Goal: Task Accomplishment & Management: Manage account settings

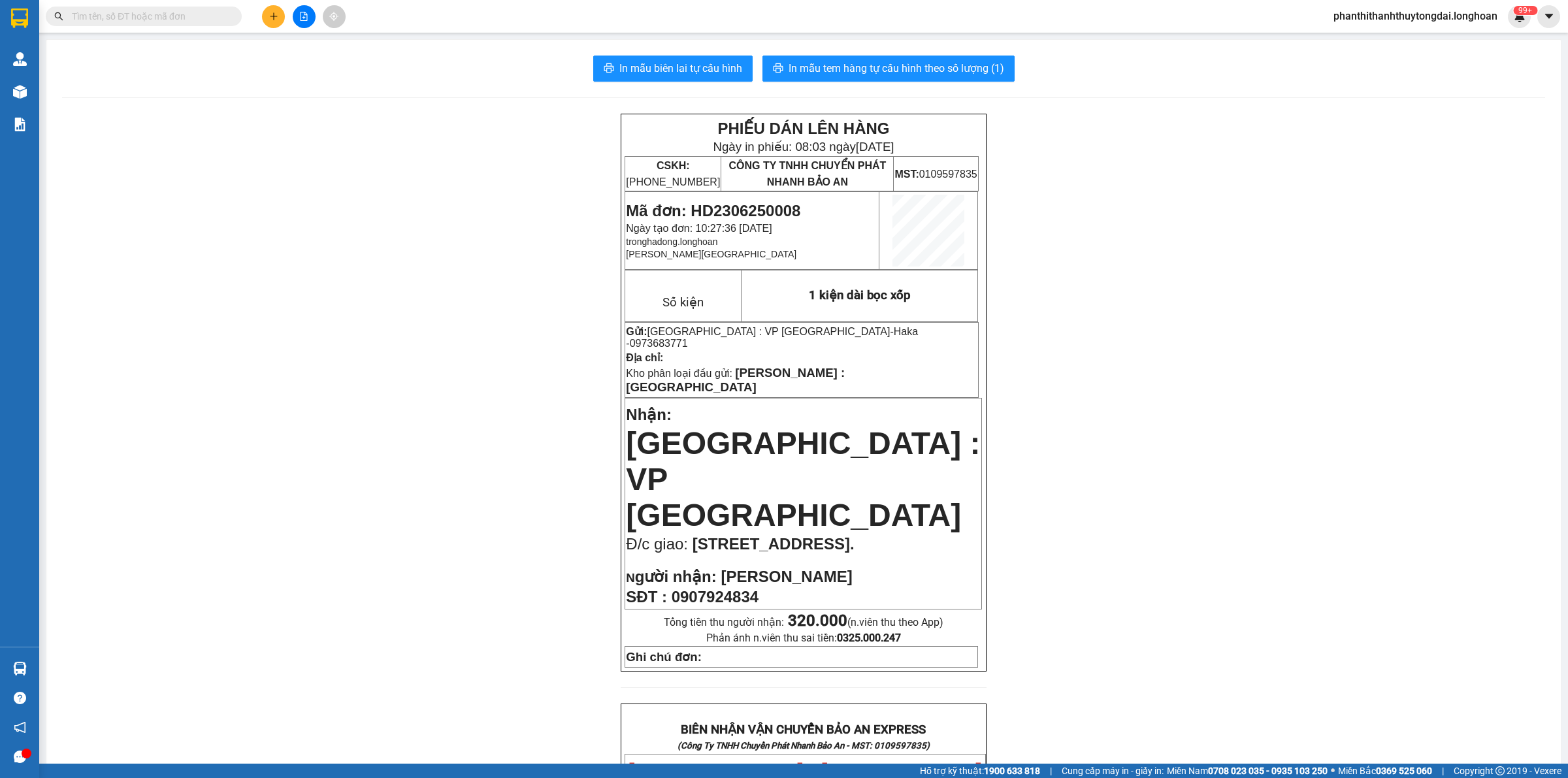
click at [147, 9] on input "text" at bounding box center [149, 16] width 154 height 14
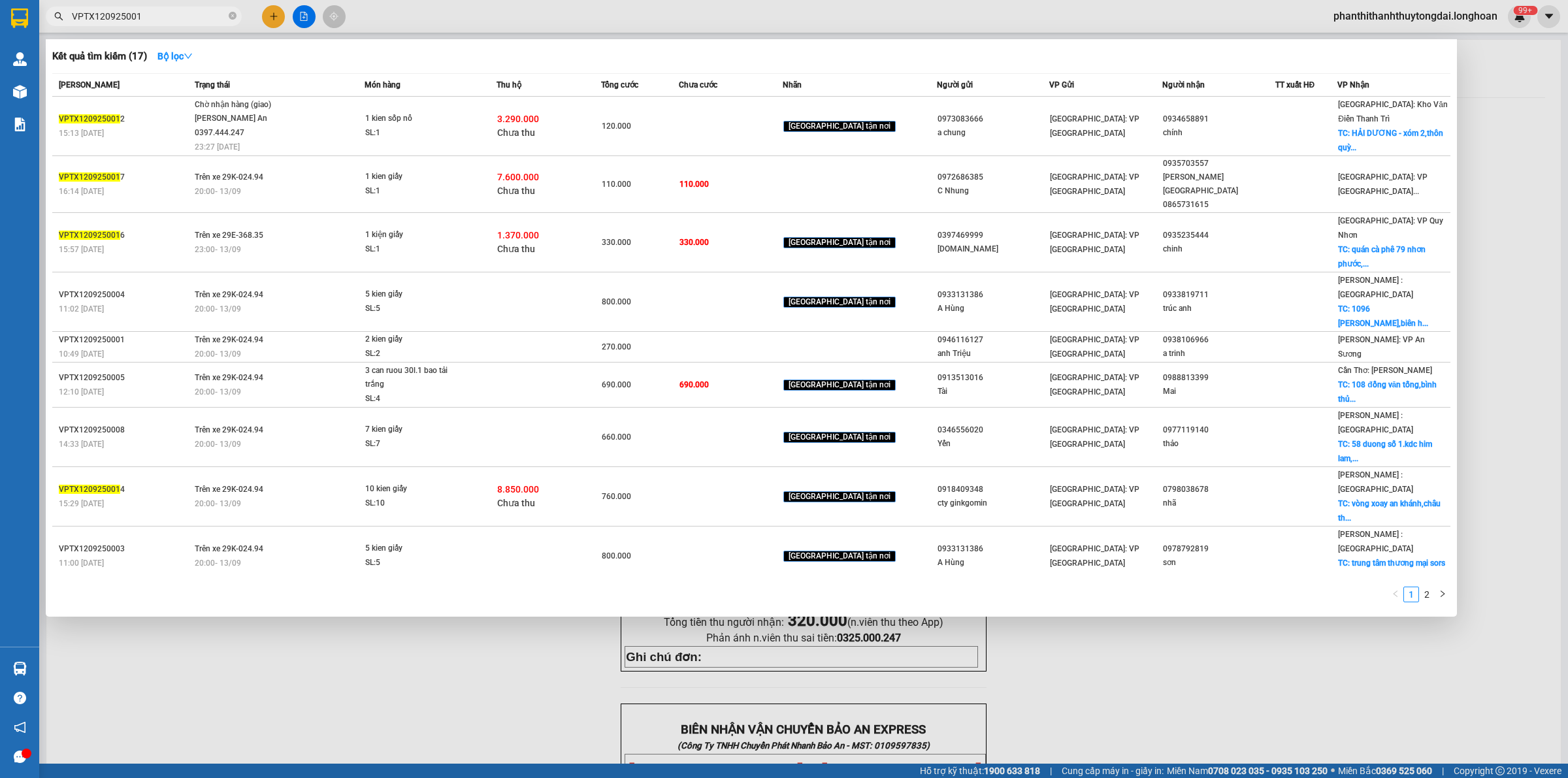
type input "VPTX1209250015"
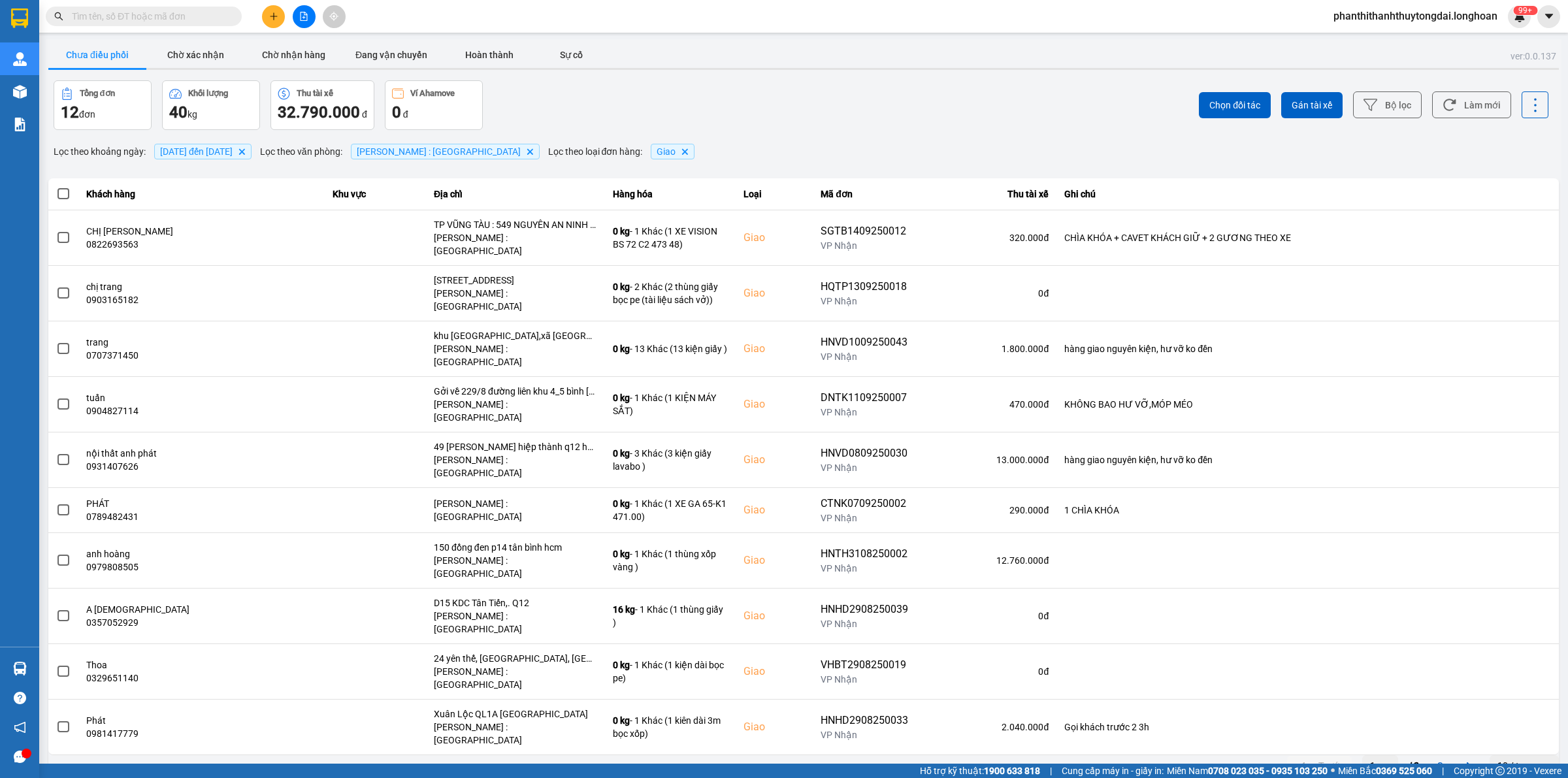
click at [197, 21] on input "text" at bounding box center [149, 16] width 154 height 14
click at [215, 18] on input "text" at bounding box center [149, 16] width 154 height 14
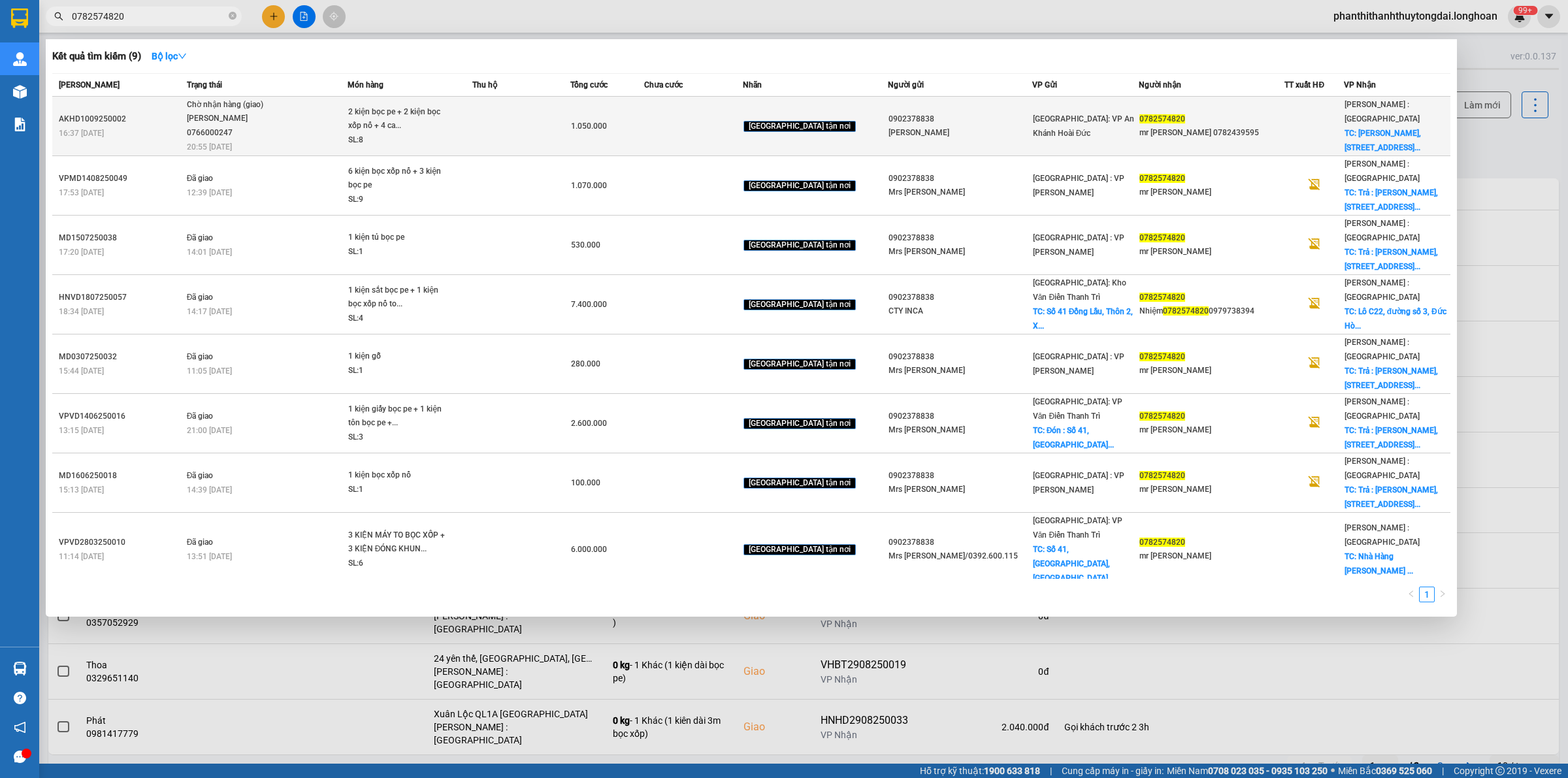
type input "0782574820"
click at [321, 128] on span "Chờ nhận hàng (giao) [PERSON_NAME] 0766000247 20:55 [DATE]" at bounding box center [267, 125] width 160 height 54
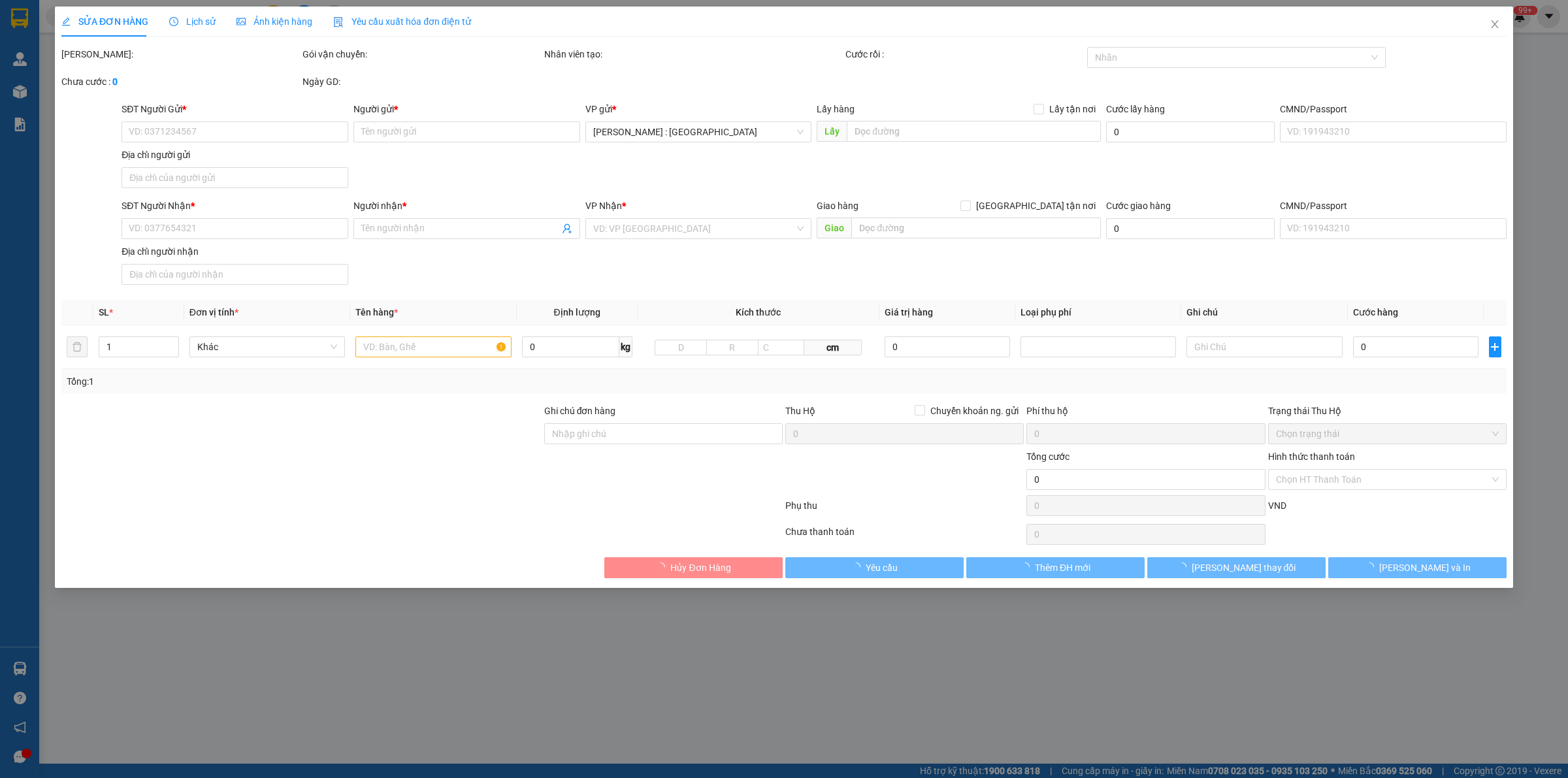
type input "0902378838"
type input "[PERSON_NAME]"
type input "0782574820"
type input "mr [PERSON_NAME] 0782439595"
checkbox input "true"
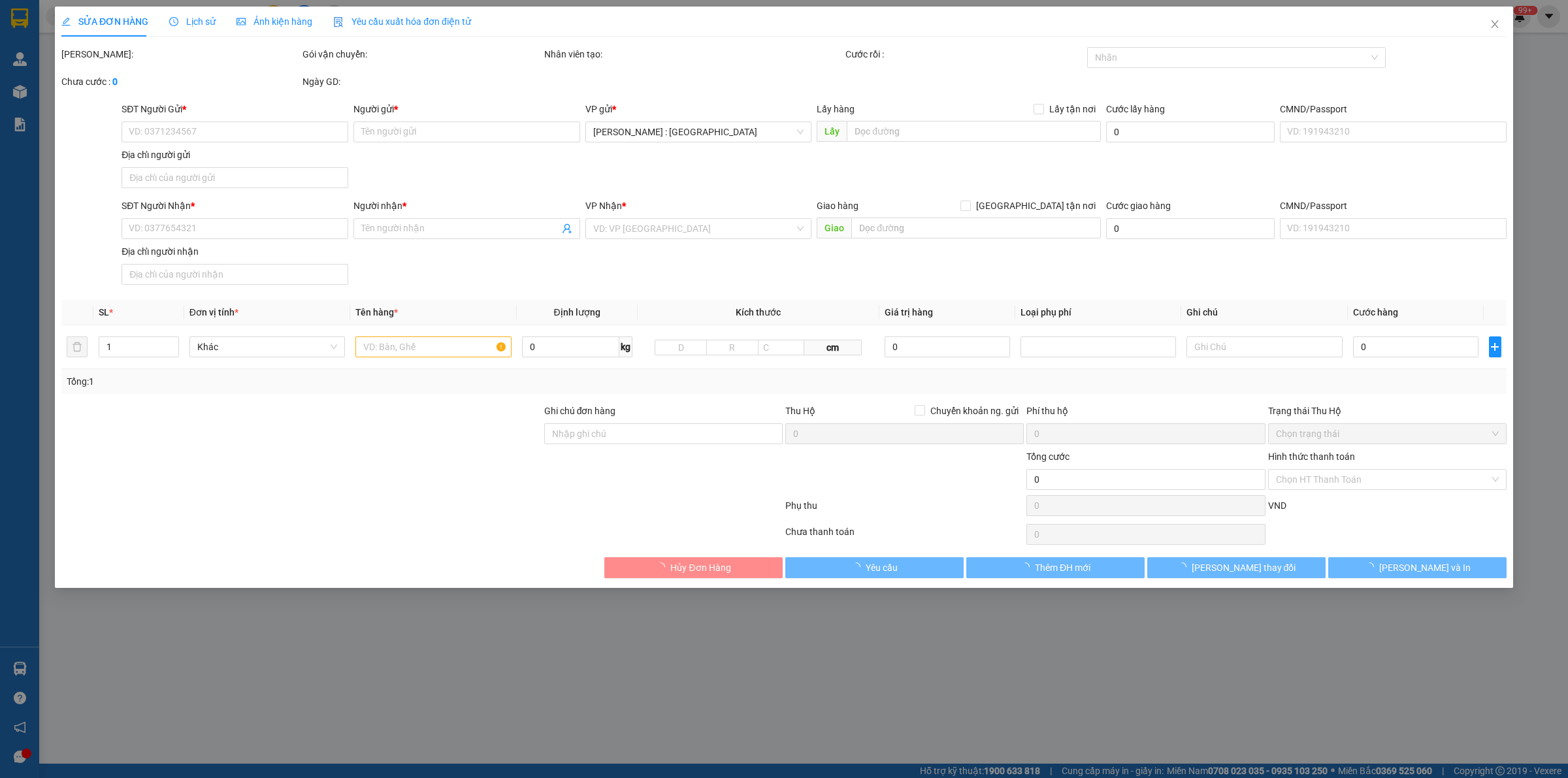
type input "[PERSON_NAME], [STREET_ADDRESS][PERSON_NAME] [GEOGRAPHIC_DATA], TP HCM"
type input "1.050.000"
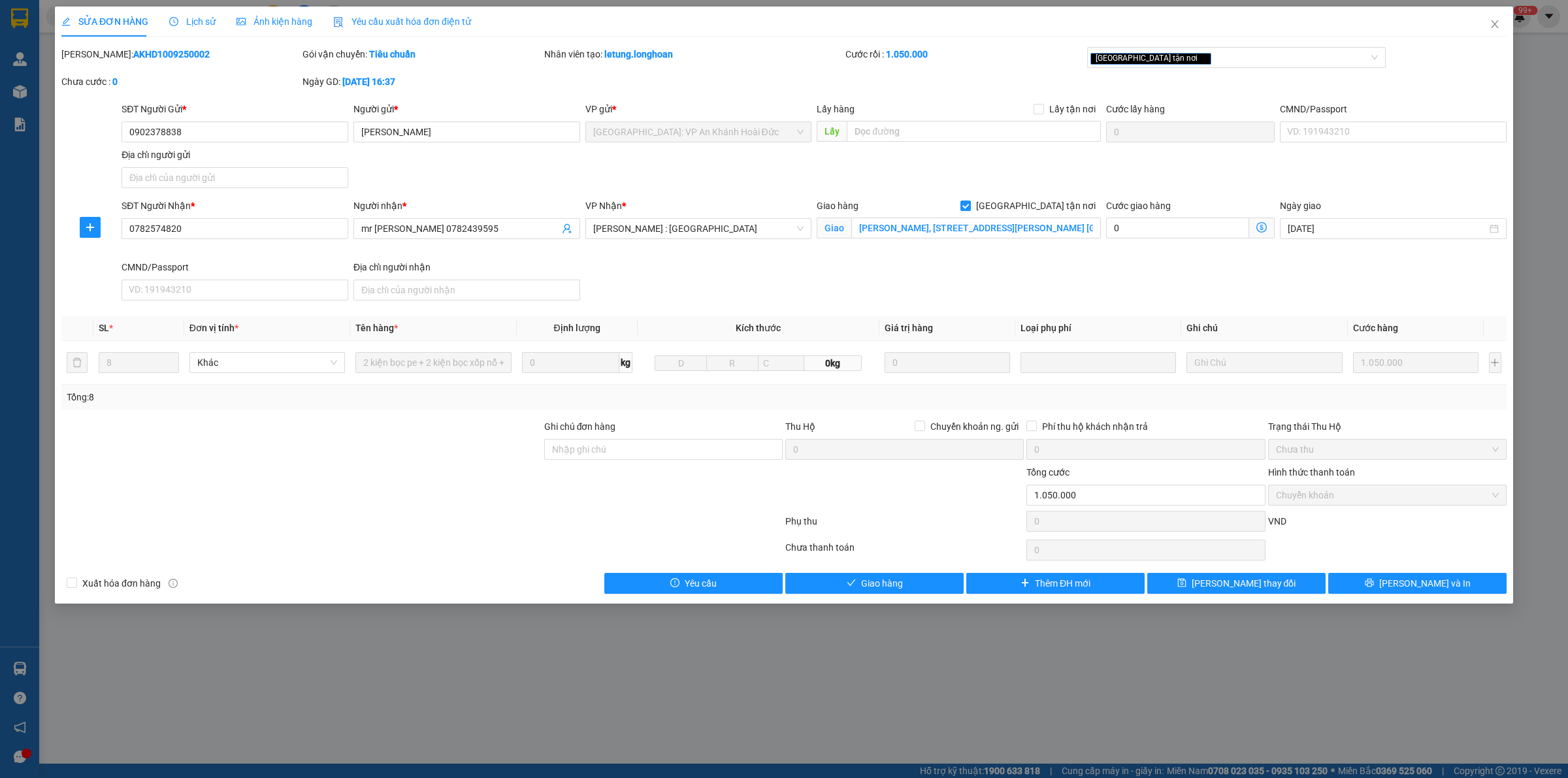
click at [646, 537] on div at bounding box center [422, 524] width 724 height 26
click at [771, 654] on div "SỬA ĐƠN HÀNG Lịch sử Ảnh kiện hàng Yêu cầu xuất hóa đơn điện tử Total Paid Fee …" at bounding box center [784, 389] width 1568 height 778
click at [771, 20] on icon "close" at bounding box center [1494, 24] width 10 height 10
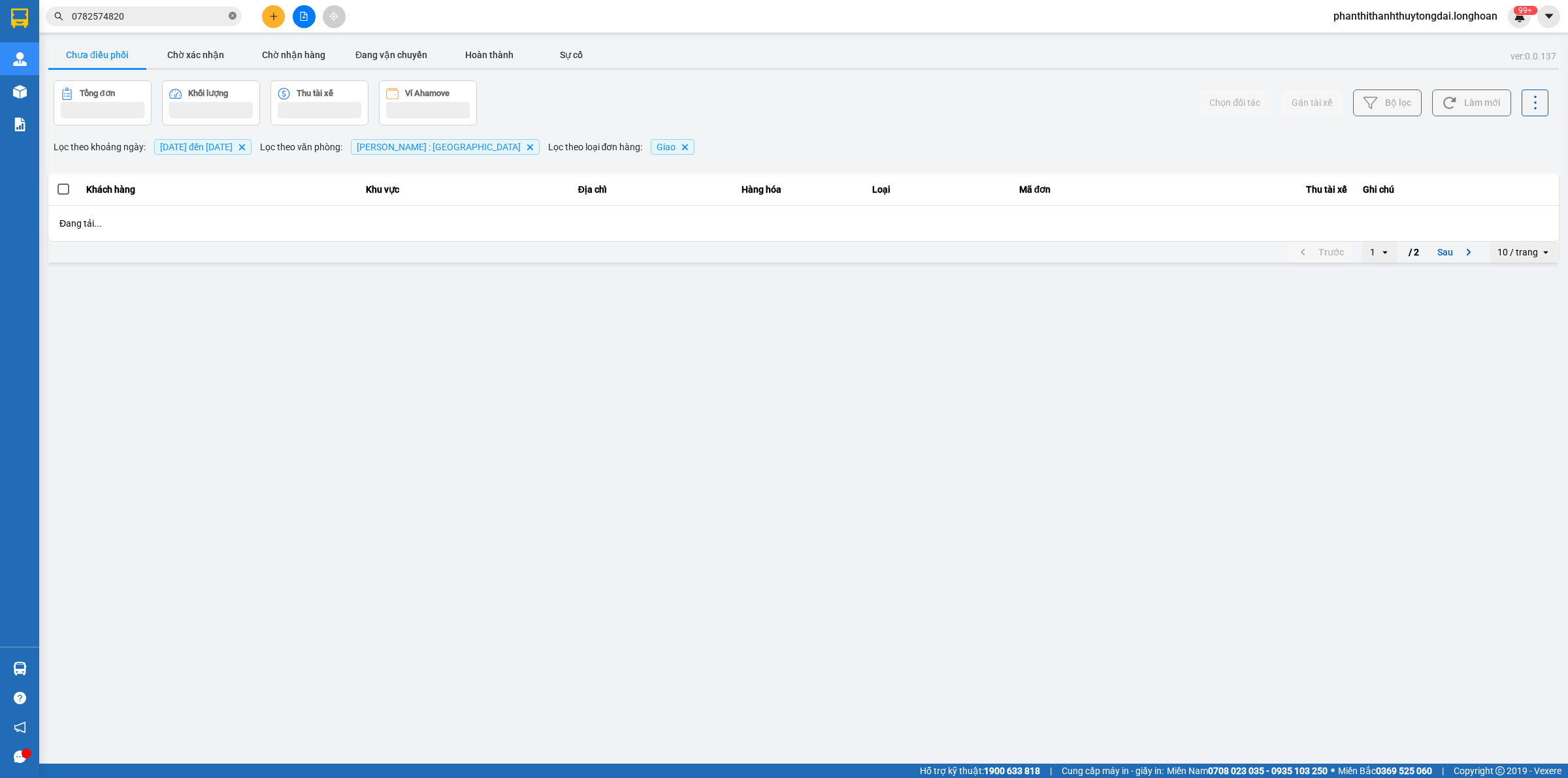
click at [232, 12] on icon "close-circle" at bounding box center [232, 16] width 8 height 8
click at [185, 12] on input "text" at bounding box center [149, 16] width 154 height 14
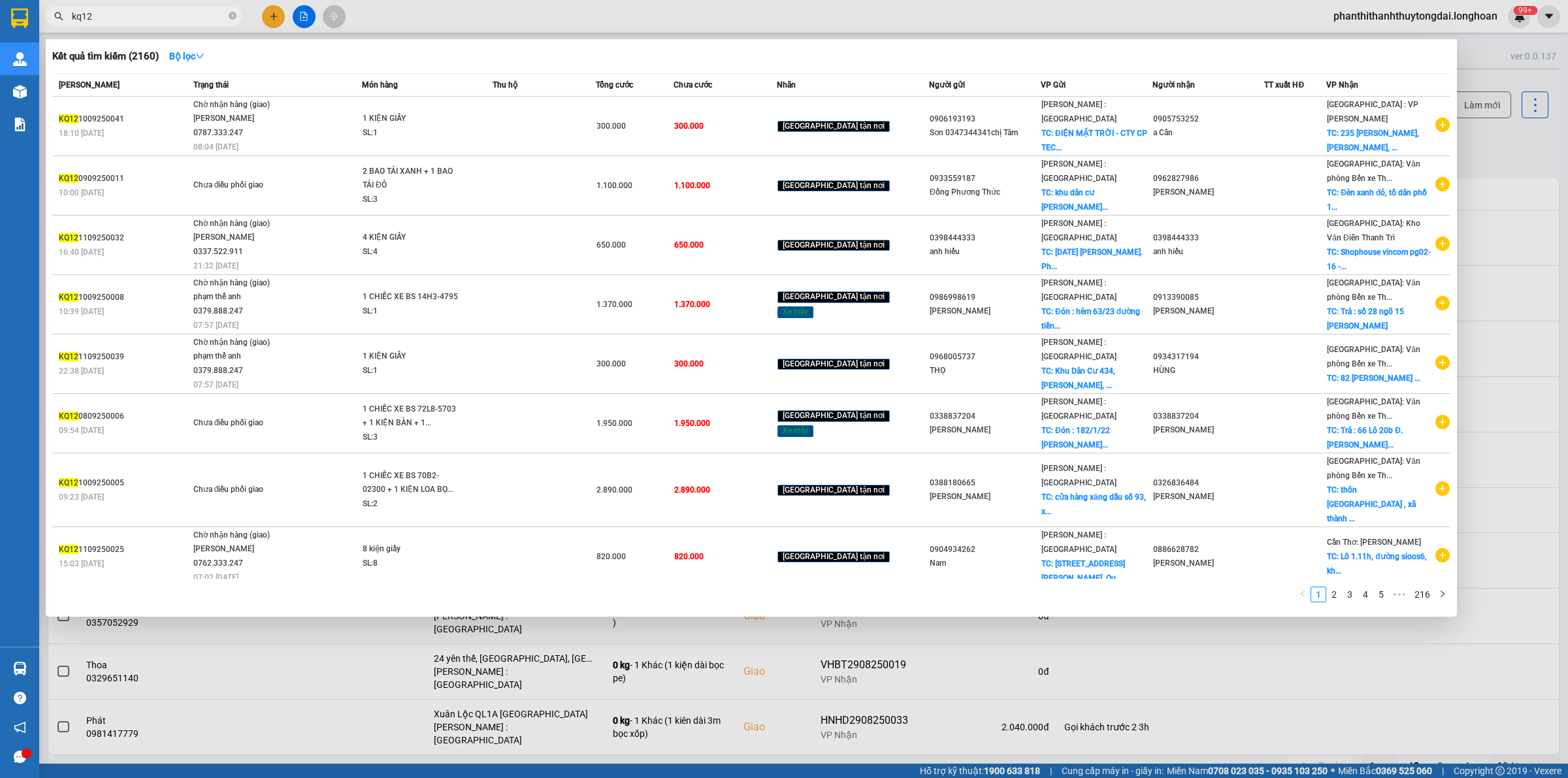
type input "kq12"
click at [717, 739] on div at bounding box center [784, 389] width 1568 height 778
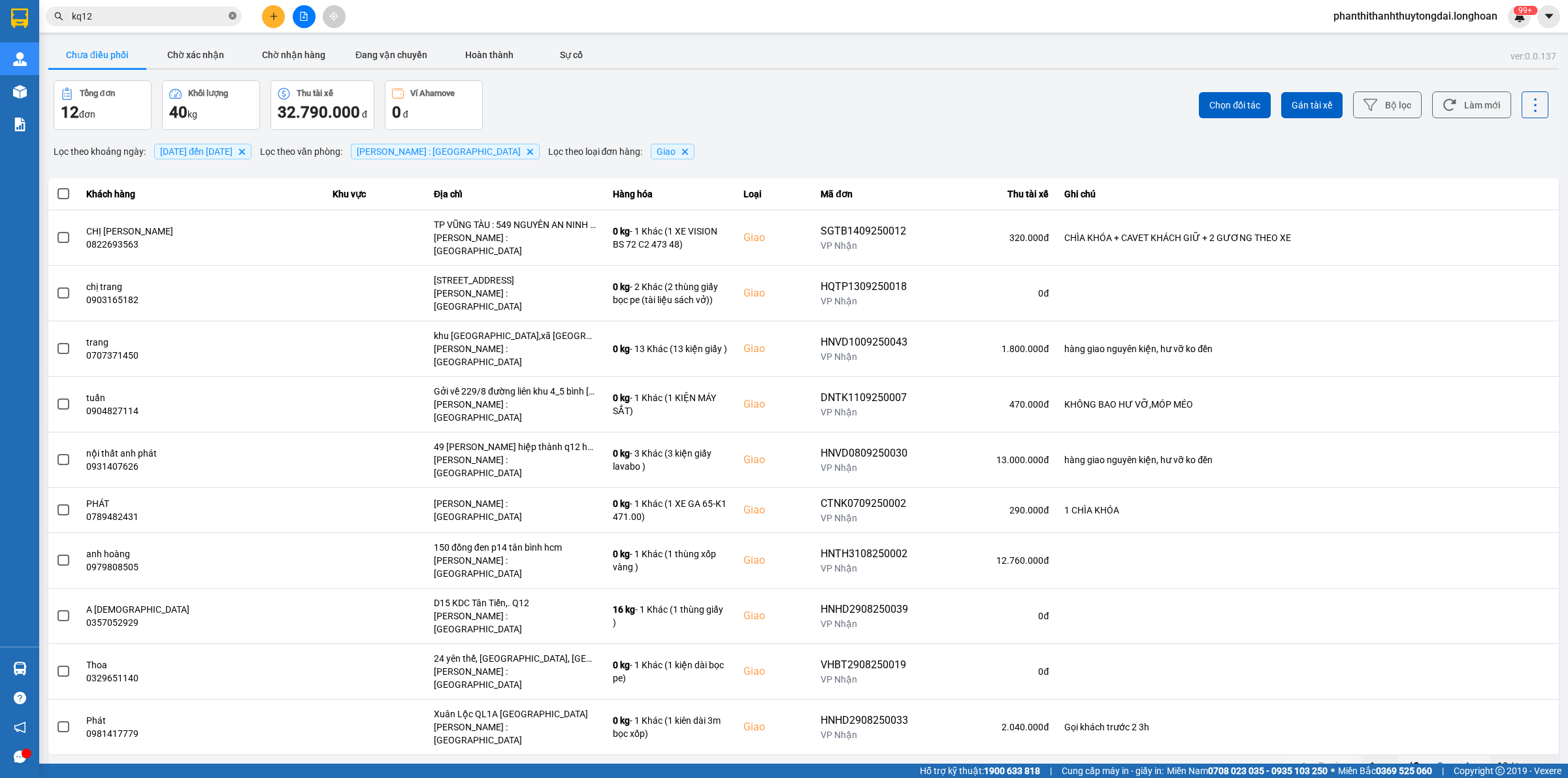
click at [232, 14] on icon "close-circle" at bounding box center [232, 16] width 8 height 8
click at [178, 20] on input "text" at bounding box center [149, 16] width 154 height 14
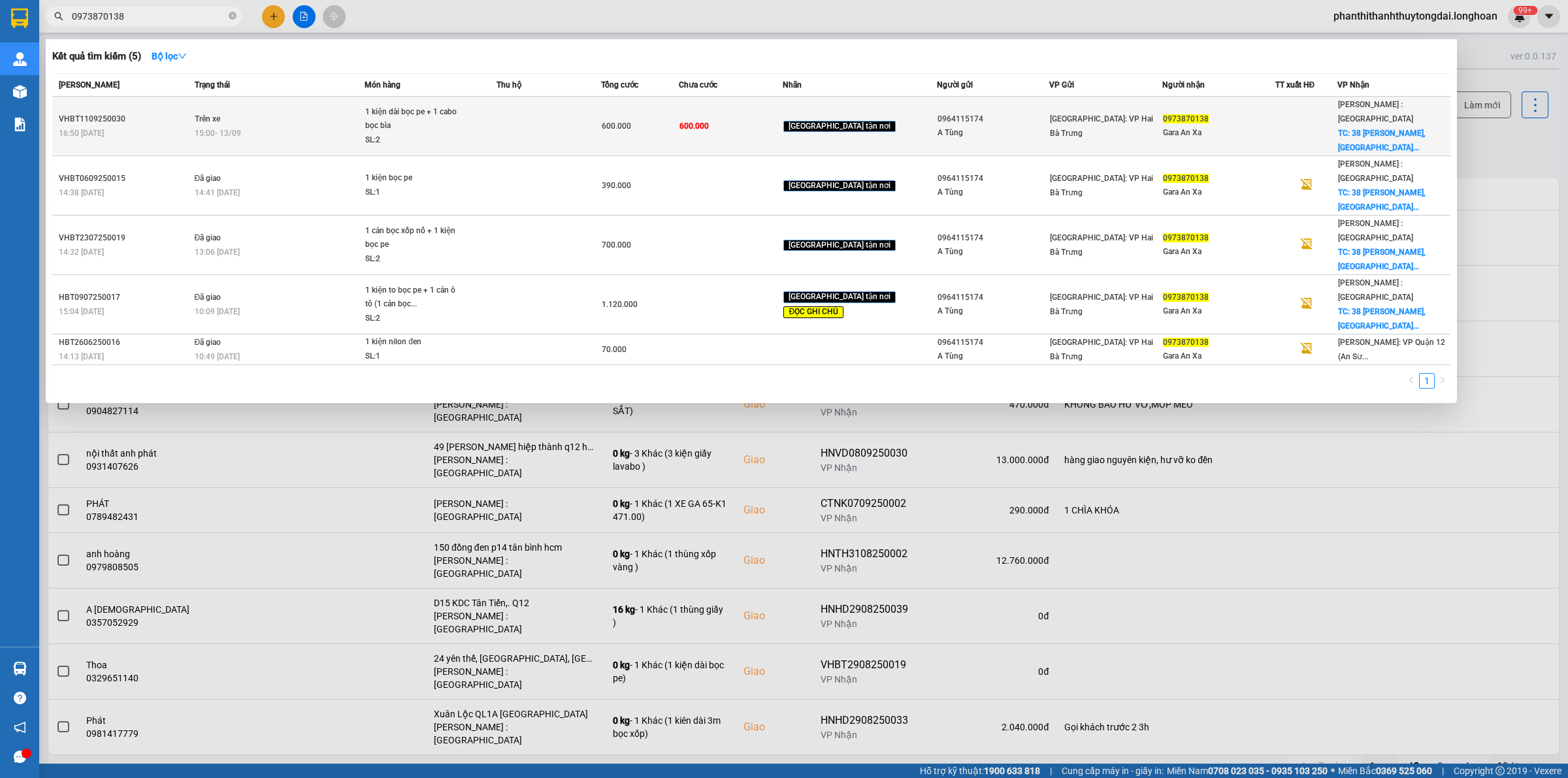
type input "0973870138"
click at [311, 126] on div "15:00 [DATE]" at bounding box center [279, 133] width 170 height 14
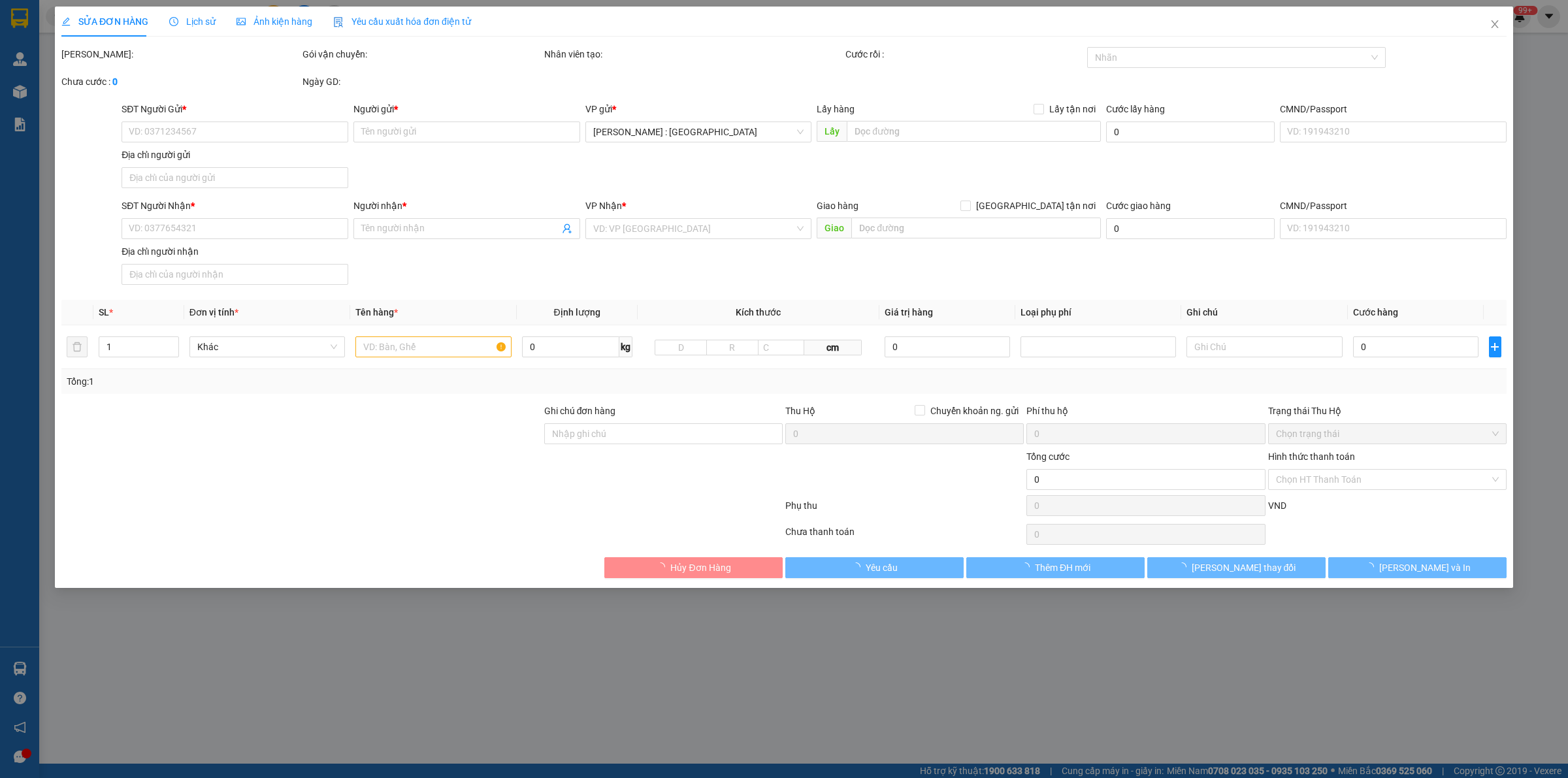
type input "0964115174"
type input "A Tùng"
type input "0973870138"
type input "Gara An Xa"
checkbox input "true"
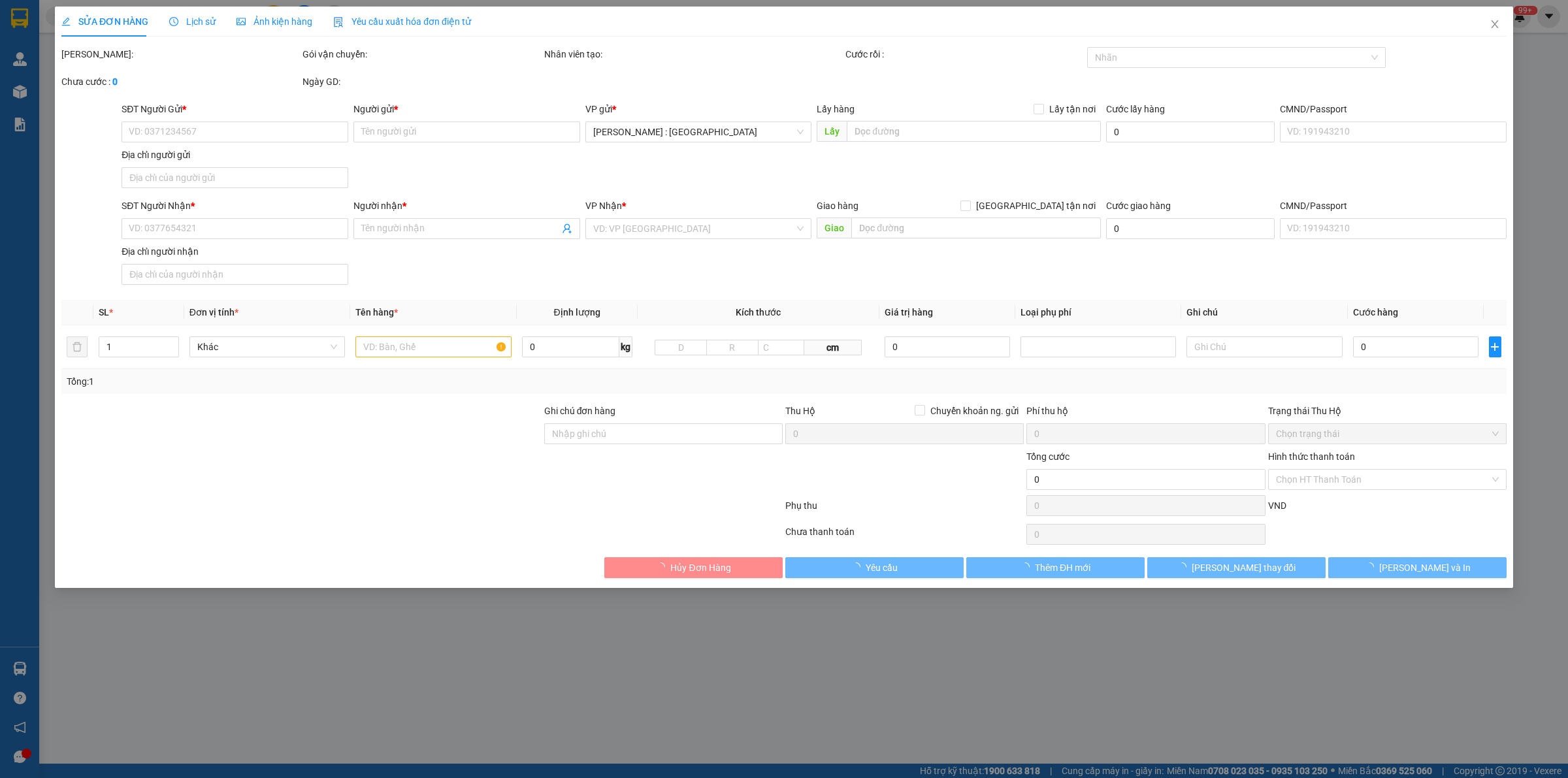
type input "38 [PERSON_NAME], [GEOGRAPHIC_DATA], quận 12, [GEOGRAPHIC_DATA]"
type input "600.000"
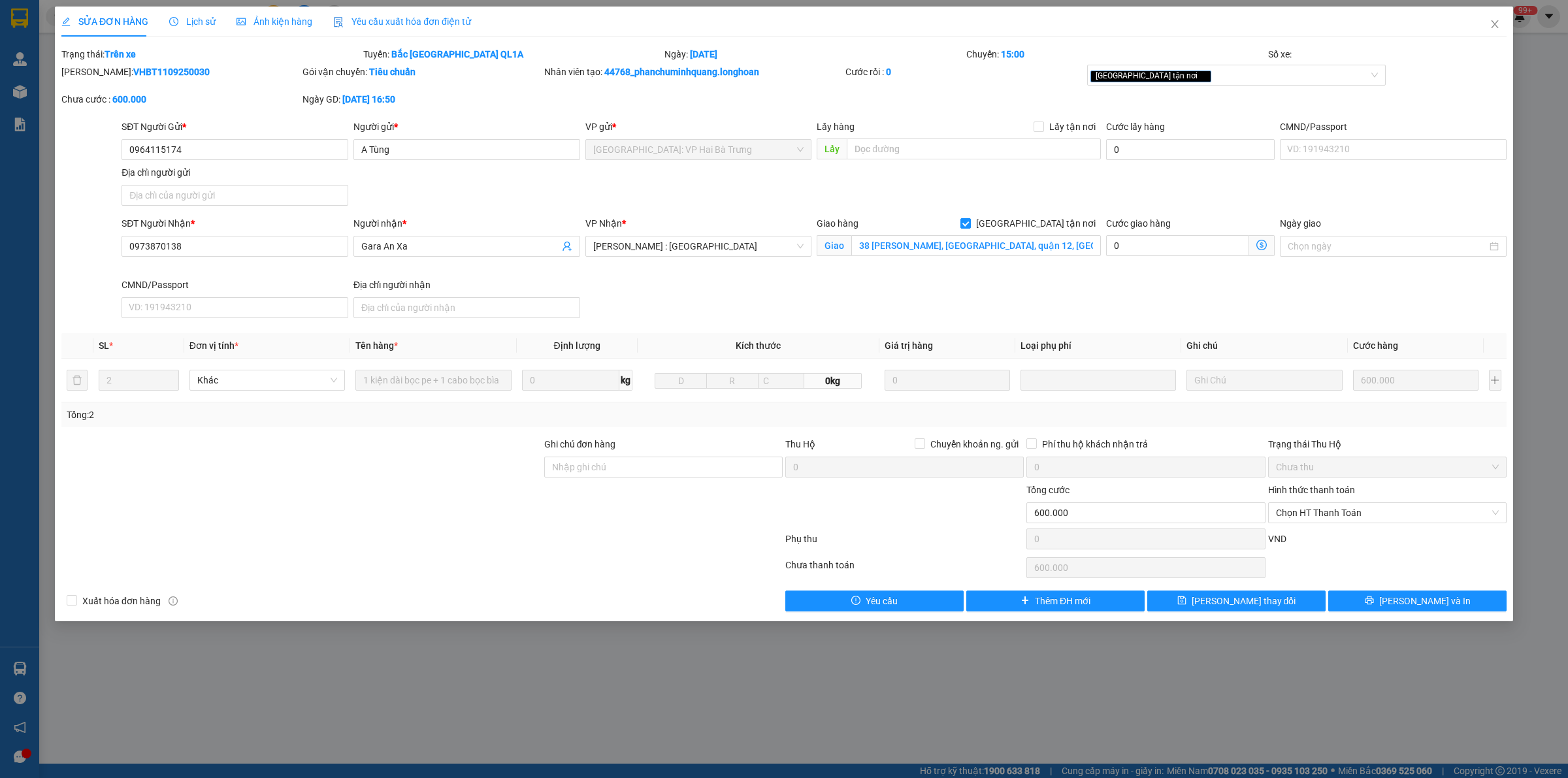
click at [197, 18] on span "Lịch sử" at bounding box center [192, 21] width 46 height 10
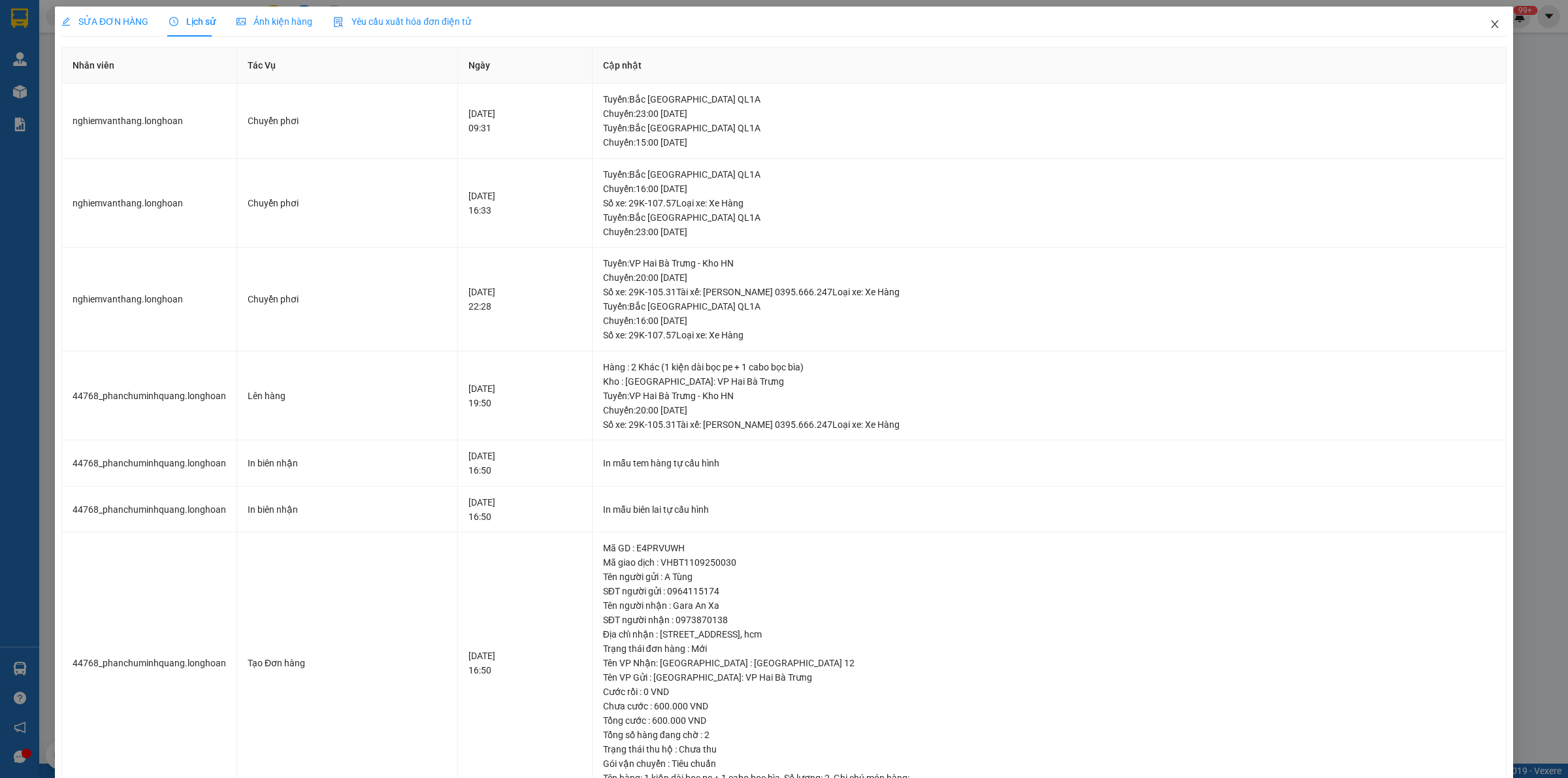
click at [771, 19] on icon "close" at bounding box center [1494, 24] width 10 height 10
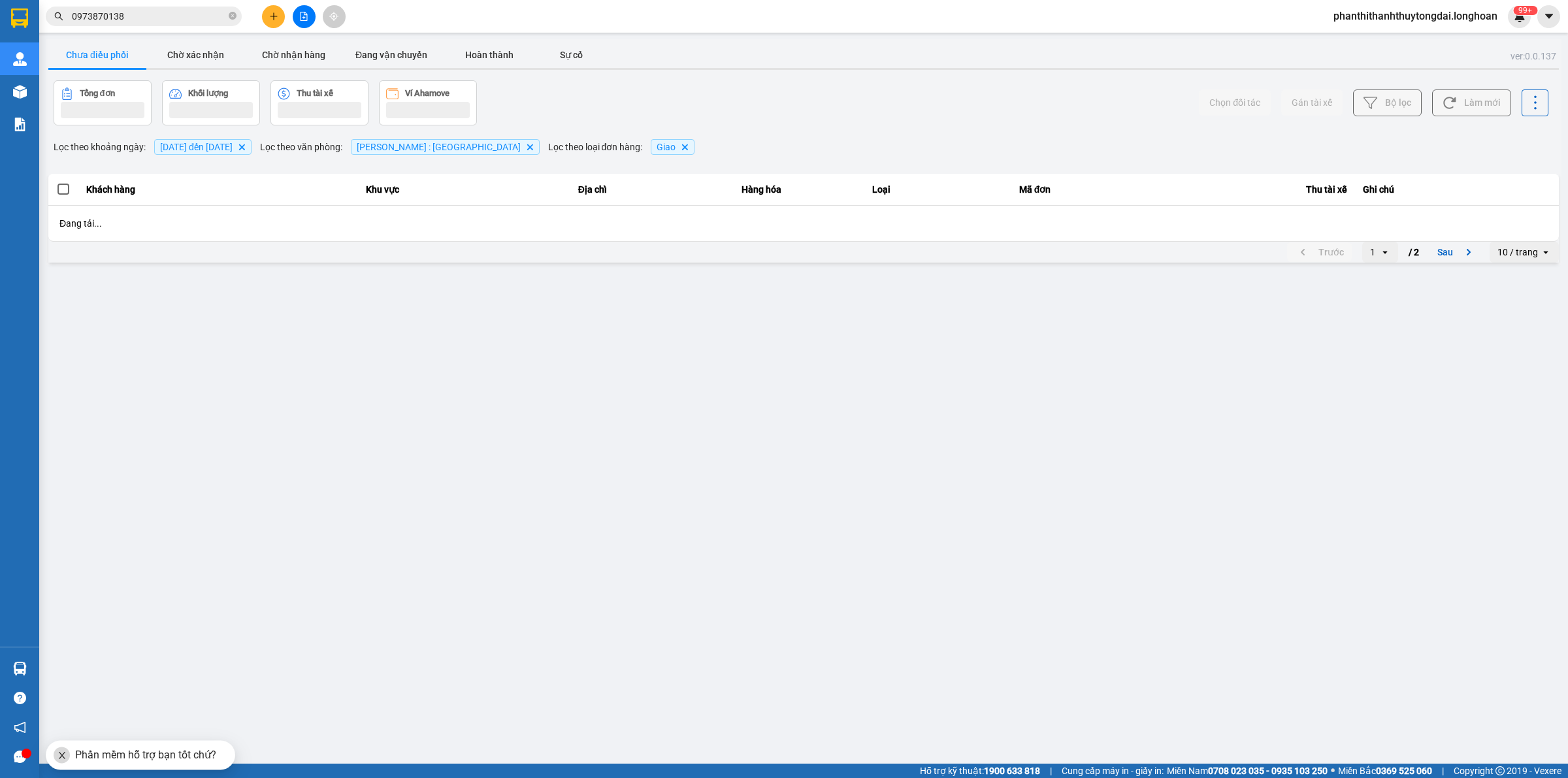
click at [266, 12] on button at bounding box center [274, 17] width 23 height 23
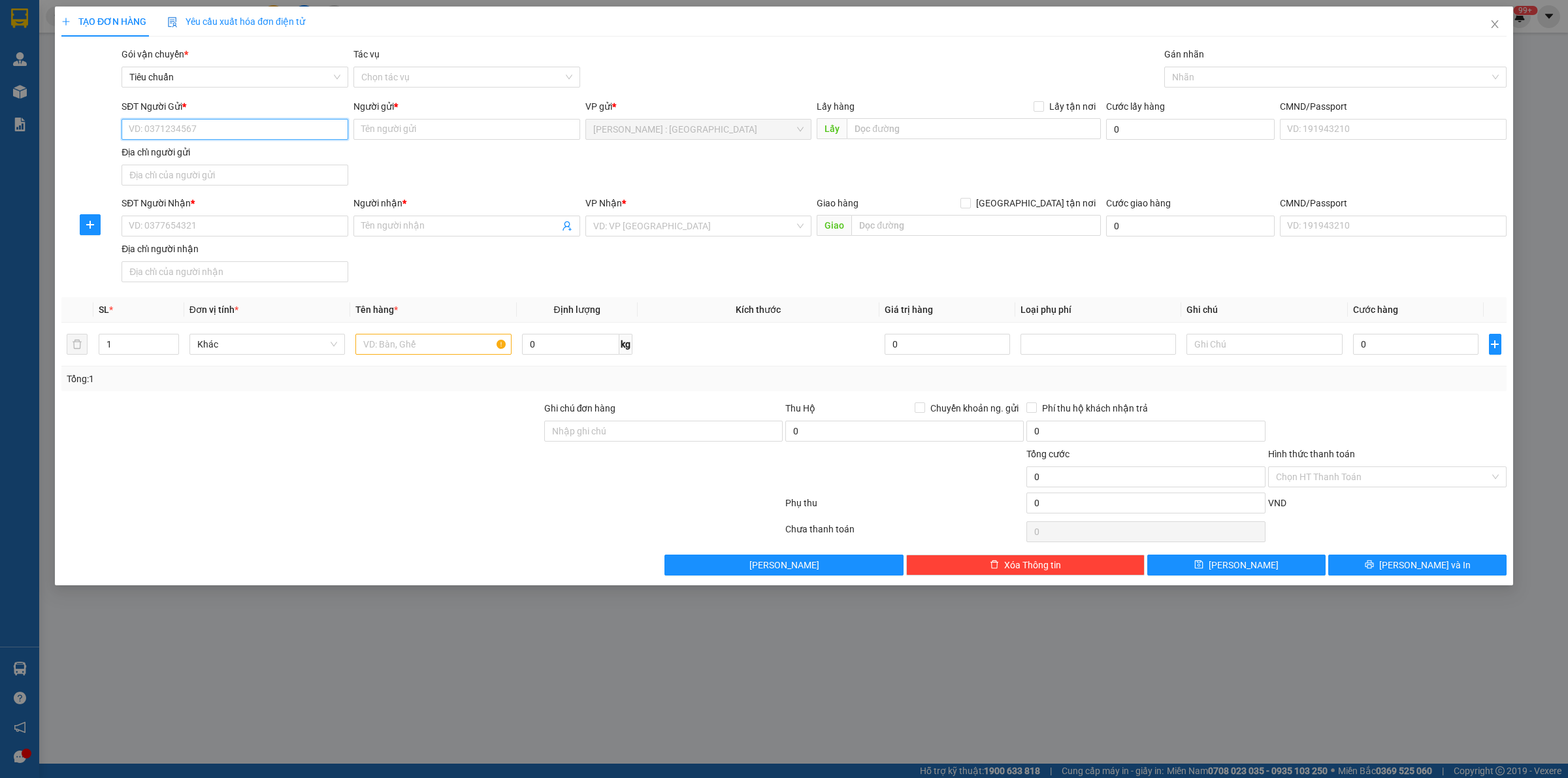
click at [259, 136] on input "SĐT Người Gửi *" at bounding box center [234, 129] width 227 height 21
paste input "0974764079"
type input "0974764079"
click at [312, 228] on input "SĐT Người Nhận *" at bounding box center [234, 226] width 227 height 21
paste input "0974764079"
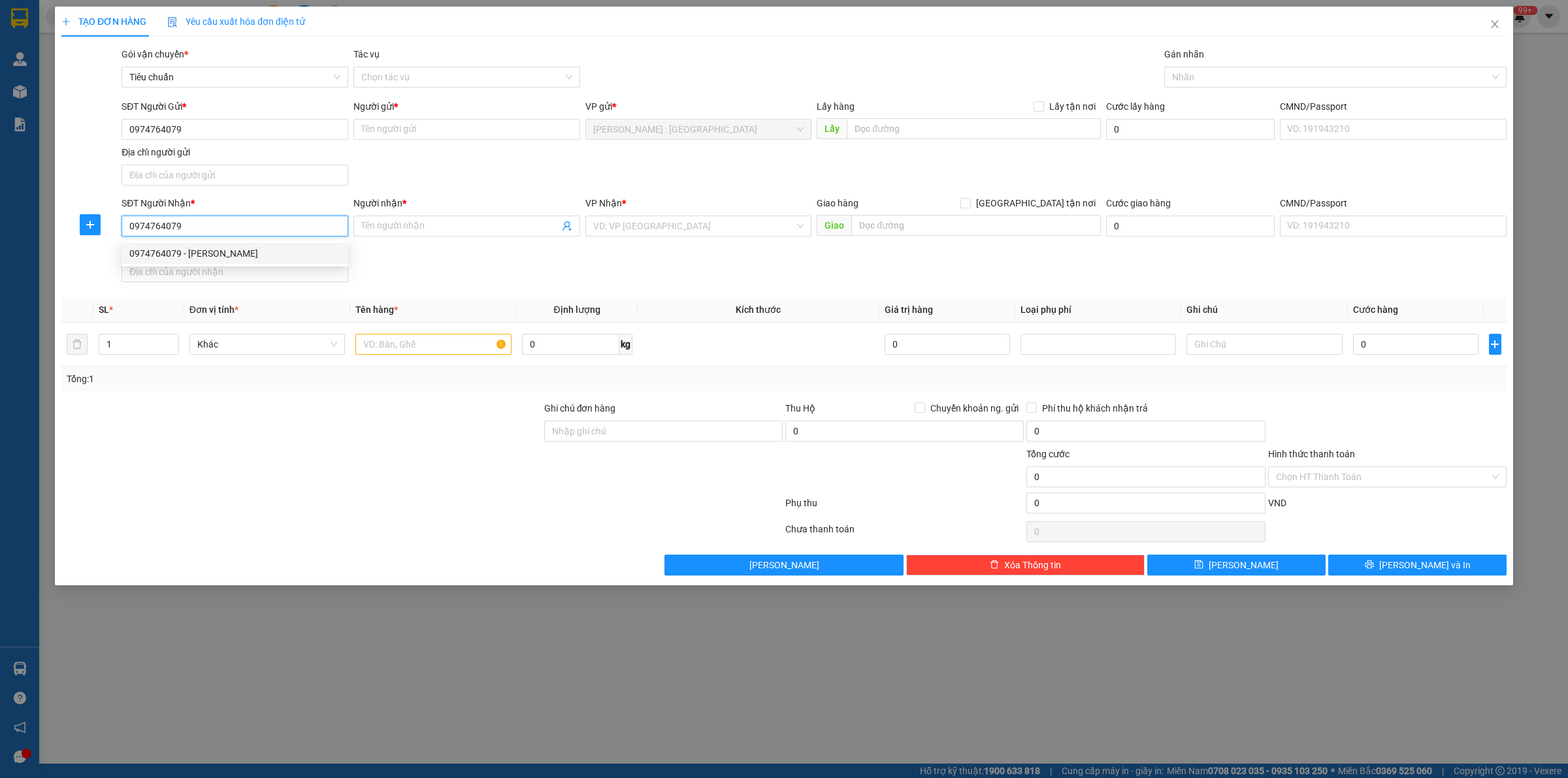
type input "0974764079"
click at [392, 228] on input "Người nhận *" at bounding box center [460, 226] width 198 height 14
paste input "[PERSON_NAME]"
click at [430, 220] on input "[PERSON_NAME]" at bounding box center [460, 226] width 198 height 14
paste input "0932644688"
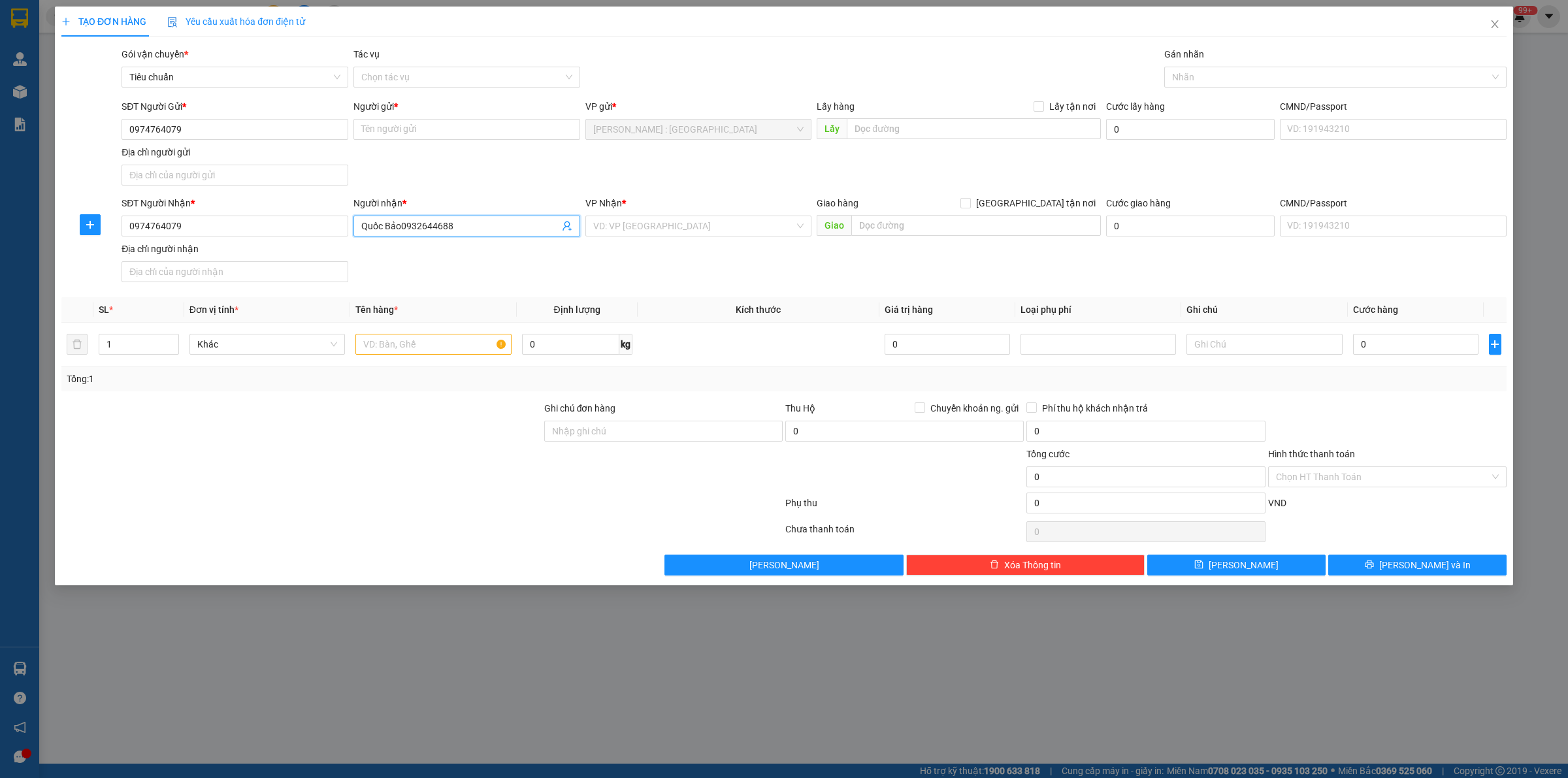
click at [402, 228] on input "Quốc Bảo0932644688" at bounding box center [460, 226] width 198 height 14
type input "[PERSON_NAME] 0932644688"
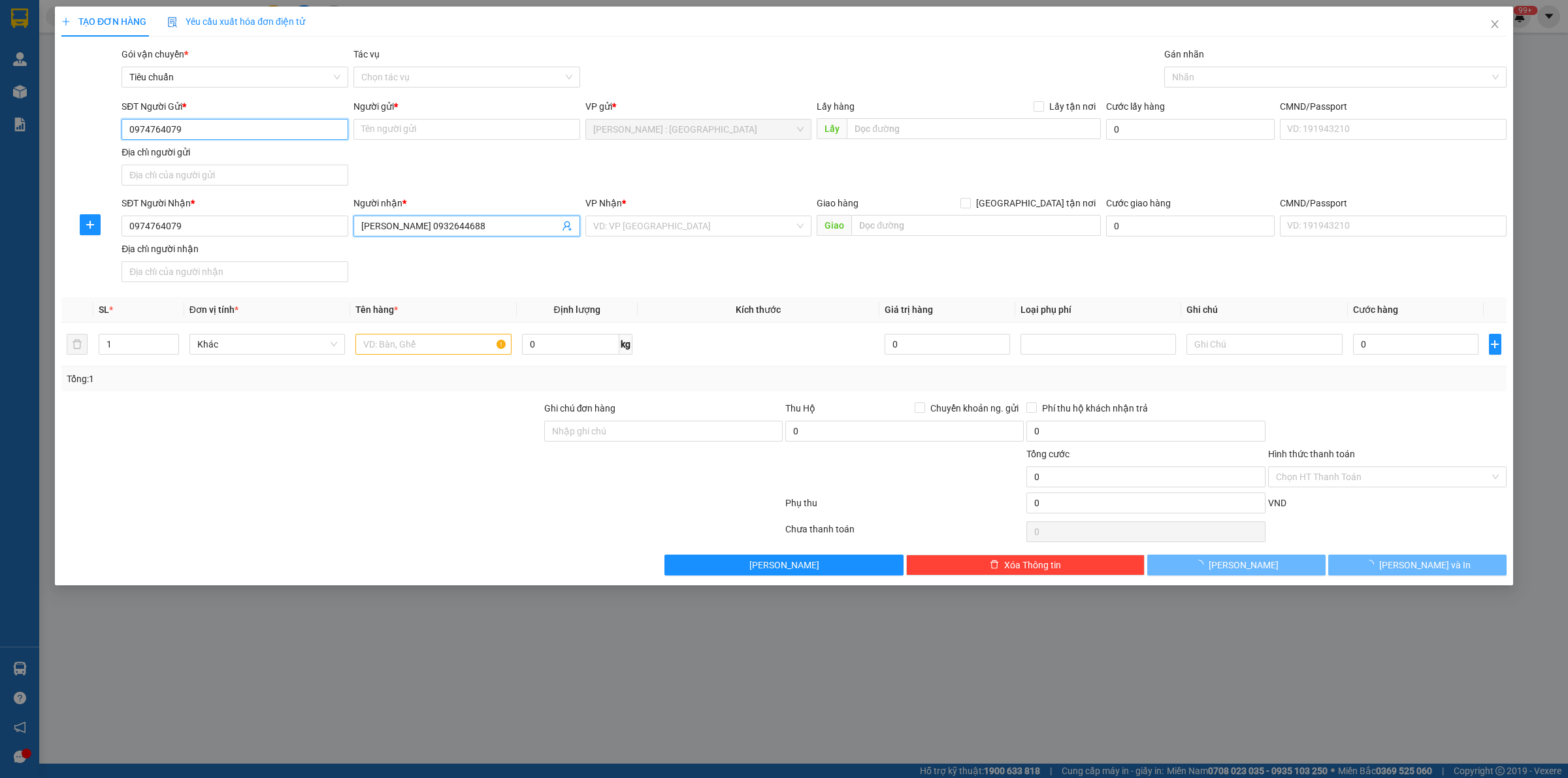
click at [297, 136] on input "0974764079" at bounding box center [234, 129] width 227 height 21
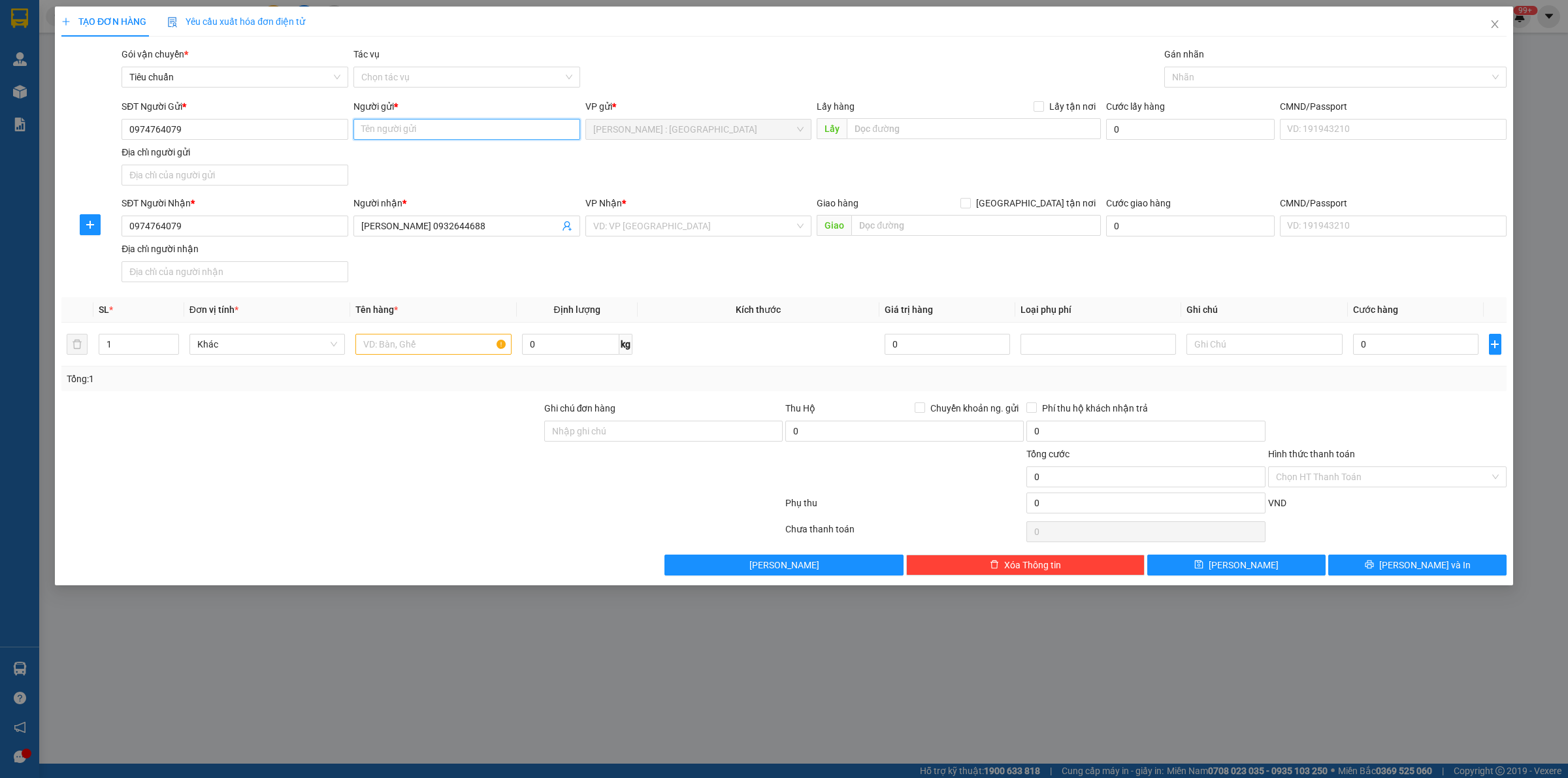
click at [477, 132] on input "Người gửi *" at bounding box center [467, 129] width 227 height 21
paste input "anh [PERSON_NAME]"
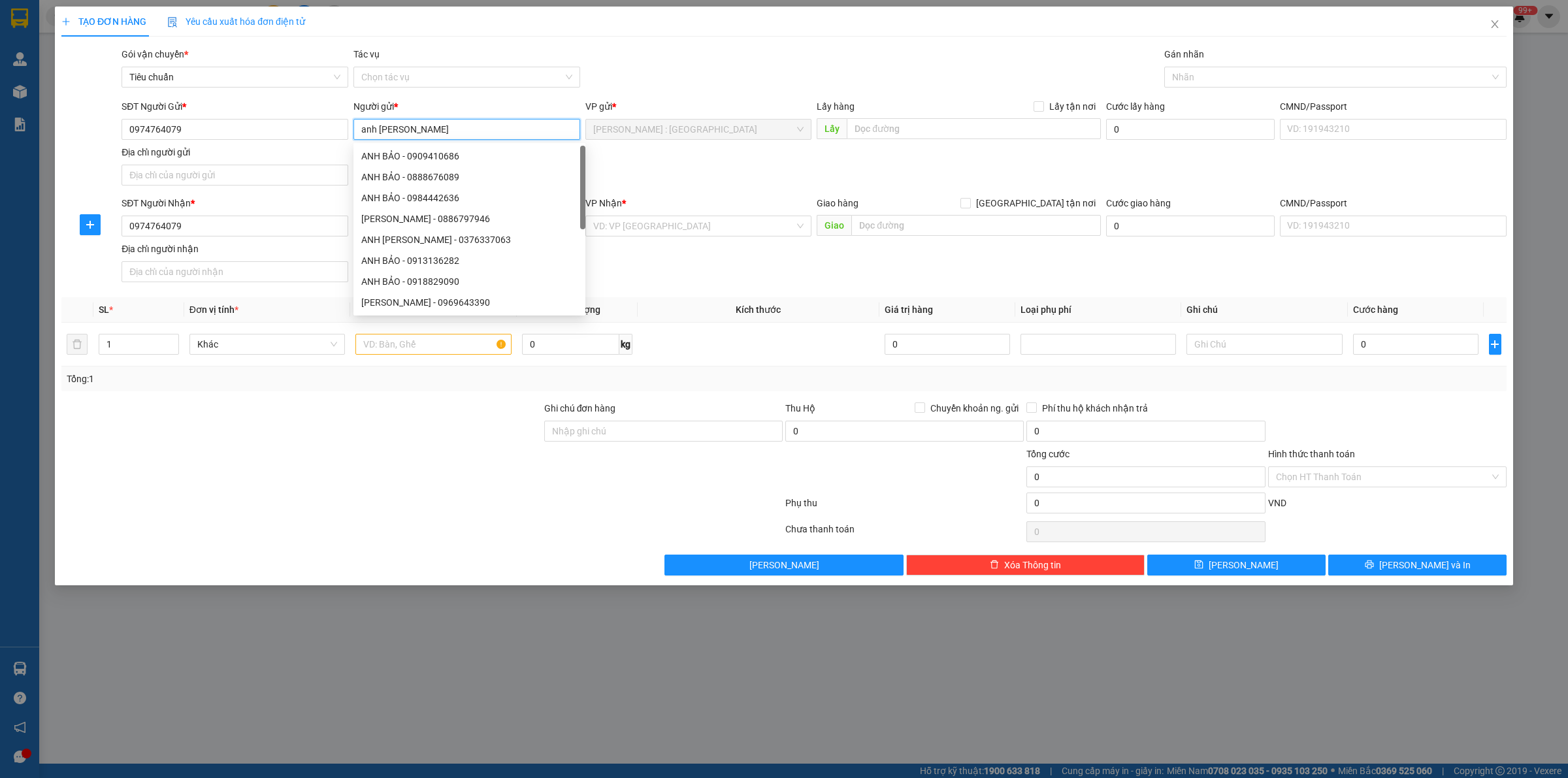
type input "anh [PERSON_NAME]"
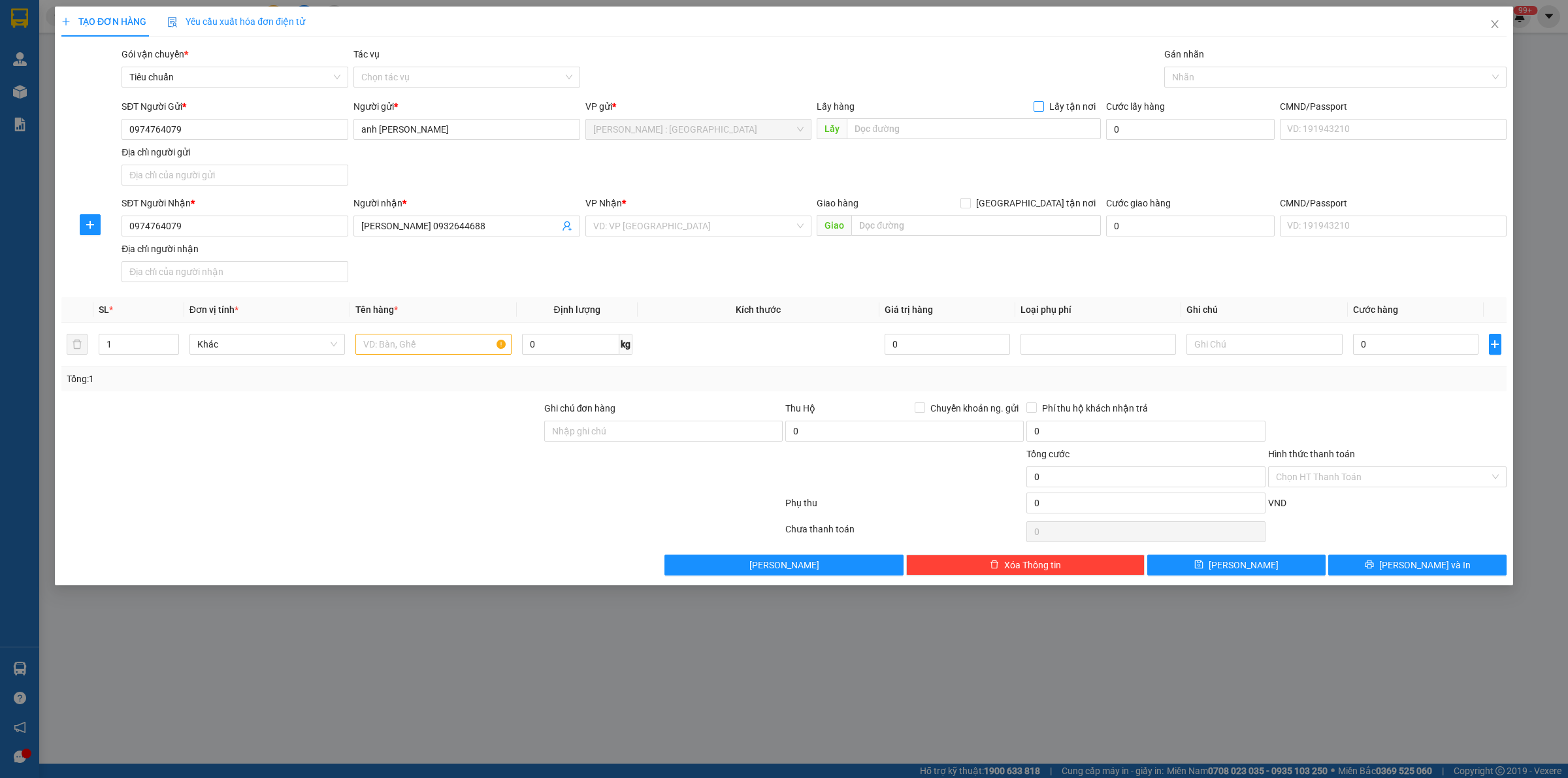
click at [771, 104] on input "Lấy tận nơi" at bounding box center [1037, 105] width 9 height 9
checkbox input "true"
click at [771, 209] on span at bounding box center [965, 203] width 10 height 10
click at [771, 207] on input "[GEOGRAPHIC_DATA] tận nơi" at bounding box center [964, 202] width 9 height 9
checkbox input "true"
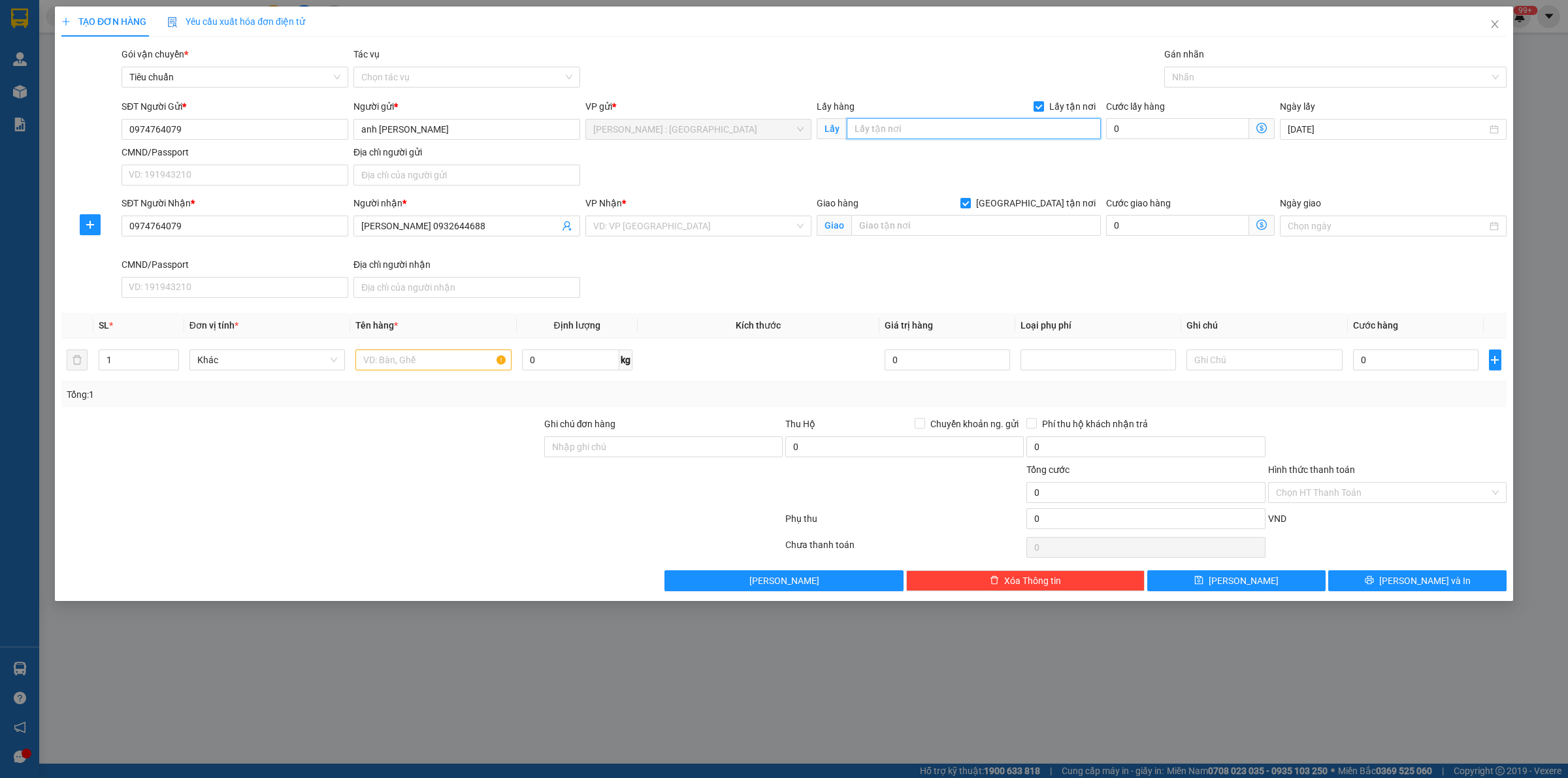
click at [771, 129] on input "text" at bounding box center [974, 129] width 254 height 21
paste input "Vòng xoay, Block A, Chung cư [GEOGRAPHIC_DATA], [GEOGRAPHIC_DATA], [GEOGRAPHIC_…"
click at [771, 77] on div at bounding box center [1329, 77] width 323 height 16
type input "Vòng xoay, Block A, Chung cư [GEOGRAPHIC_DATA], [GEOGRAPHIC_DATA], [GEOGRAPHIC_…"
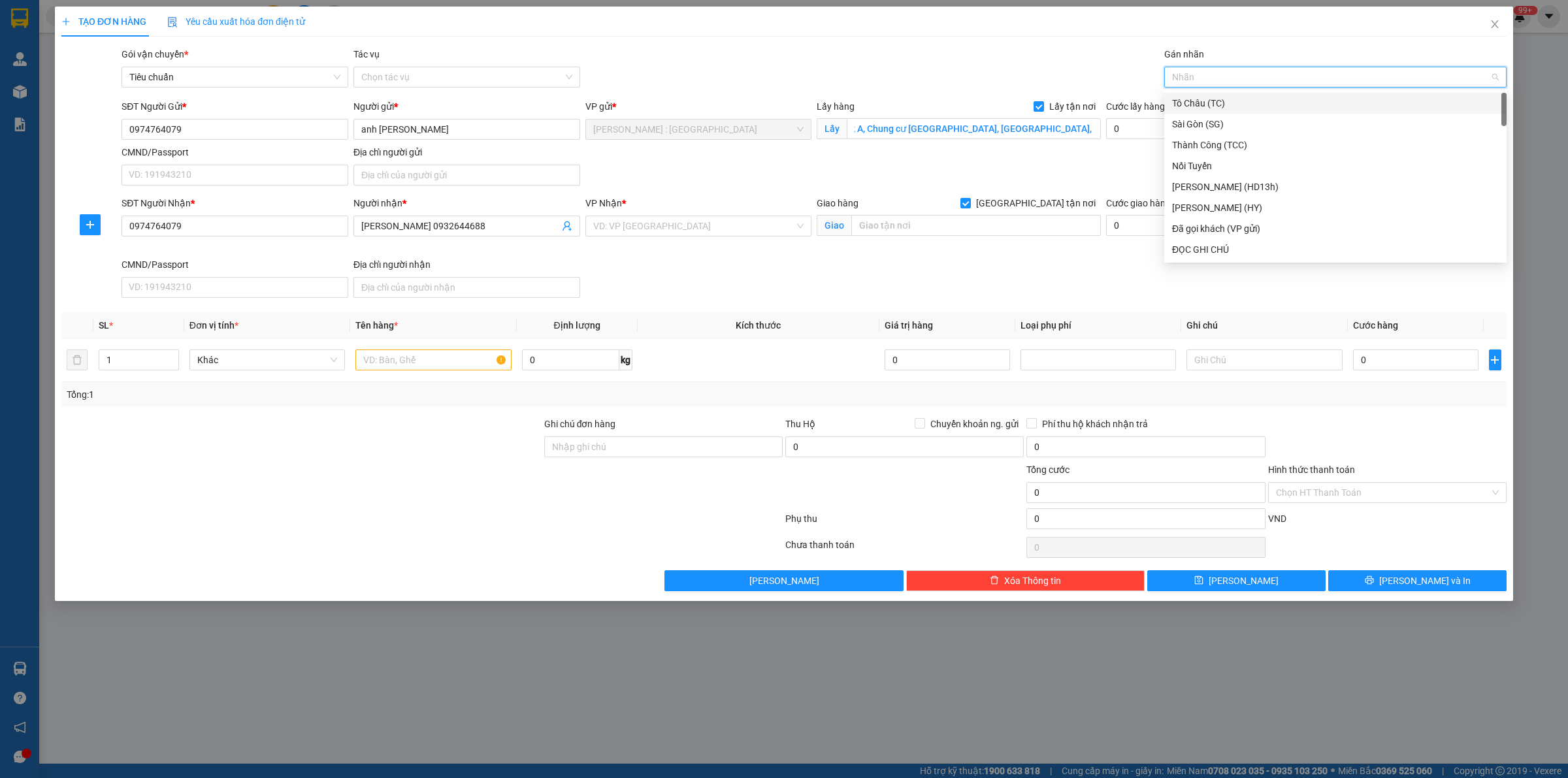
scroll to position [0, 0]
type input "giao"
click at [771, 87] on div "Nhãn" at bounding box center [1335, 77] width 342 height 21
click at [771, 86] on div "Nhãn" at bounding box center [1335, 77] width 342 height 21
type input "giao"
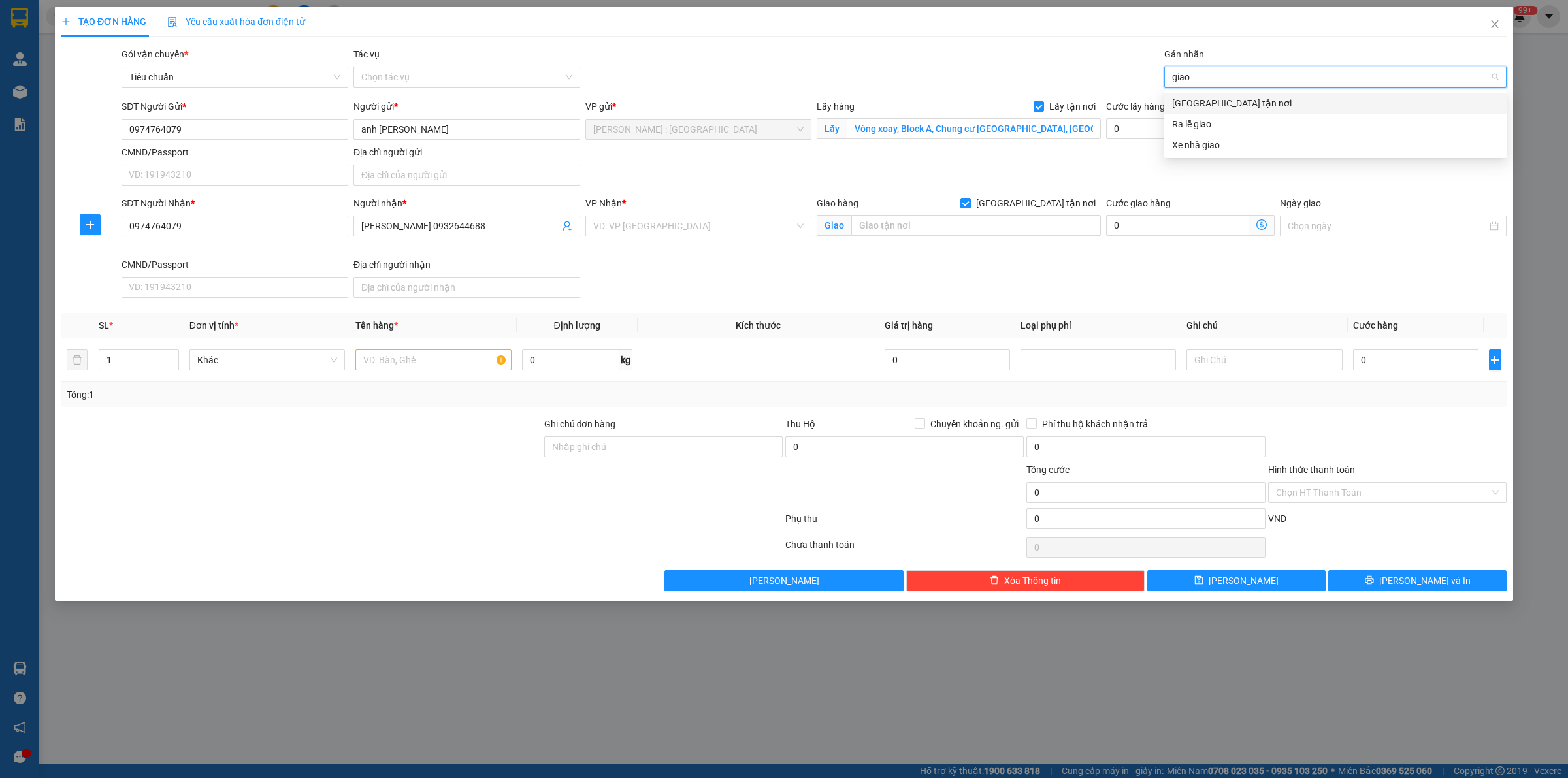
click at [771, 99] on div "[GEOGRAPHIC_DATA] tận nơi" at bounding box center [1336, 103] width 327 height 14
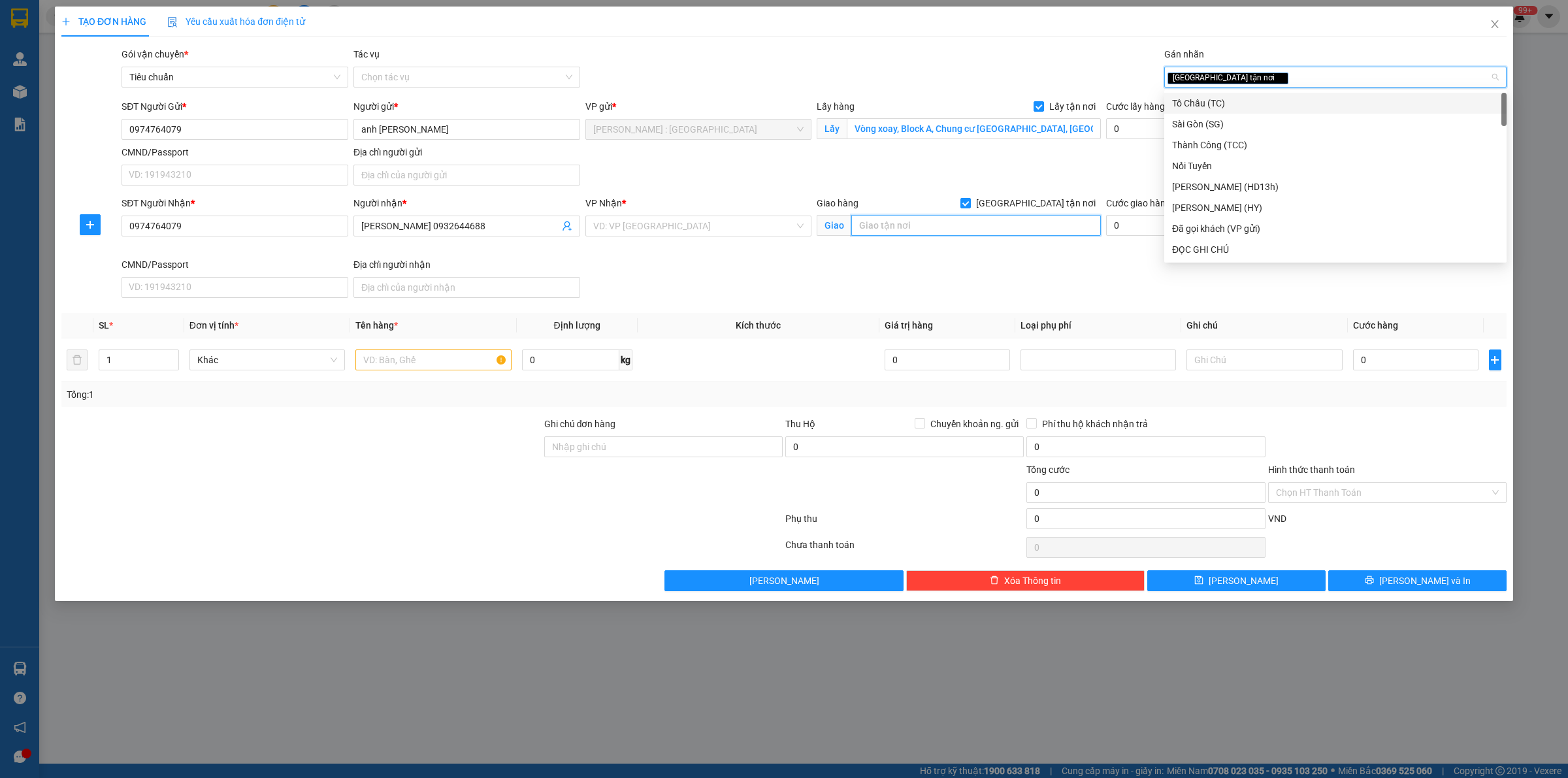
click at [771, 228] on input "text" at bounding box center [976, 225] width 249 height 21
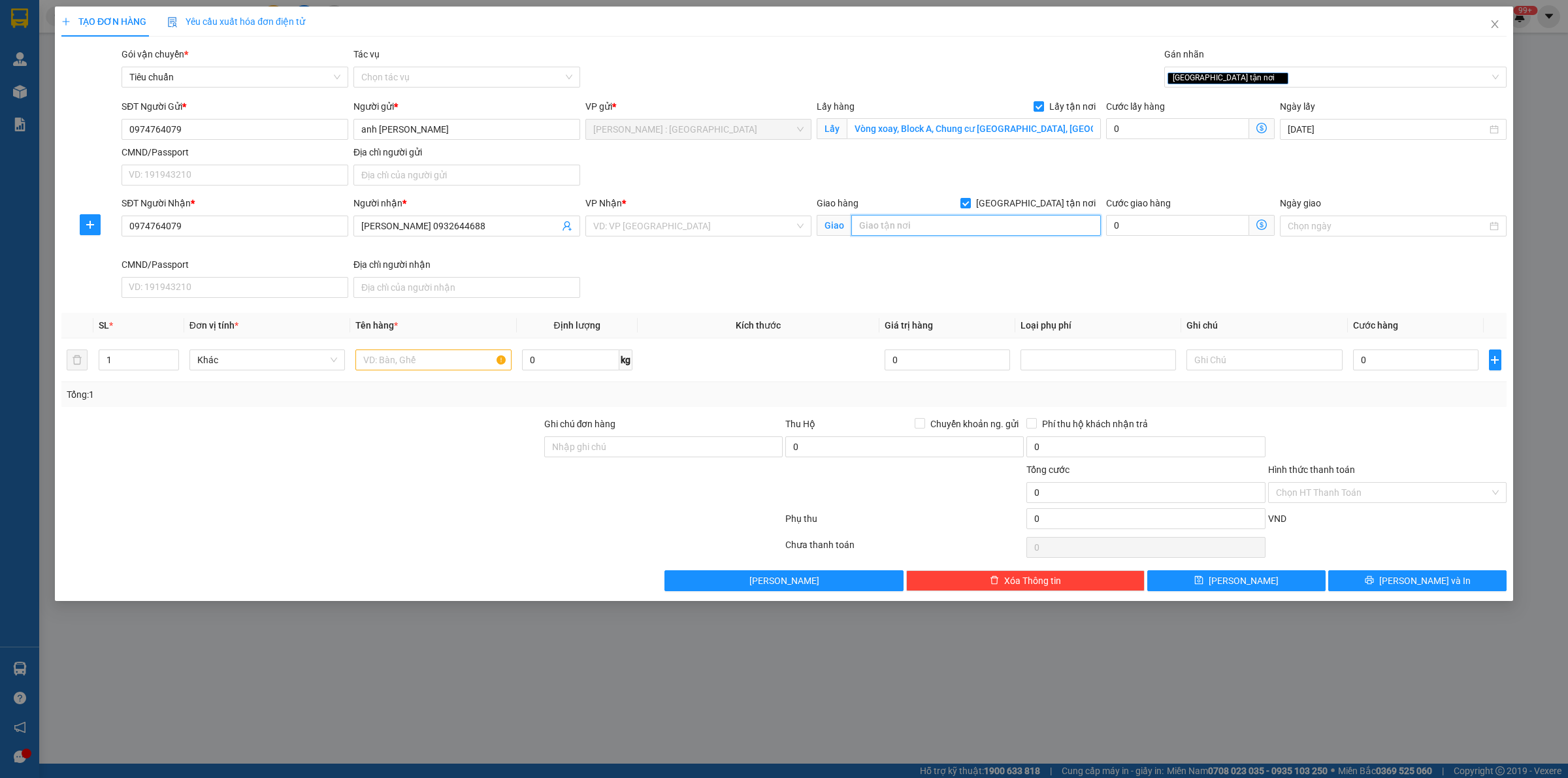
type input "v"
paste input "[STREET_ADDRESS]"
type input "[STREET_ADDRESS]"
click at [461, 373] on div at bounding box center [432, 360] width 155 height 26
click at [466, 371] on input "text" at bounding box center [432, 360] width 155 height 21
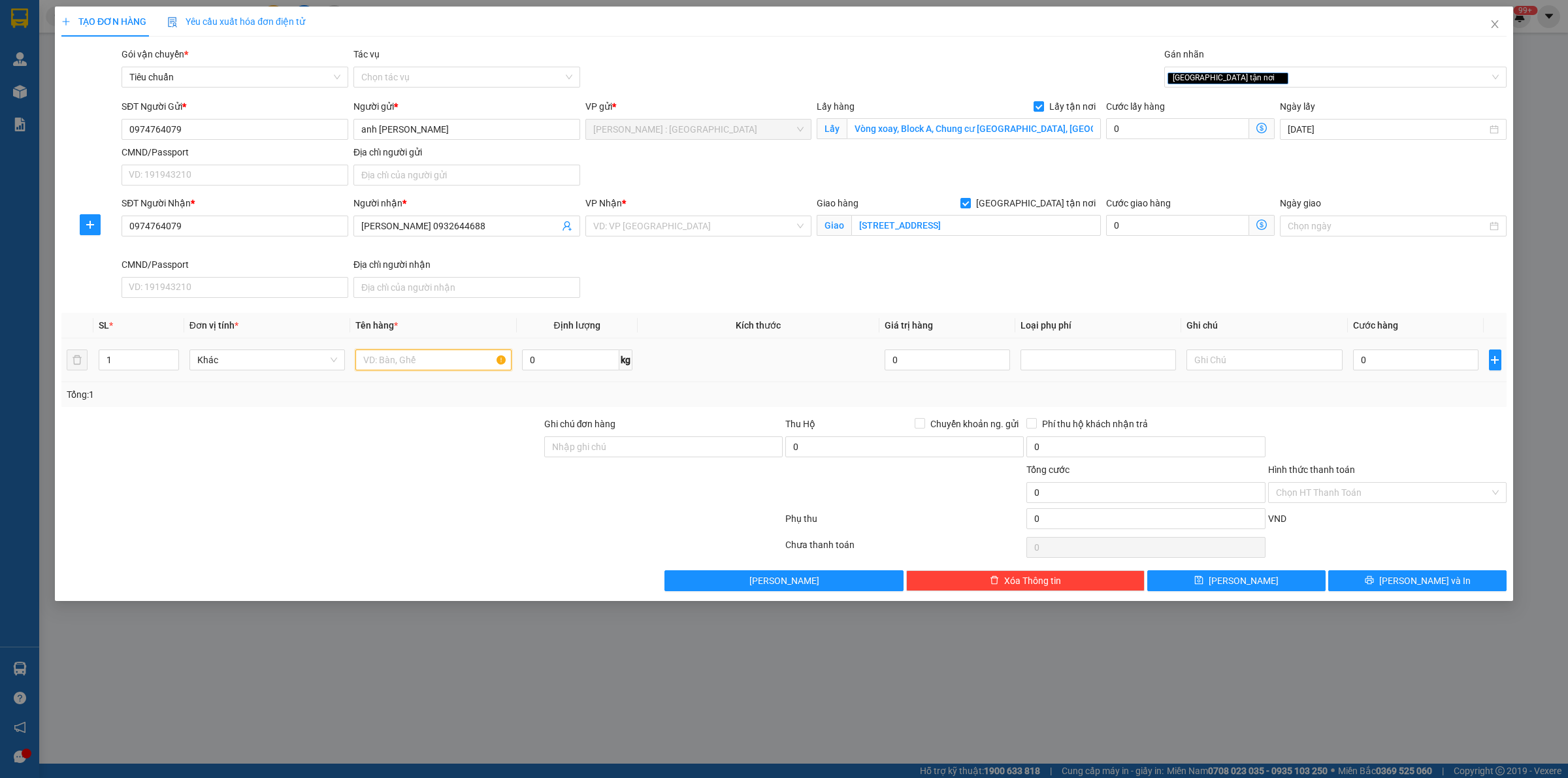
paste input "1 xe máy"
type input "1 xe máy A TRÍ"
click at [771, 364] on input "0" at bounding box center [1416, 360] width 125 height 21
type input "1"
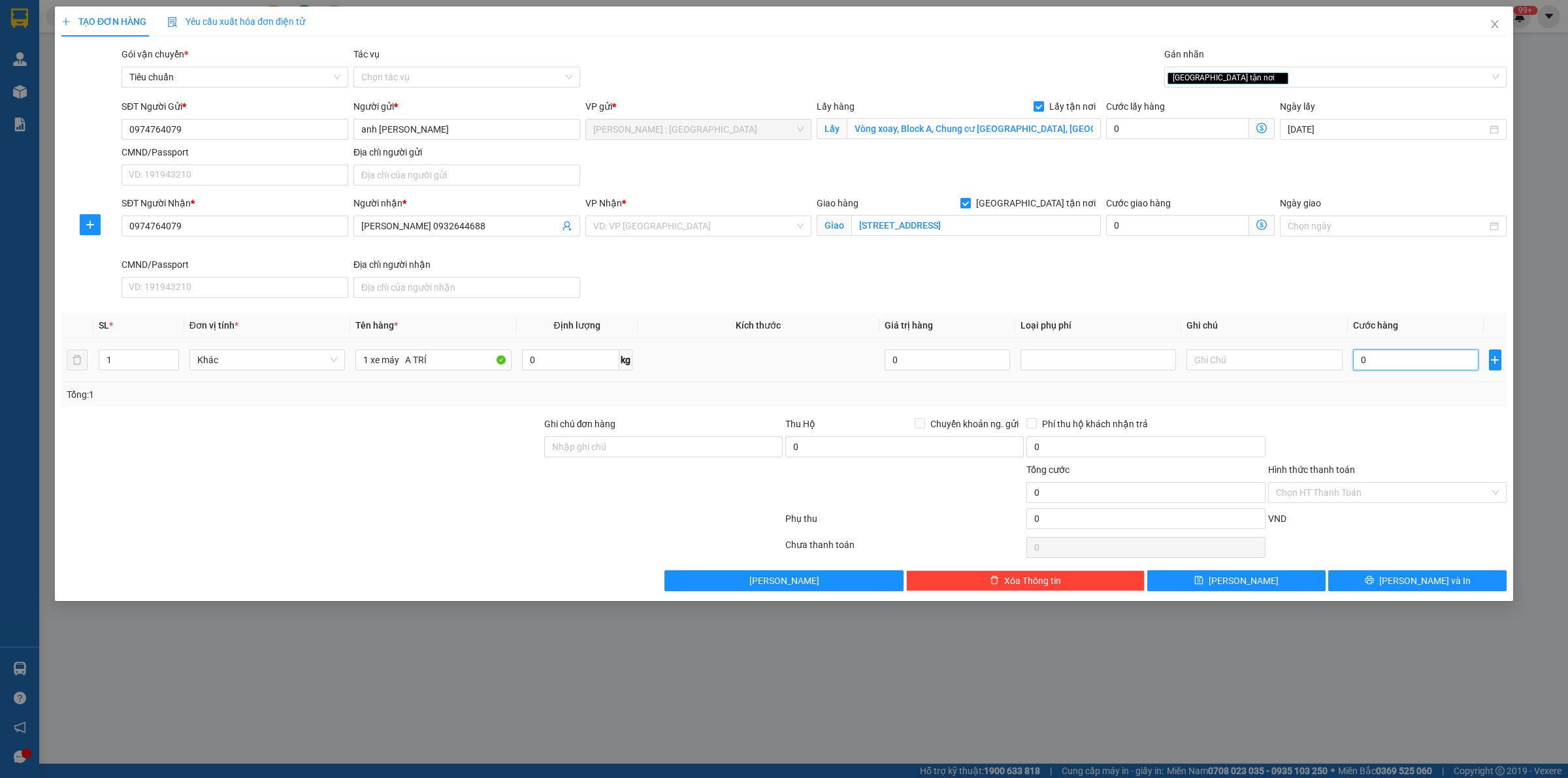
type input "1"
type input "12"
type input "122"
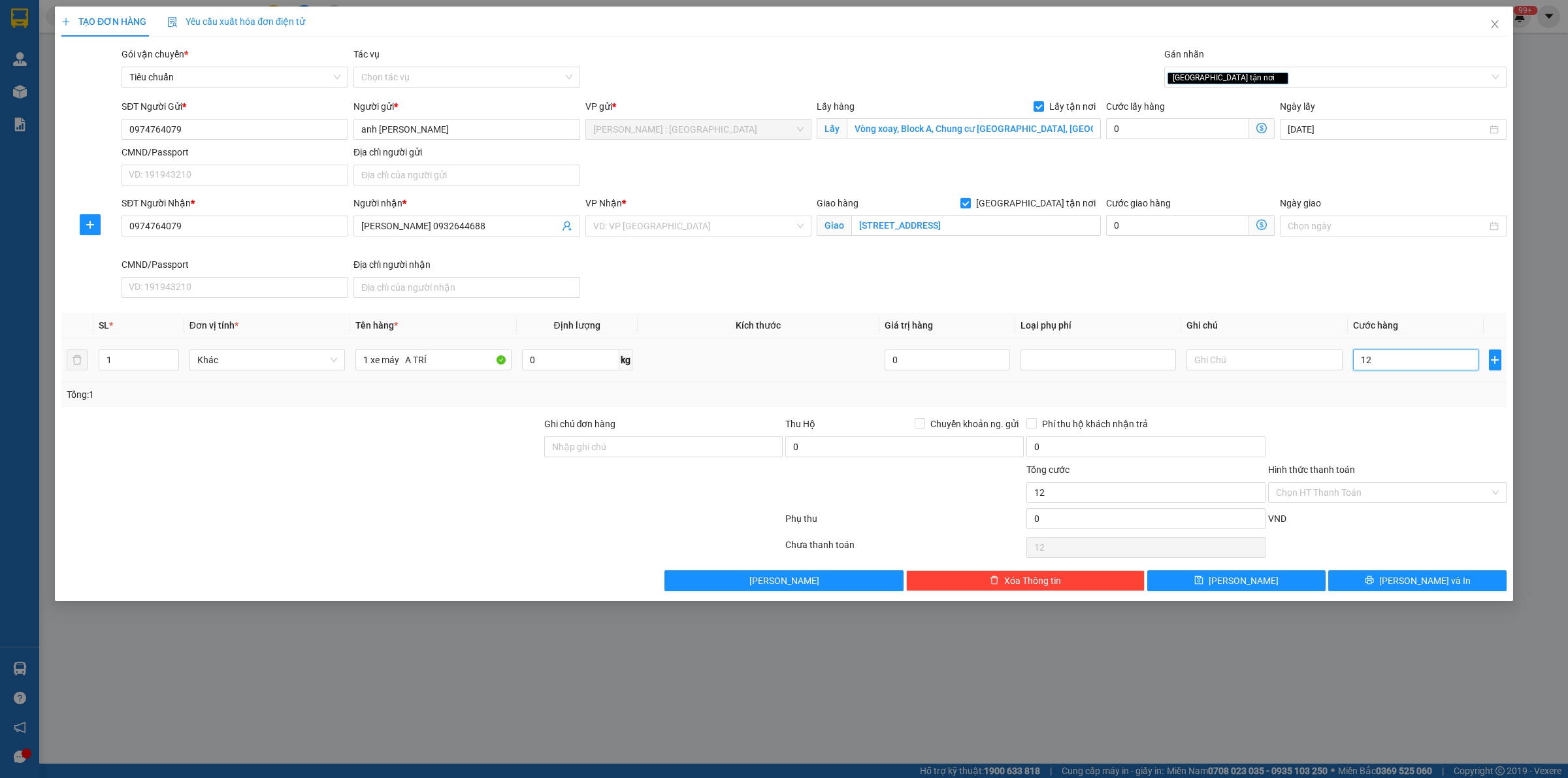
type input "122"
type input "1.220"
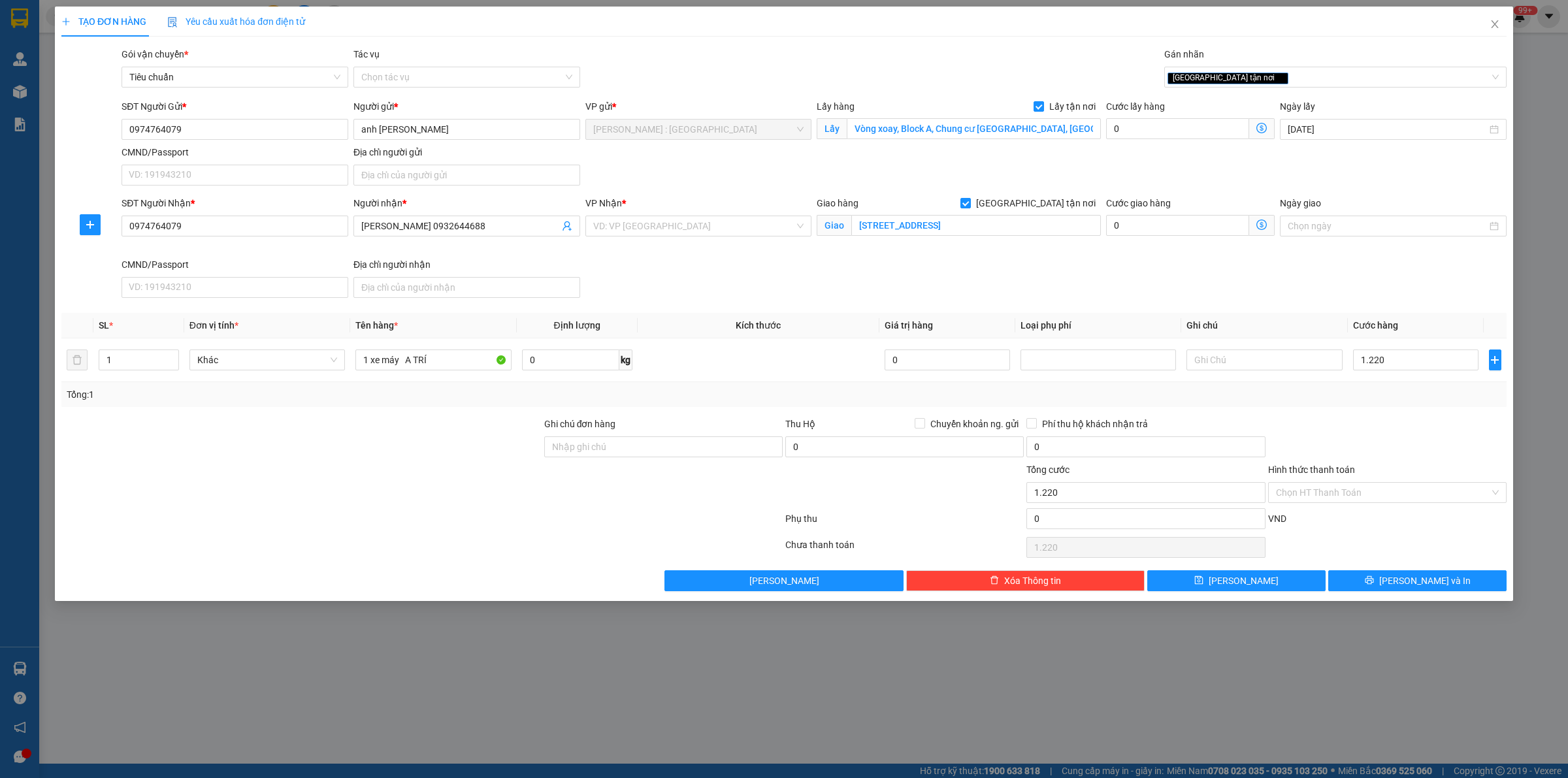
type input "1.220.000"
click at [771, 293] on div "SĐT Người Nhận * 0974764079 Người nhận * Quốc Bảo 0932644688 VP Nhận * VD: VP […" at bounding box center [814, 249] width 1390 height 107
click at [771, 586] on button "[PERSON_NAME]" at bounding box center [1236, 581] width 178 height 21
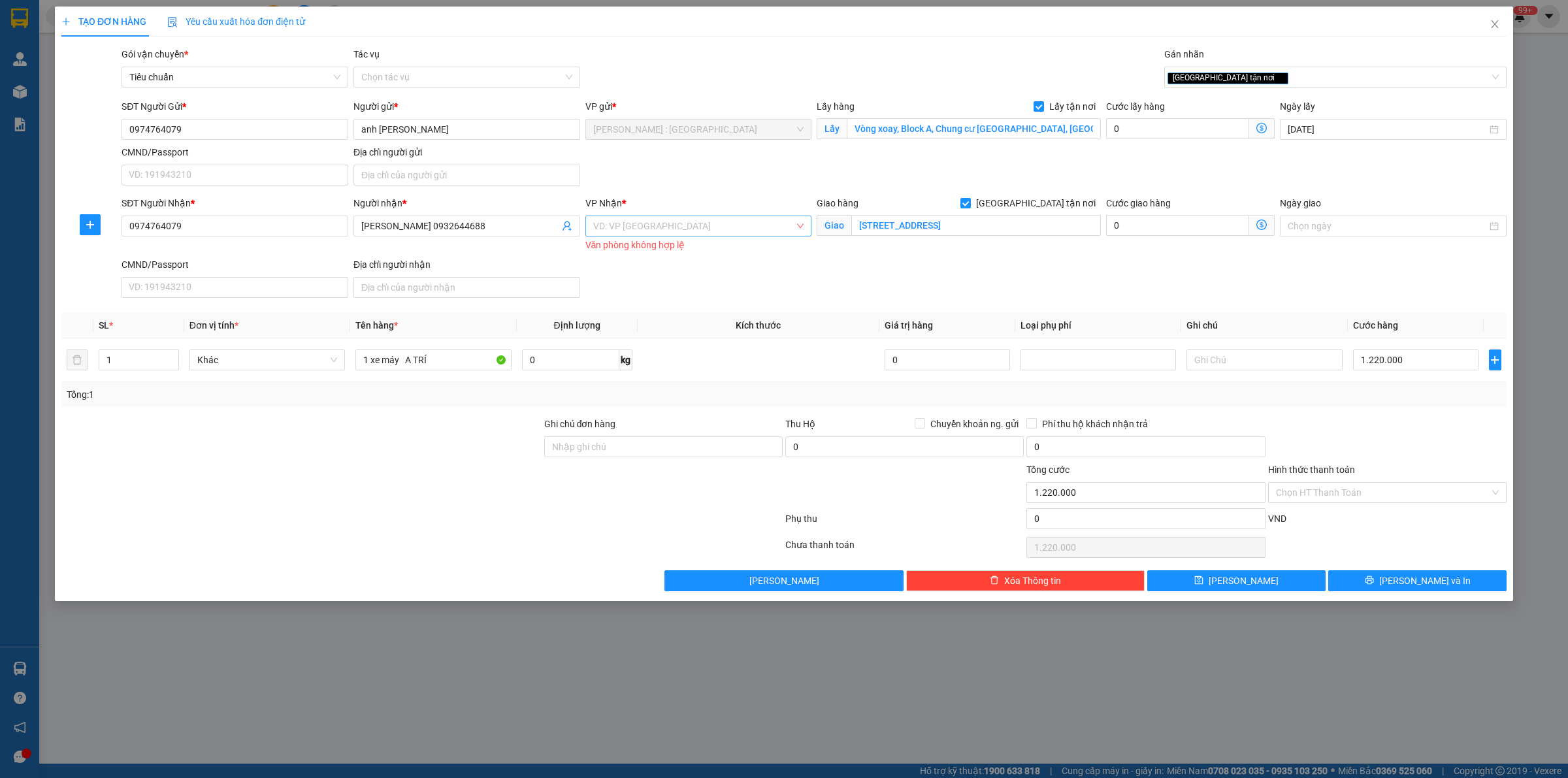
click at [719, 221] on input "search" at bounding box center [694, 226] width 202 height 20
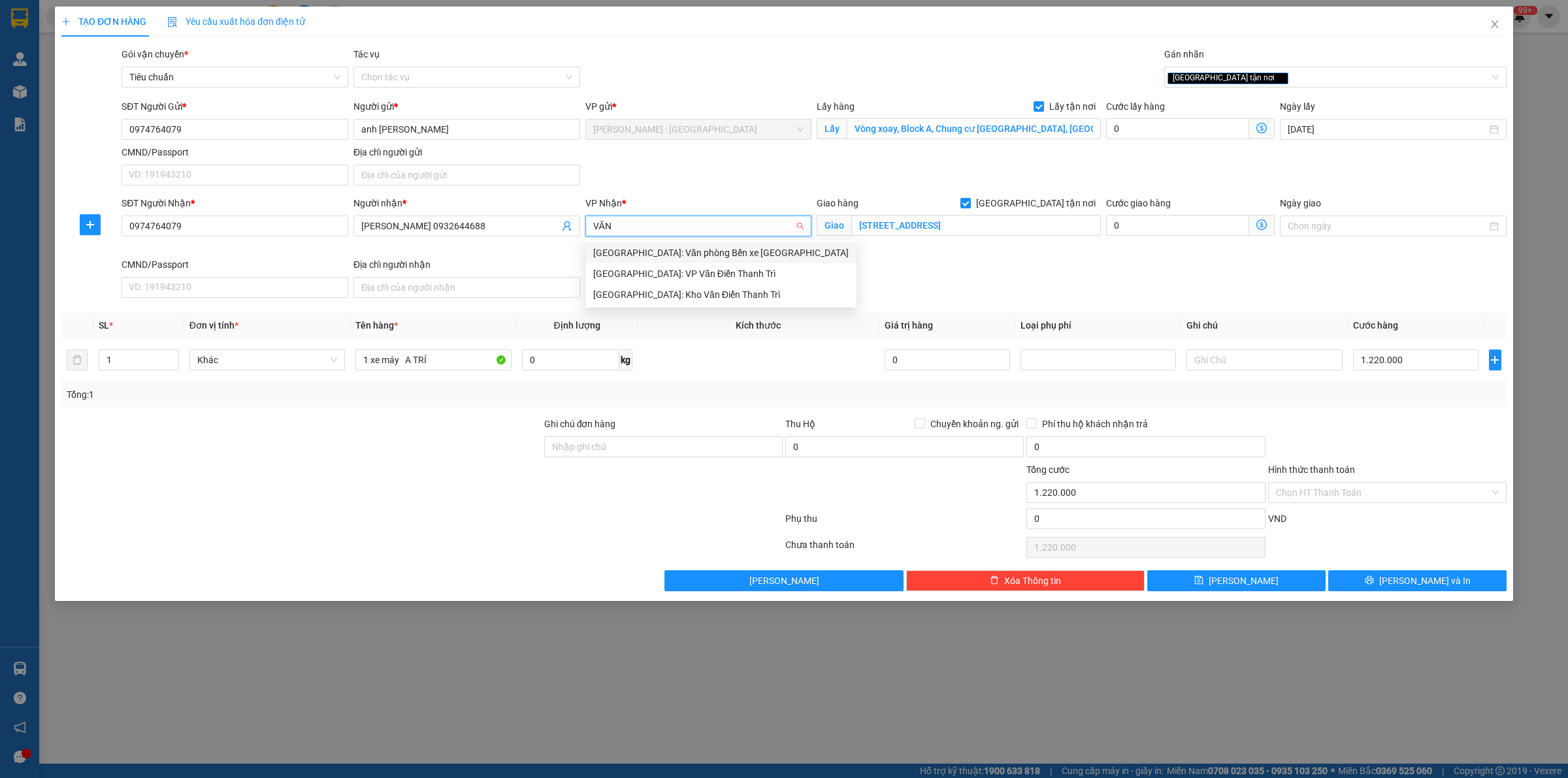
type input "VĂN"
click at [703, 289] on div "[GEOGRAPHIC_DATA]: Kho Văn Điển Thanh Trì" at bounding box center [720, 294] width 255 height 14
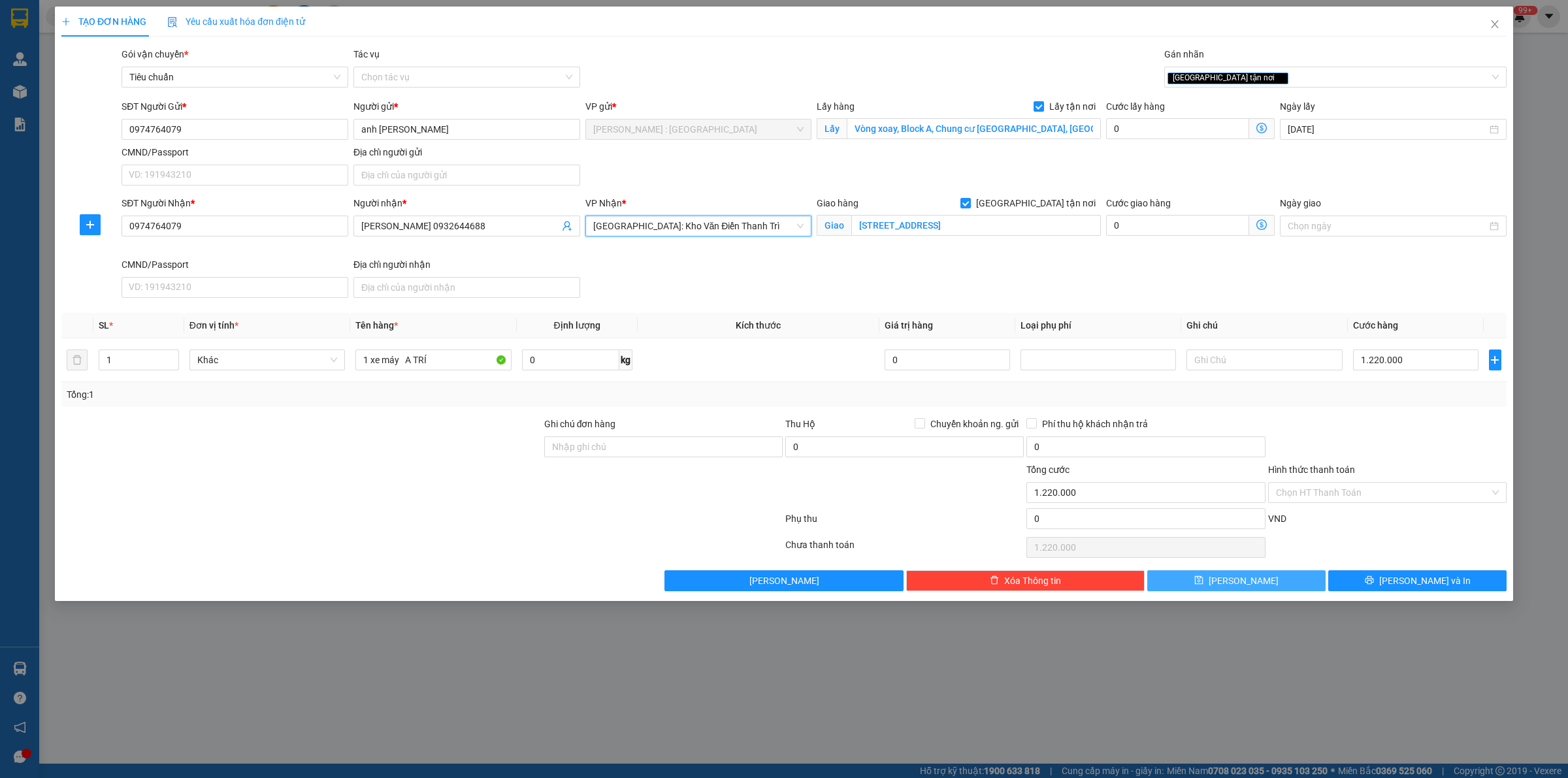
click at [771, 583] on button "[PERSON_NAME]" at bounding box center [1236, 581] width 178 height 21
checkbox input "false"
type input "0"
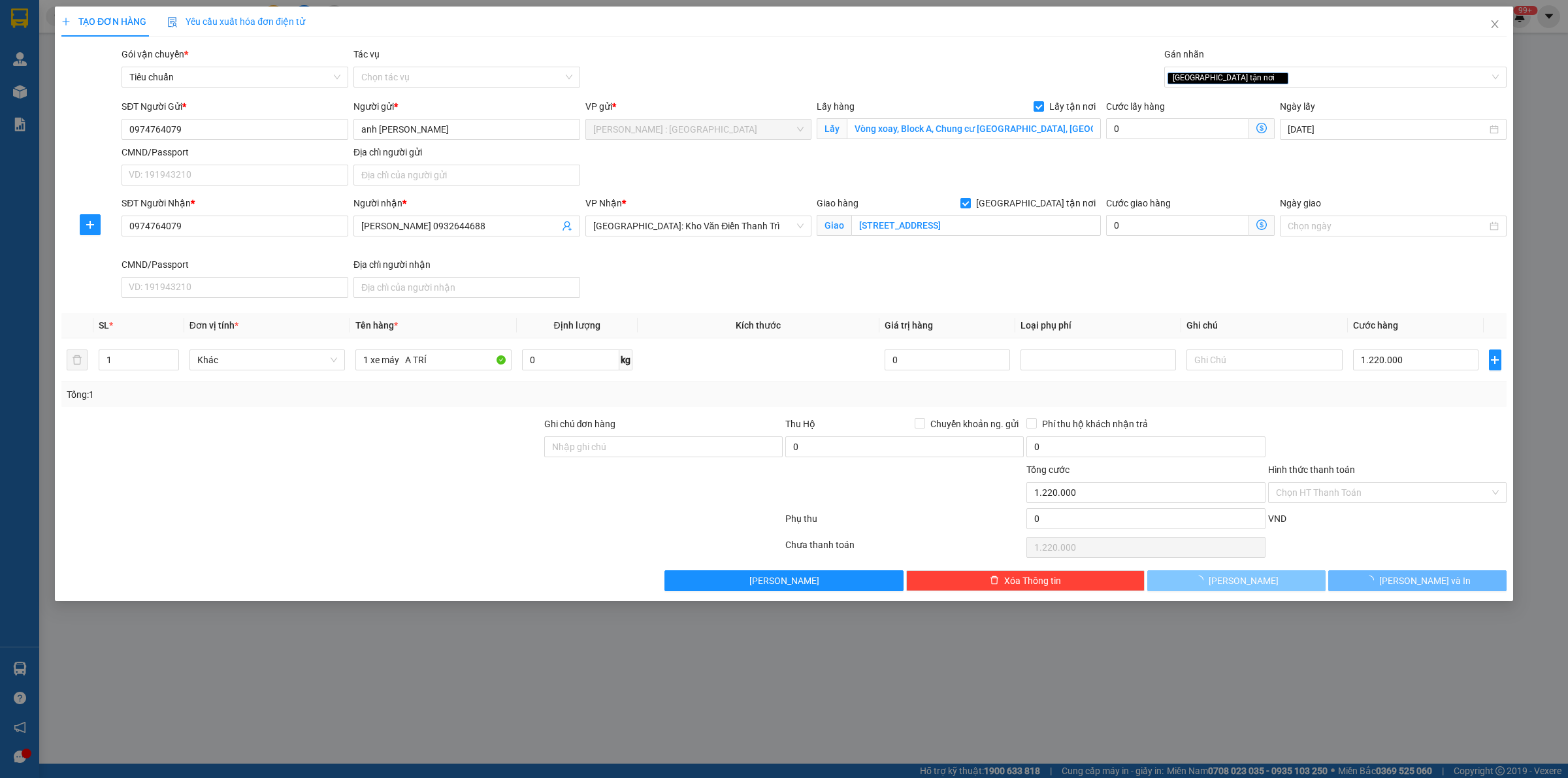
type input "0"
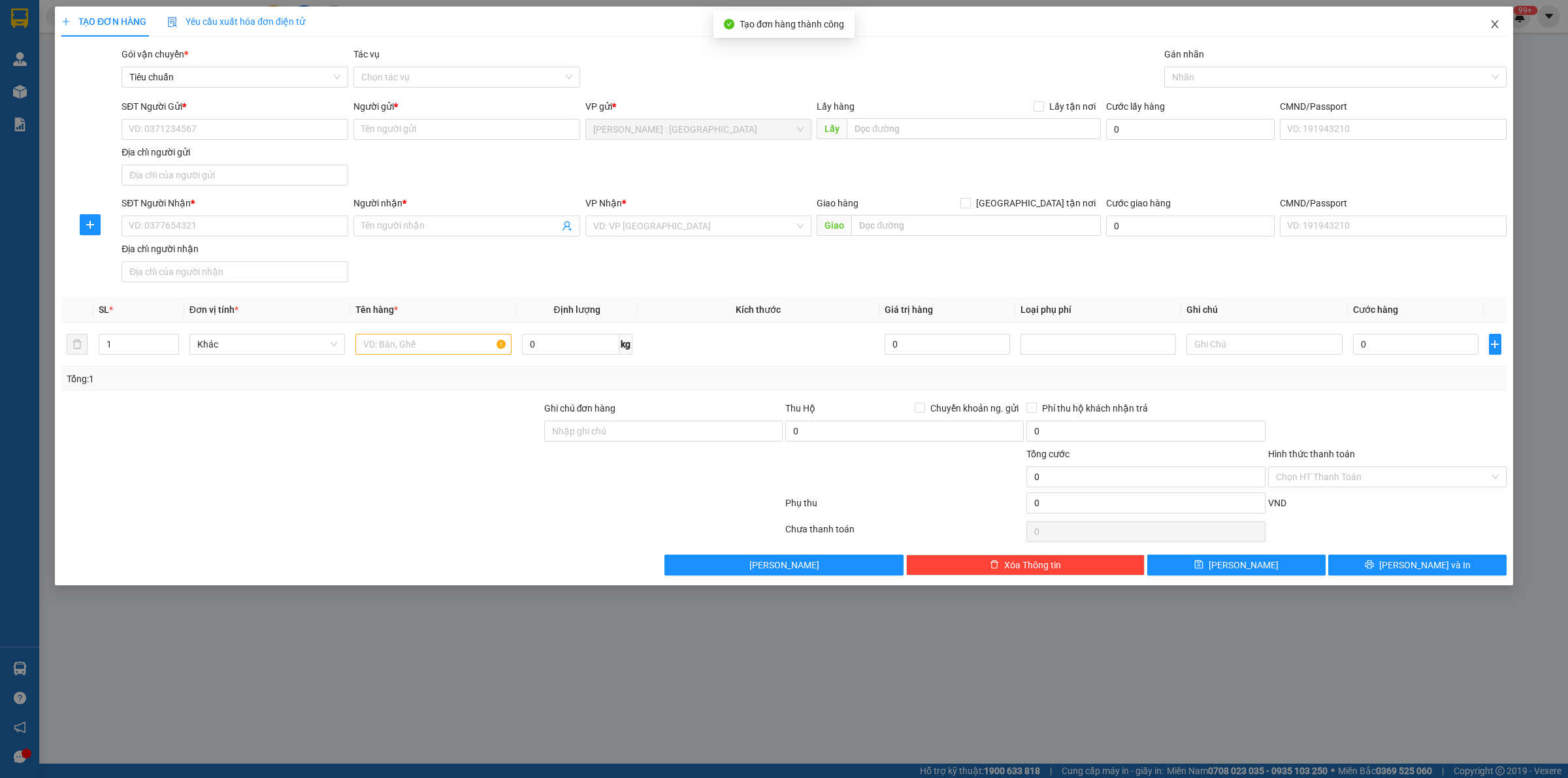
click at [771, 24] on span "Close" at bounding box center [1495, 25] width 37 height 37
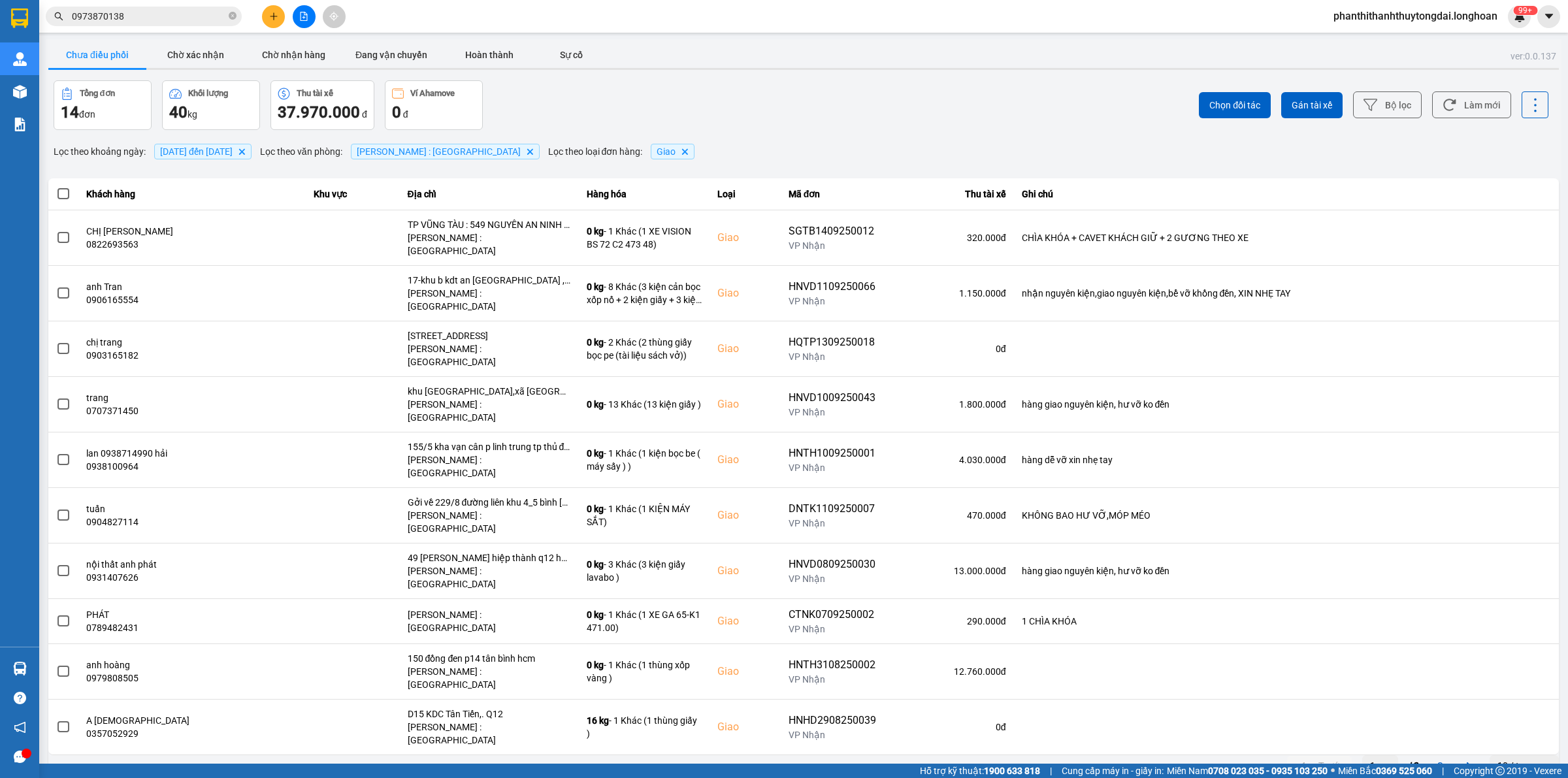
click at [232, 148] on span "[DATE] đến [DATE]" at bounding box center [196, 151] width 73 height 10
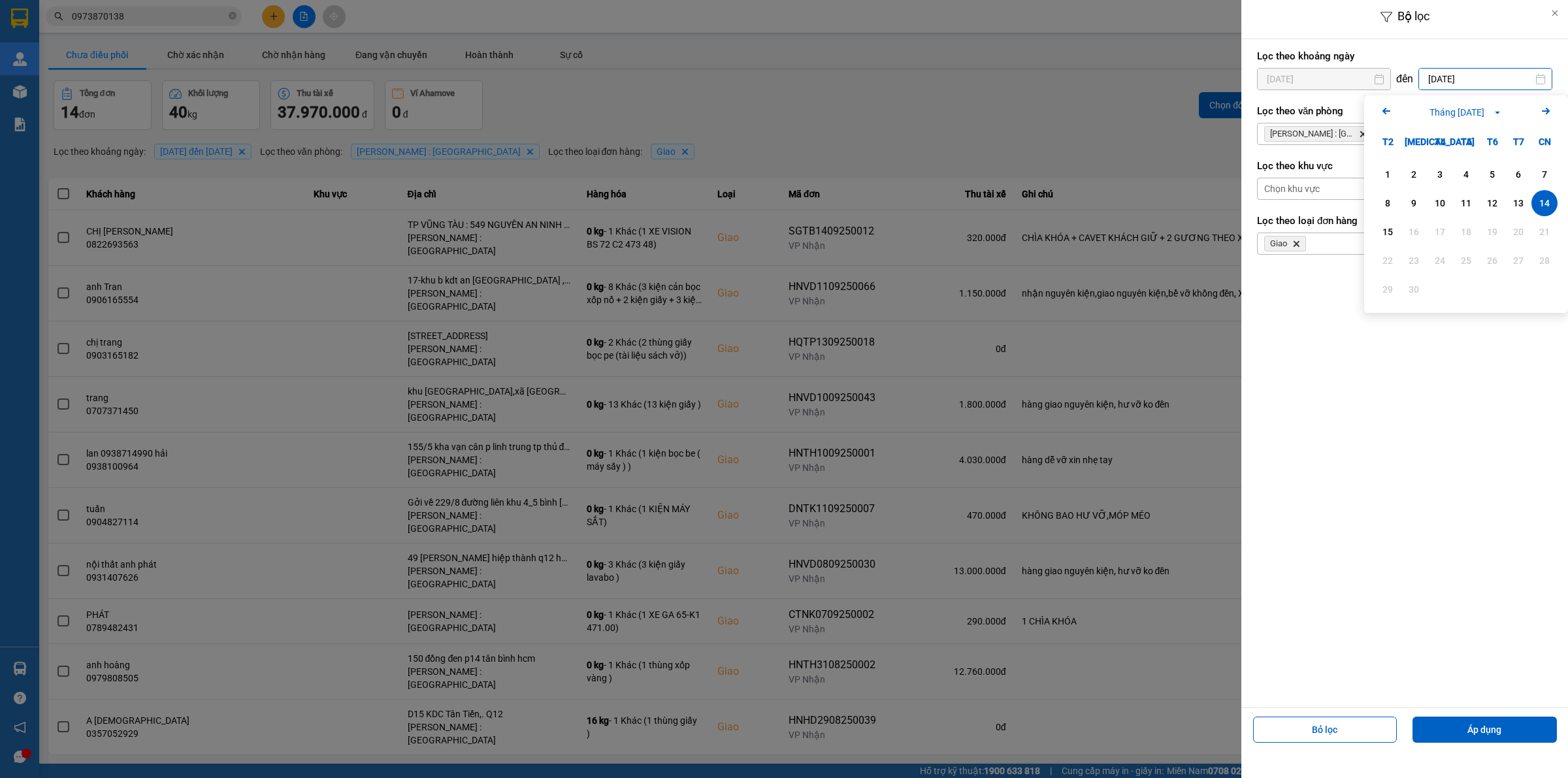
click at [771, 80] on input "[DATE]" at bounding box center [1485, 79] width 133 height 21
click at [771, 228] on div "15" at bounding box center [1387, 232] width 18 height 16
type input "[DATE]"
click at [771, 243] on div "[PERSON_NAME]" at bounding box center [1388, 243] width 262 height 21
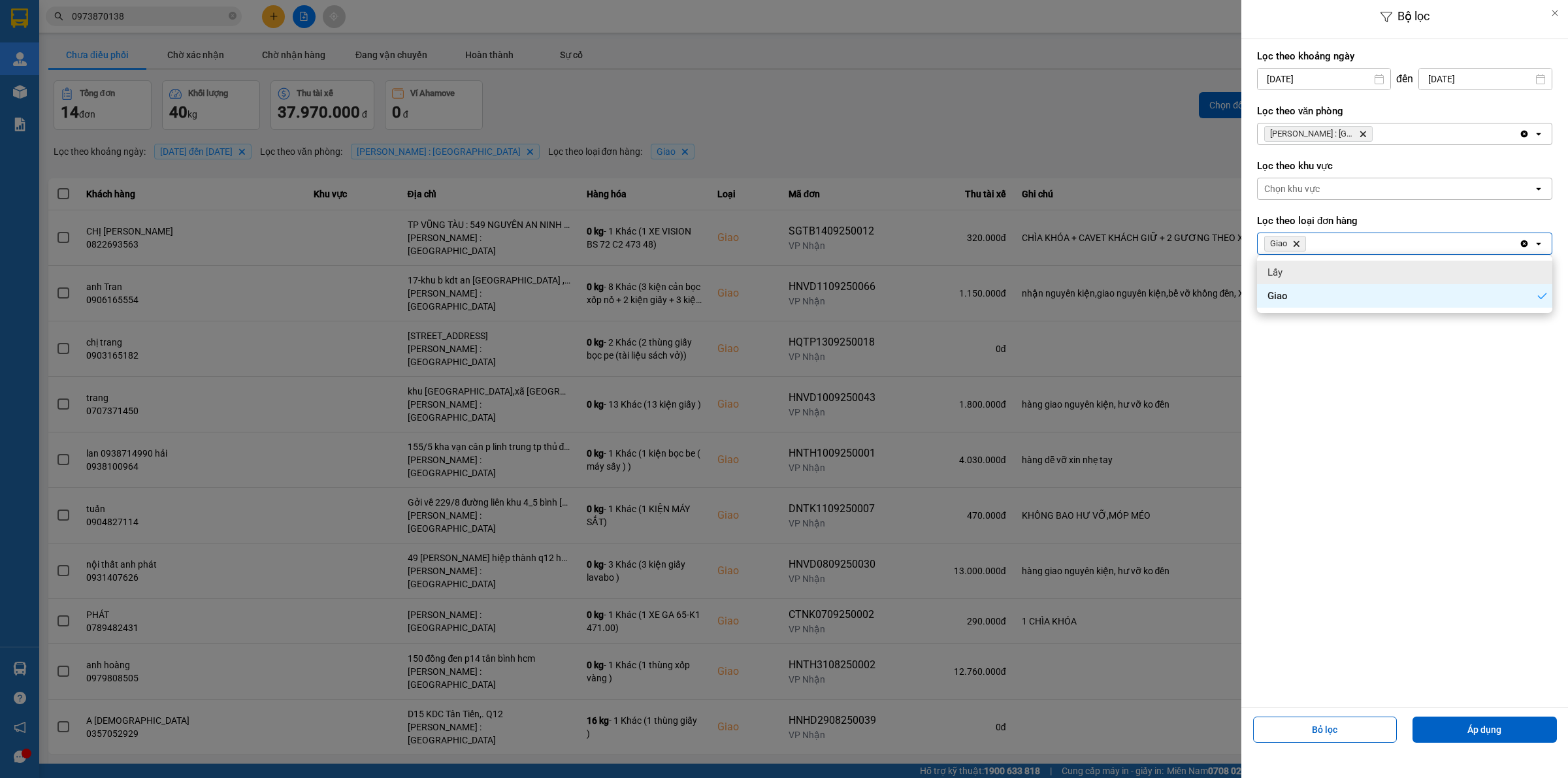
click at [771, 244] on icon "Delete" at bounding box center [1296, 244] width 8 height 8
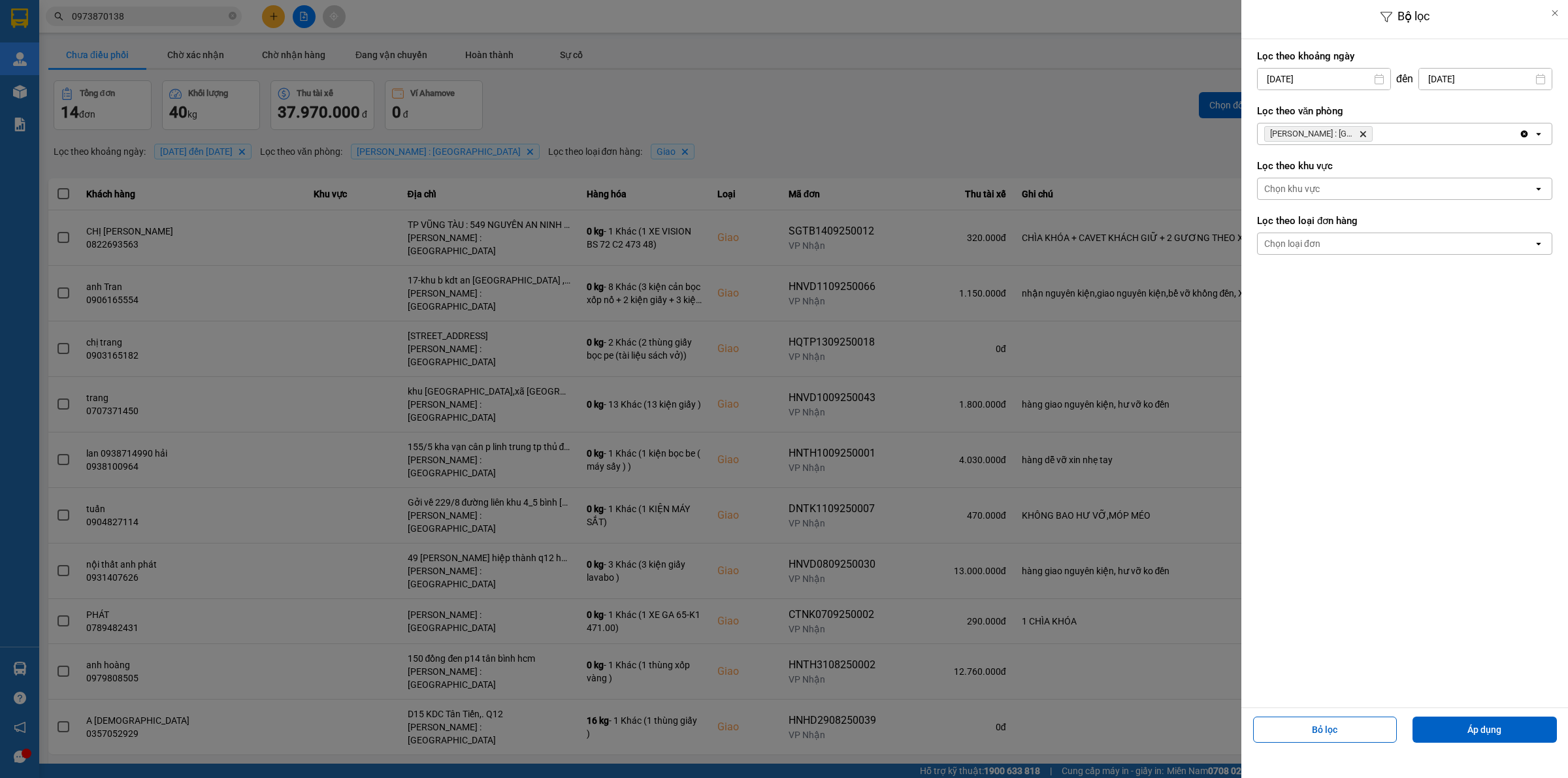
click at [771, 243] on div "Chọn loại đơn" at bounding box center [1292, 243] width 56 height 13
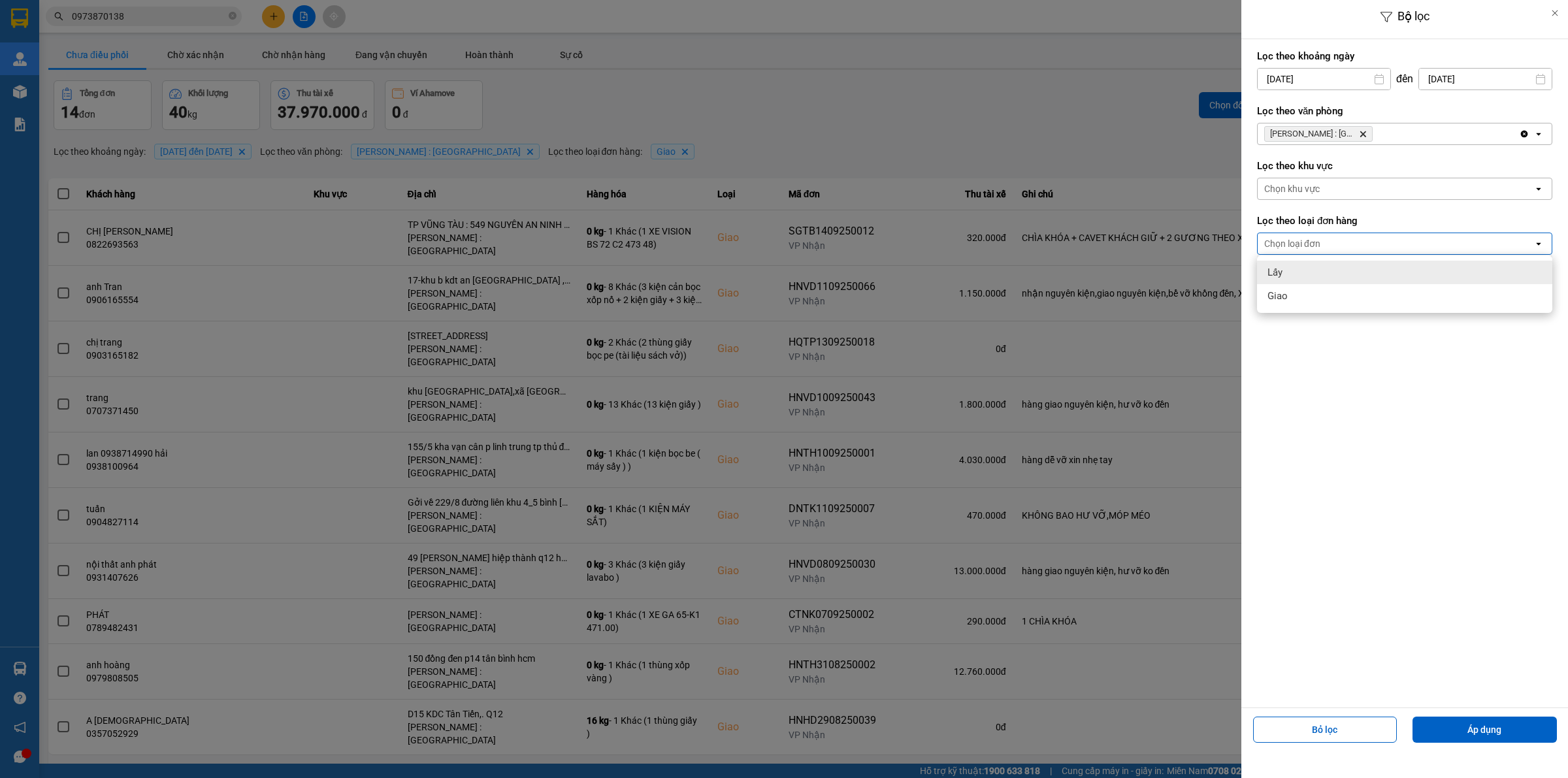
click at [771, 265] on div "Lấy" at bounding box center [1405, 272] width 295 height 24
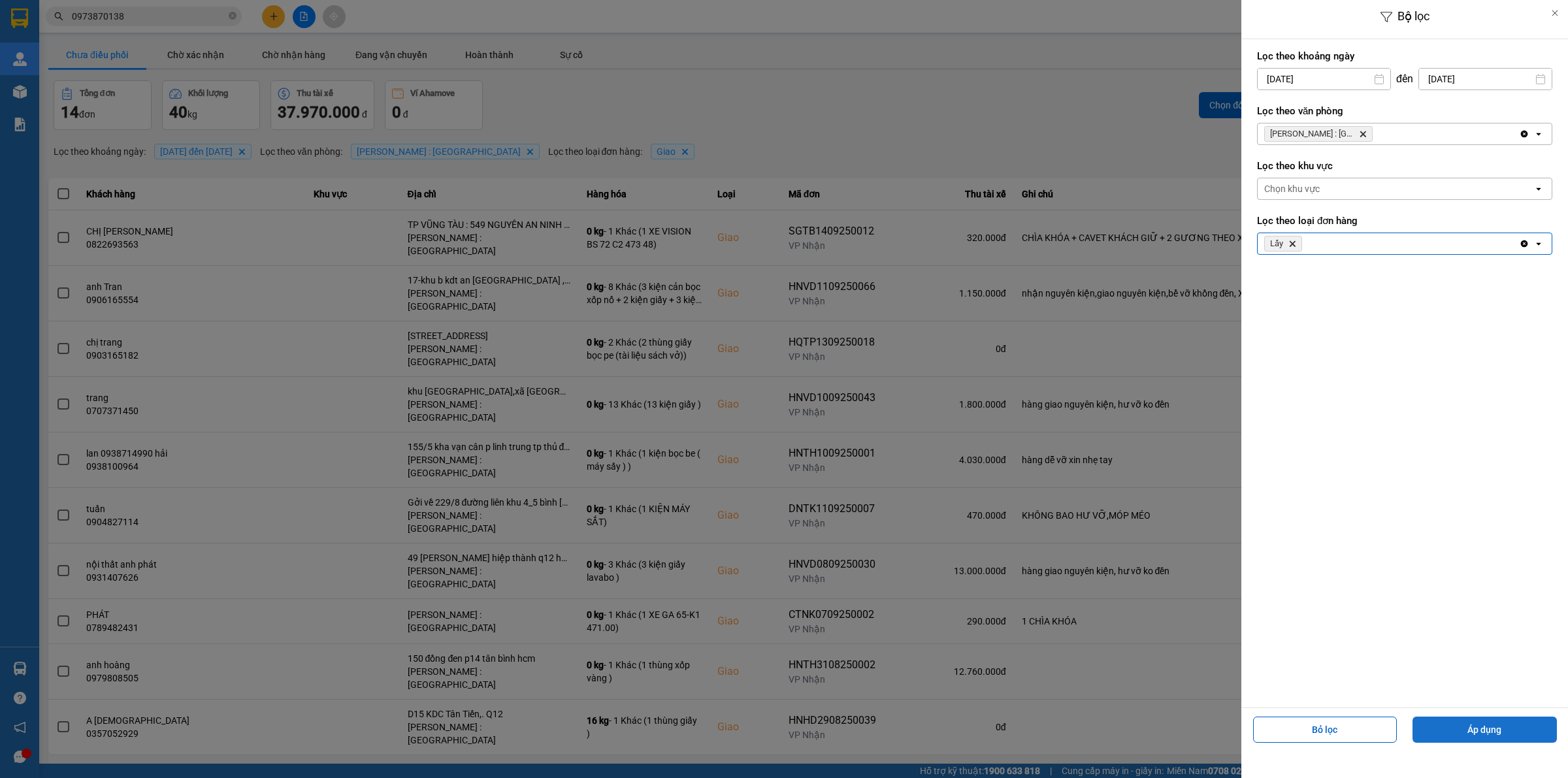
click at [771, 733] on button "Áp dụng" at bounding box center [1484, 730] width 144 height 26
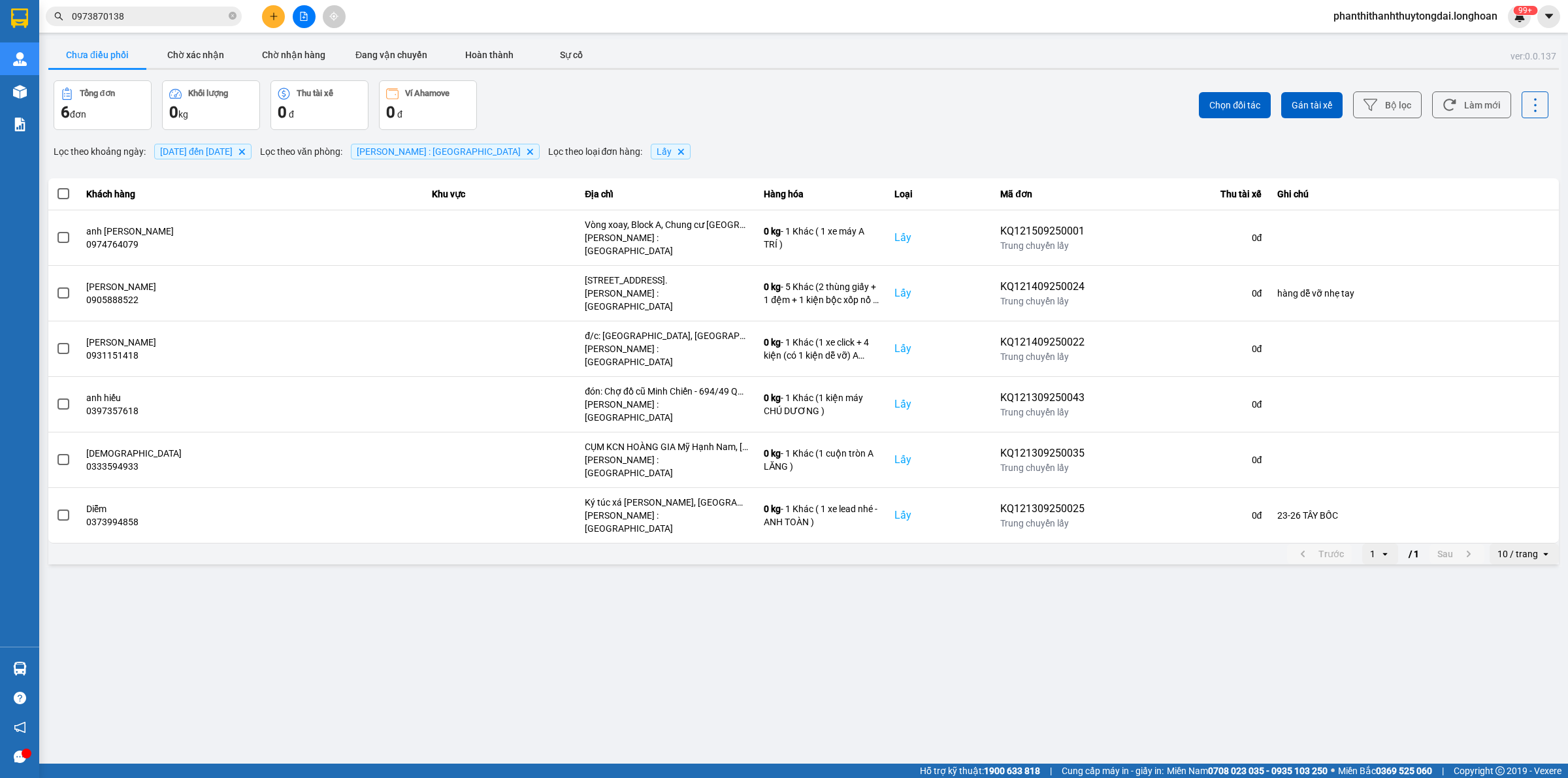
click at [771, 548] on div "10 / trang" at bounding box center [1518, 554] width 41 height 13
click at [771, 616] on div "100 / trang" at bounding box center [1525, 613] width 47 height 13
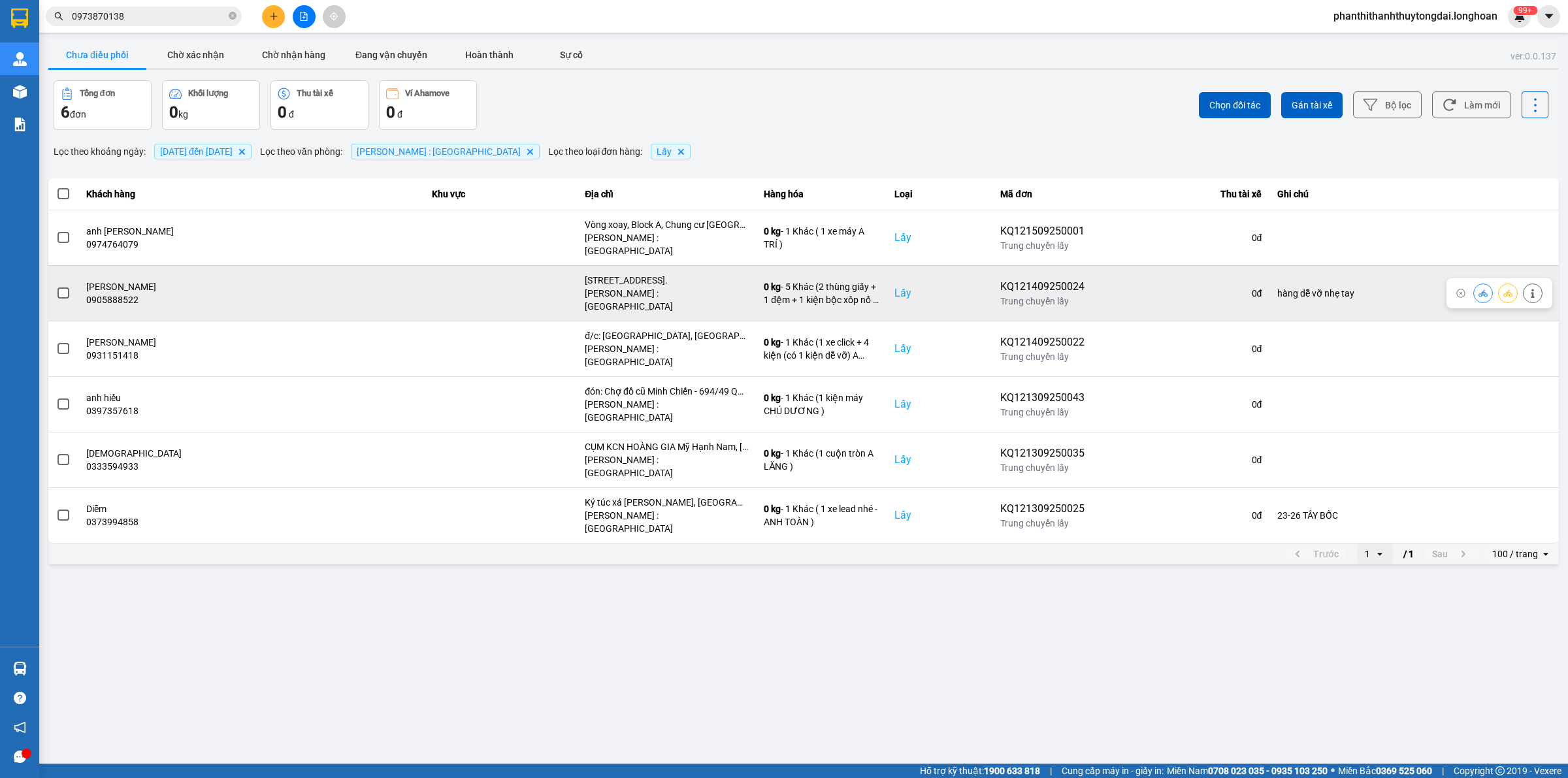
click at [771, 289] on icon at bounding box center [1532, 293] width 9 height 9
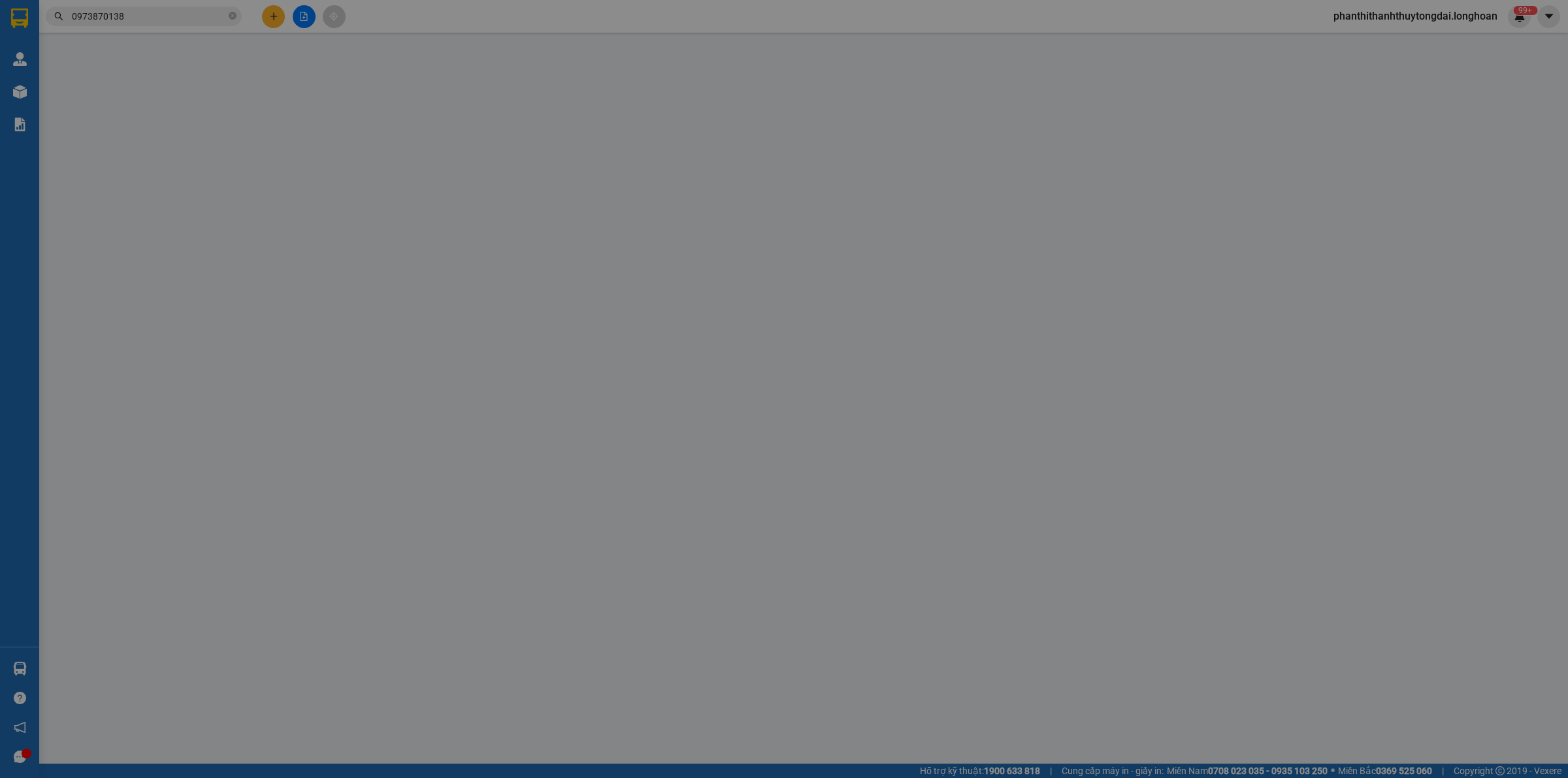
type input "0905888522"
type input "[PERSON_NAME]"
checkbox input "true"
type input "[STREET_ADDRESS]."
type input "0905888522"
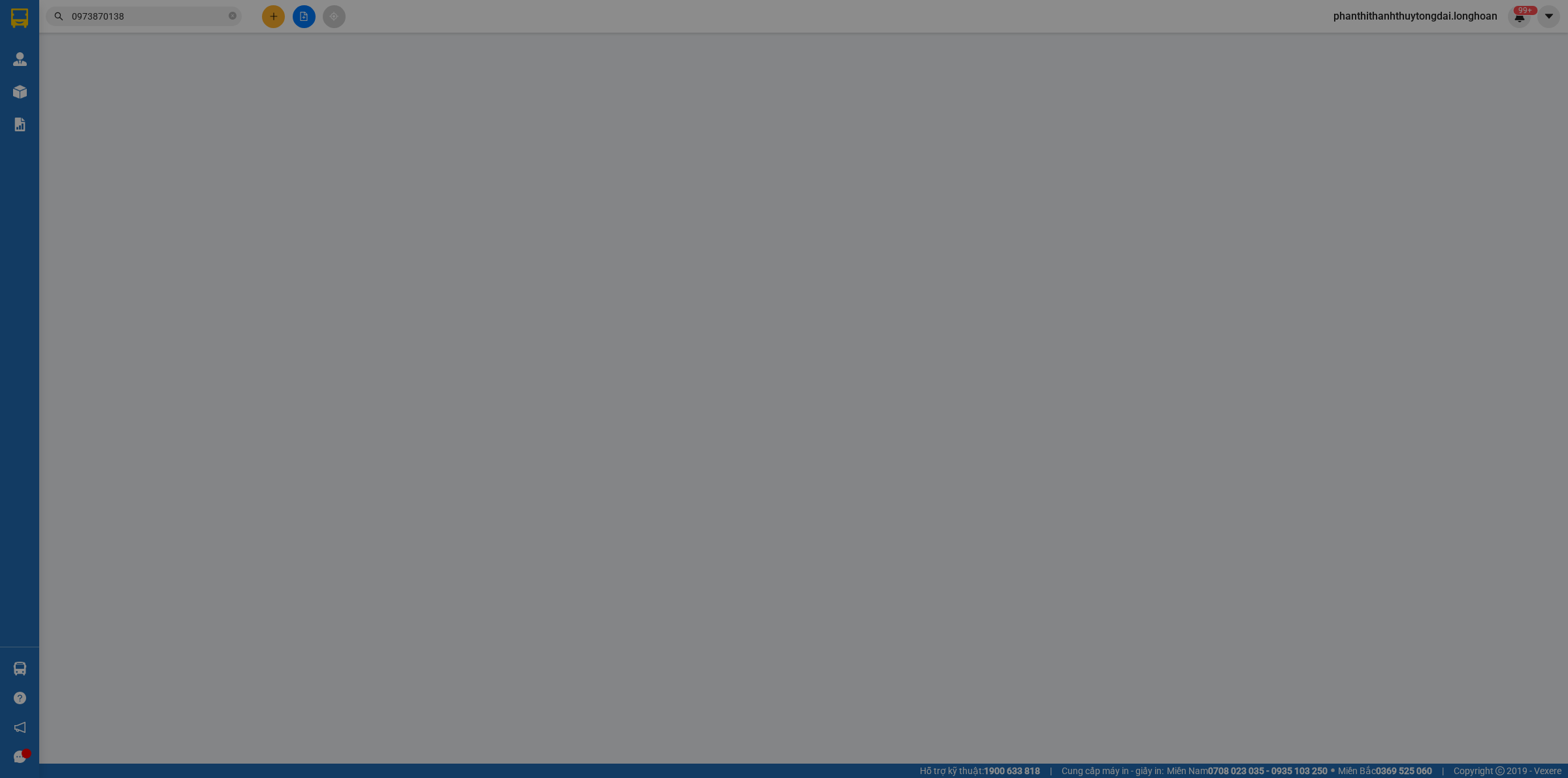
type input "[PERSON_NAME]"
checkbox input "true"
type input "nhận : 269 [PERSON_NAME], [GEOGRAPHIC_DATA], [GEOGRAPHIC_DATA]. [GEOGRAPHIC_DAT…"
type input "hàng dễ vỡ nhẹ tay"
type input "730.000"
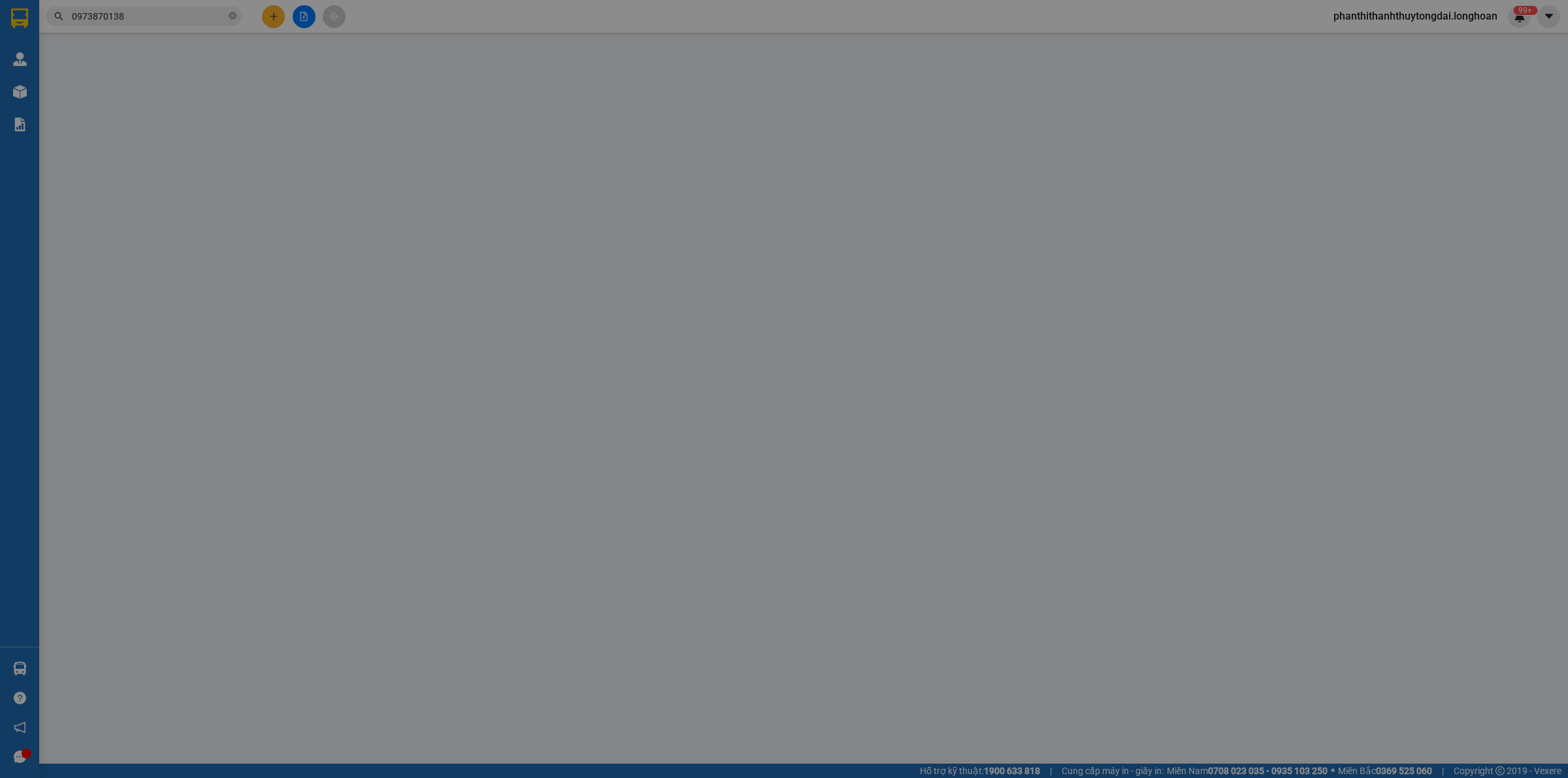
type input "50.000"
type input "730.000"
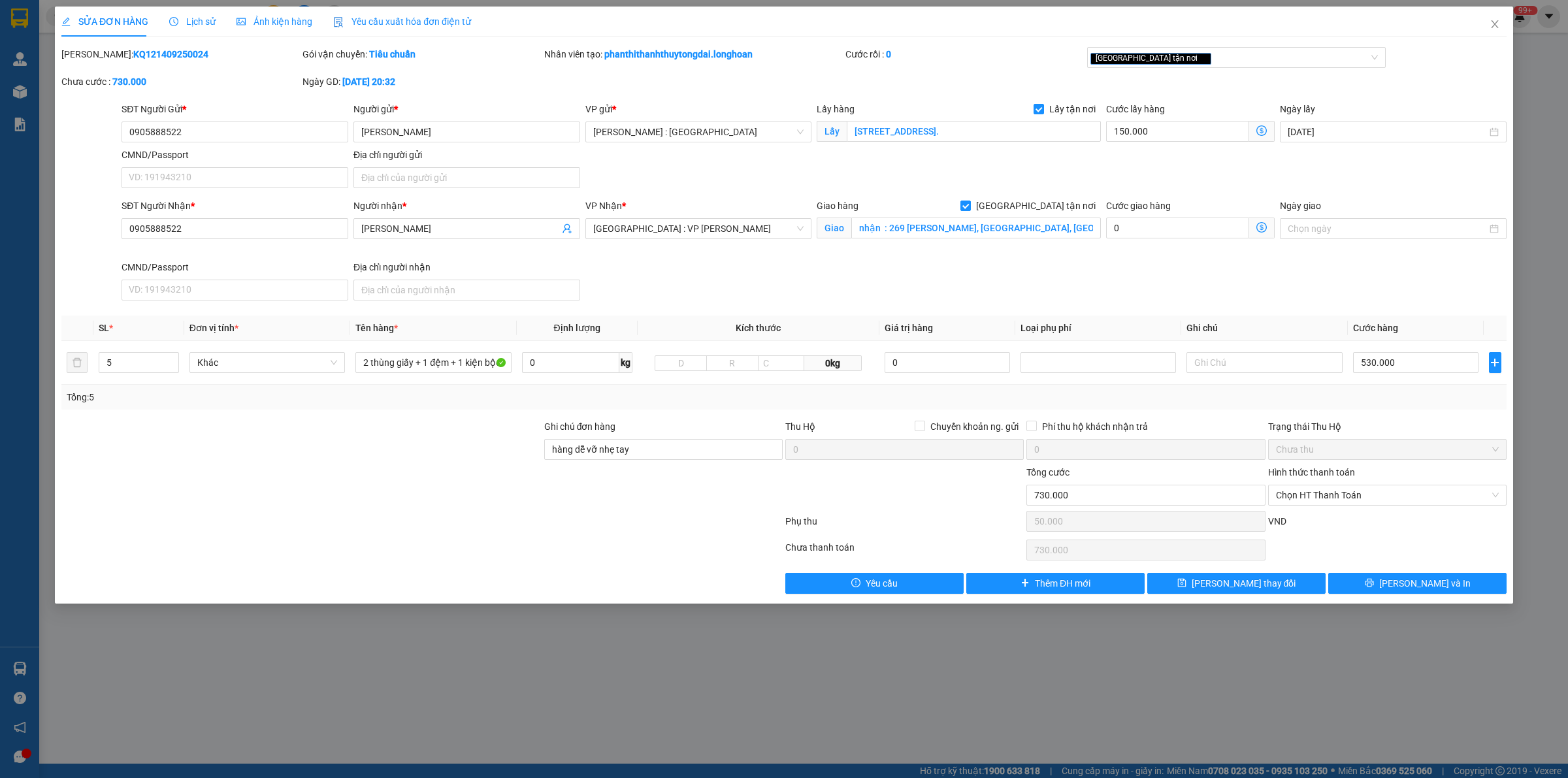
click at [191, 11] on div "Lịch sử" at bounding box center [192, 22] width 46 height 30
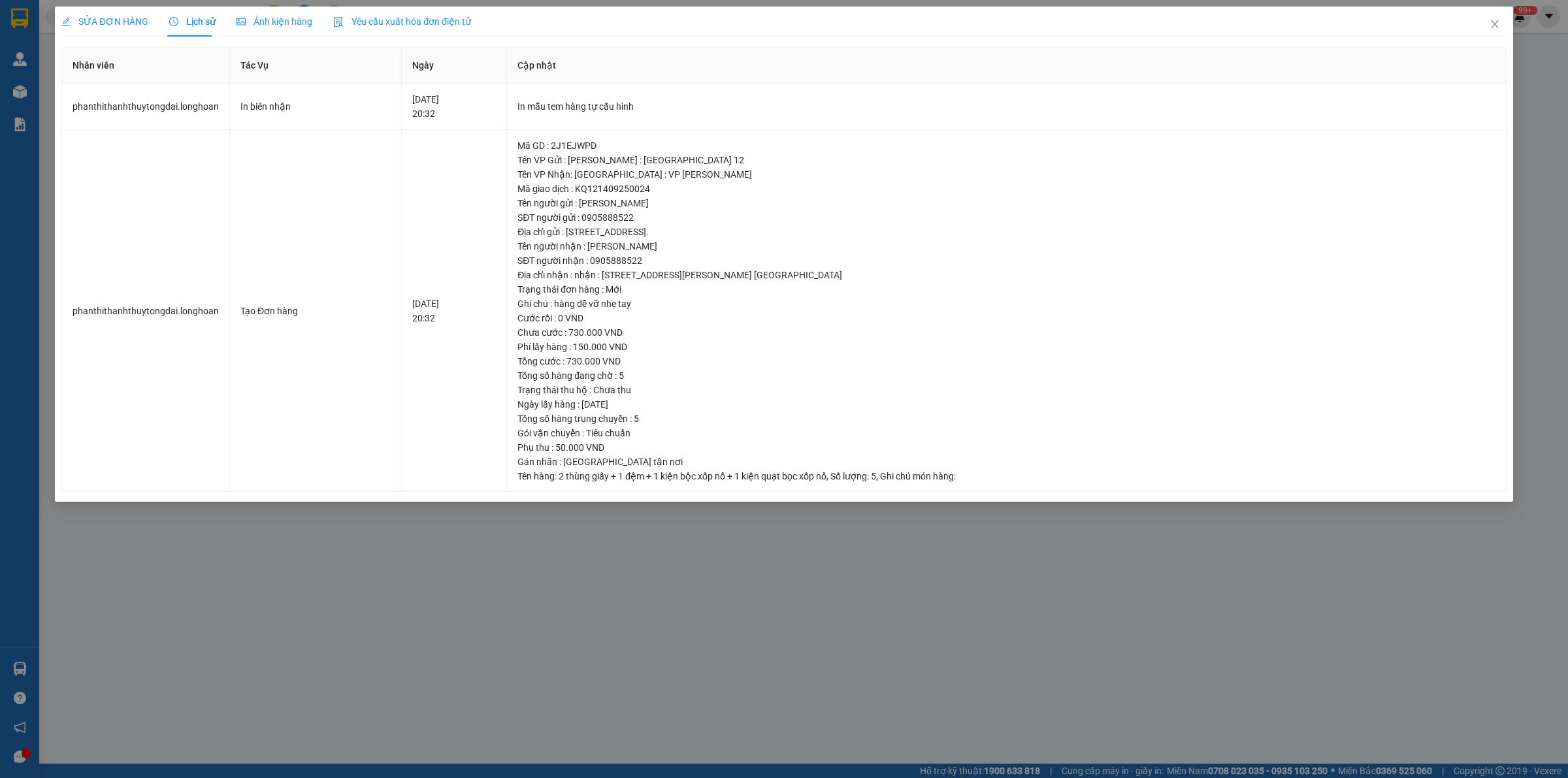
click at [118, 24] on span "SỬA ĐƠN HÀNG" at bounding box center [105, 21] width 87 height 10
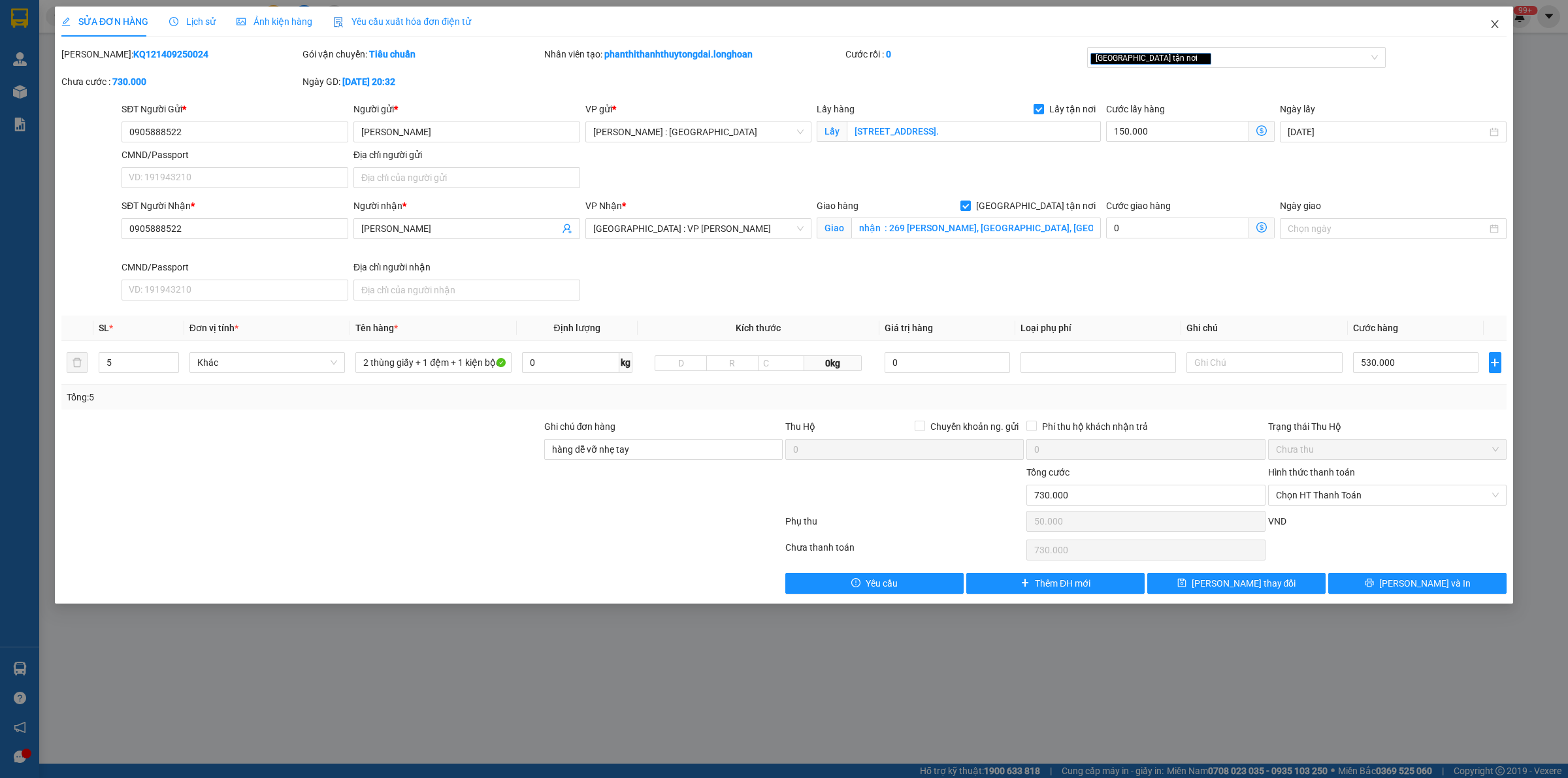
click at [771, 27] on icon "close" at bounding box center [1494, 24] width 10 height 10
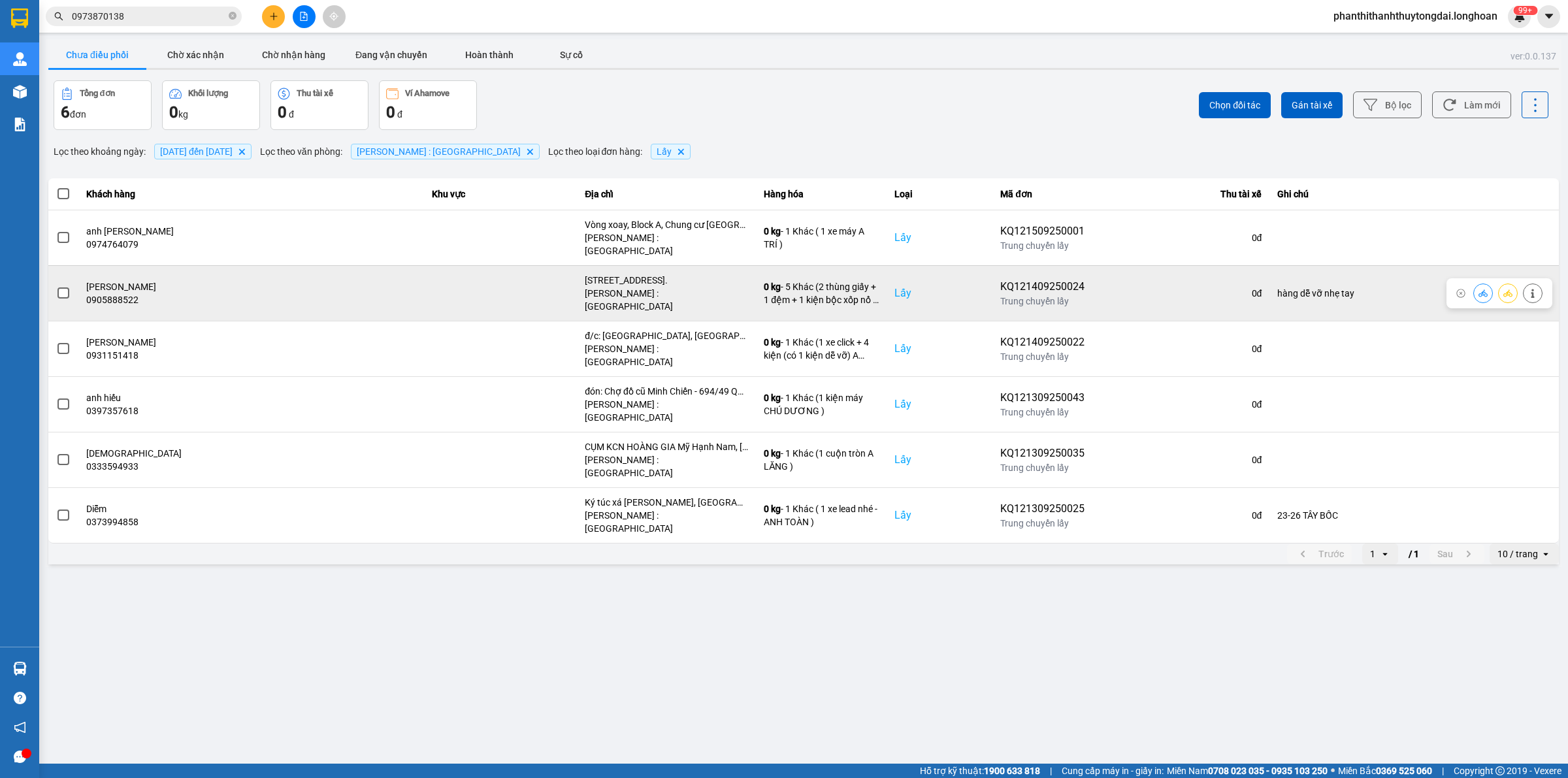
click at [61, 287] on span at bounding box center [63, 293] width 12 height 12
click at [56, 286] on input "checkbox" at bounding box center [56, 286] width 0 height 0
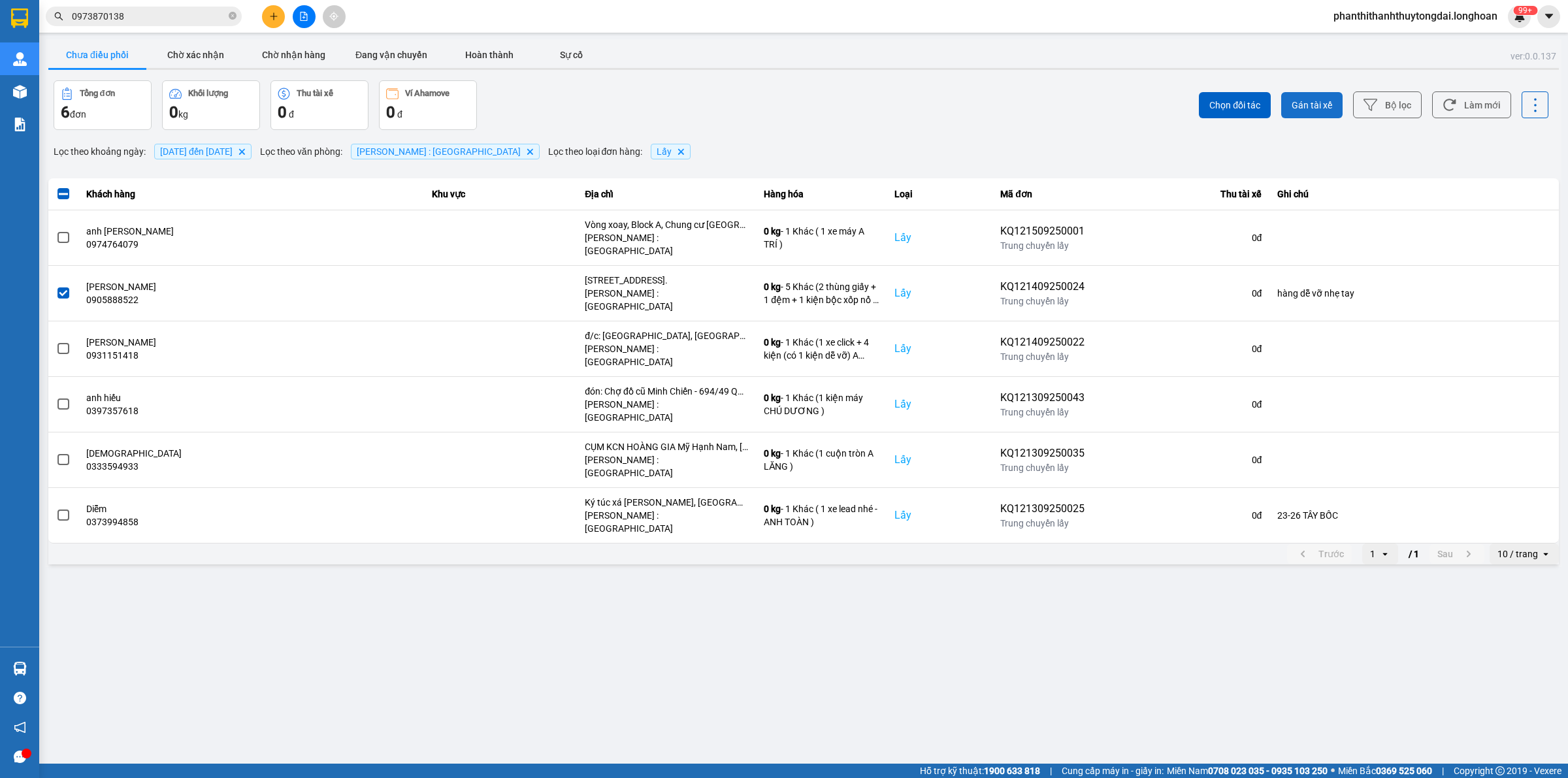
click at [771, 100] on span "Gán tài xế" at bounding box center [1312, 105] width 41 height 13
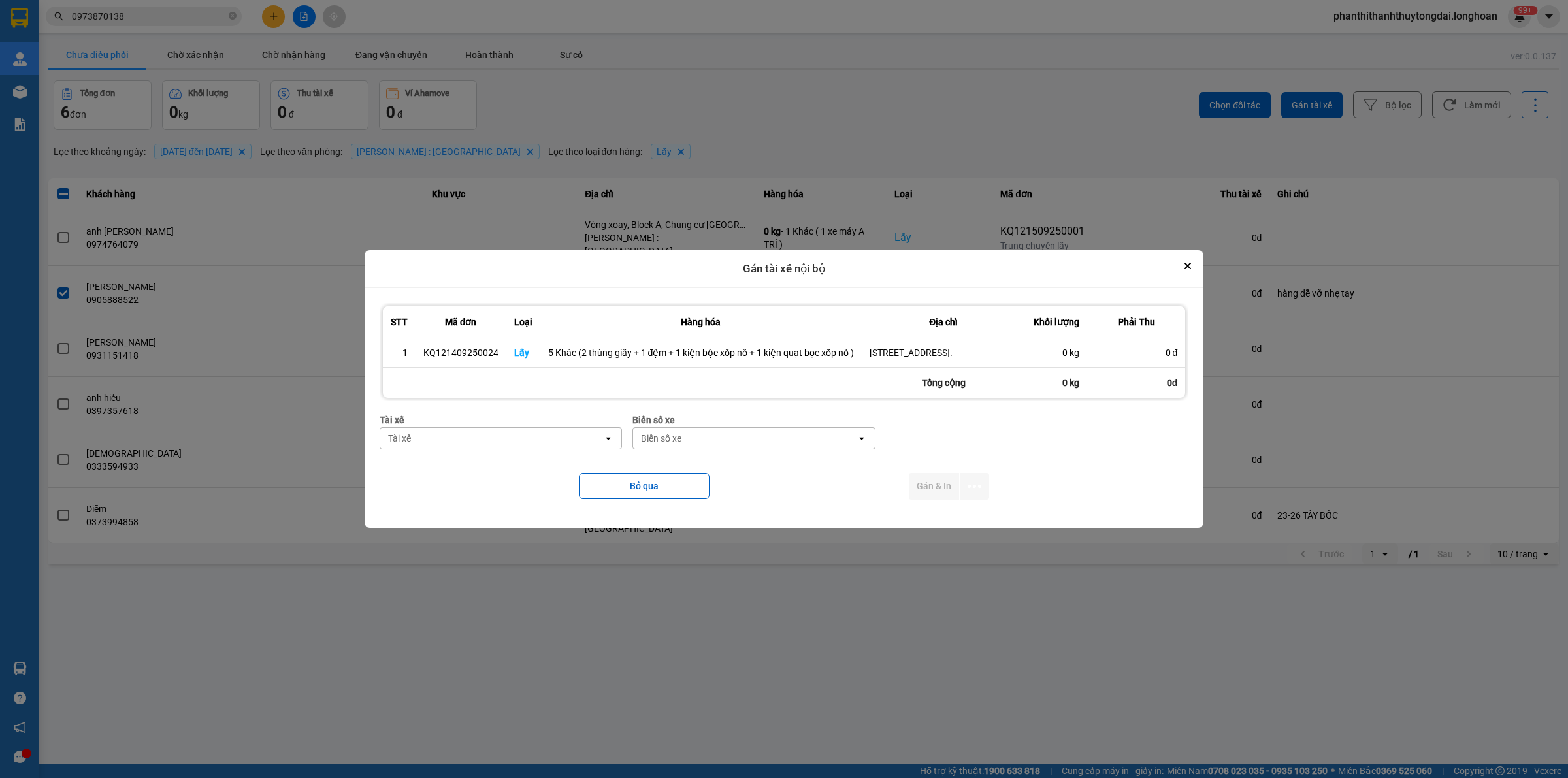
click at [535, 443] on div "Tài xế" at bounding box center [492, 438] width 224 height 21
type input "9"
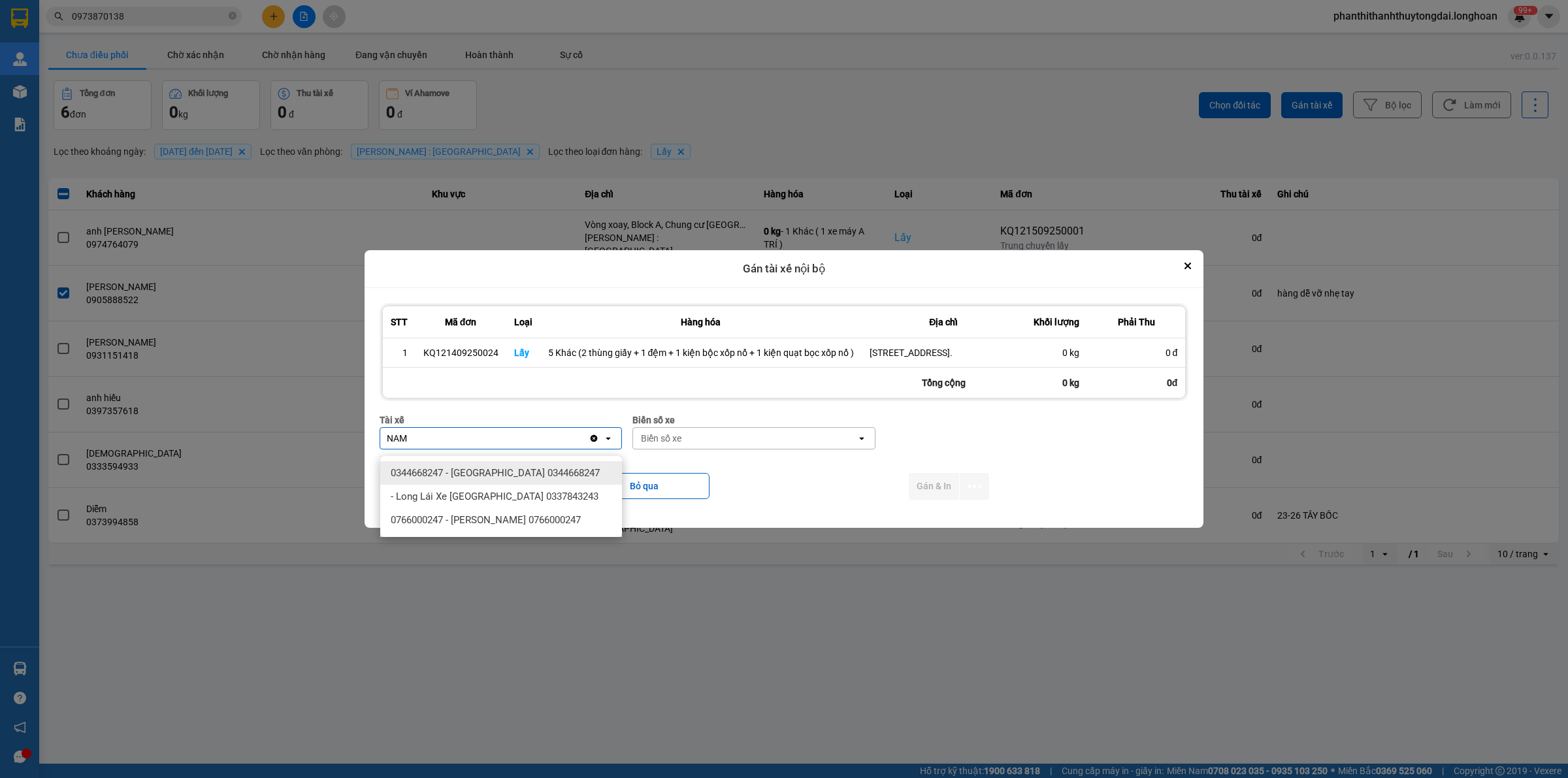
type input "NAM"
click at [550, 468] on span "0344668247 - [GEOGRAPHIC_DATA] 0344668247" at bounding box center [495, 472] width 209 height 13
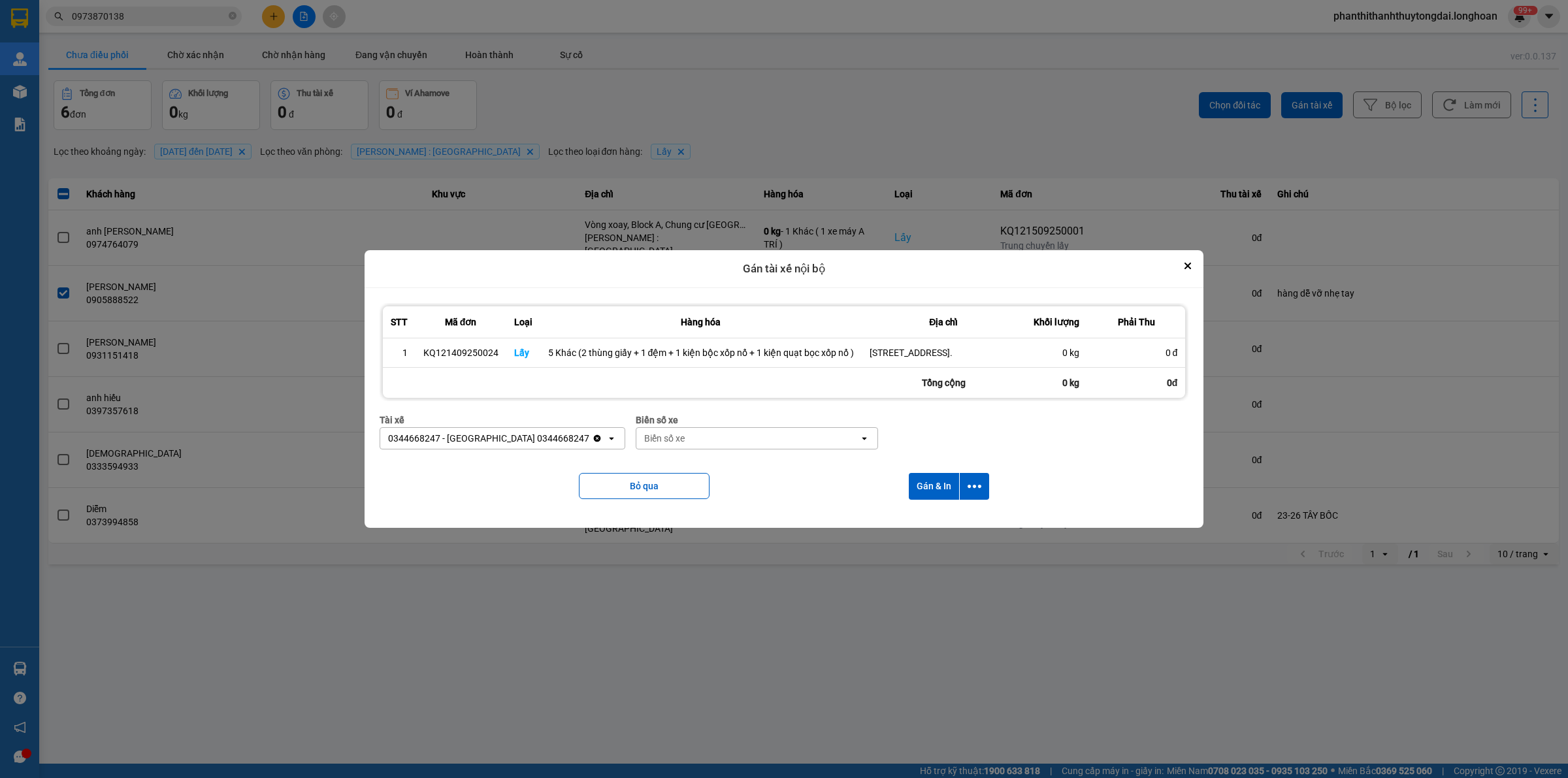
click at [733, 448] on div "Biển số xe" at bounding box center [748, 438] width 224 height 21
type input "95502"
click at [746, 472] on div "29H-955.02" at bounding box center [754, 473] width 242 height 24
click at [771, 483] on button "dialog" at bounding box center [974, 487] width 29 height 27
click at [771, 531] on span "Chỉ gán tài" at bounding box center [923, 528] width 43 height 13
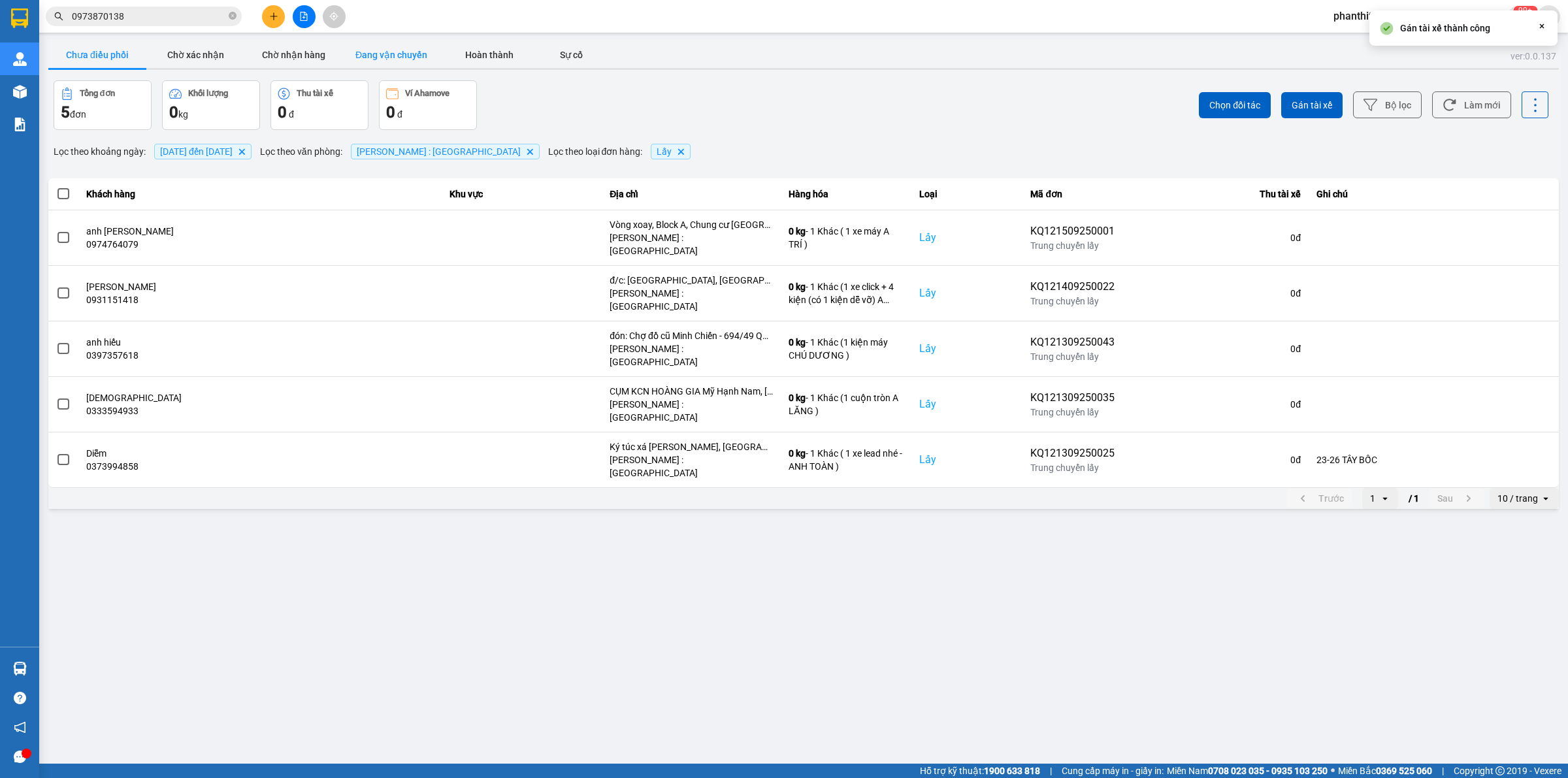
click at [396, 47] on button "Đang vận chuyển" at bounding box center [391, 55] width 98 height 26
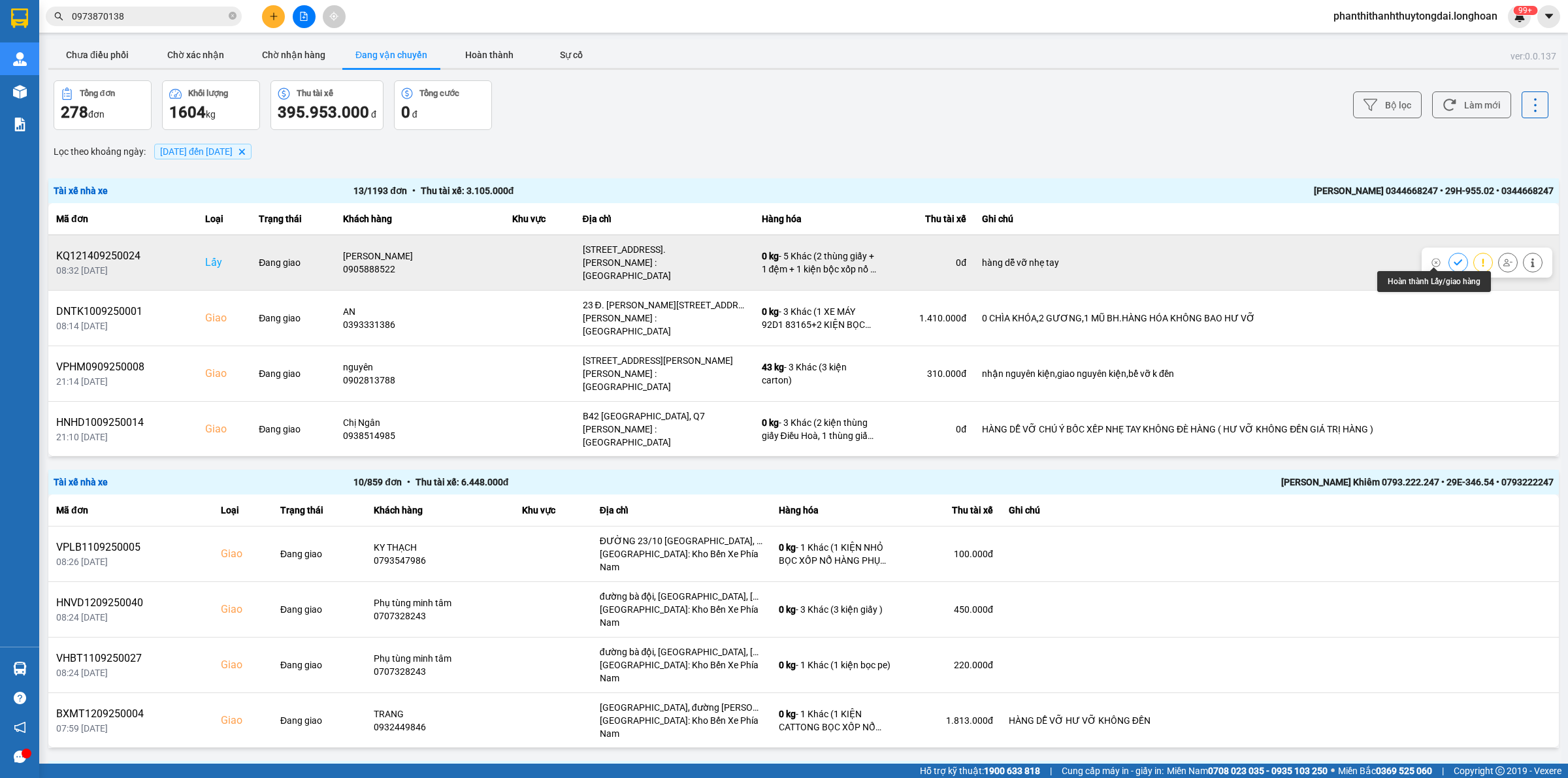
click at [771, 262] on button at bounding box center [1458, 262] width 18 height 23
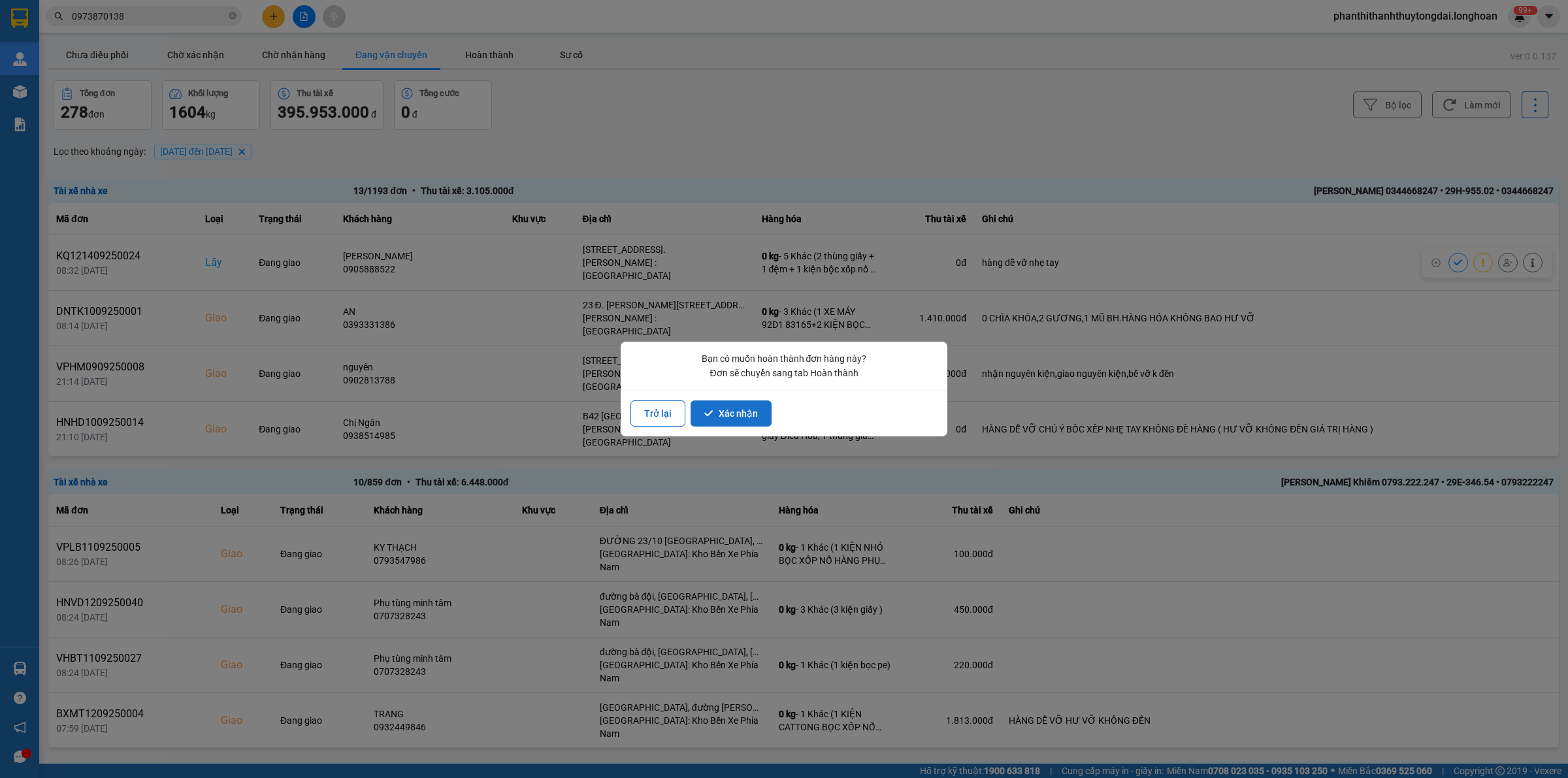
click at [736, 402] on button "Xác nhận" at bounding box center [731, 413] width 81 height 26
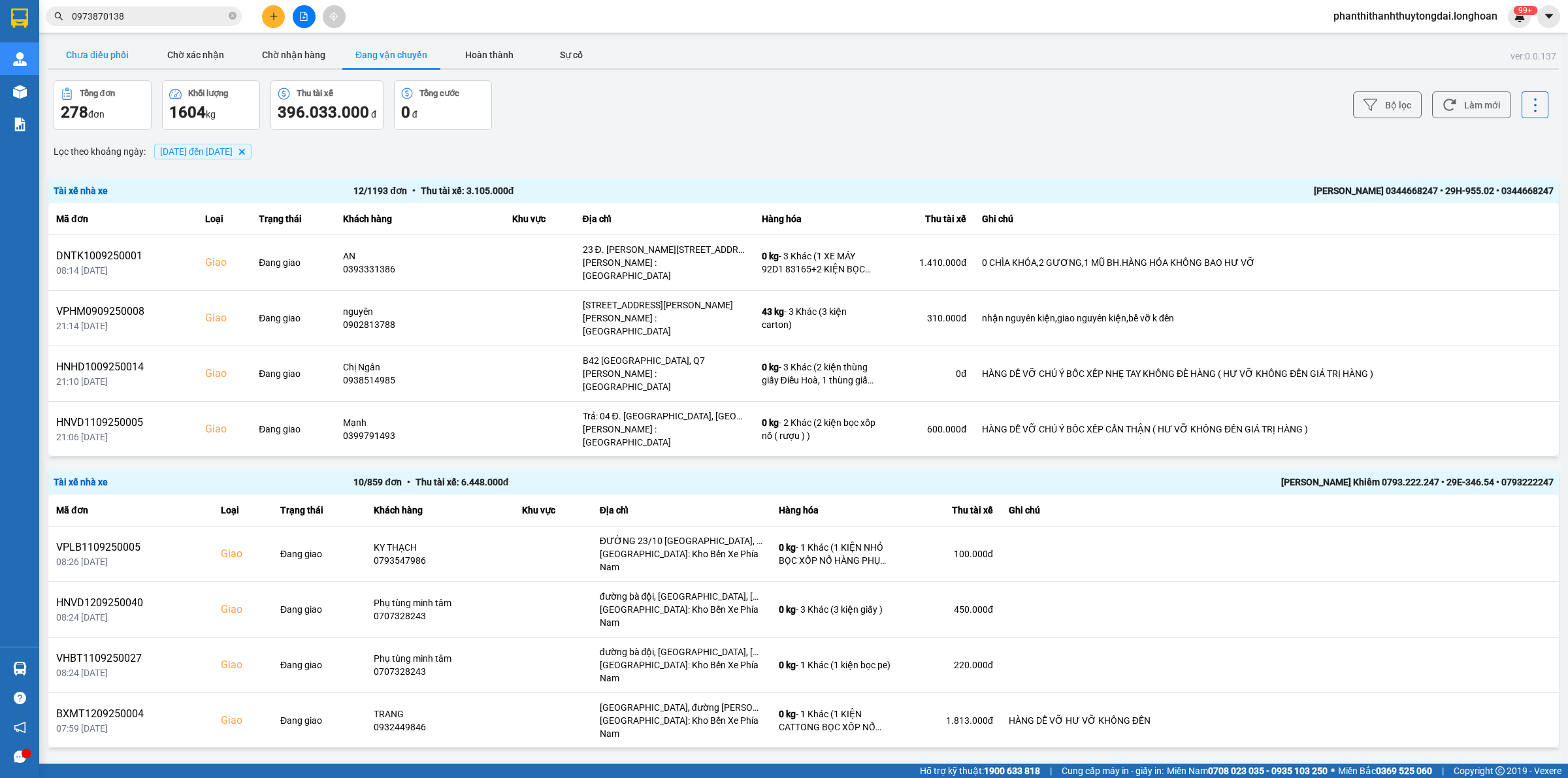
click at [96, 53] on button "Chưa điều phối" at bounding box center [97, 55] width 98 height 26
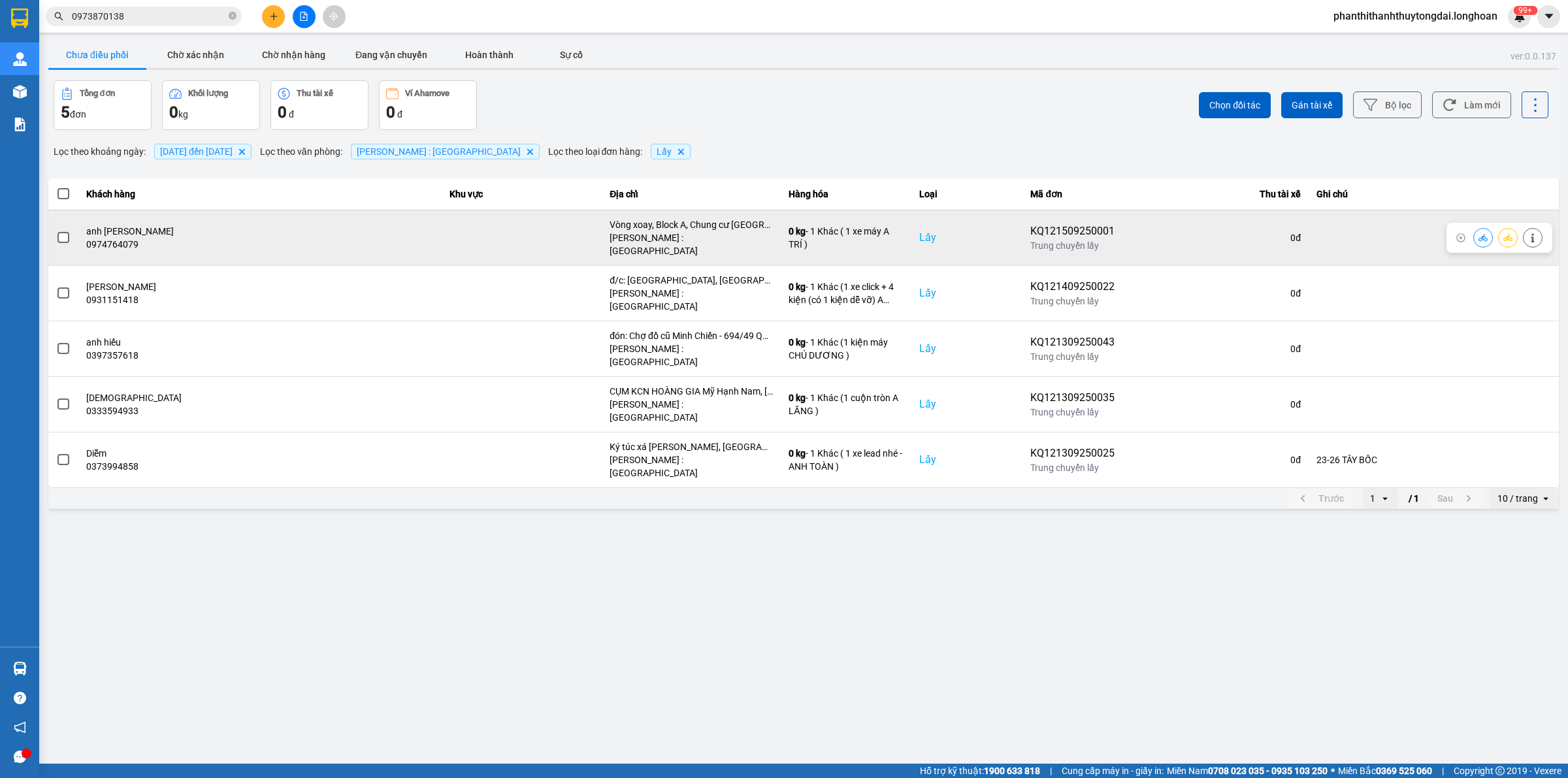
click at [63, 232] on span at bounding box center [63, 237] width 12 height 12
click at [56, 230] on input "checkbox" at bounding box center [56, 230] width 0 height 0
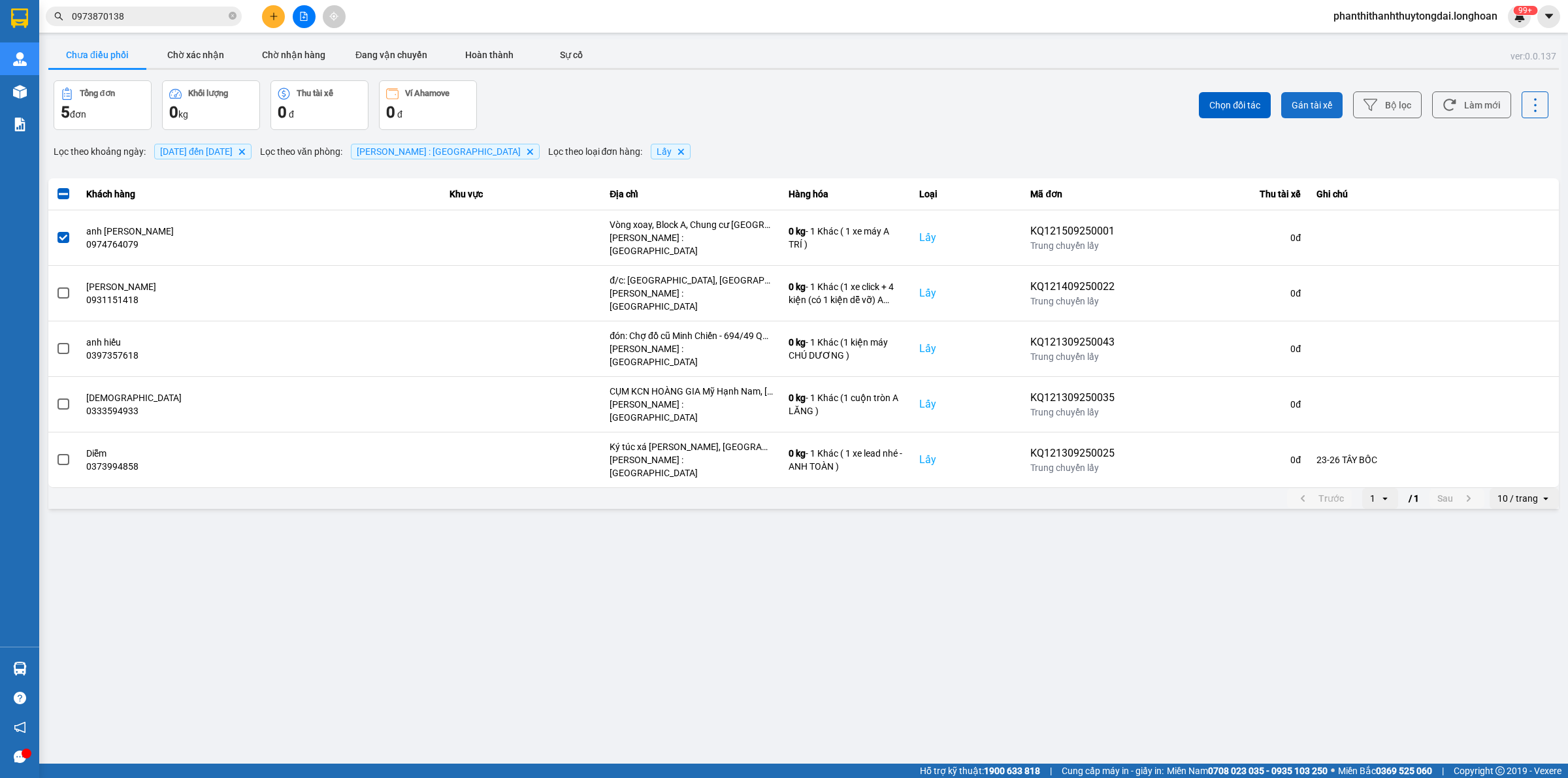
click at [771, 96] on button "Gán tài xế" at bounding box center [1312, 105] width 62 height 26
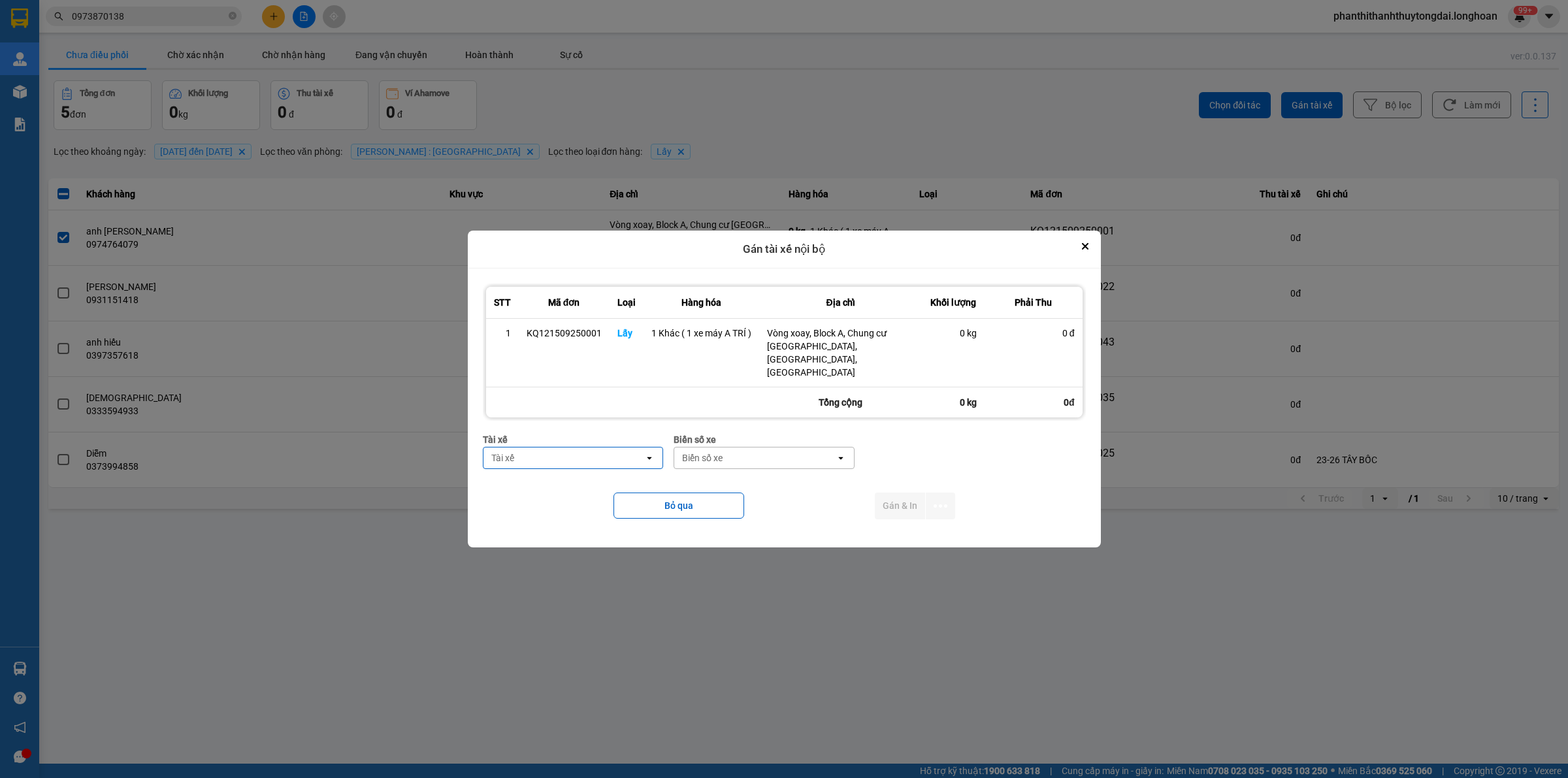
click at [547, 458] on div "Tài xế" at bounding box center [564, 457] width 161 height 21
type input "TRÍ"
click at [574, 501] on span "0762111247 - [PERSON_NAME] 0762111247" at bounding box center [575, 510] width 165 height 26
click at [771, 457] on div "Biển số xe" at bounding box center [802, 457] width 161 height 21
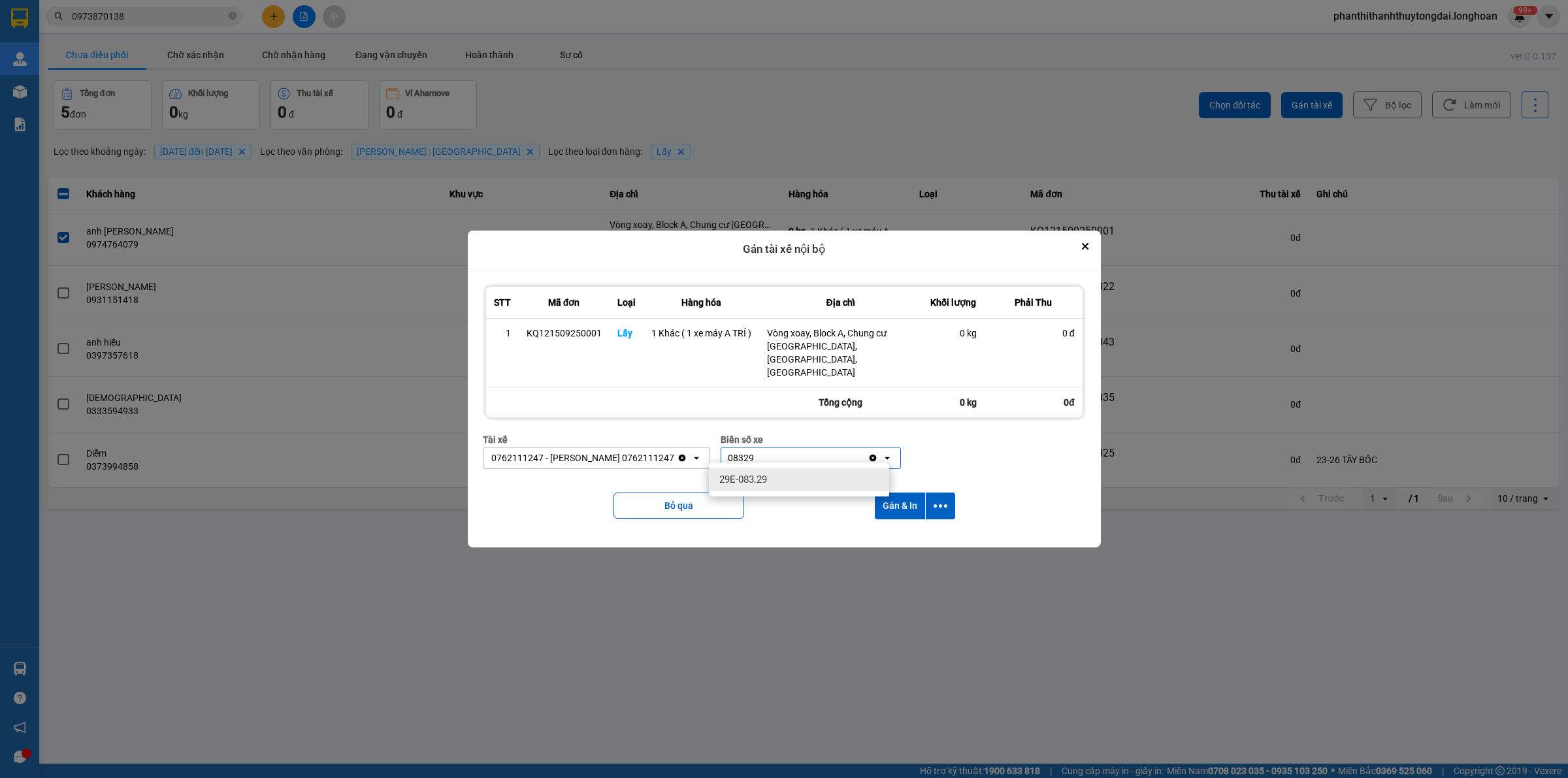
type input "08329"
click at [771, 481] on div "29E-083.29" at bounding box center [799, 479] width 180 height 24
click at [771, 501] on icon "dialog" at bounding box center [941, 506] width 14 height 14
click at [771, 530] on div "Chỉ gán tài" at bounding box center [905, 535] width 77 height 13
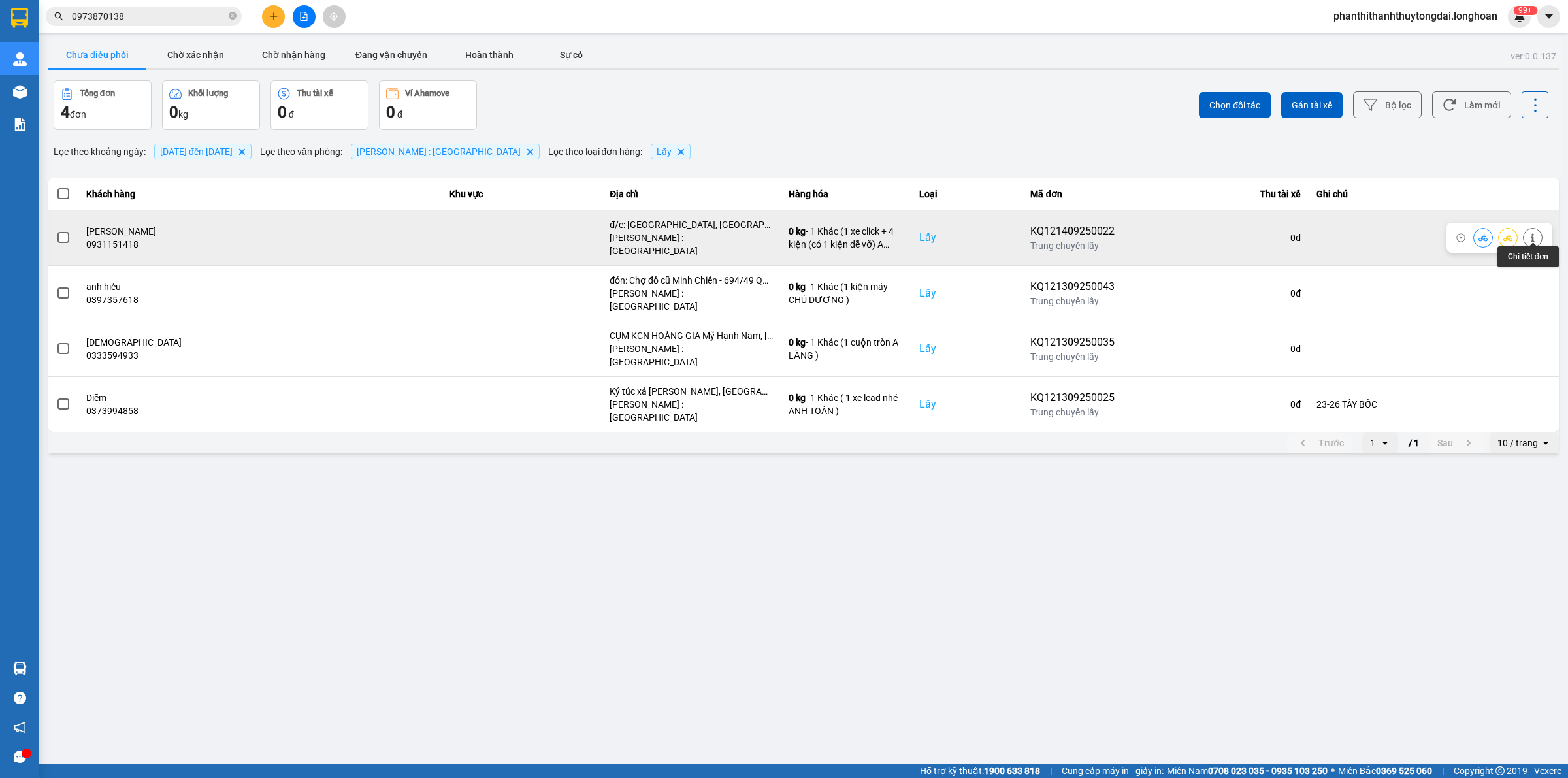
click at [771, 234] on icon at bounding box center [1532, 237] width 9 height 9
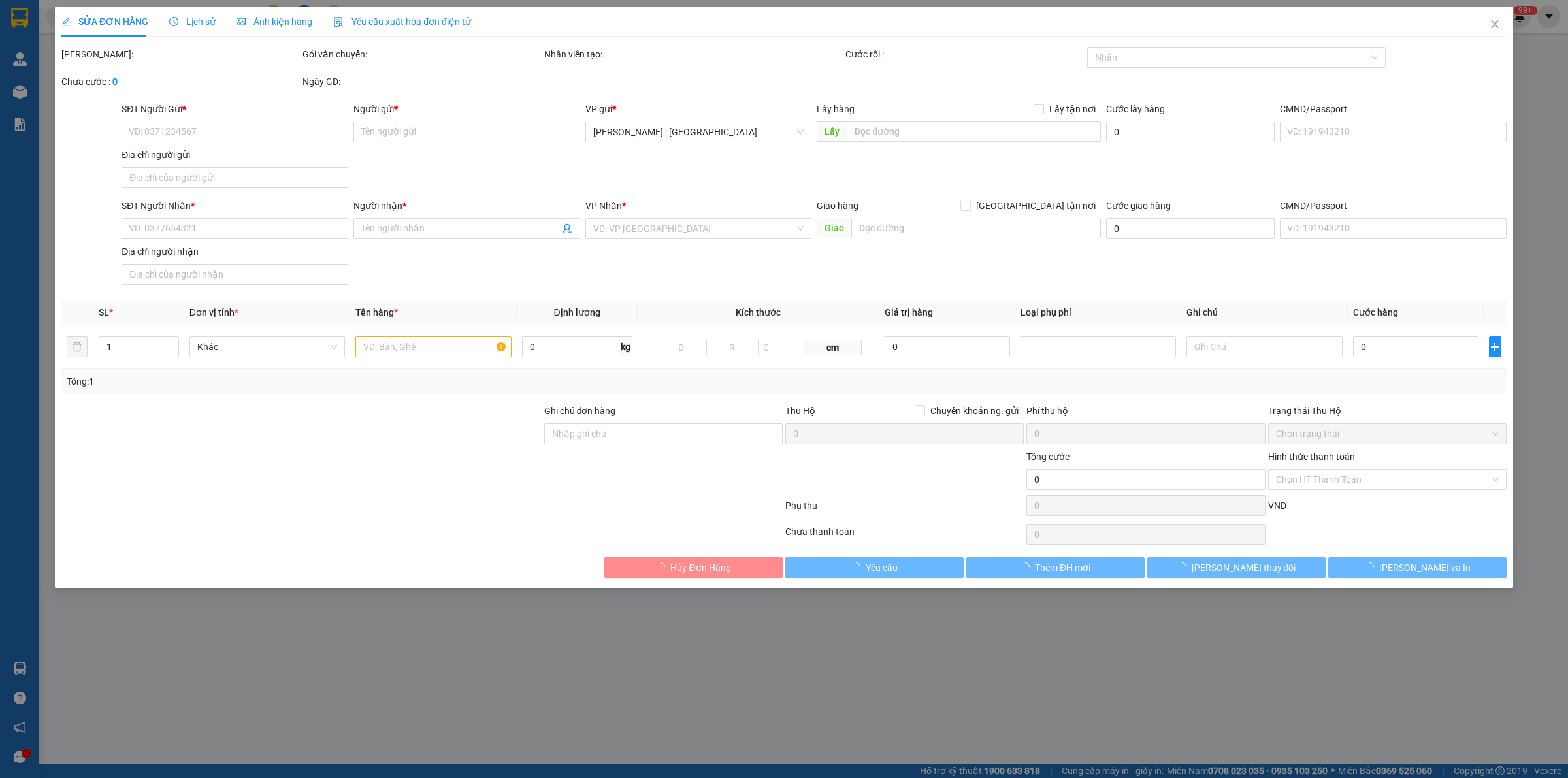
type input "0931151418"
type input "[PERSON_NAME]"
checkbox input "true"
type input "đ/c: [GEOGRAPHIC_DATA], [GEOGRAPHIC_DATA], [GEOGRAPHIC_DATA]"
type input "0364103205"
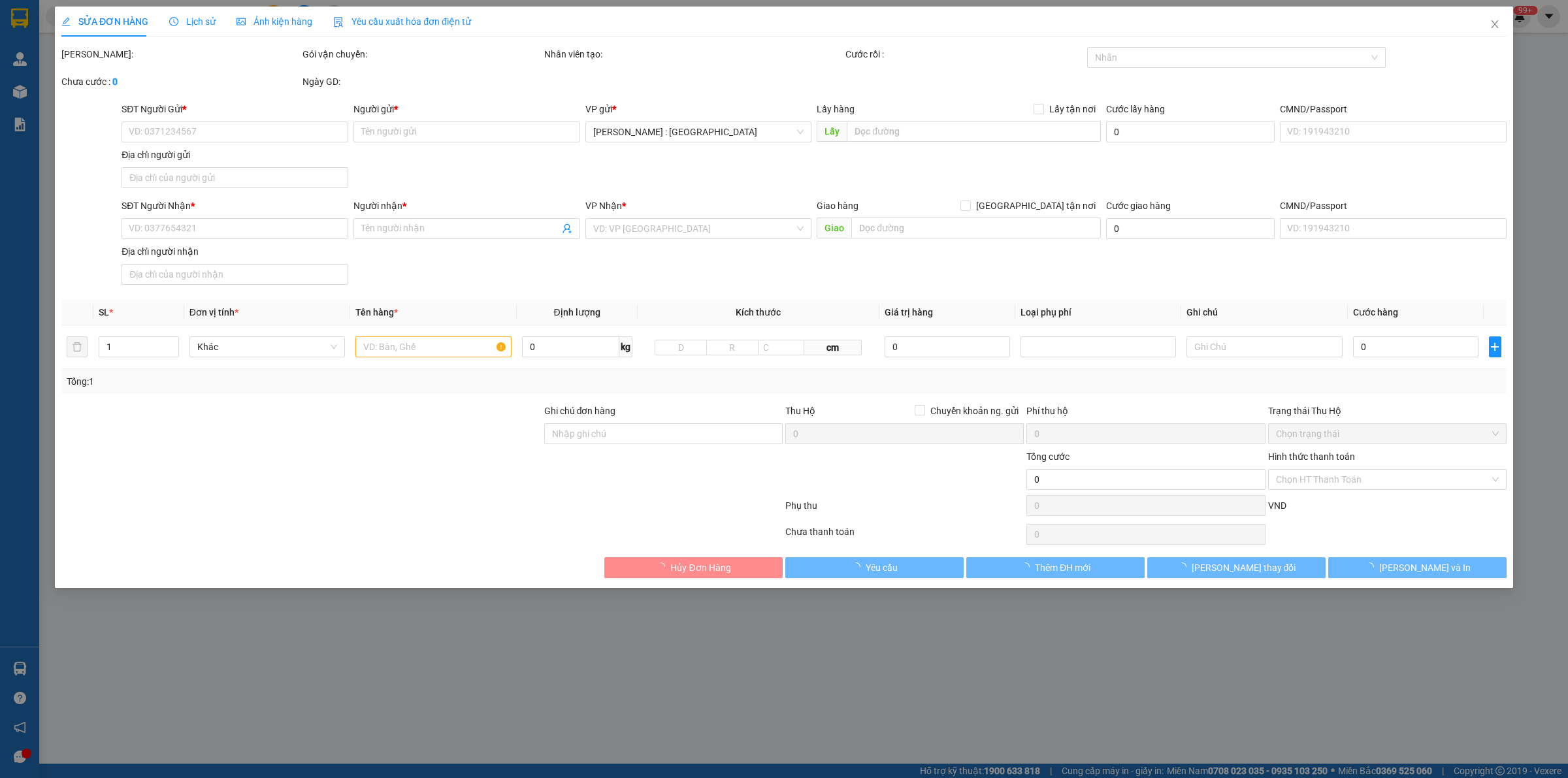
type input "[PERSON_NAME]"
checkbox input "true"
type input "đ/c: 19 [PERSON_NAME], [GEOGRAPHIC_DATA], [GEOGRAPHIC_DATA], [GEOGRAPHIC_DATA]"
type input "1.000"
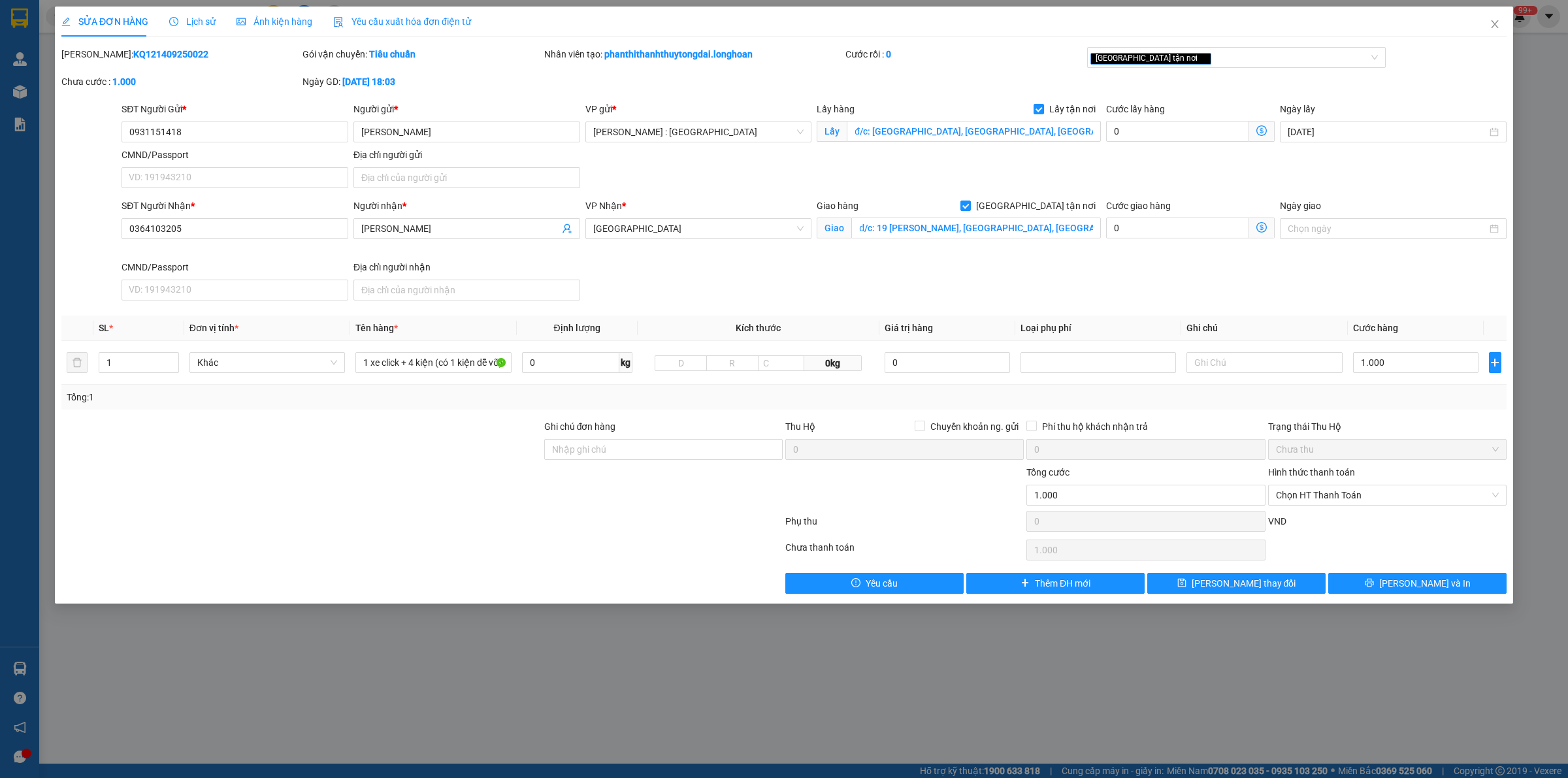
click at [187, 9] on div "Lịch sử" at bounding box center [192, 22] width 46 height 30
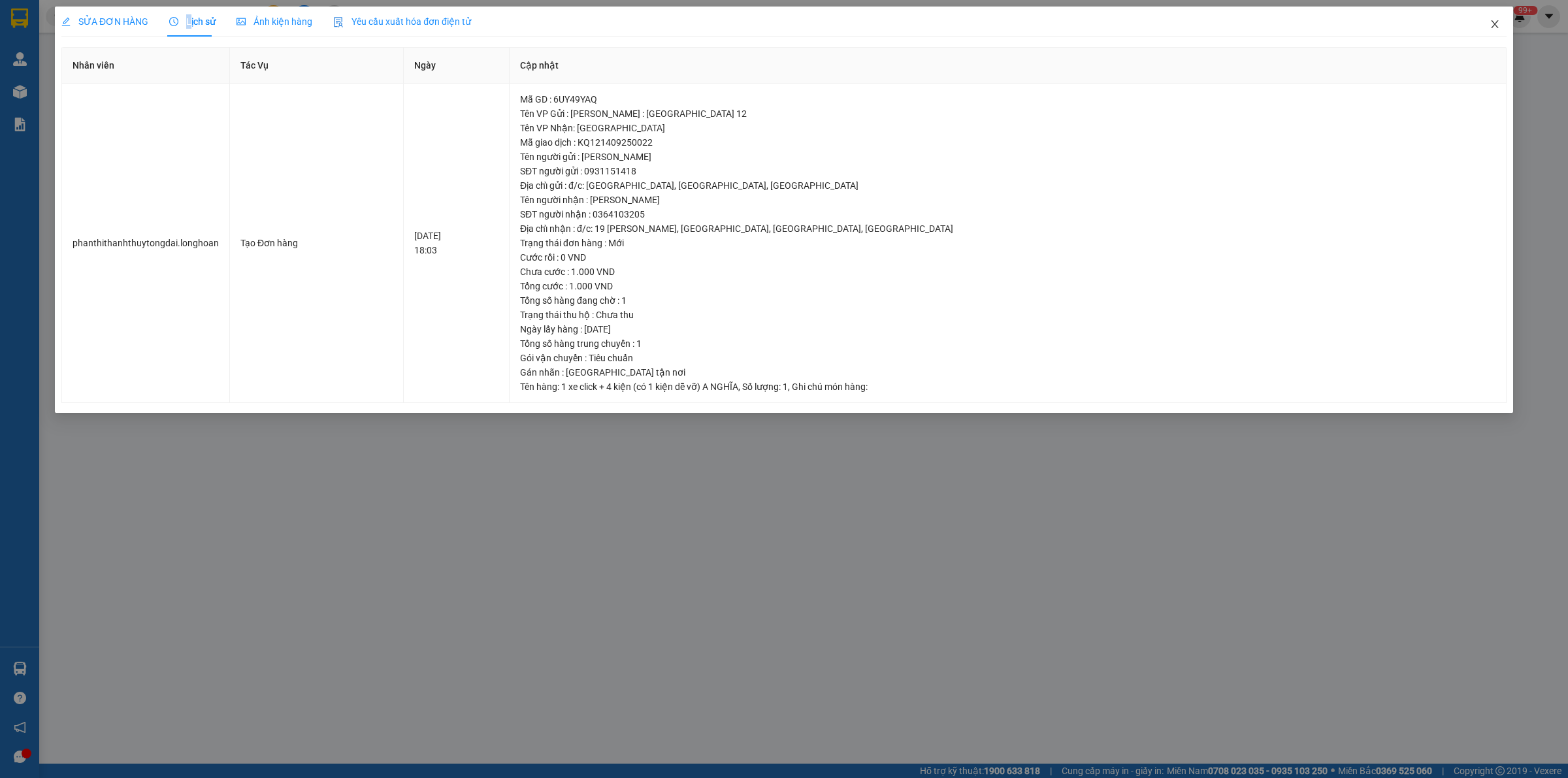
click at [771, 18] on span "Close" at bounding box center [1495, 25] width 37 height 37
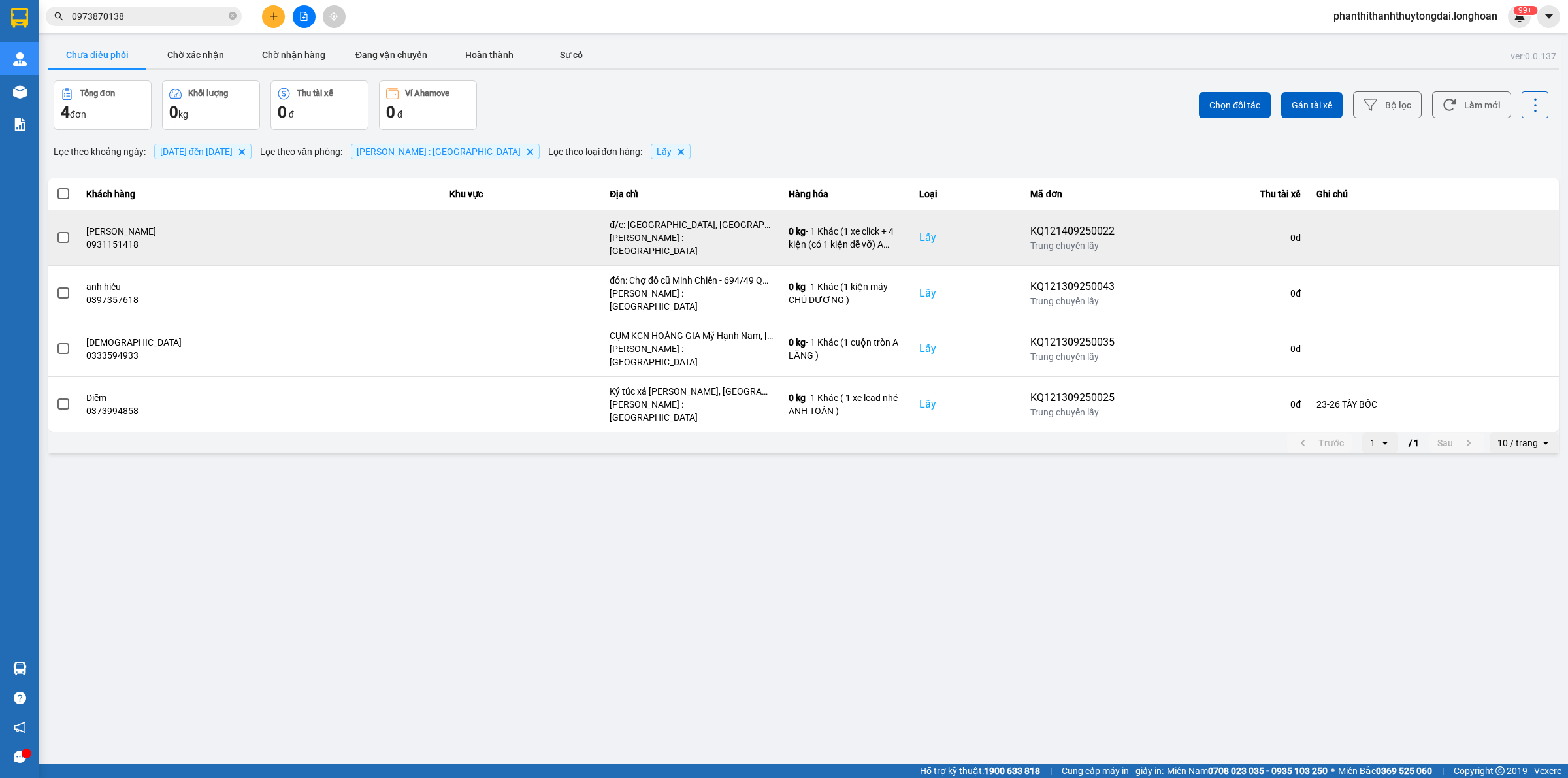
click at [61, 234] on span at bounding box center [63, 237] width 12 height 12
click at [56, 230] on input "checkbox" at bounding box center [56, 230] width 0 height 0
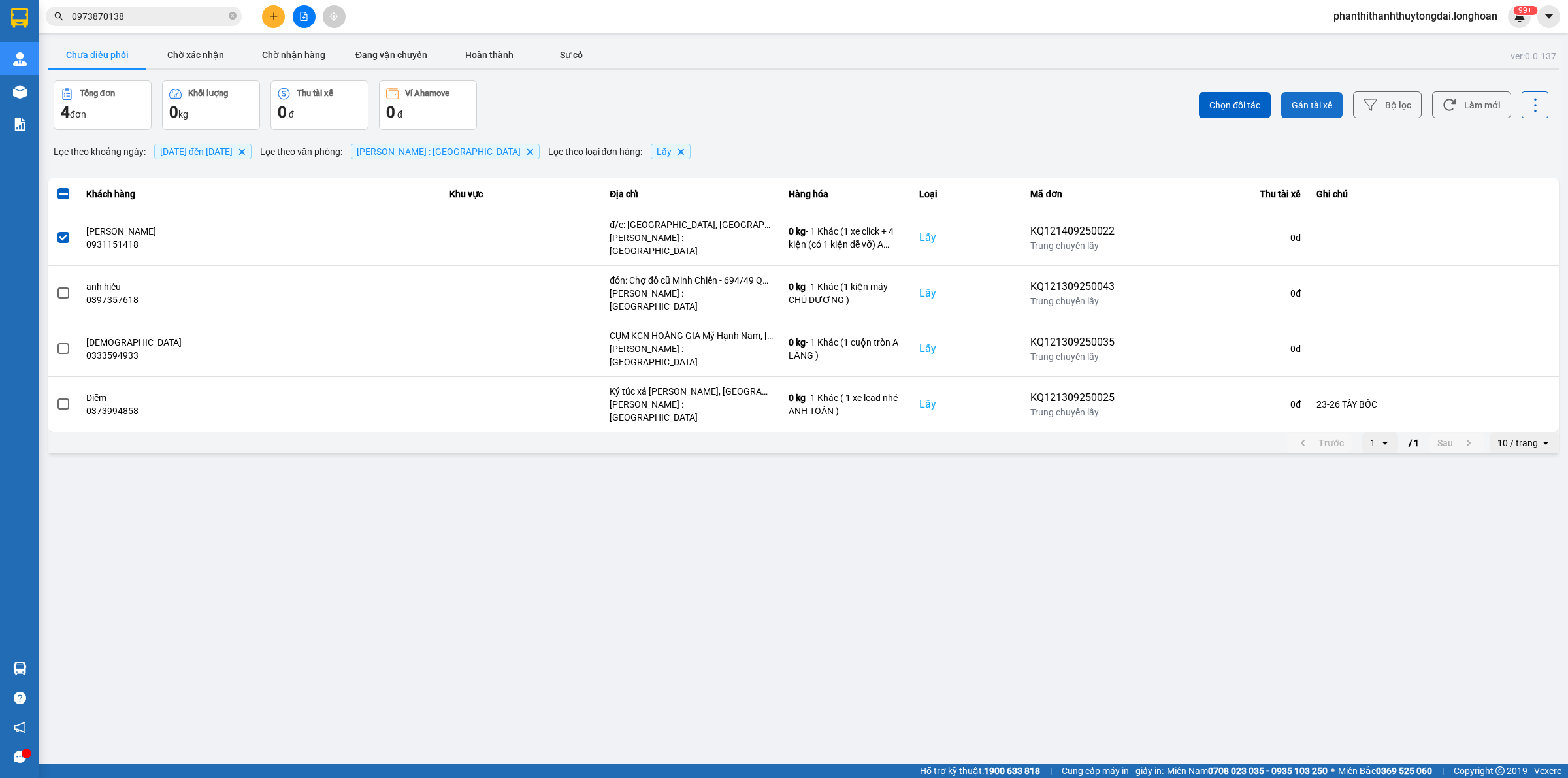
click at [771, 104] on span "Gán tài xế" at bounding box center [1312, 105] width 41 height 13
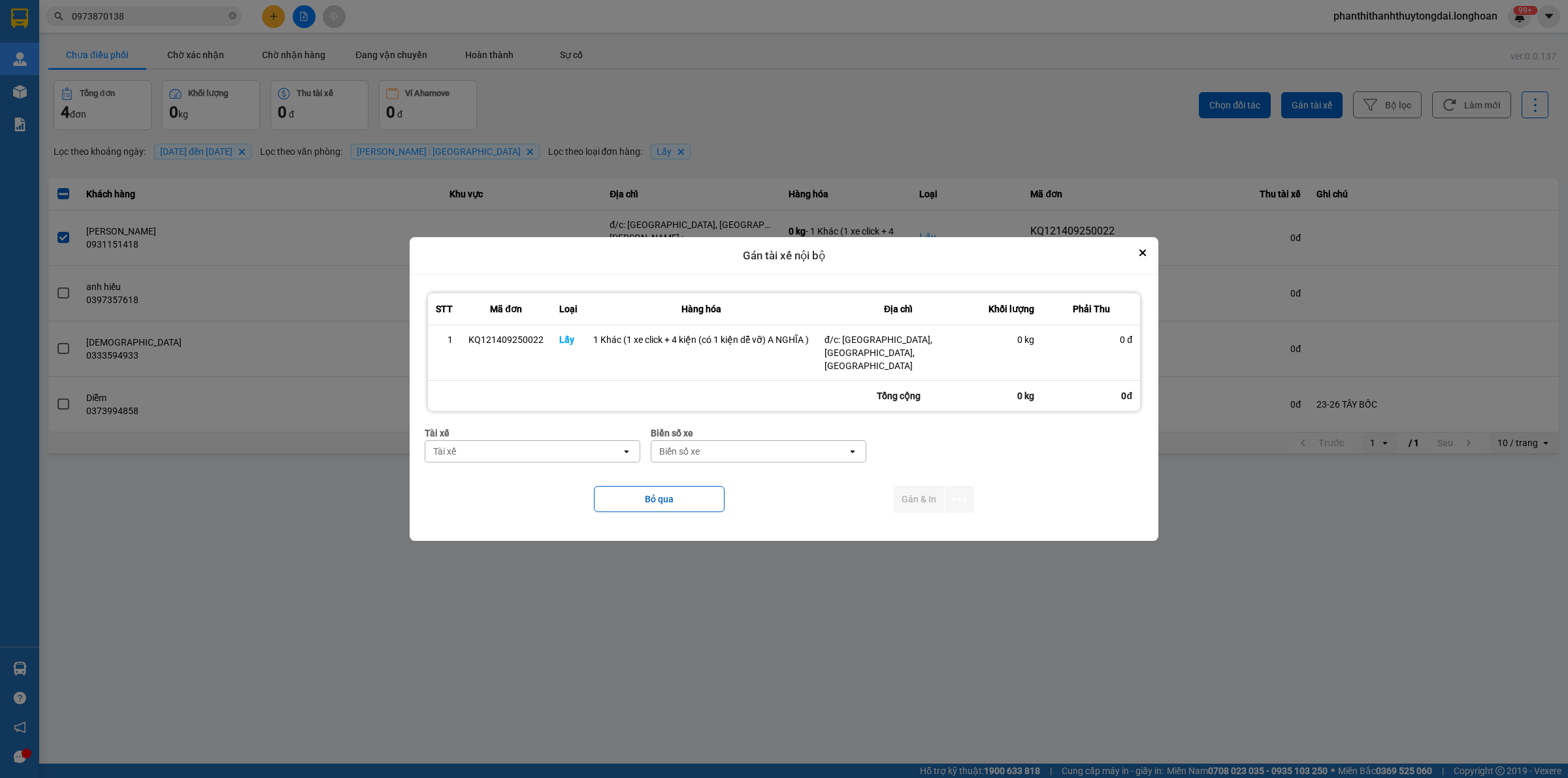
click at [475, 451] on div "Tài xế" at bounding box center [523, 451] width 196 height 21
type input "NGHĨA"
click at [539, 466] on span "0796111247 - [PERSON_NAME]" at bounding box center [503, 472] width 136 height 13
click at [716, 449] on div "Biển số xe" at bounding box center [749, 451] width 196 height 21
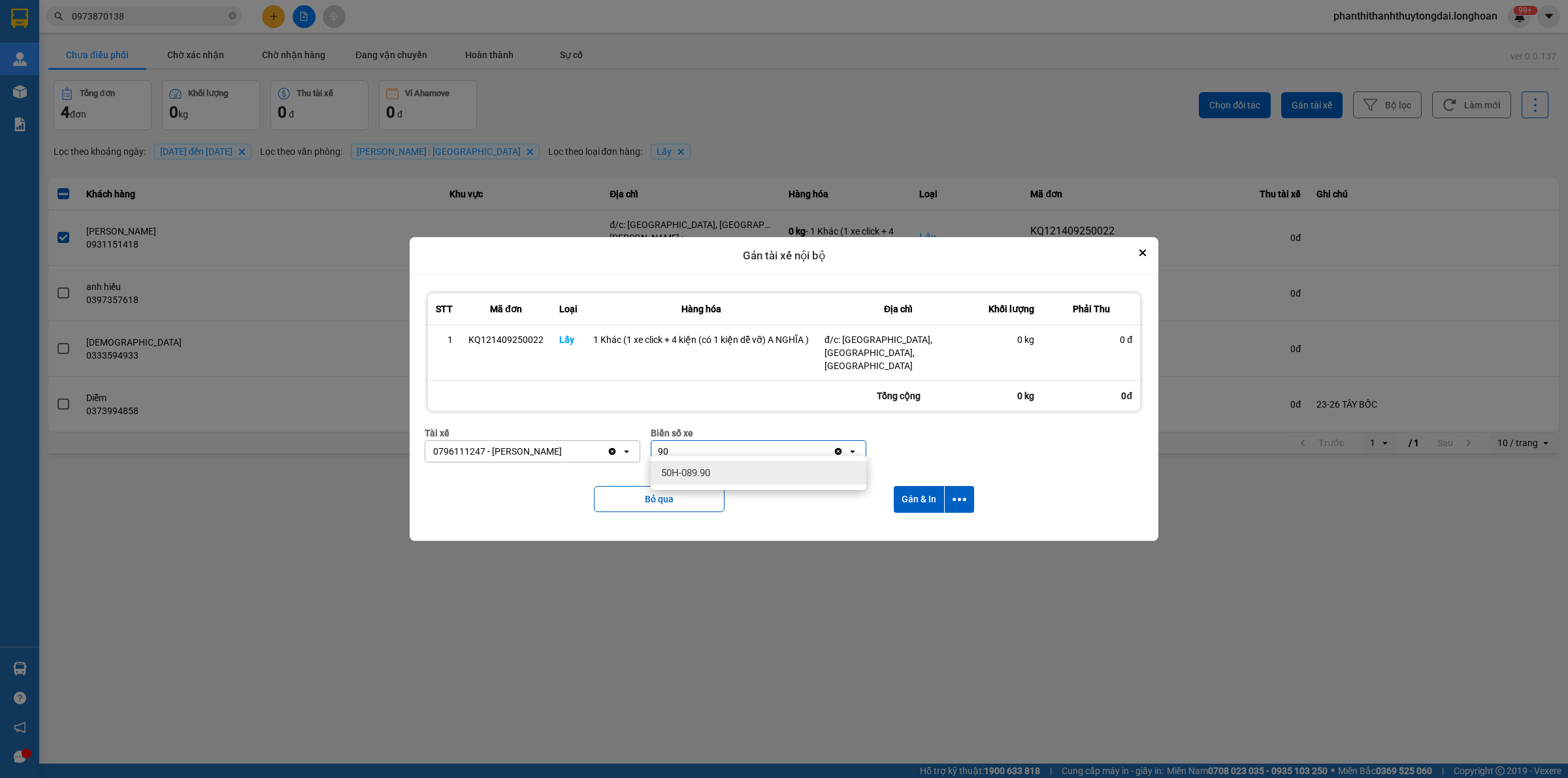
type input "9"
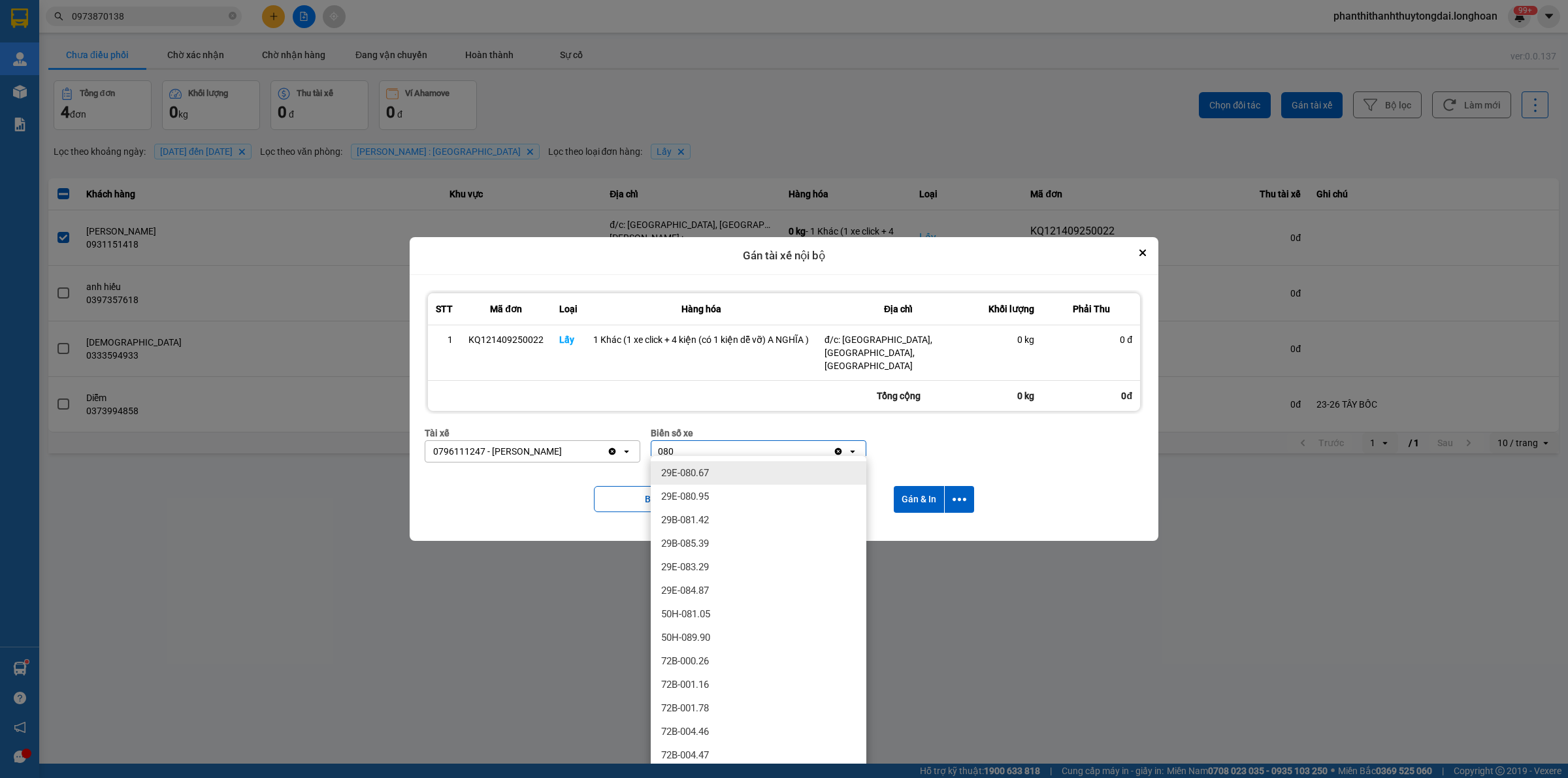
type input "080"
click at [771, 474] on div "29E-080.67" at bounding box center [758, 473] width 215 height 24
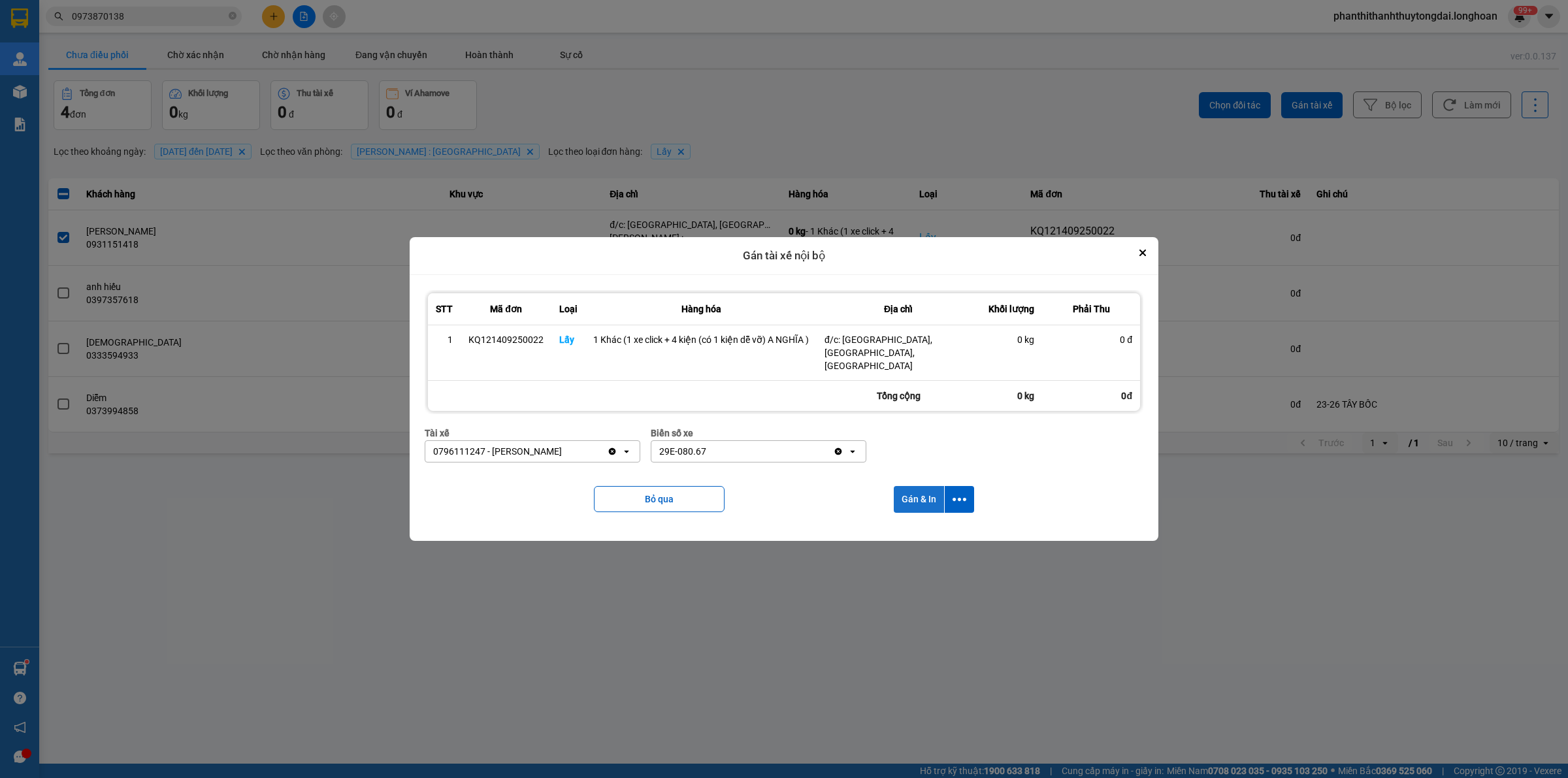
click at [771, 491] on button "Gán & In" at bounding box center [919, 499] width 50 height 27
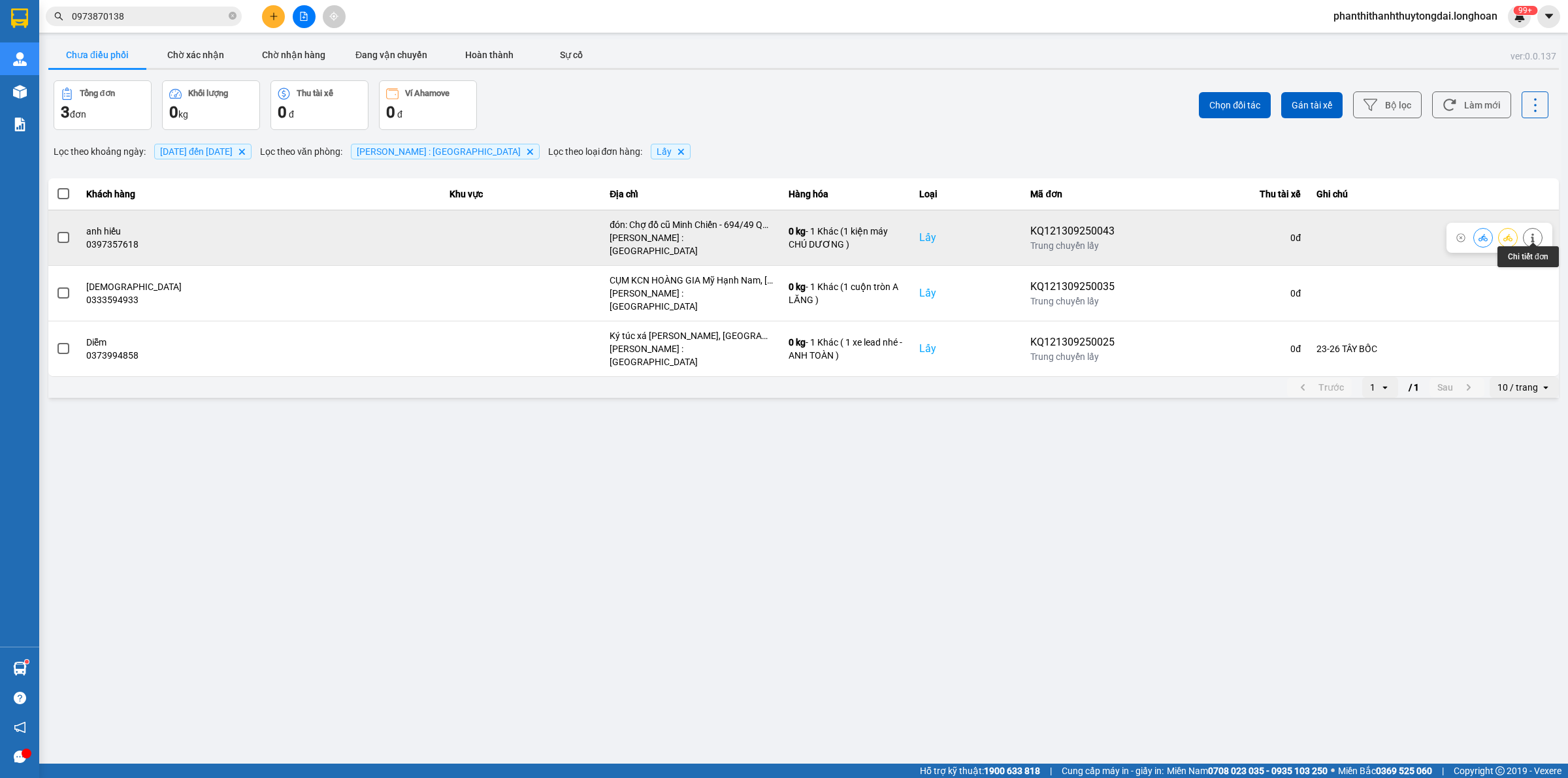
click at [771, 233] on icon at bounding box center [1532, 237] width 9 height 9
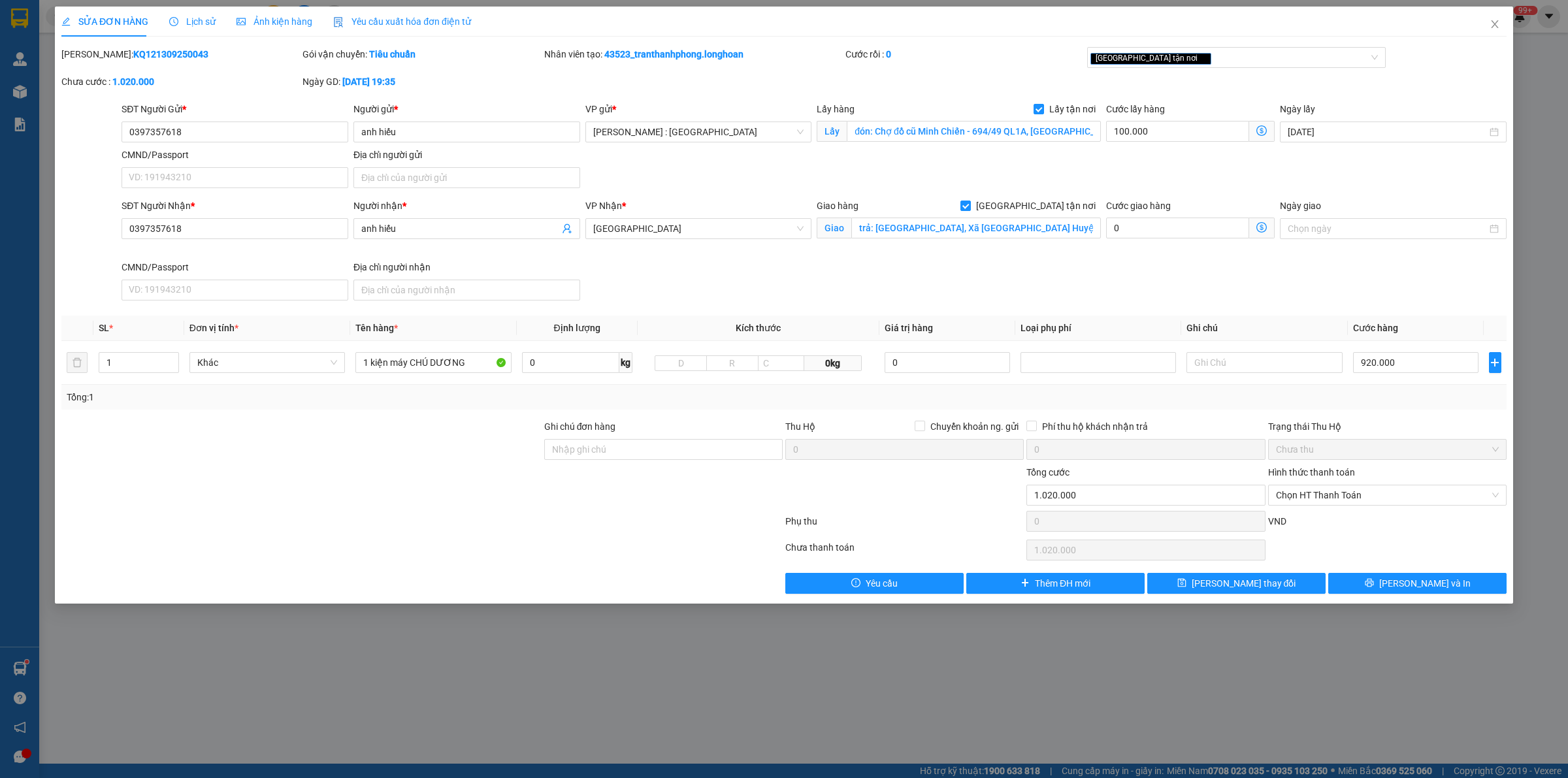
click at [205, 14] on div "Lịch sử" at bounding box center [192, 21] width 46 height 14
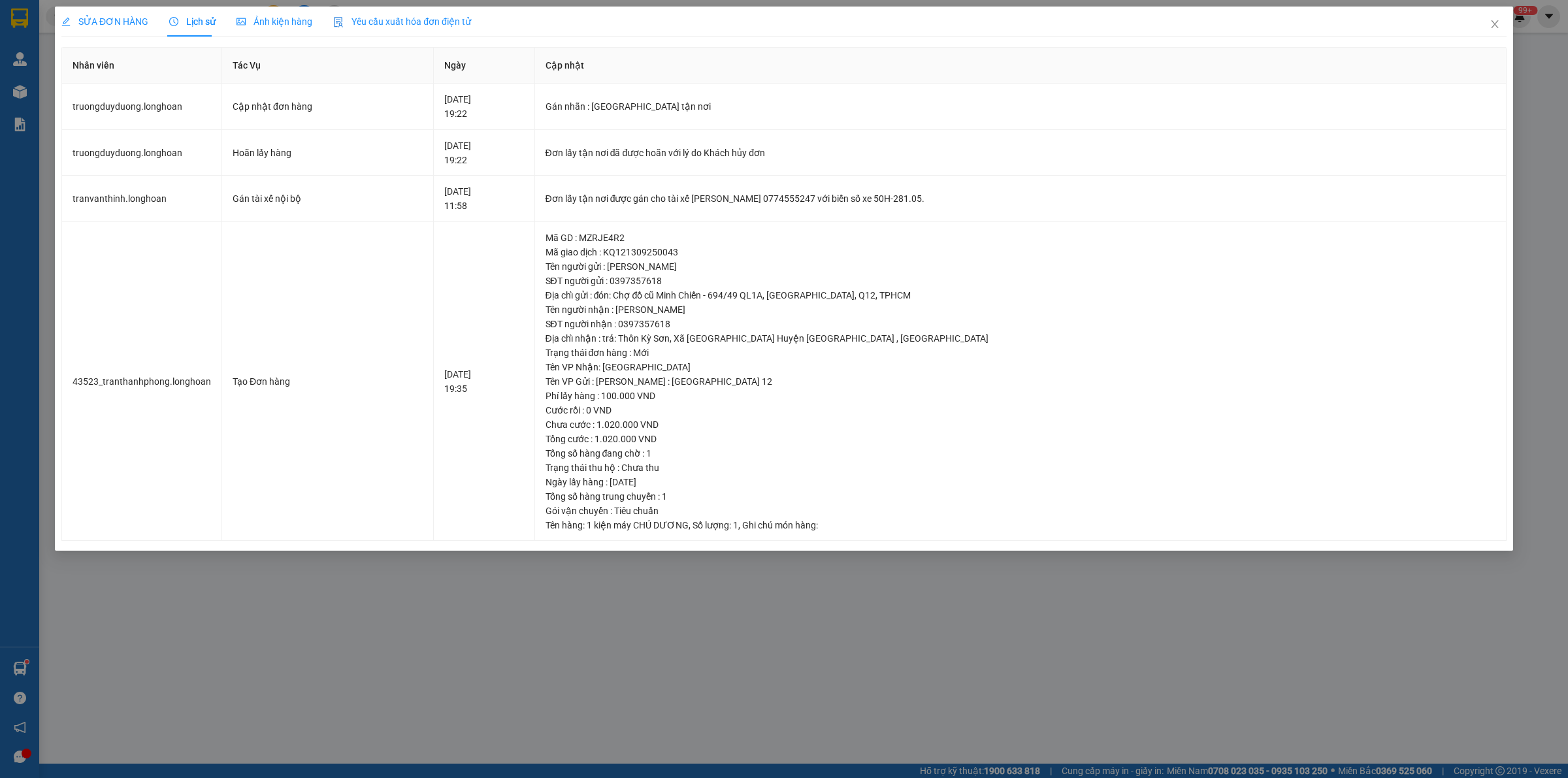
click at [106, 18] on span "SỬA ĐƠN HÀNG" at bounding box center [105, 21] width 87 height 10
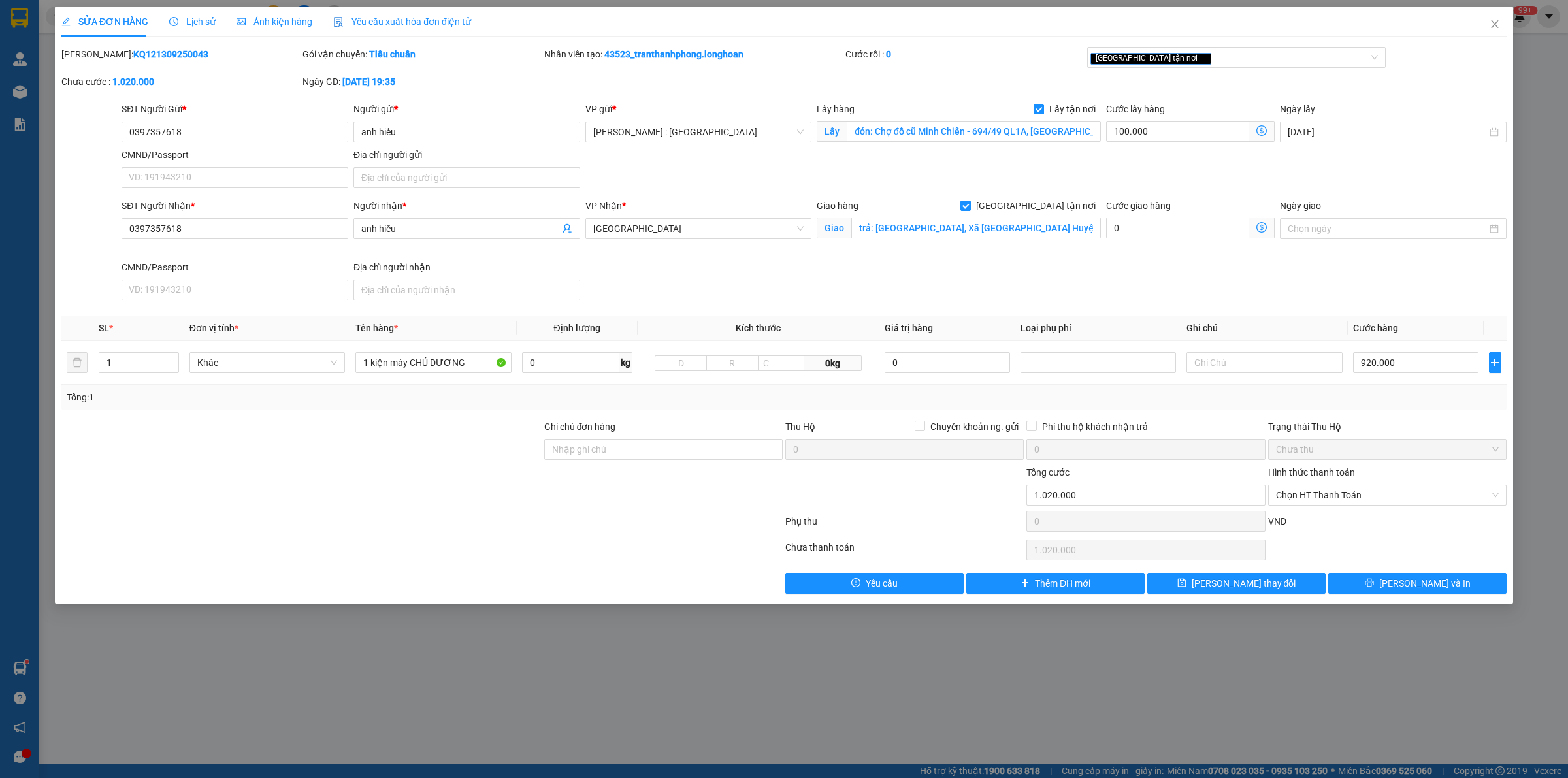
click at [771, 111] on input "Lấy tận nơi" at bounding box center [1037, 108] width 9 height 9
checkbox input "false"
click at [640, 451] on input "Ghi chú đơn hàng" at bounding box center [663, 449] width 239 height 21
click at [771, 711] on div "SỬA ĐƠN HÀNG Lịch sử Ảnh kiện hàng Yêu cầu xuất hóa đơn điện tử Total Paid Fee …" at bounding box center [784, 389] width 1568 height 778
click at [666, 455] on input "Ghi chú đơn hàng" at bounding box center [663, 449] width 239 height 21
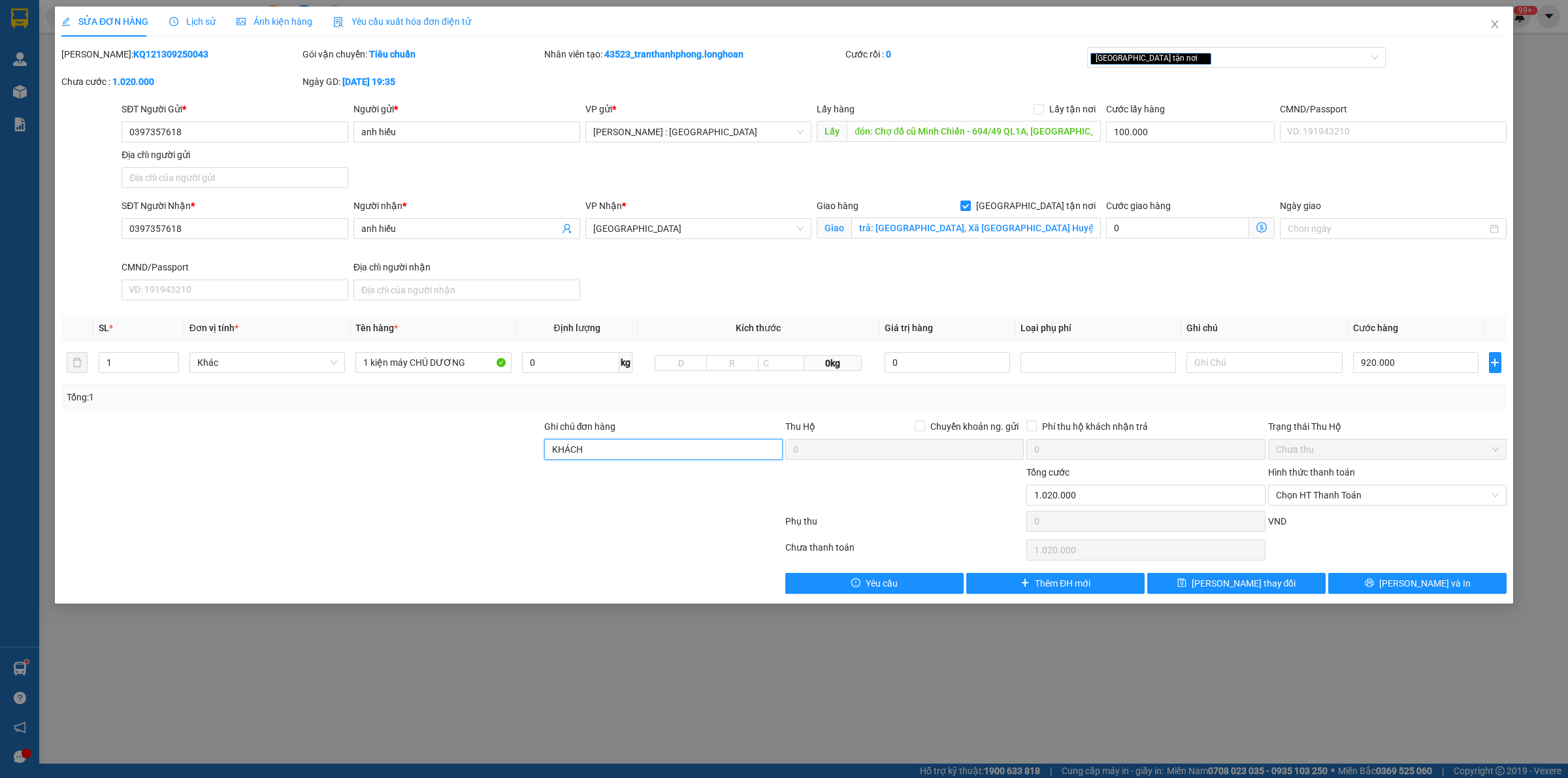
type input "KHÁCH HỦY ĐƠN"
click at [771, 585] on button "[PERSON_NAME] thay đổi" at bounding box center [1236, 584] width 178 height 21
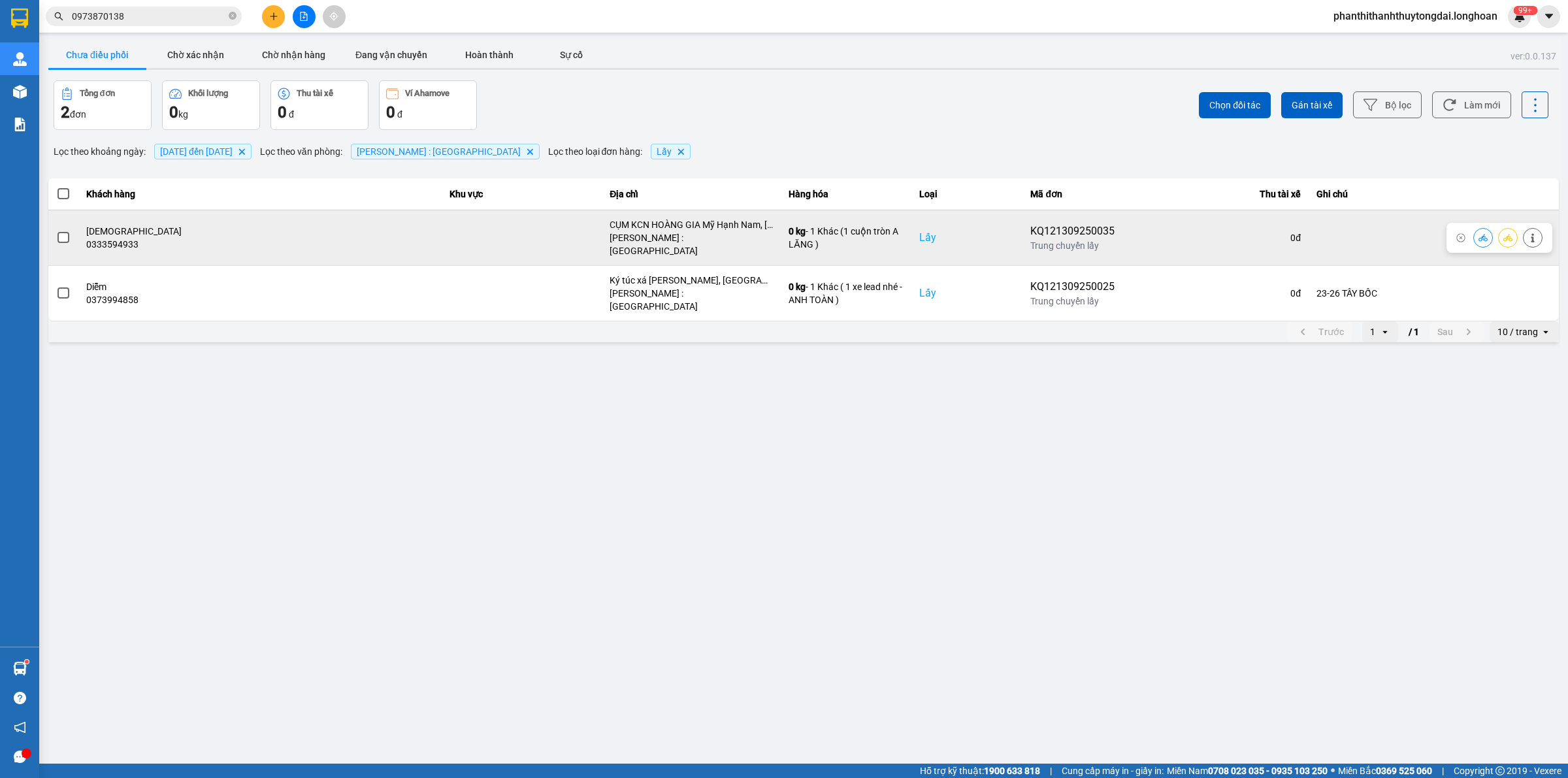
click at [63, 232] on span at bounding box center [63, 237] width 12 height 12
click at [56, 230] on input "checkbox" at bounding box center [56, 230] width 0 height 0
drag, startPoint x: 1514, startPoint y: 223, endPoint x: 1538, endPoint y: 232, distance: 25.6
click at [771, 232] on button at bounding box center [1532, 238] width 18 height 23
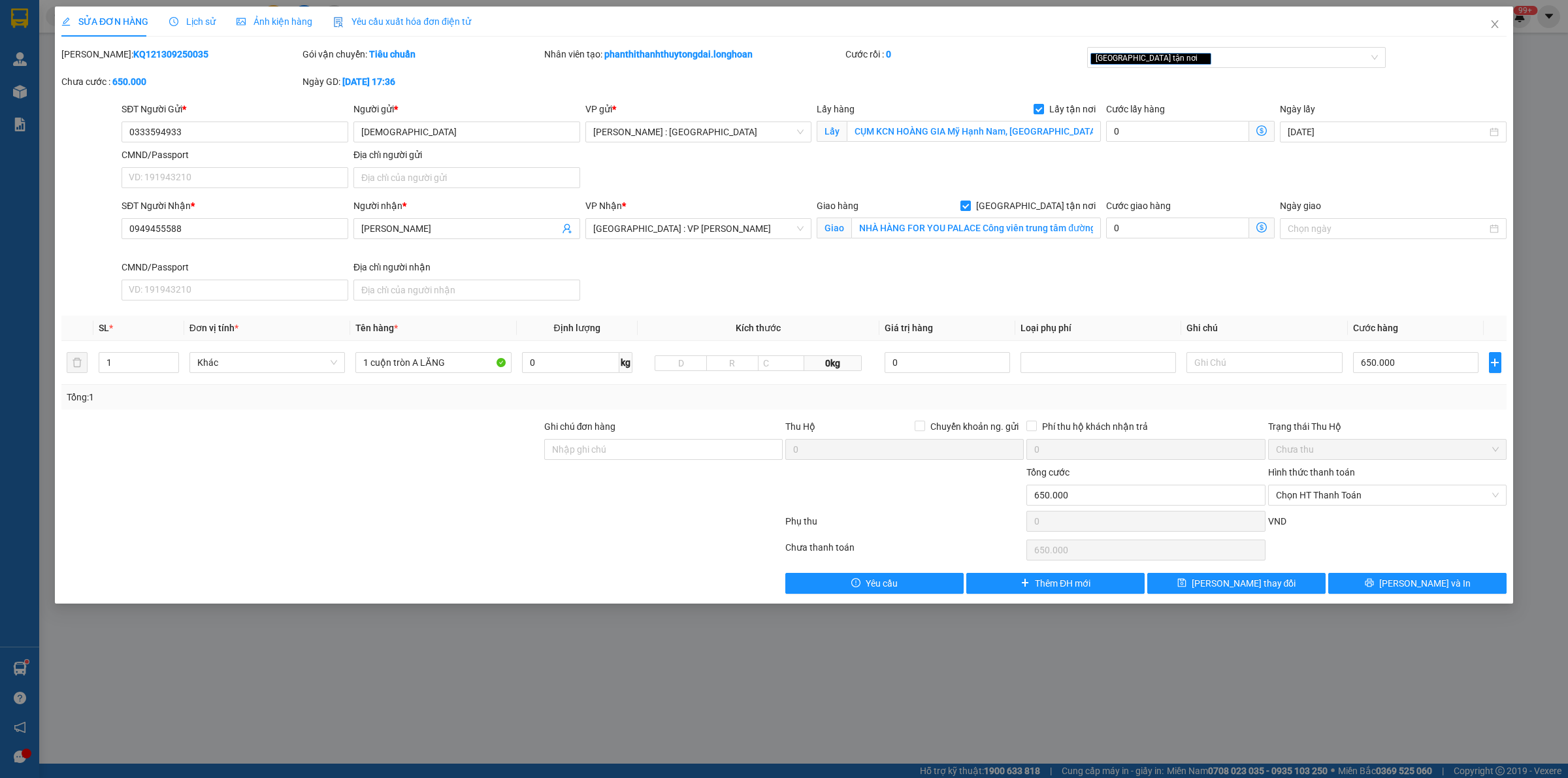
click at [203, 14] on div "Lịch sử" at bounding box center [192, 21] width 46 height 14
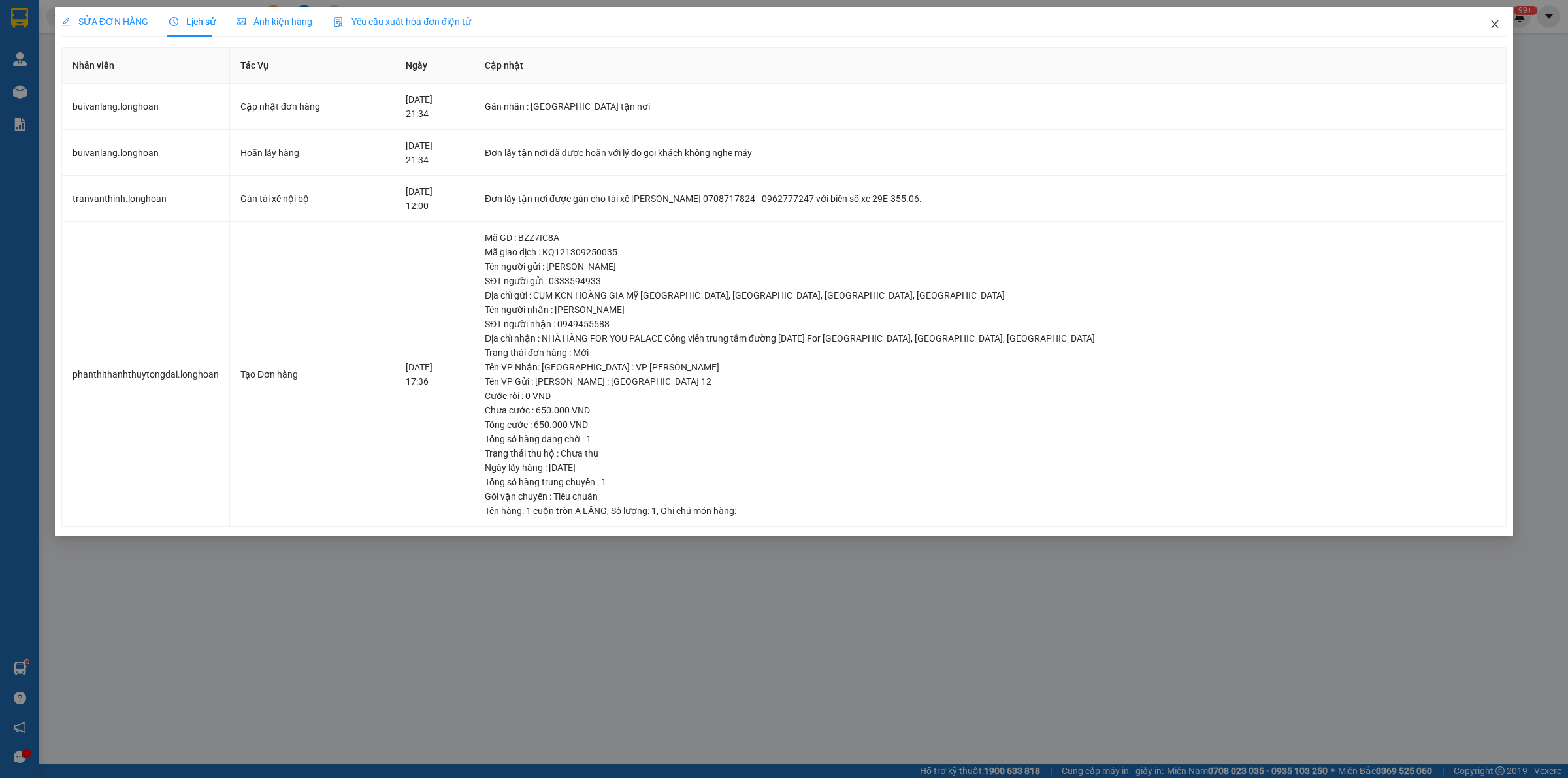
click at [771, 24] on icon "close" at bounding box center [1494, 24] width 10 height 10
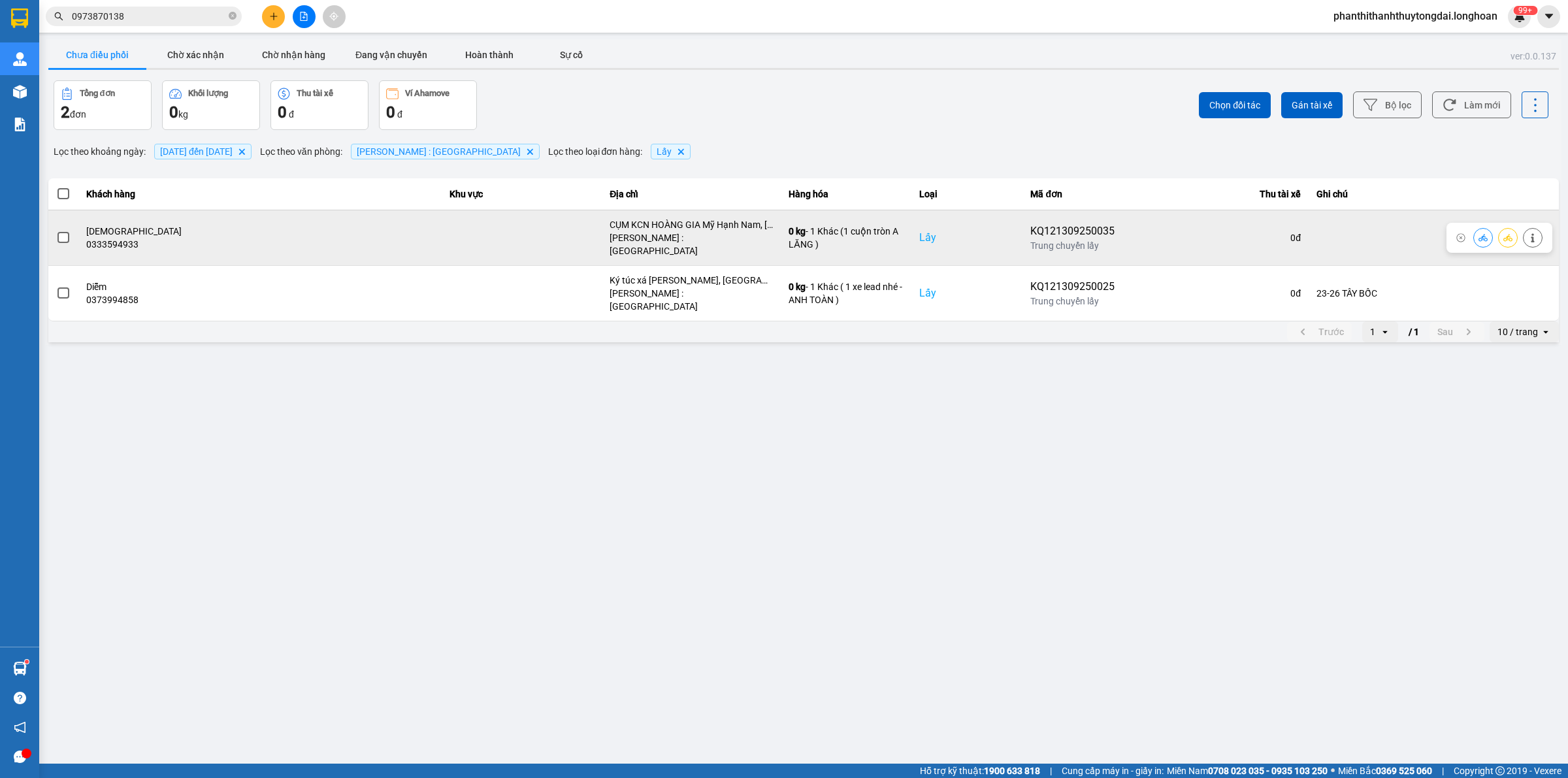
click at [60, 233] on span at bounding box center [63, 237] width 12 height 12
click at [56, 230] on input "checkbox" at bounding box center [56, 230] width 0 height 0
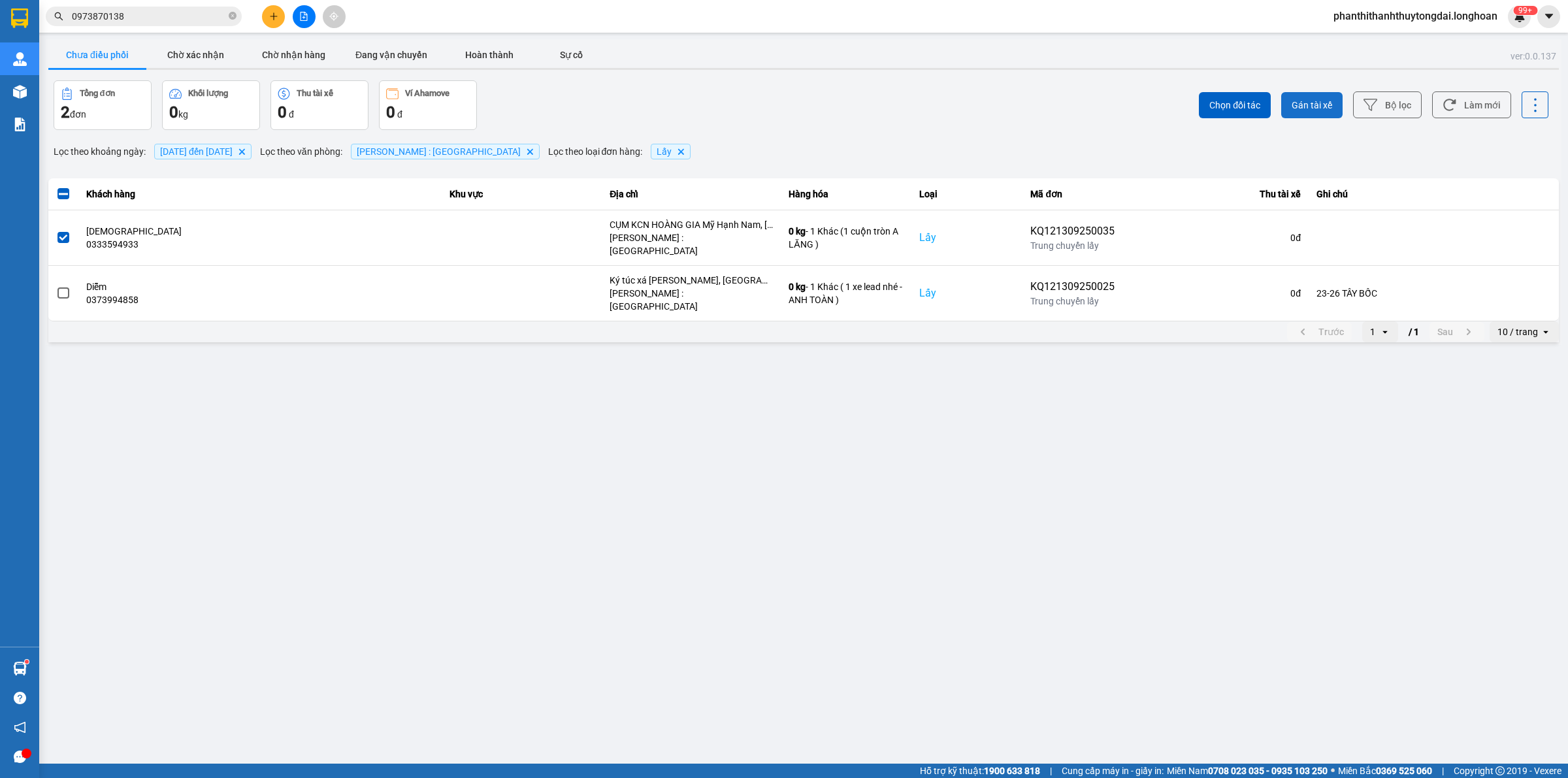
click at [771, 110] on span "Gán tài xế" at bounding box center [1312, 105] width 41 height 13
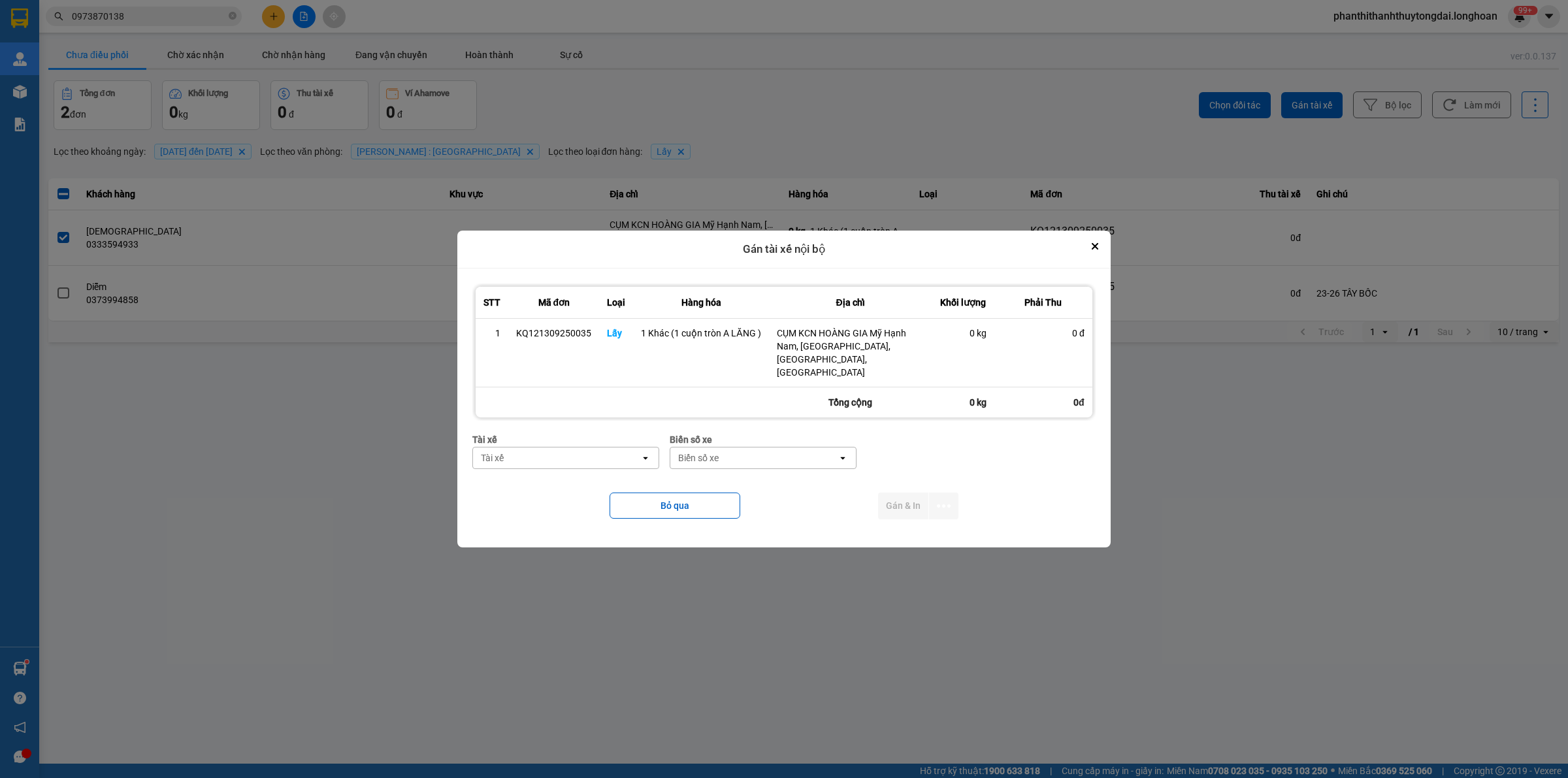
click at [549, 449] on div "Tài xế" at bounding box center [556, 457] width 167 height 21
type input "L"
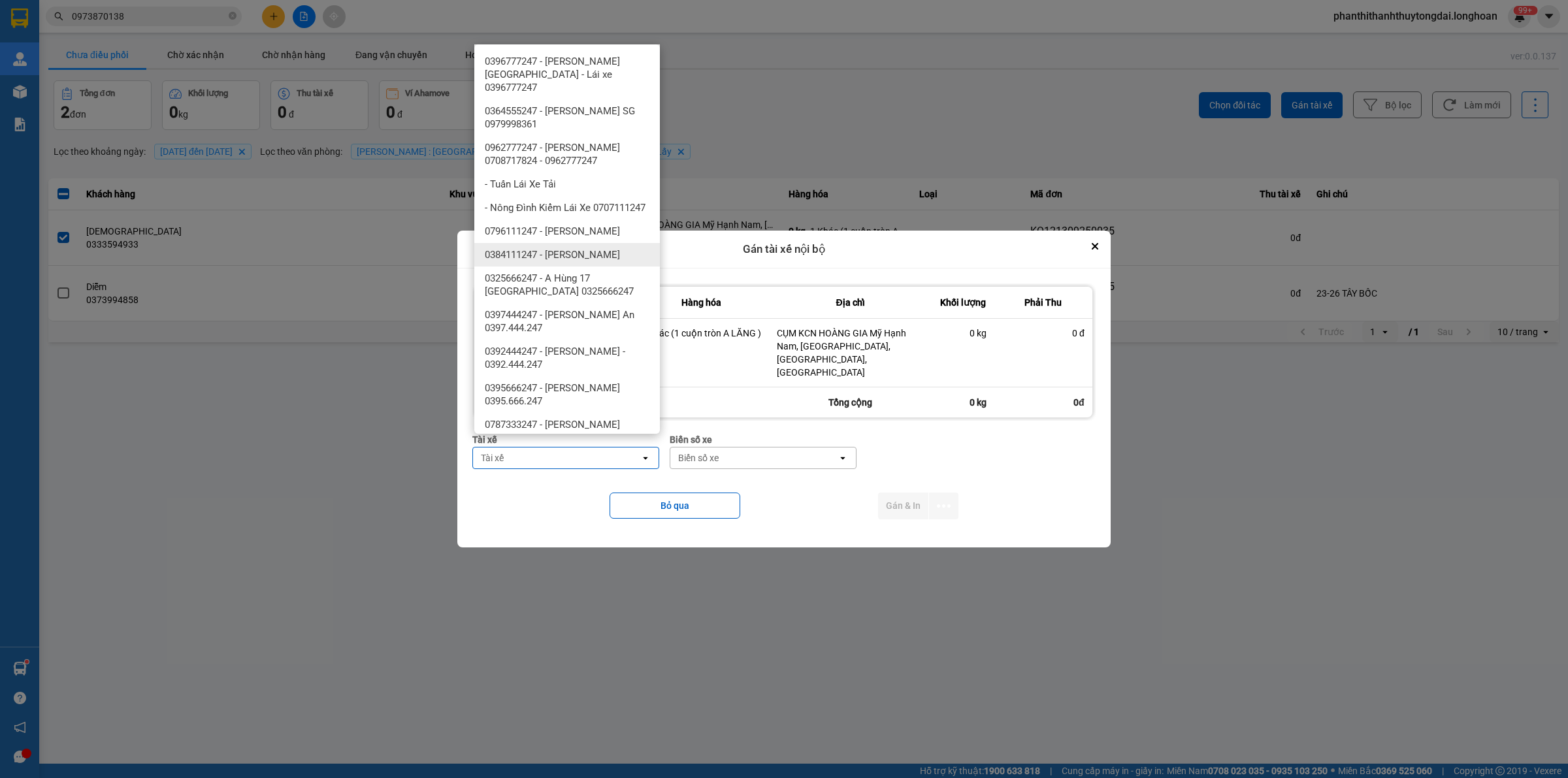
click at [771, 615] on div at bounding box center [784, 389] width 1568 height 778
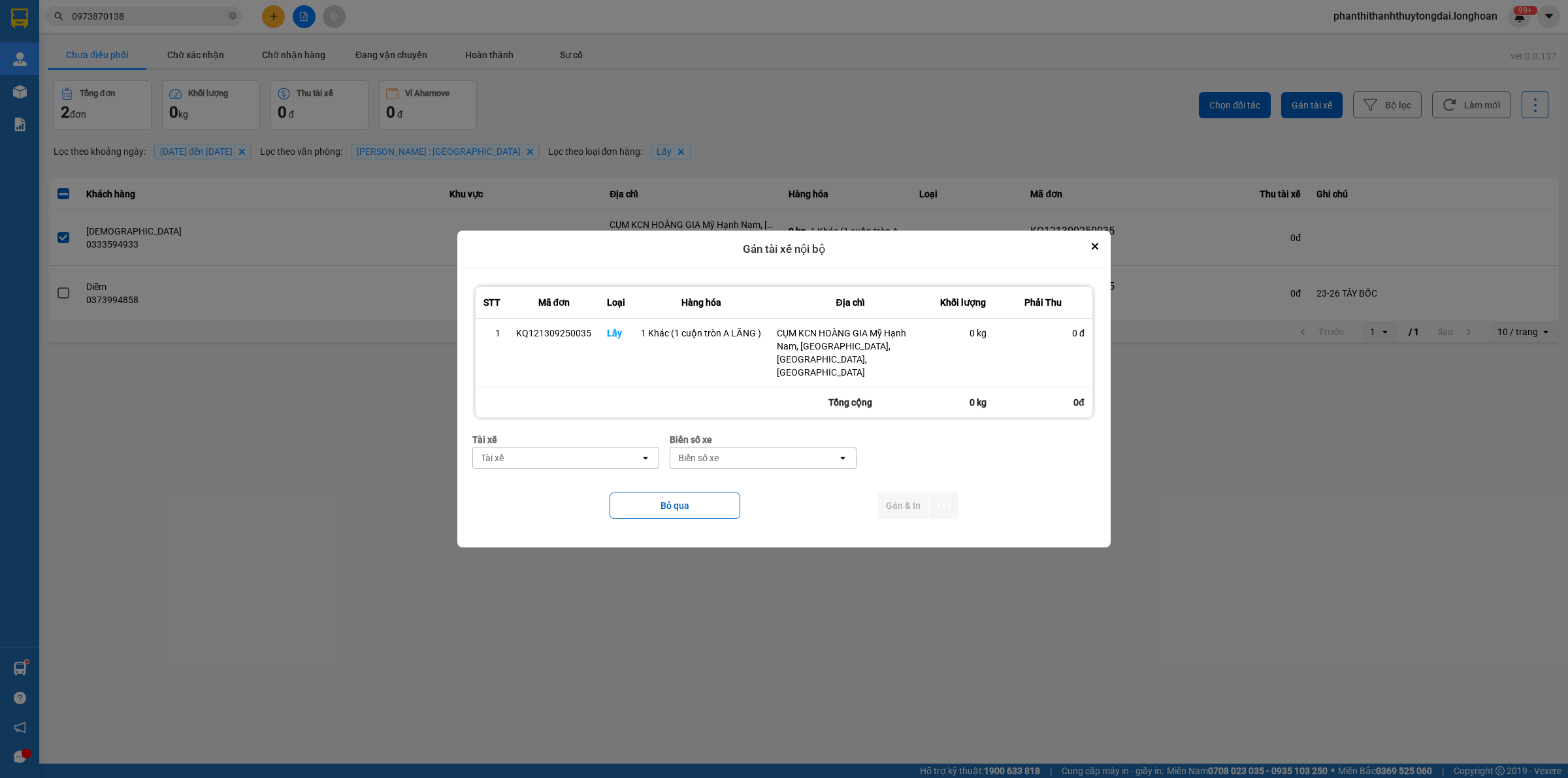
drag, startPoint x: 358, startPoint y: 517, endPoint x: 347, endPoint y: 520, distance: 11.4
click at [356, 519] on main "ver: 0.0.137 Chưa điều phối Chờ xác nhận Chờ nhận hàng Đang vận chuyển Hoàn thà…" at bounding box center [784, 382] width 1568 height 764
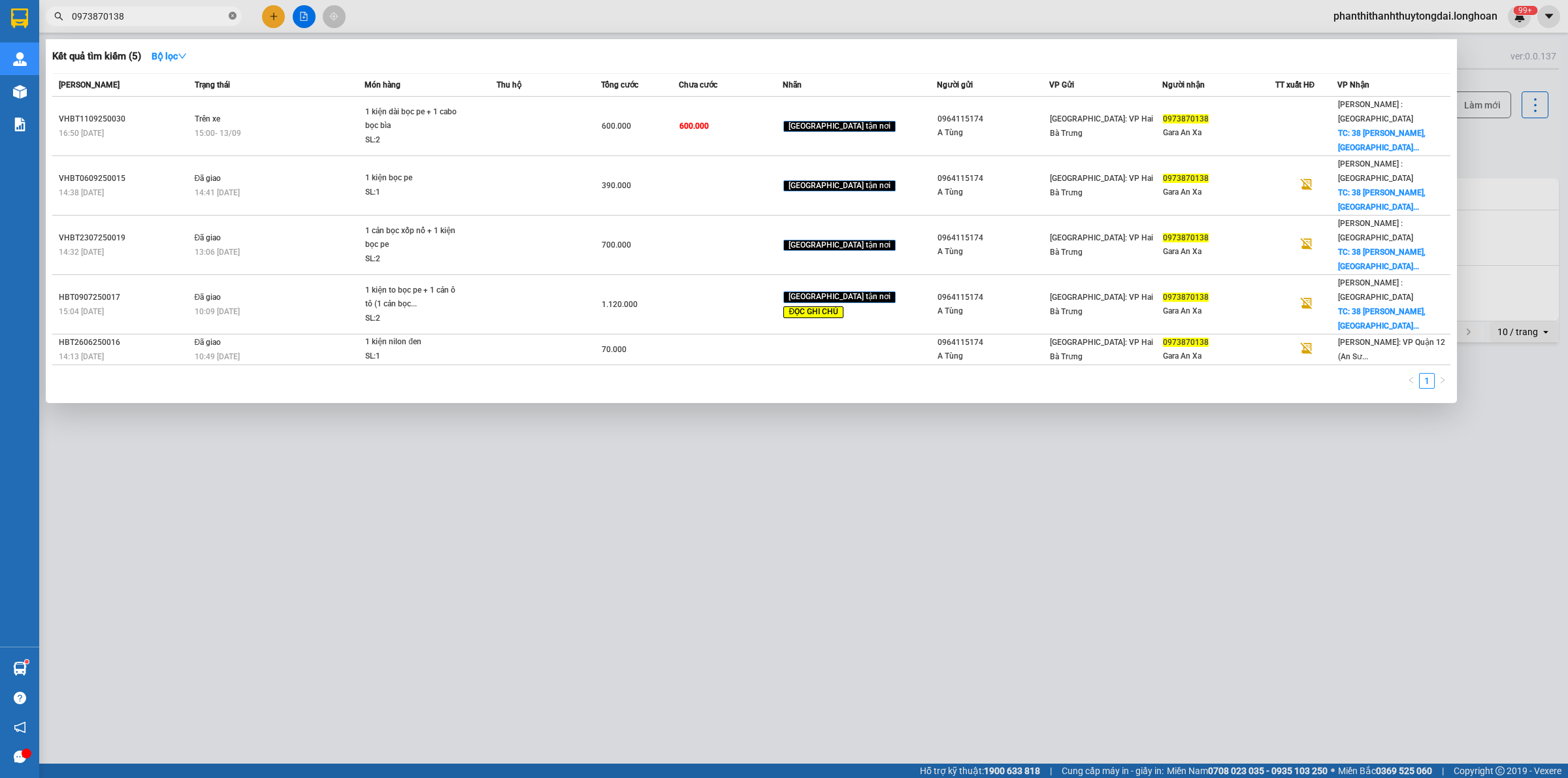
click at [234, 16] on icon "close-circle" at bounding box center [232, 16] width 8 height 8
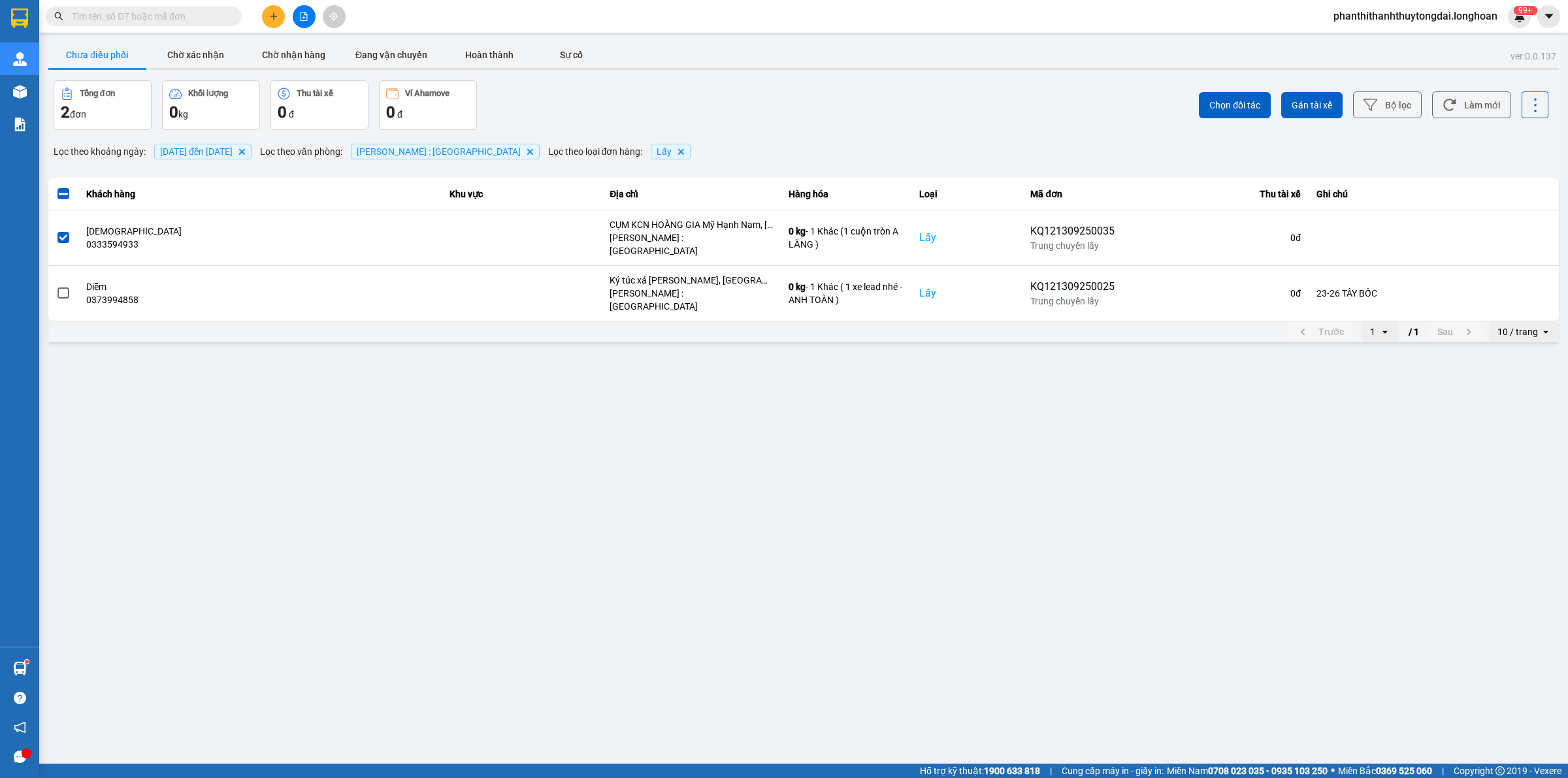
click at [212, 22] on input "text" at bounding box center [149, 16] width 154 height 14
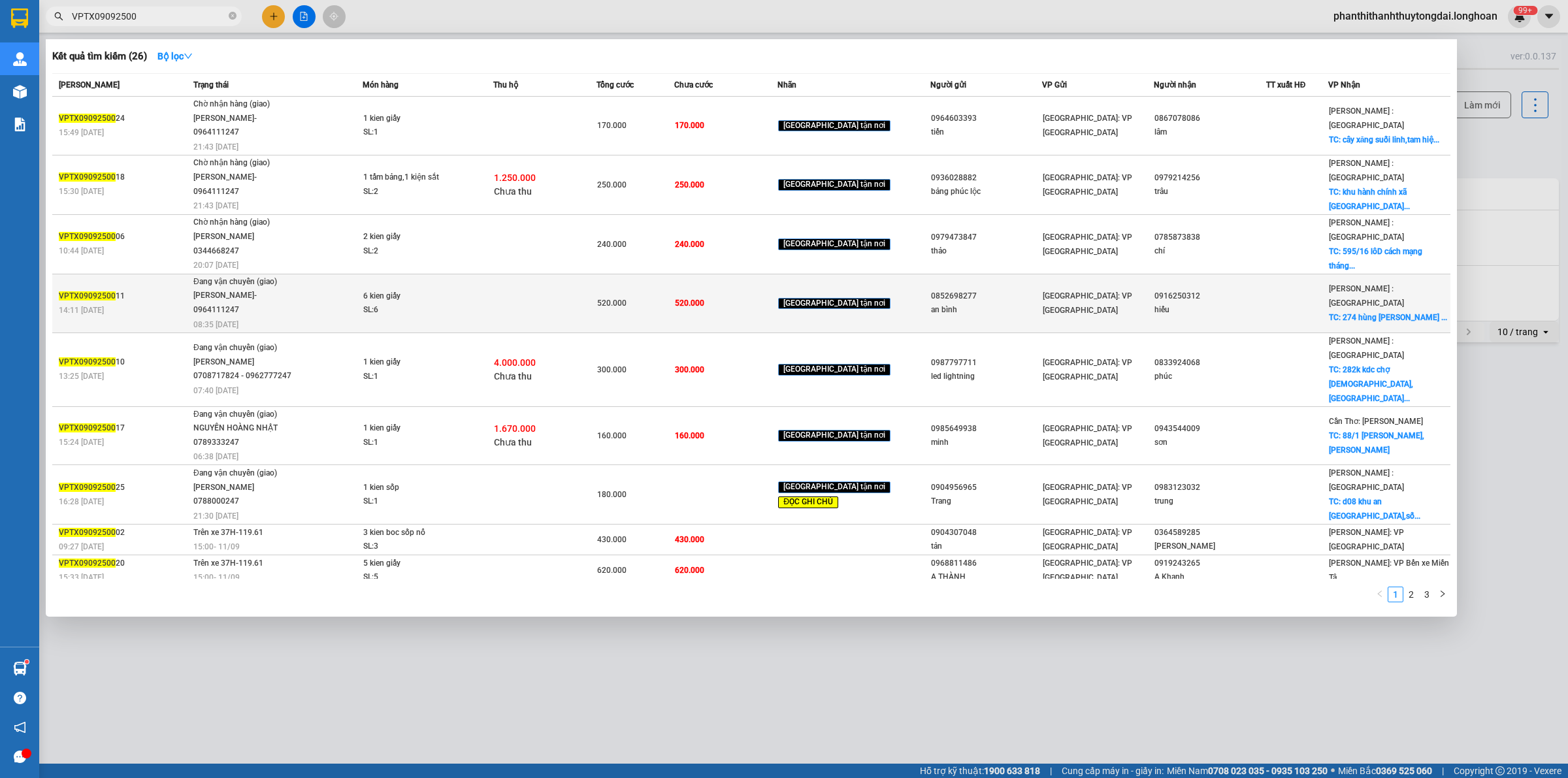
type input "VPTX09092500"
click at [317, 289] on span "Đang vận chuyển (giao) [PERSON_NAME]- 0964111247 08:35 [DATE]" at bounding box center [277, 302] width 169 height 54
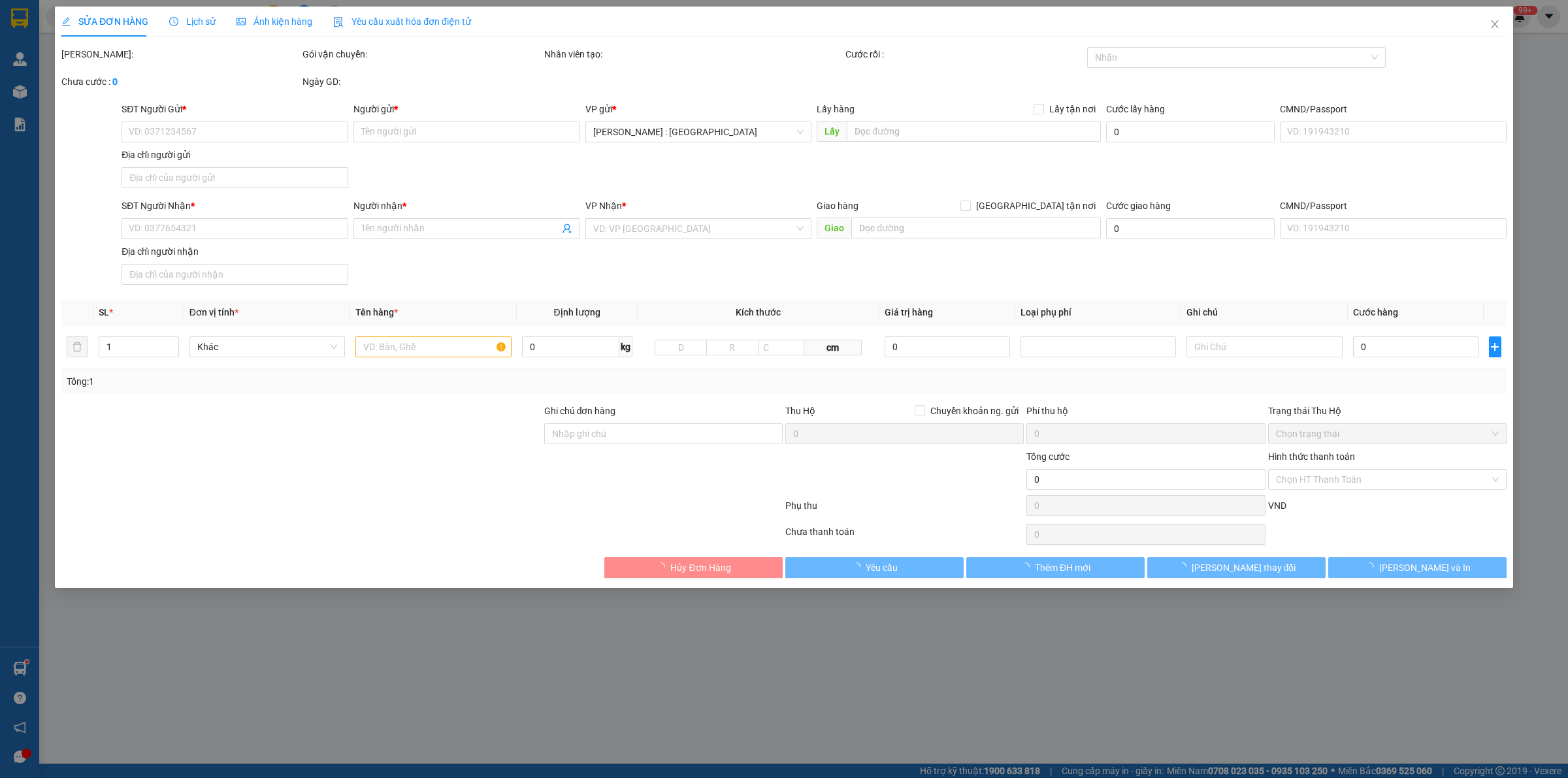
type input "0852698277"
type input "an bình"
type input "0916250312"
type input "hiếu"
checkbox input "true"
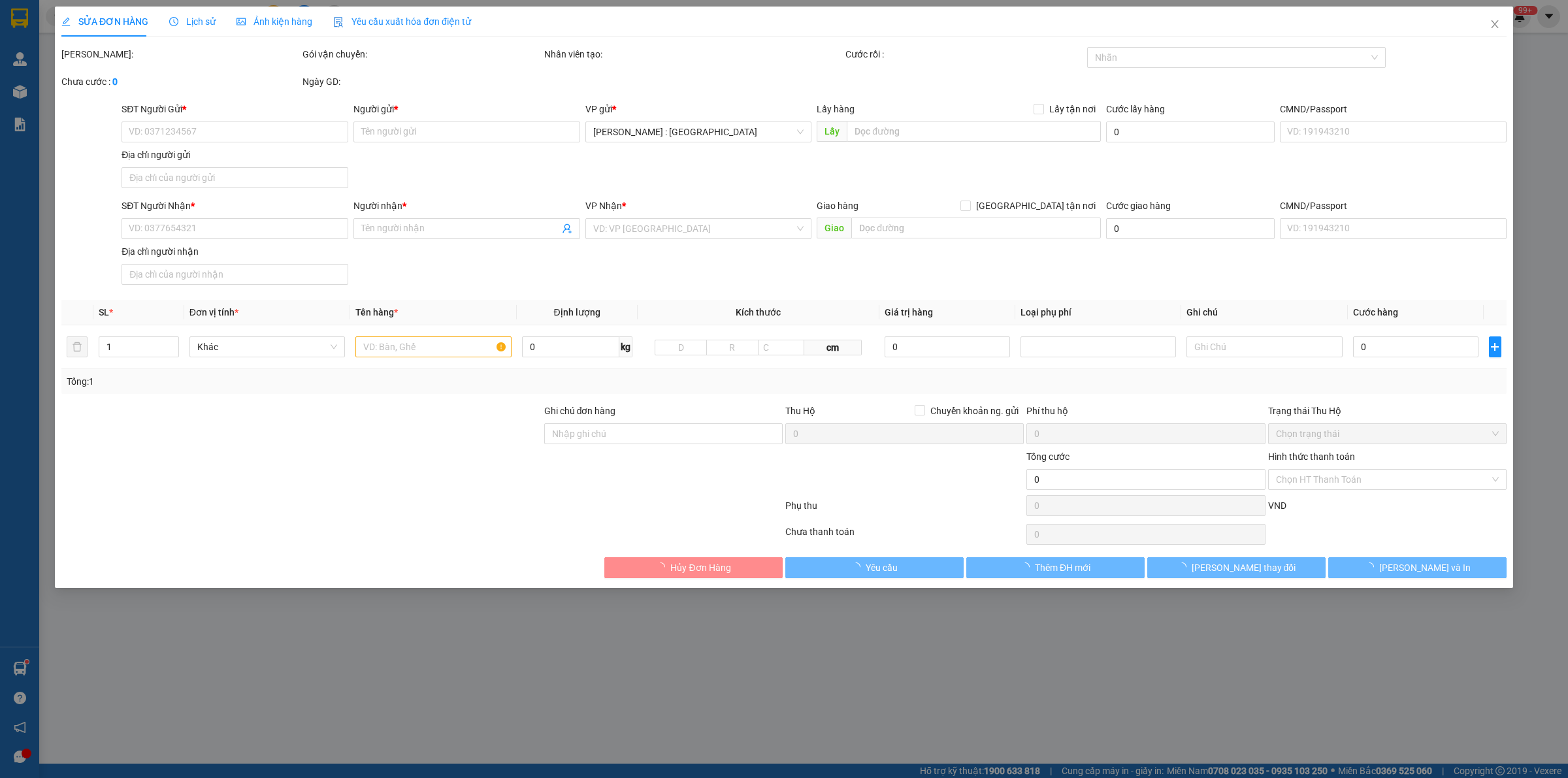
type input "274 hùng [PERSON_NAME]"
type input "520.000"
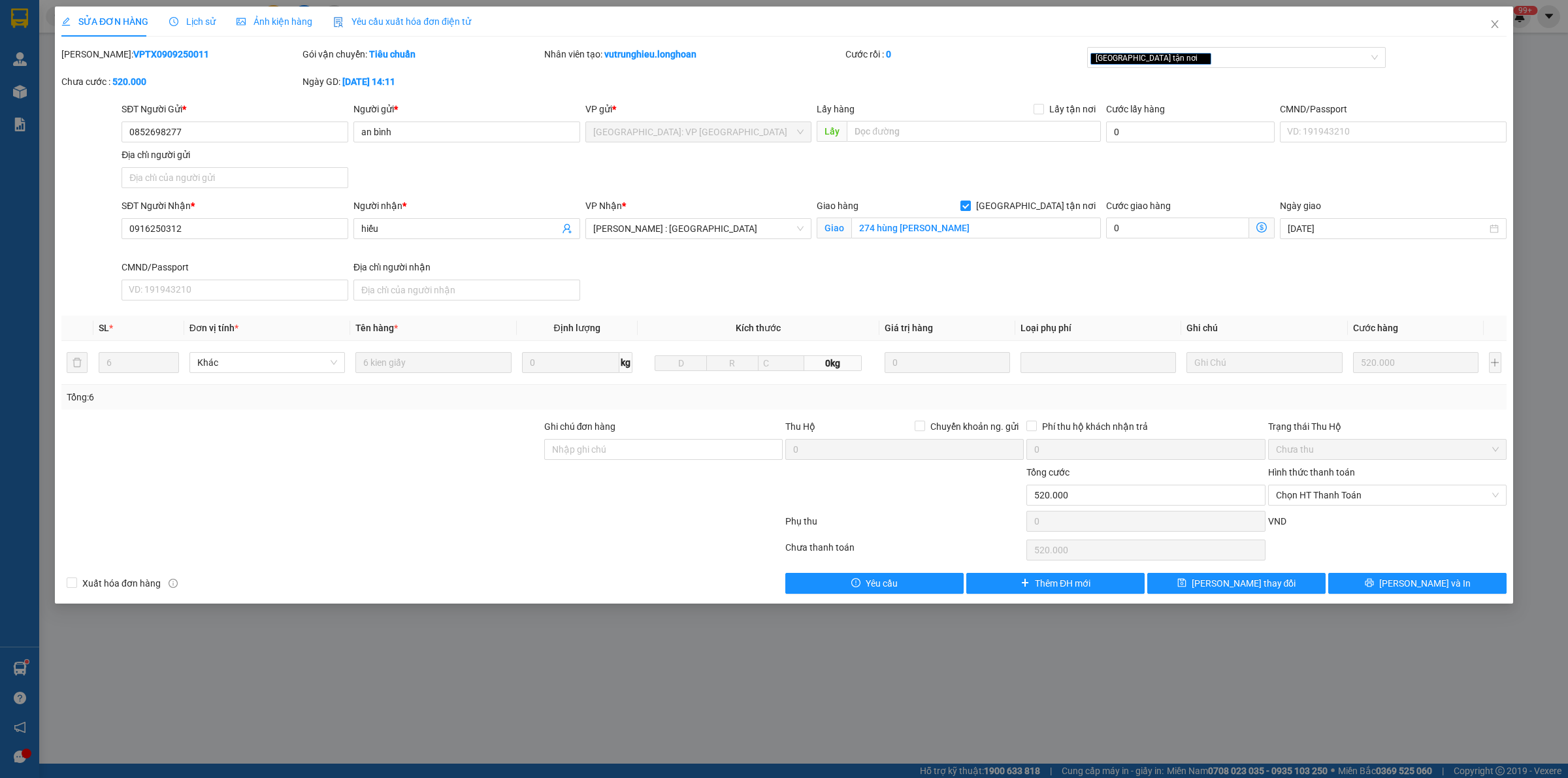
click at [197, 20] on span "Lịch sử" at bounding box center [192, 21] width 46 height 10
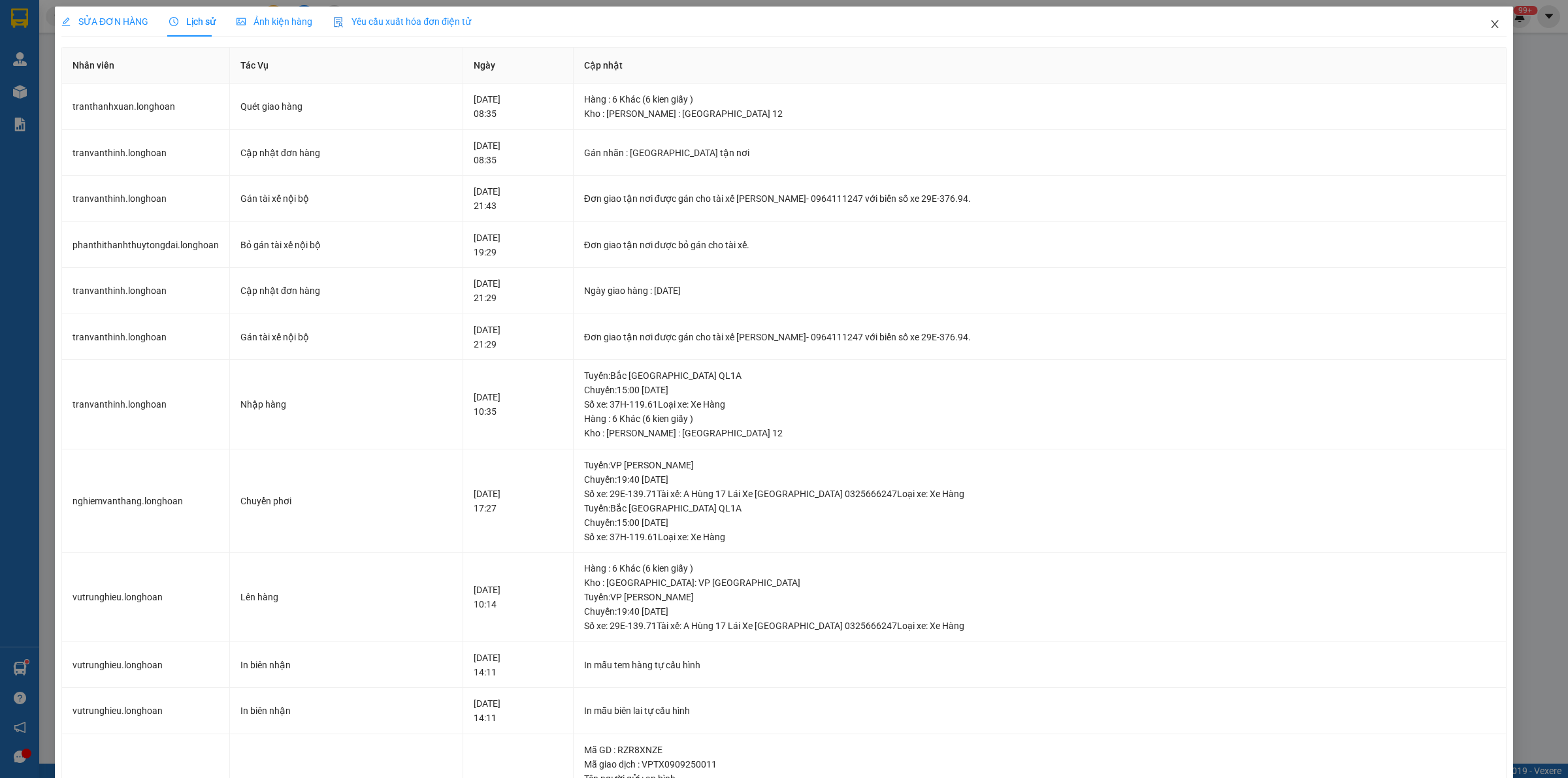
click at [771, 20] on icon "close" at bounding box center [1494, 24] width 10 height 10
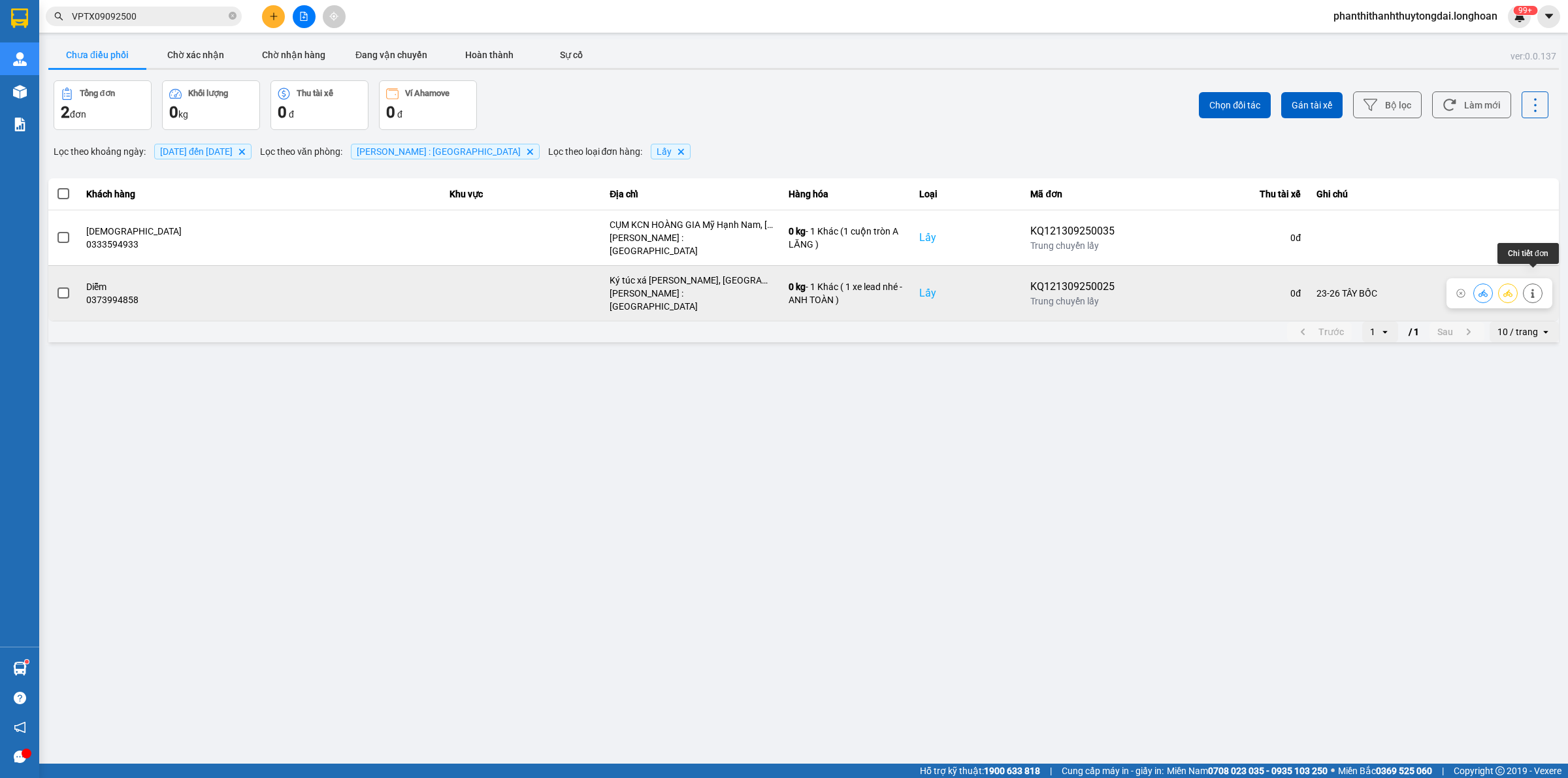
click at [771, 289] on icon at bounding box center [1532, 293] width 9 height 9
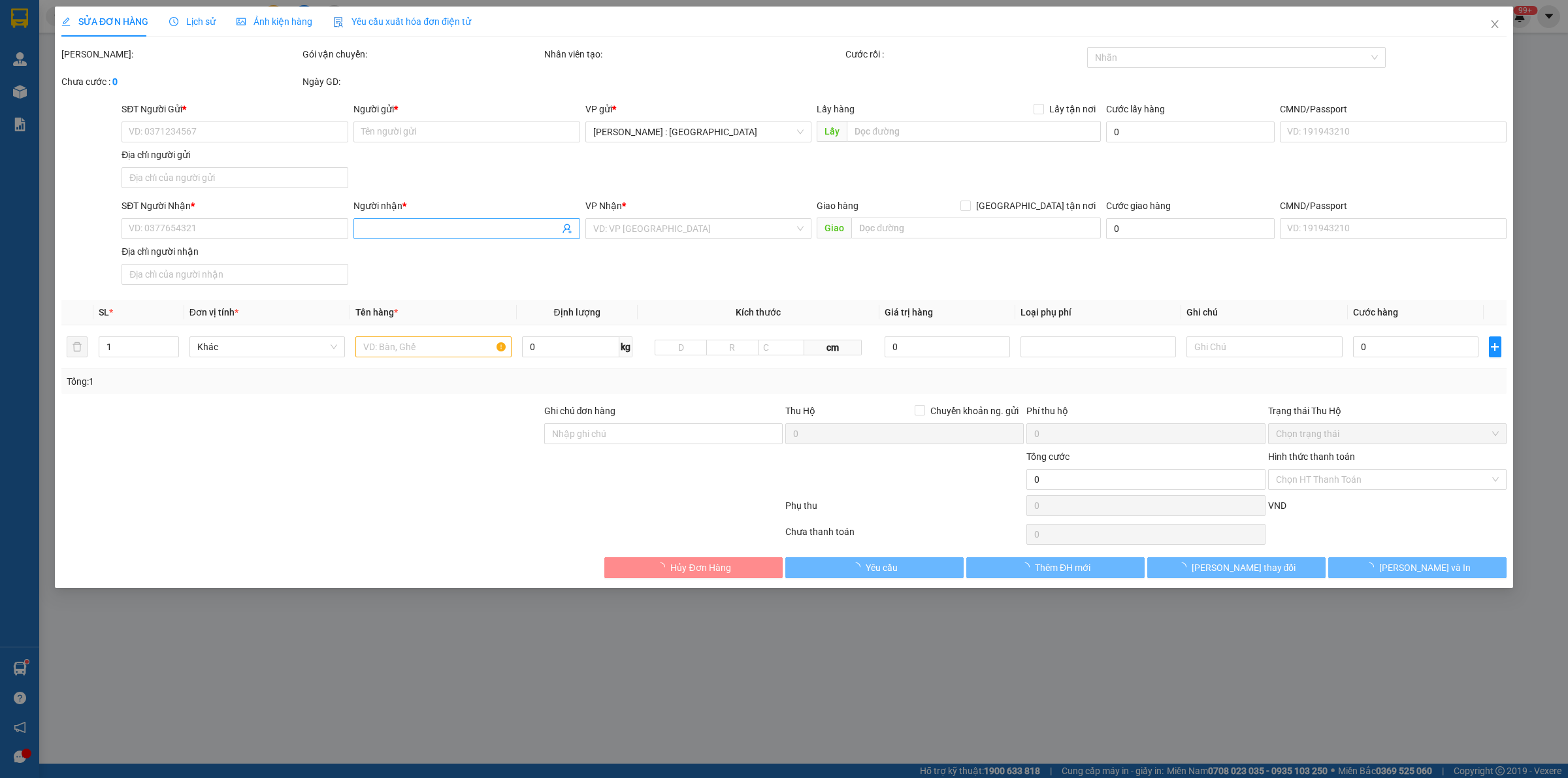
type input "0373994858"
type input "Diễm"
checkbox input "true"
type input "Ký túc xá [PERSON_NAME], [GEOGRAPHIC_DATA], [GEOGRAPHIC_DATA], [GEOGRAPHIC_DATA]"
type input "0349052843"
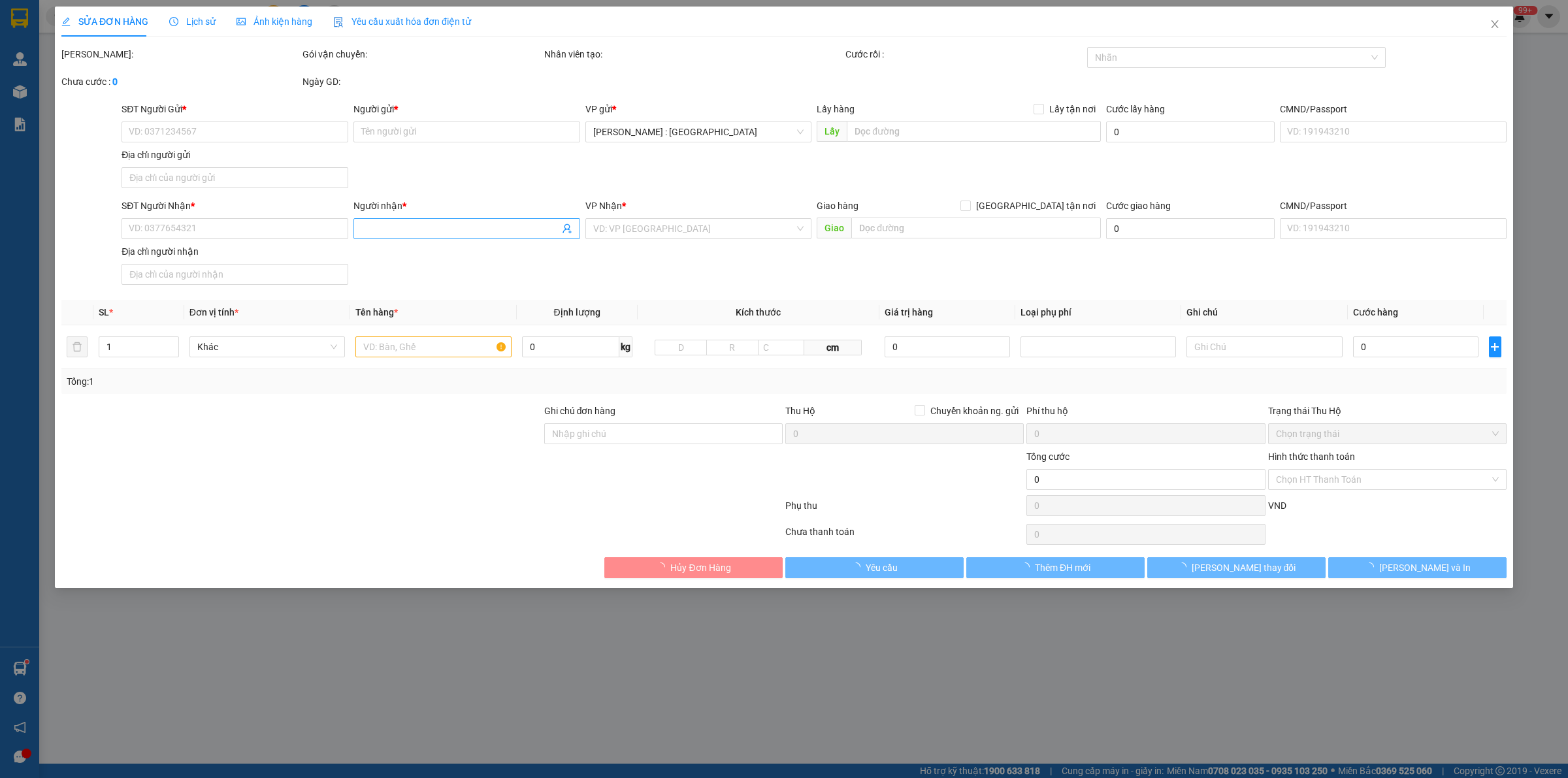
type input "Trung"
checkbox input "true"
type input "K15/[GEOGRAPHIC_DATA], [GEOGRAPHIC_DATA]"
type input "23-26 TÂY BỐC"
type input "1.030.000"
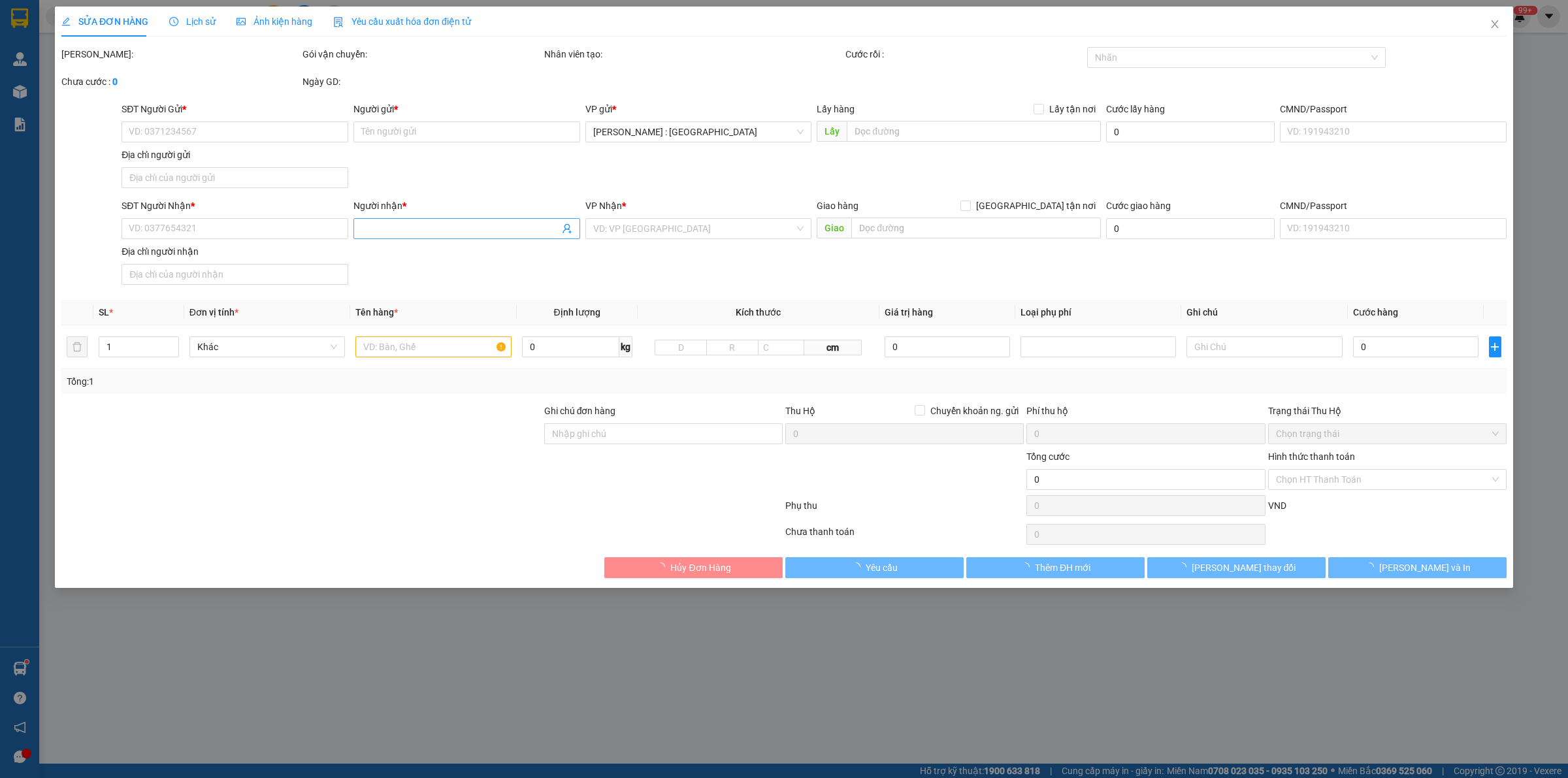
type input "1.030.000"
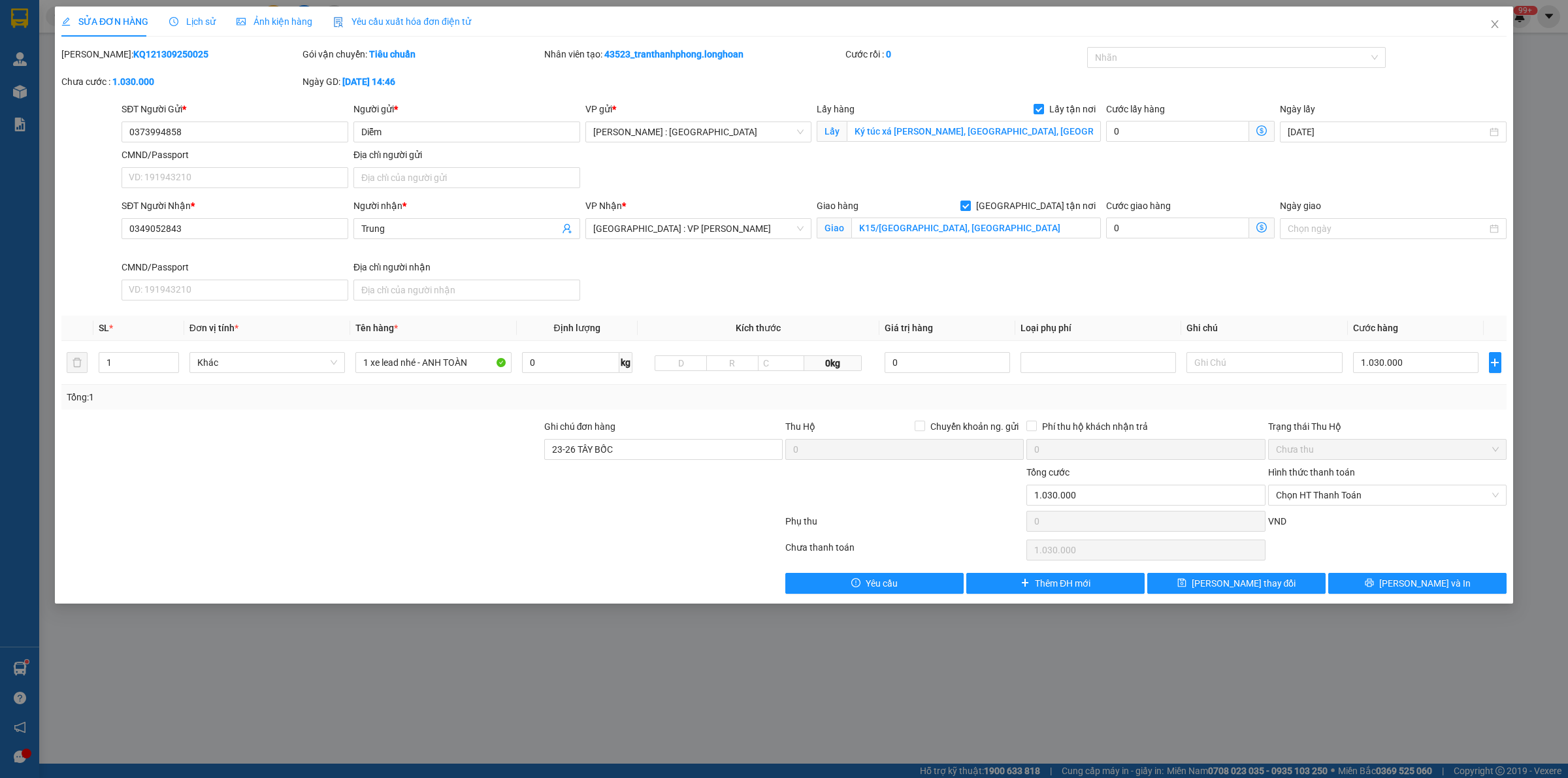
click at [200, 21] on span "Lịch sử" at bounding box center [192, 21] width 46 height 10
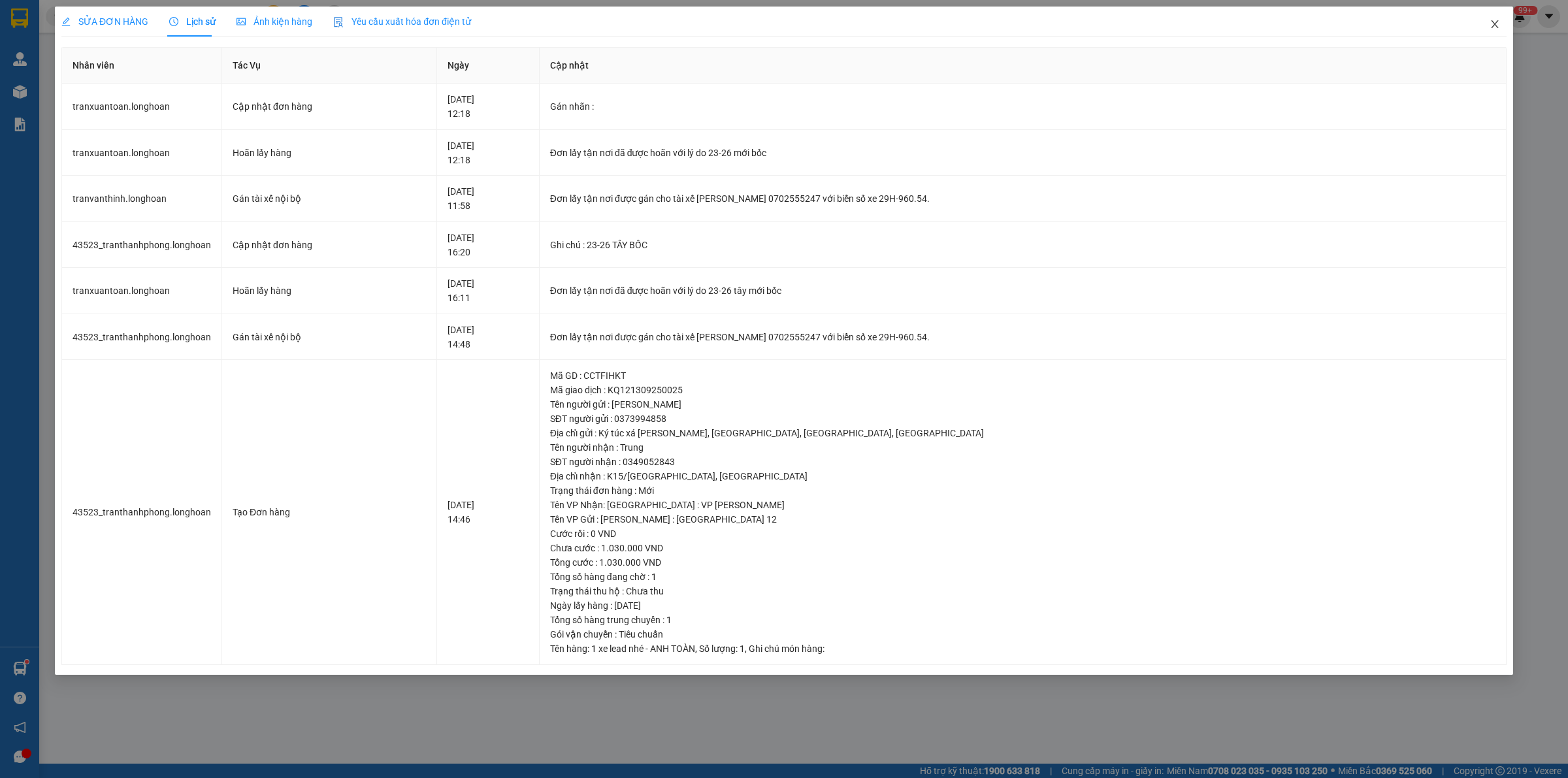
click at [771, 21] on icon "close" at bounding box center [1494, 24] width 10 height 10
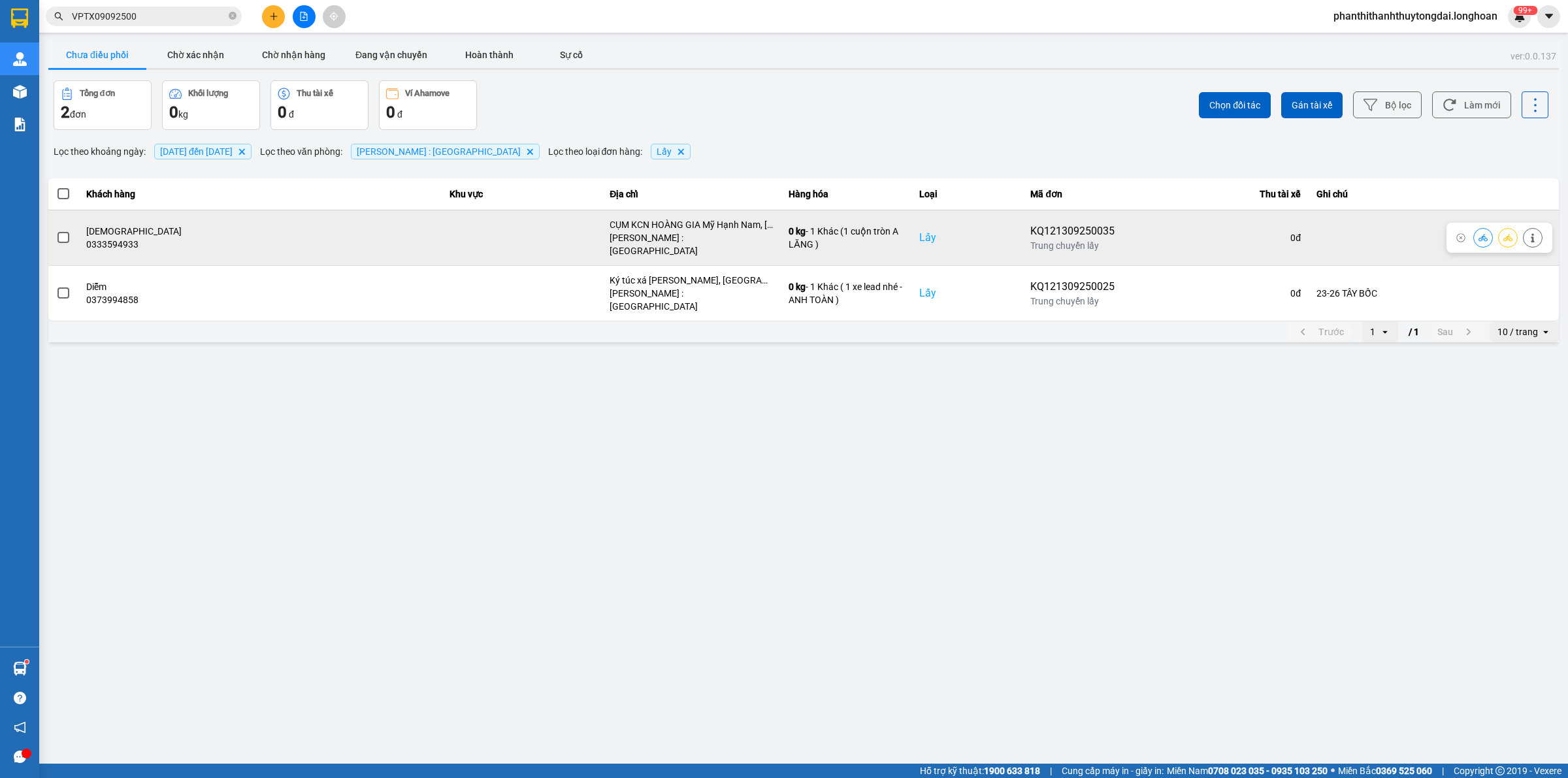
click at [64, 234] on span at bounding box center [63, 237] width 12 height 12
click at [56, 230] on input "checkbox" at bounding box center [56, 230] width 0 height 0
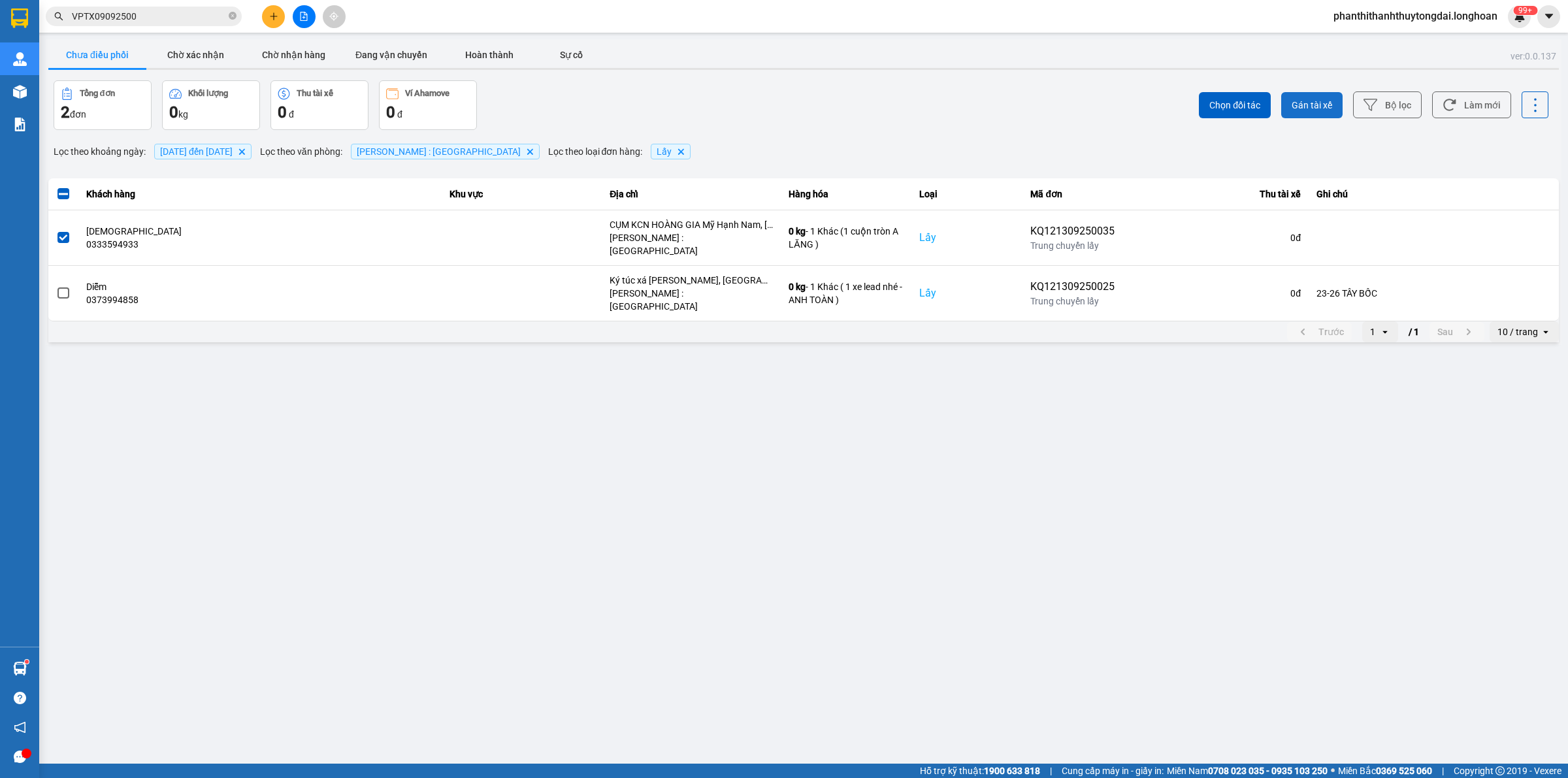
drag, startPoint x: 1308, startPoint y: 100, endPoint x: 1310, endPoint y: 108, distance: 8.2
click at [771, 101] on span "Gán tài xế" at bounding box center [1312, 105] width 41 height 13
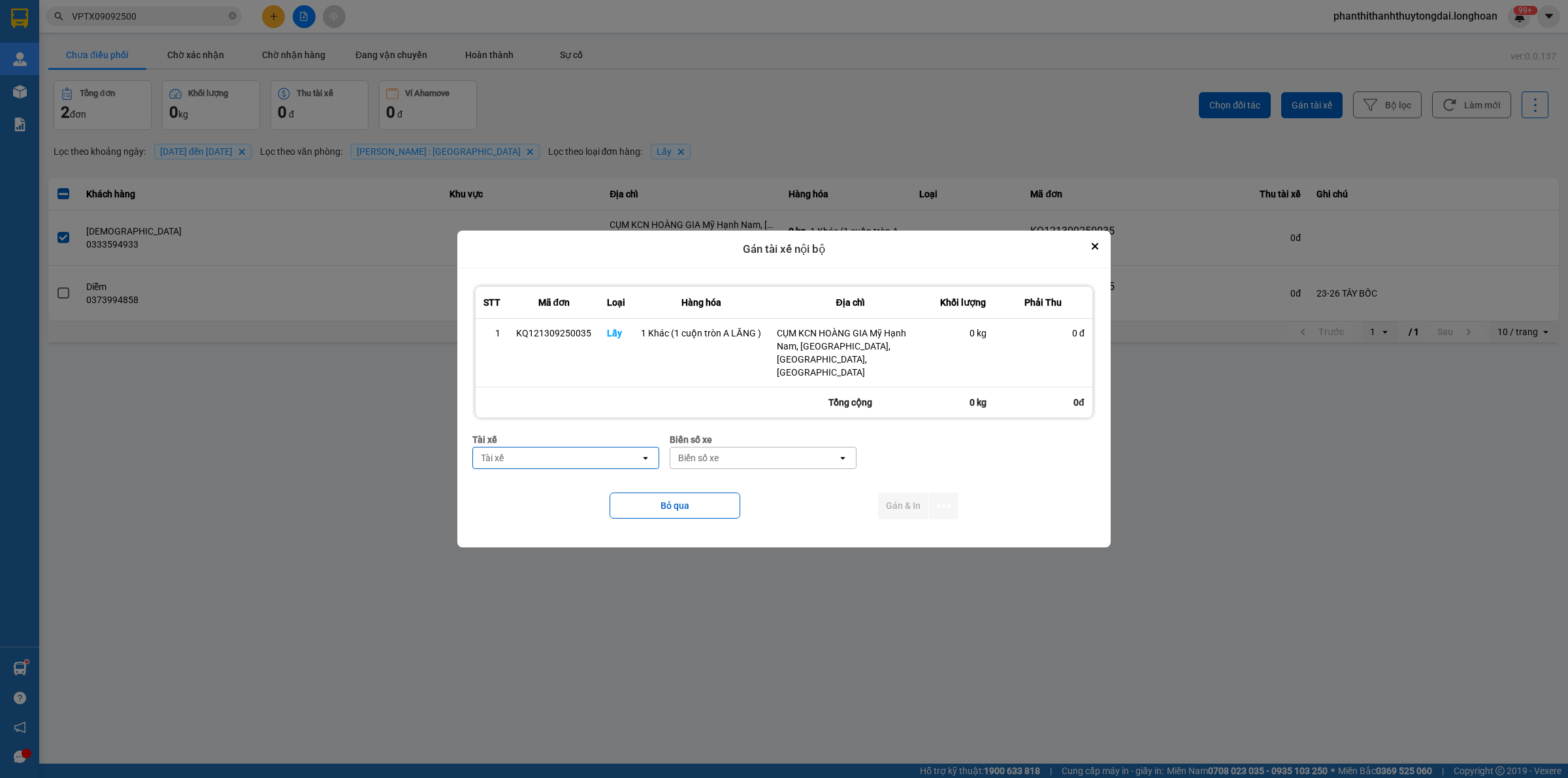
click at [517, 447] on div "Tài xế" at bounding box center [556, 457] width 167 height 21
type input "LĂNG"
click at [539, 503] on span "0962777247 - [PERSON_NAME] 0708717824 - 0962777247" at bounding box center [569, 516] width 170 height 26
click at [771, 447] on div "Biển số xe" at bounding box center [853, 457] width 167 height 21
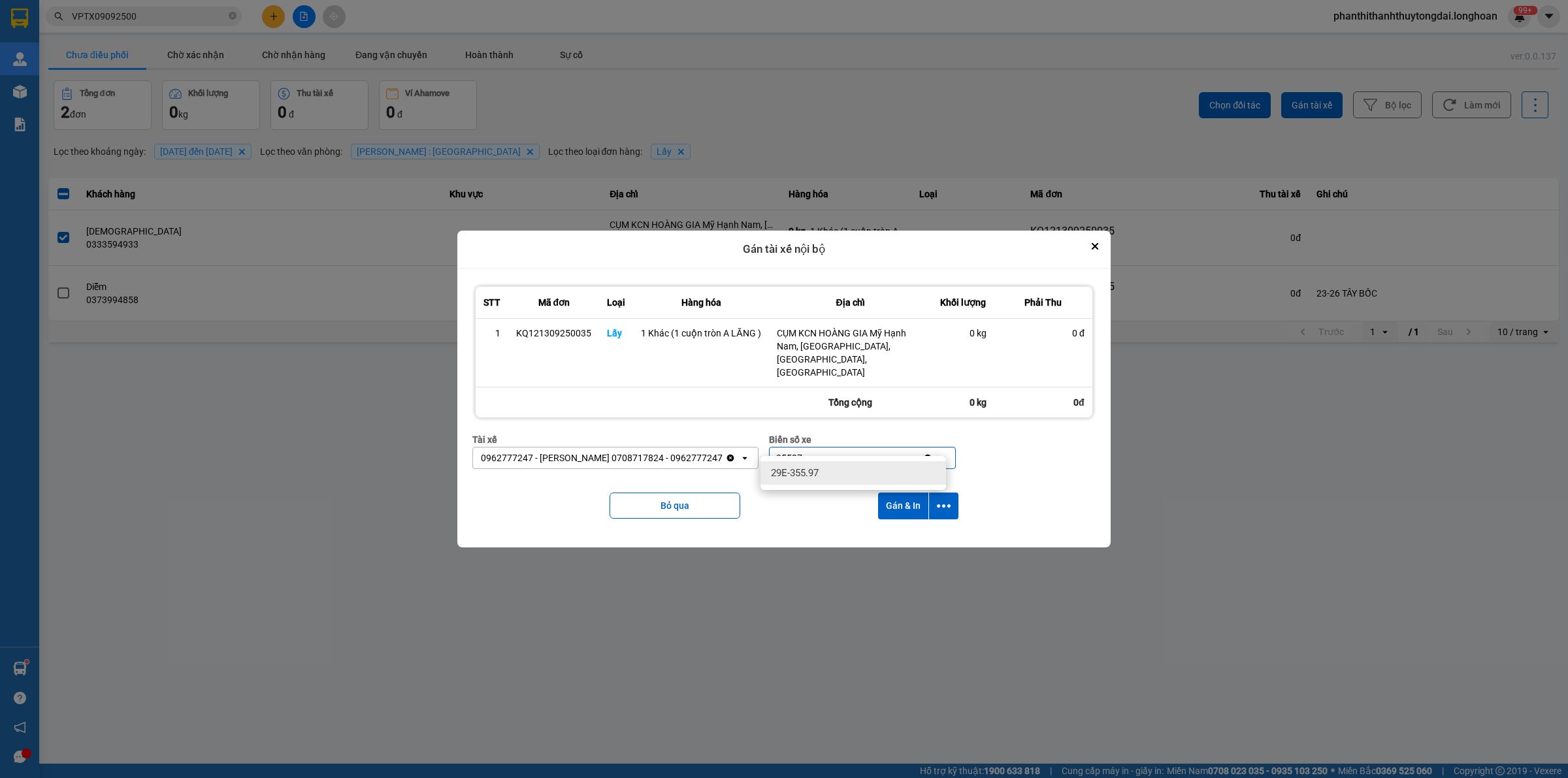
type input "35597"
click at [771, 469] on div "29E-355.97" at bounding box center [853, 473] width 186 height 24
click at [771, 493] on button "dialog" at bounding box center [943, 506] width 29 height 27
click at [771, 523] on span "Chỉ gán tài" at bounding box center [891, 528] width 43 height 13
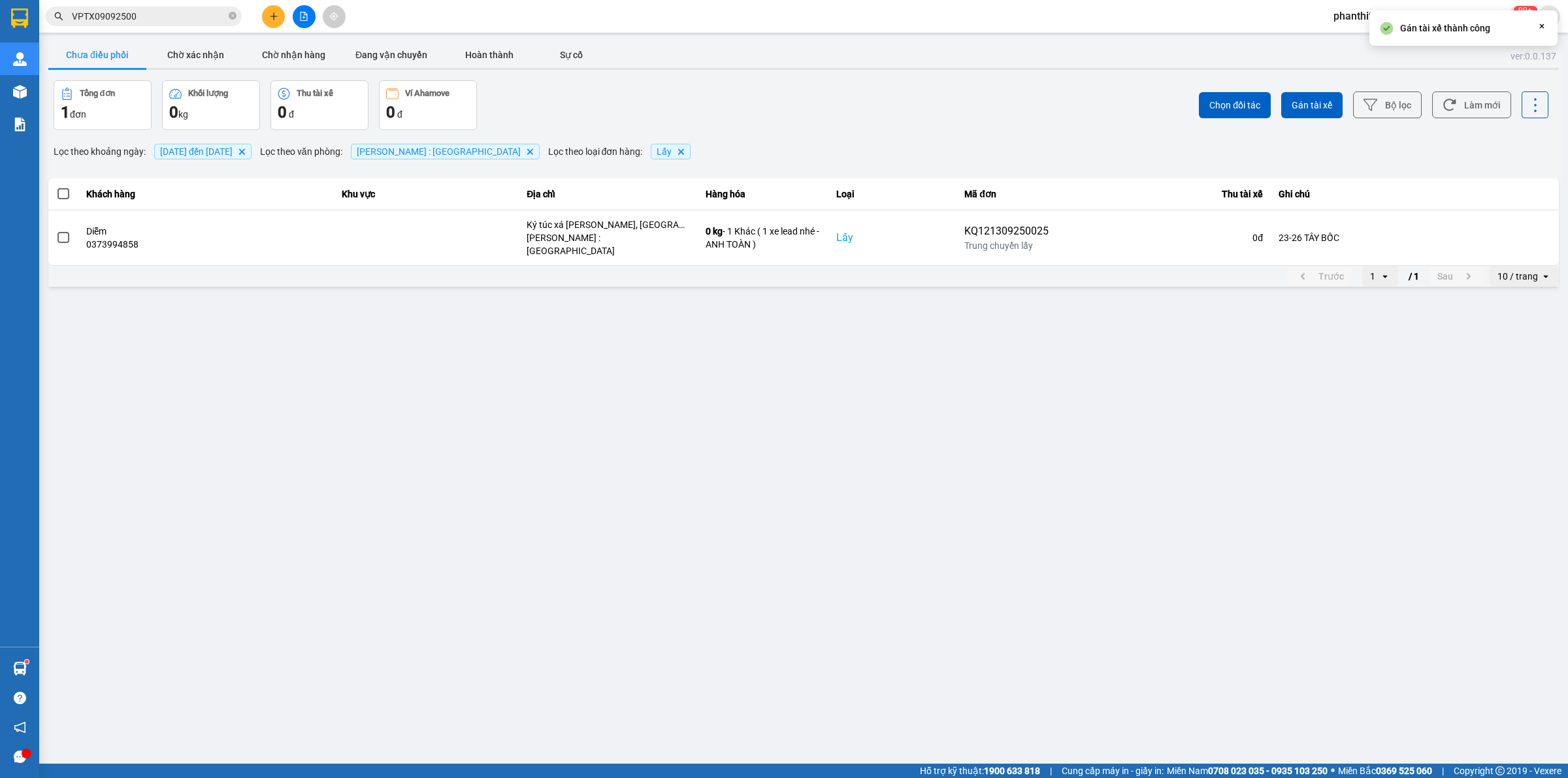
click at [737, 500] on main "ver: 0.0.137 Chưa điều phối Chờ xác nhận Chờ nhận hàng Đang vận chuyển Hoàn thà…" at bounding box center [784, 382] width 1568 height 764
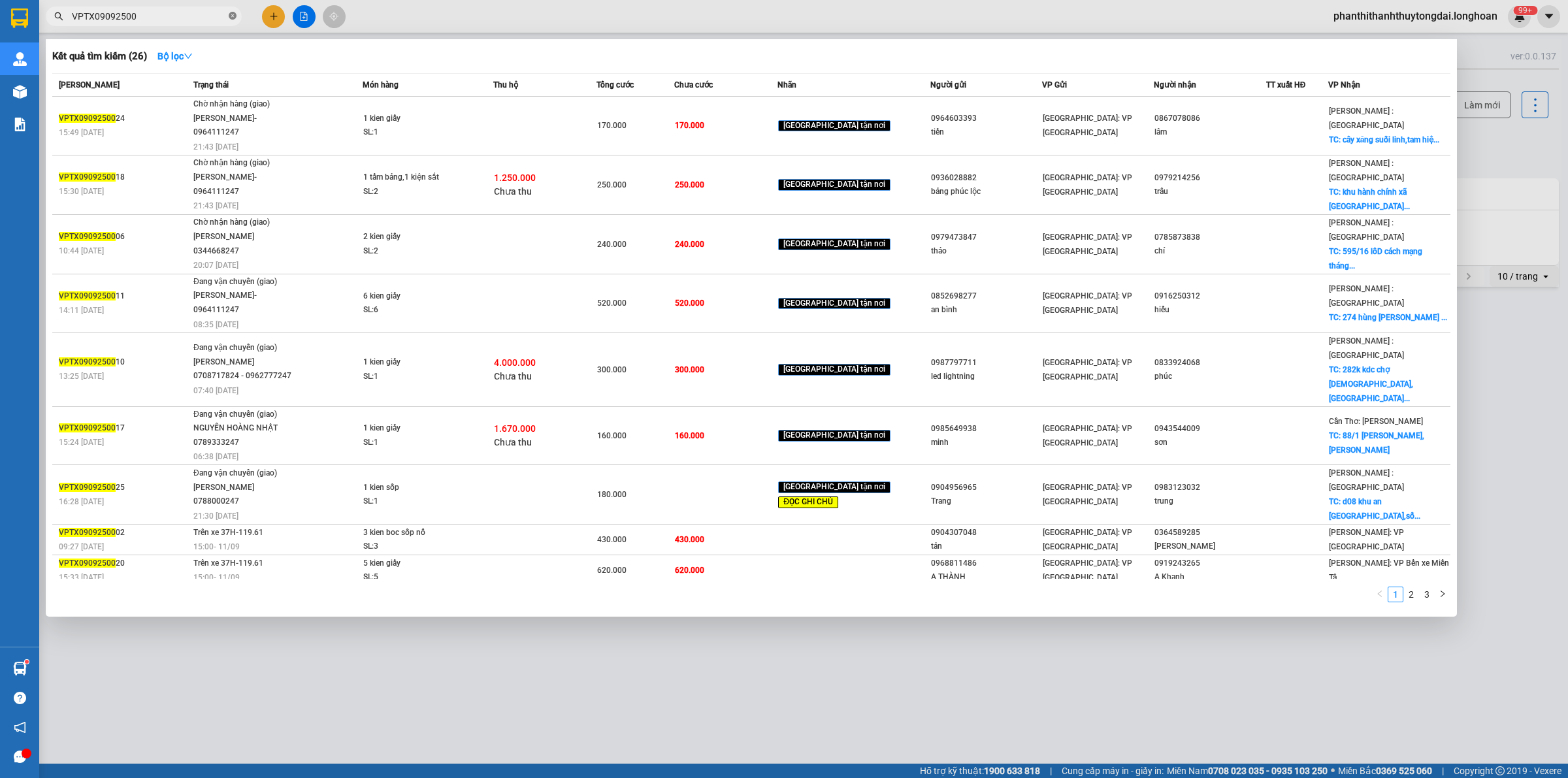
click at [233, 14] on icon "close-circle" at bounding box center [232, 16] width 8 height 8
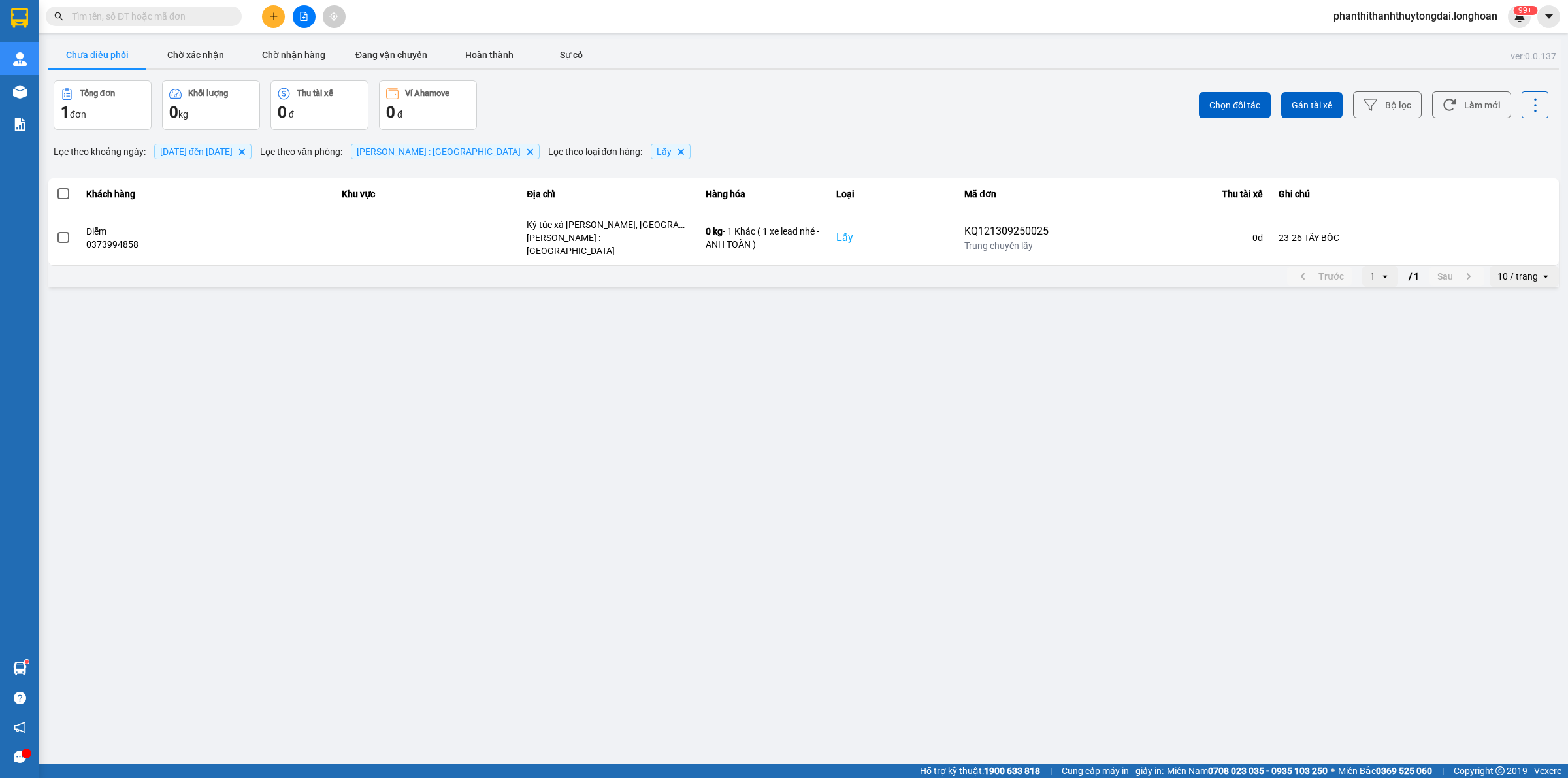
click at [193, 14] on input "text" at bounding box center [149, 16] width 154 height 14
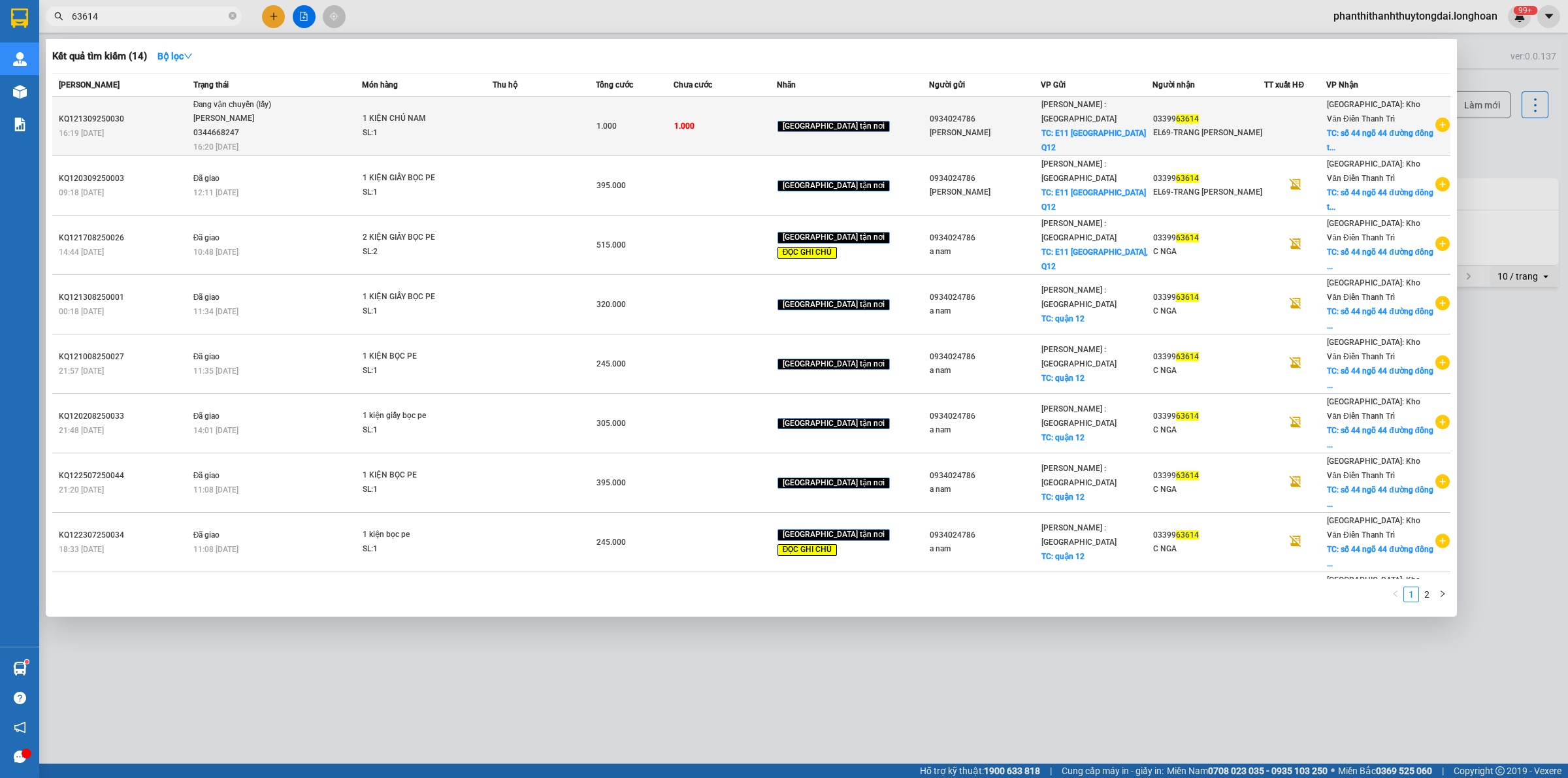
type input "63614"
click at [318, 132] on td "Đang vận chuyển (lấy) [GEOGRAPHIC_DATA] 0344668247 16:20 [DATE]" at bounding box center [276, 127] width 172 height 60
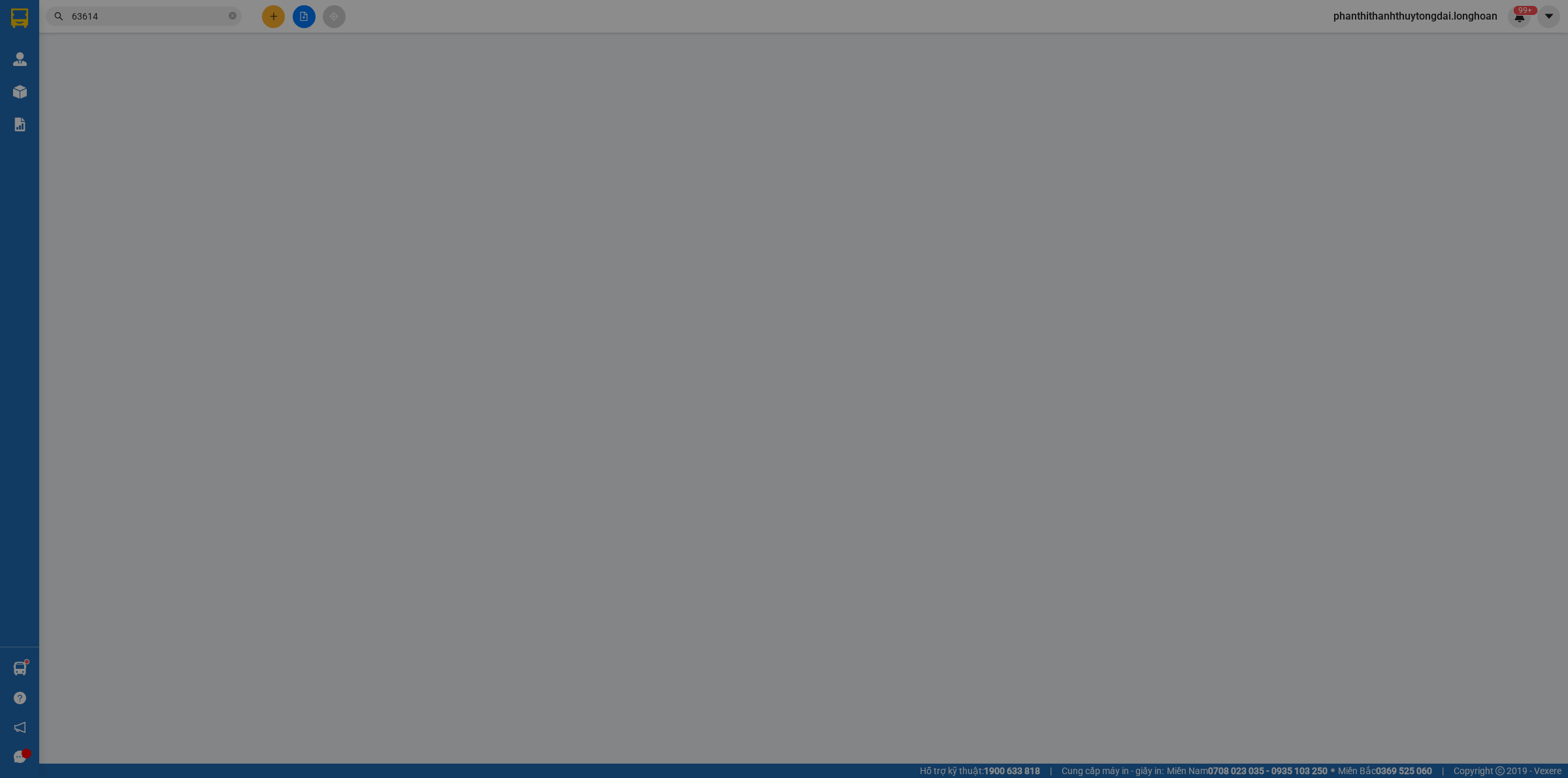
type input "0934024786"
type input "[PERSON_NAME]"
checkbox input "true"
type input "E11 [GEOGRAPHIC_DATA] Q12"
type input "0339963614"
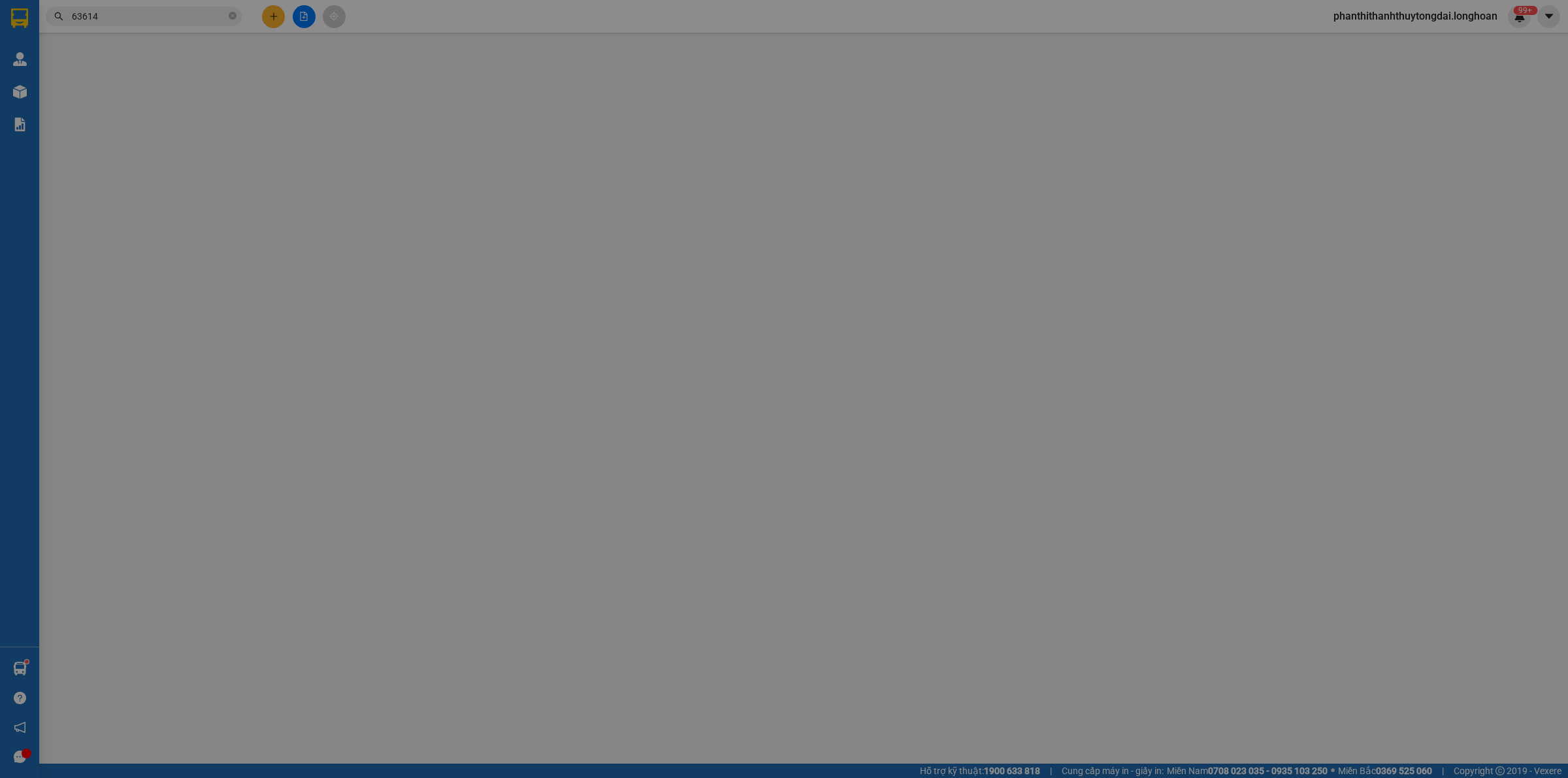
type input "EL69-TRANG [PERSON_NAME]"
checkbox input "true"
type input "số 44 ngõ 44 đường đông thắng đông ngạc bắc từ [GEOGRAPHIC_DATA]"
type input "1.000"
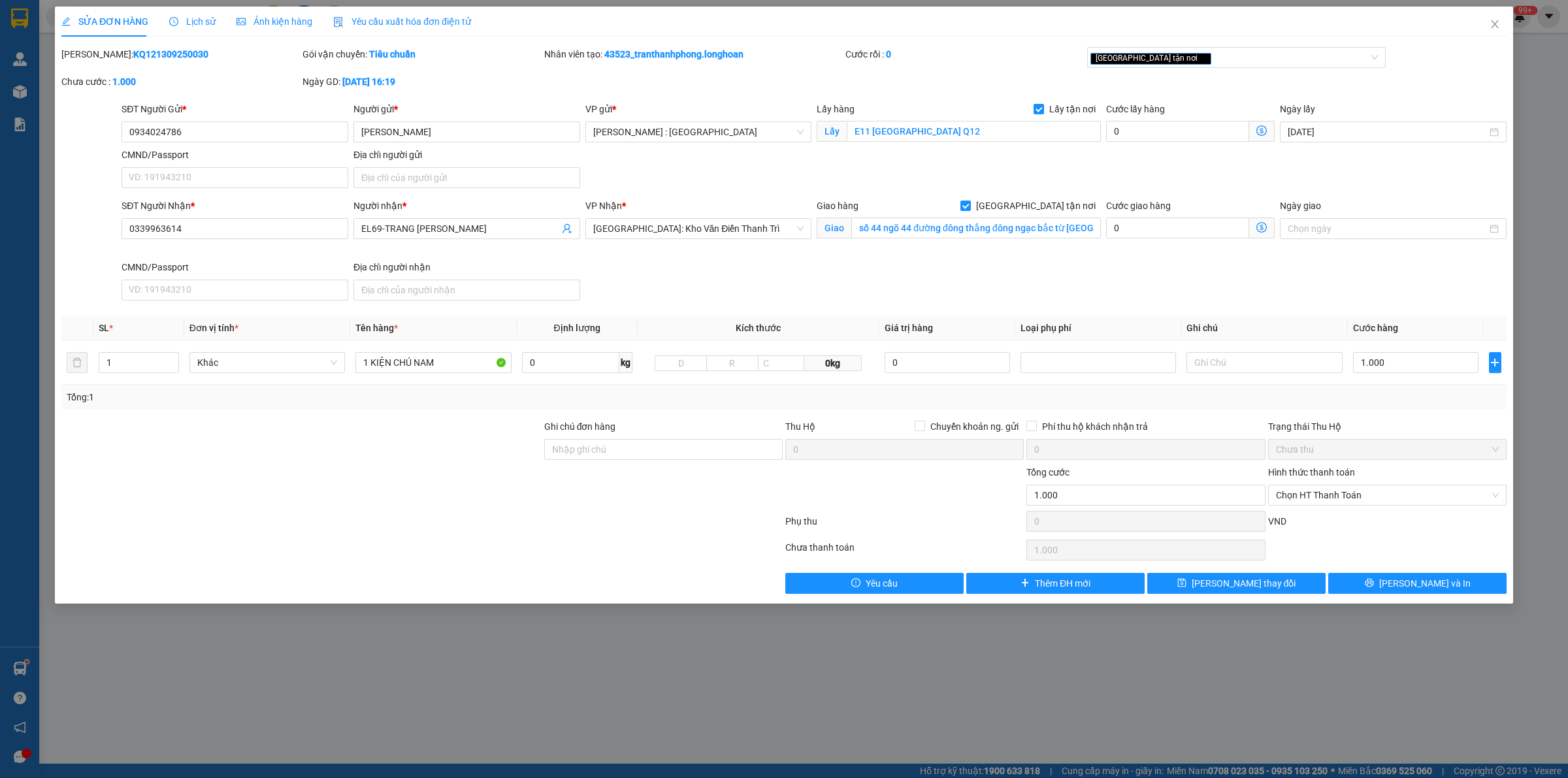
click at [193, 3] on div "SỬA ĐƠN HÀNG Lịch sử Ảnh kiện hàng Yêu cầu xuất hóa đơn điện tử Total Paid Fee …" at bounding box center [784, 389] width 1568 height 778
click at [200, 20] on span "Lịch sử" at bounding box center [192, 21] width 46 height 10
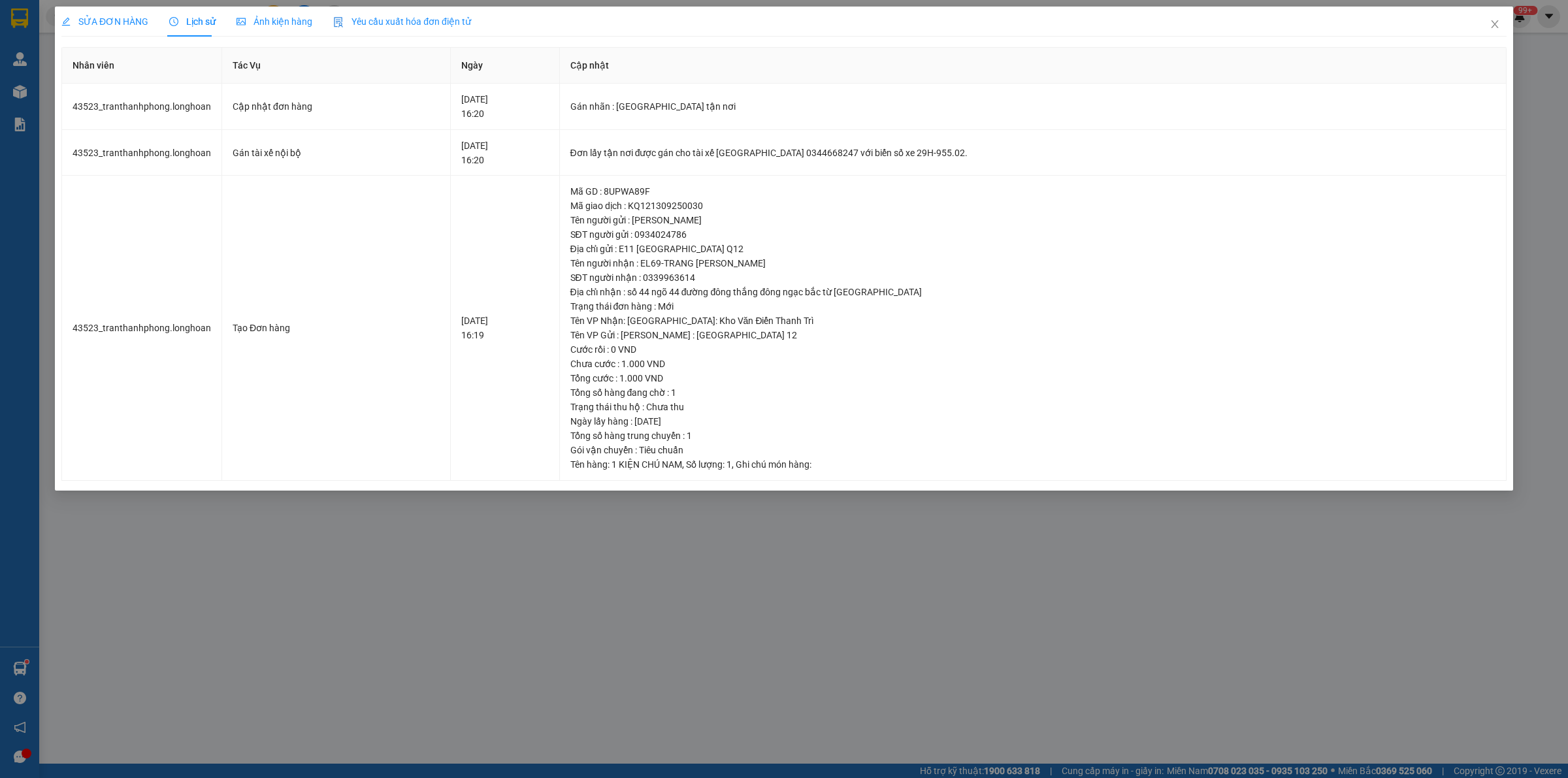
click at [117, 20] on span "SỬA ĐƠN HÀNG" at bounding box center [105, 21] width 87 height 10
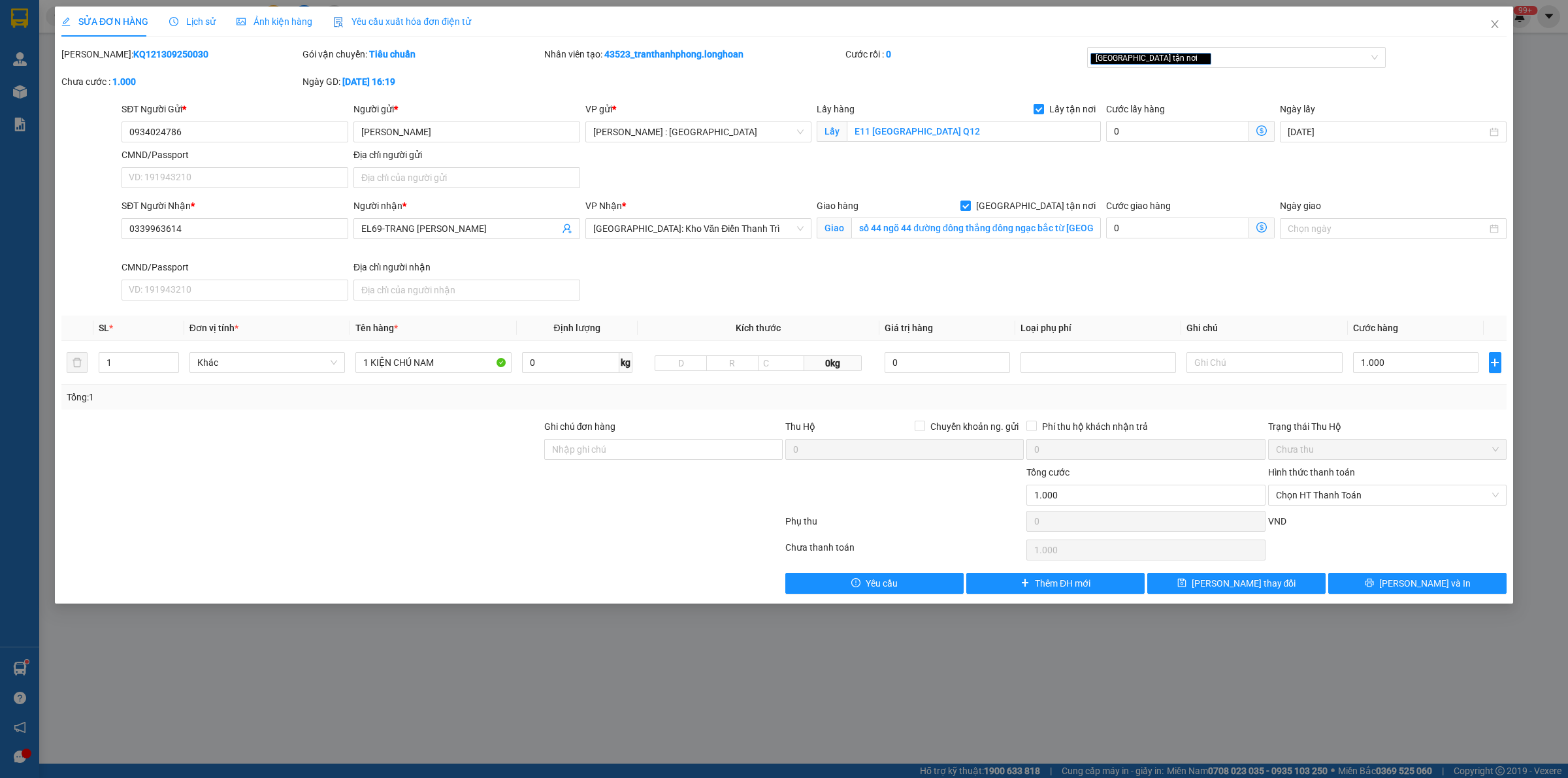
click at [395, 500] on div at bounding box center [302, 487] width 483 height 45
click at [454, 352] on div "1 KIỆN CHÚ NAM" at bounding box center [432, 363] width 155 height 26
click at [464, 361] on input "1 KIỆN CHÚ NAM" at bounding box center [432, 363] width 155 height 21
type input "1 KIỆN CHÚ dương"
drag, startPoint x: 1290, startPoint y: 576, endPoint x: 1290, endPoint y: 585, distance: 9.0
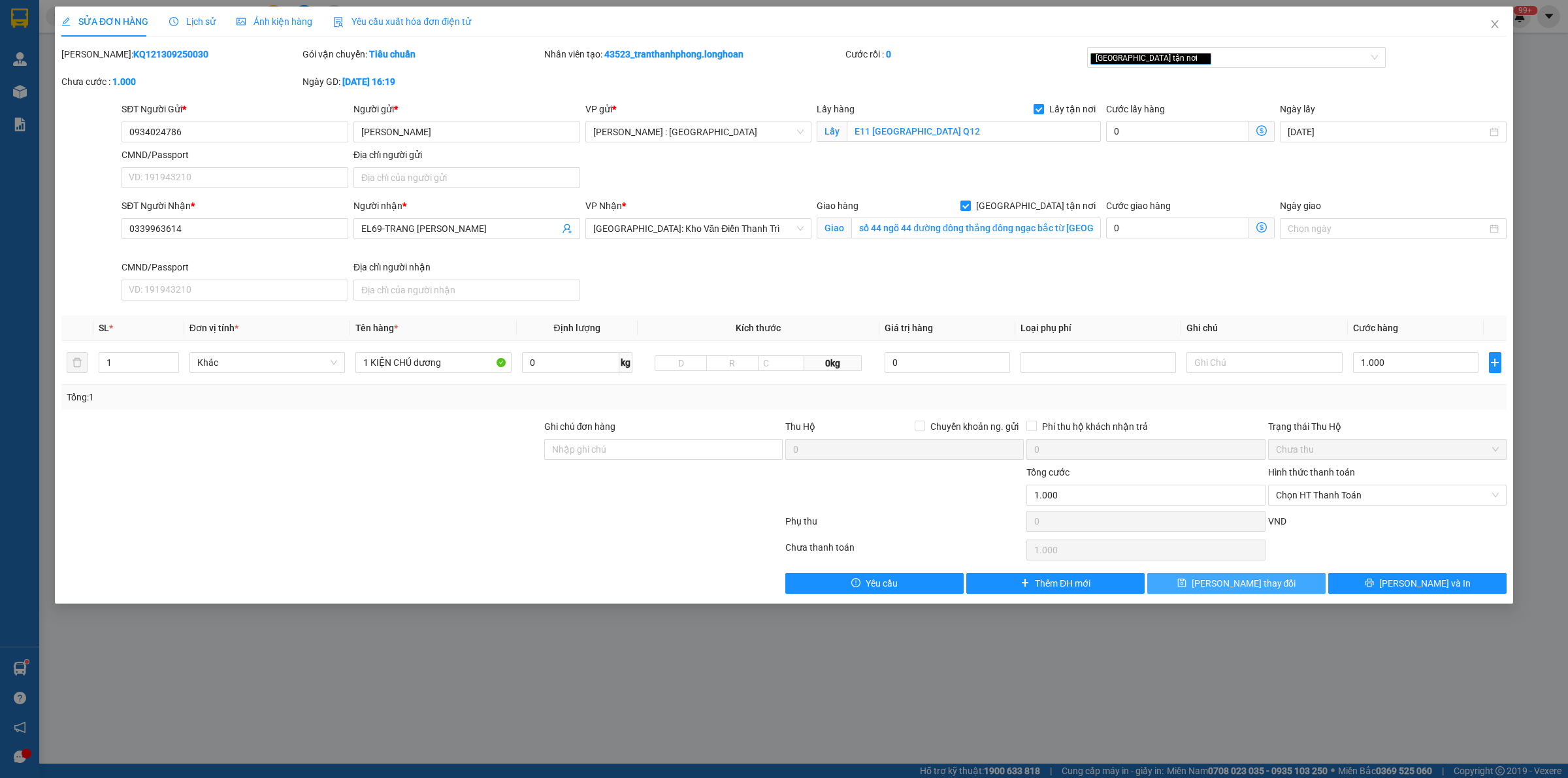
click at [771, 579] on button "[PERSON_NAME] thay đổi" at bounding box center [1236, 584] width 178 height 21
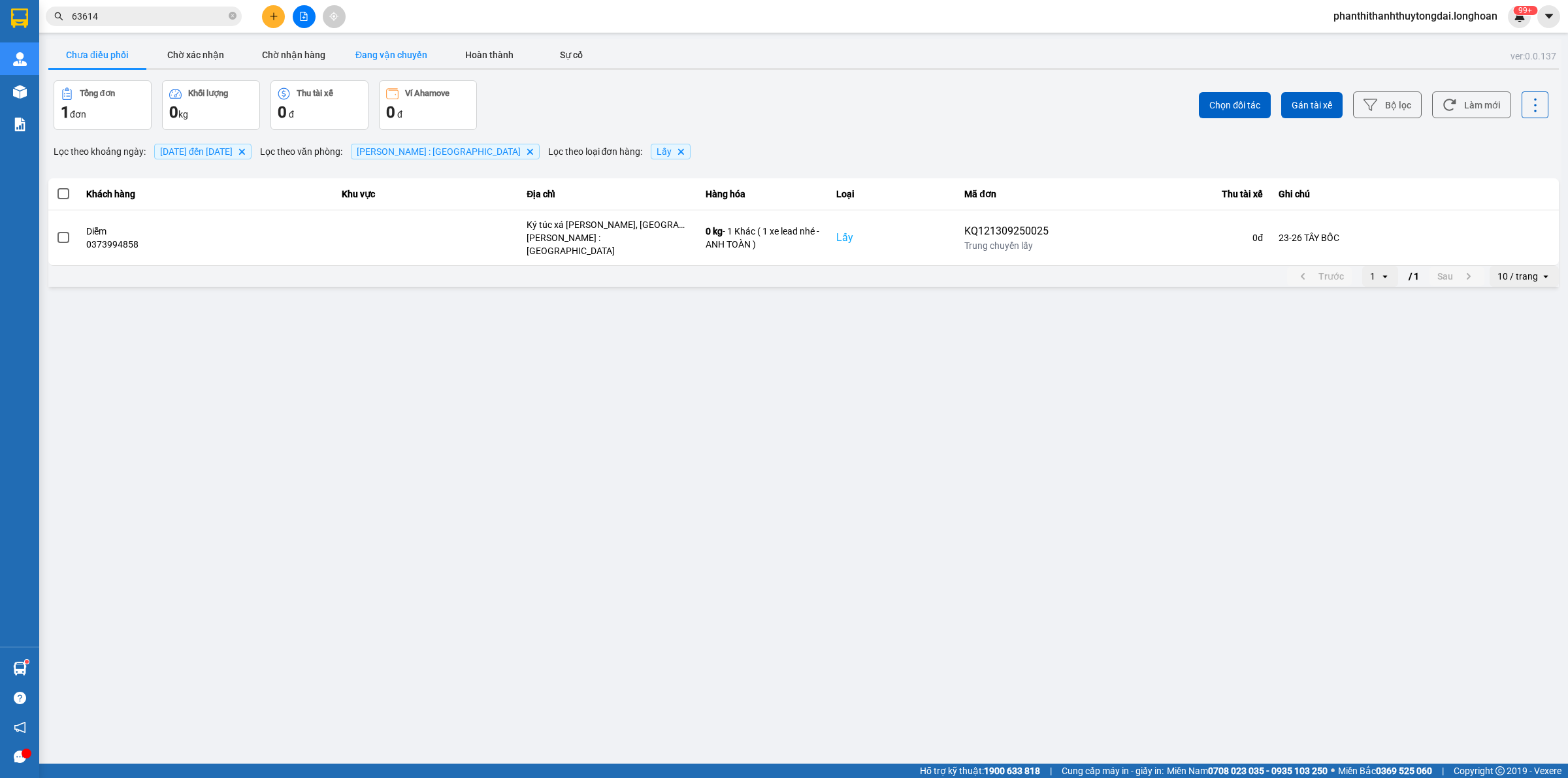
click at [377, 51] on button "Đang vận chuyển" at bounding box center [391, 55] width 98 height 26
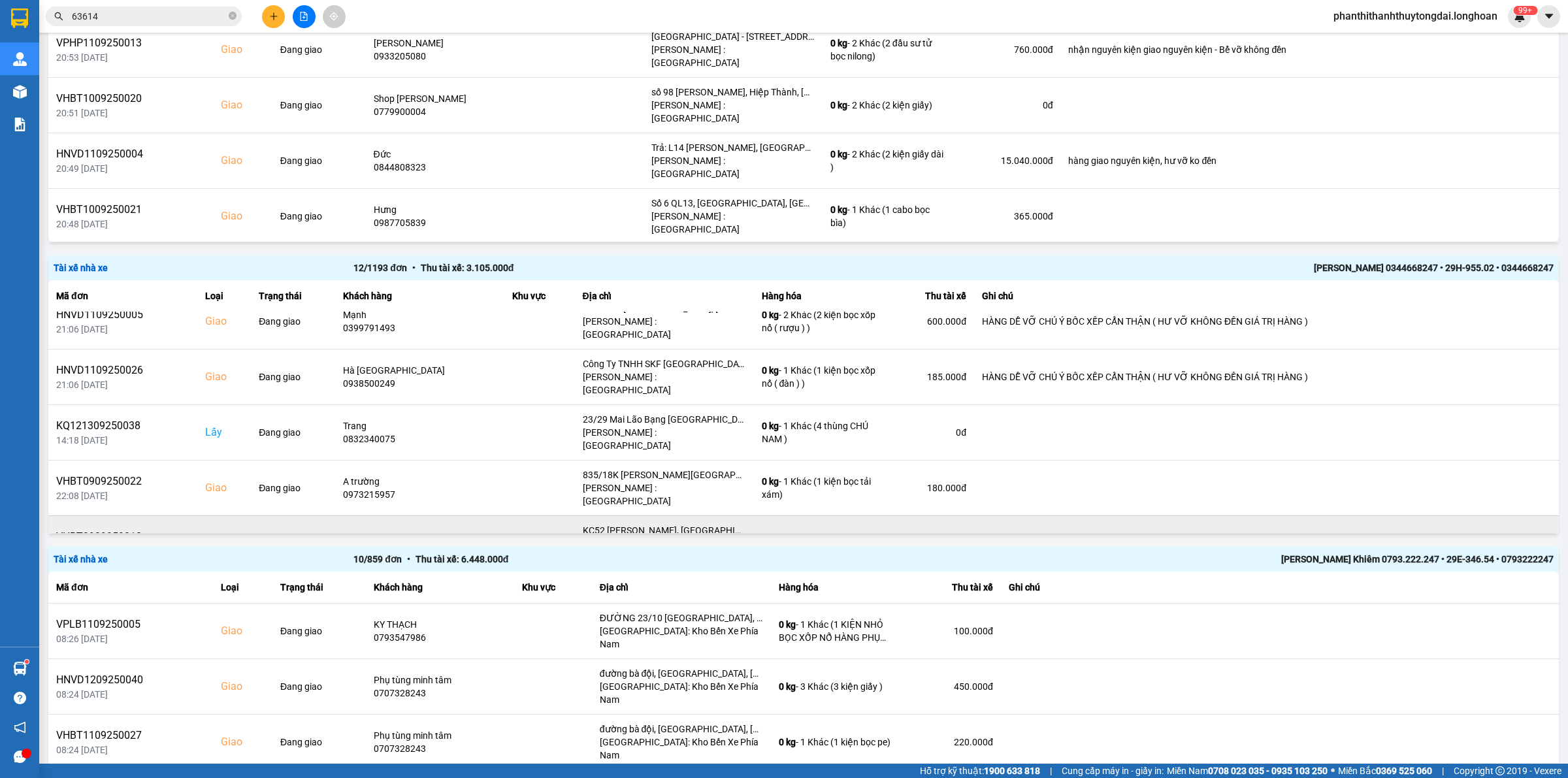
scroll to position [321, 0]
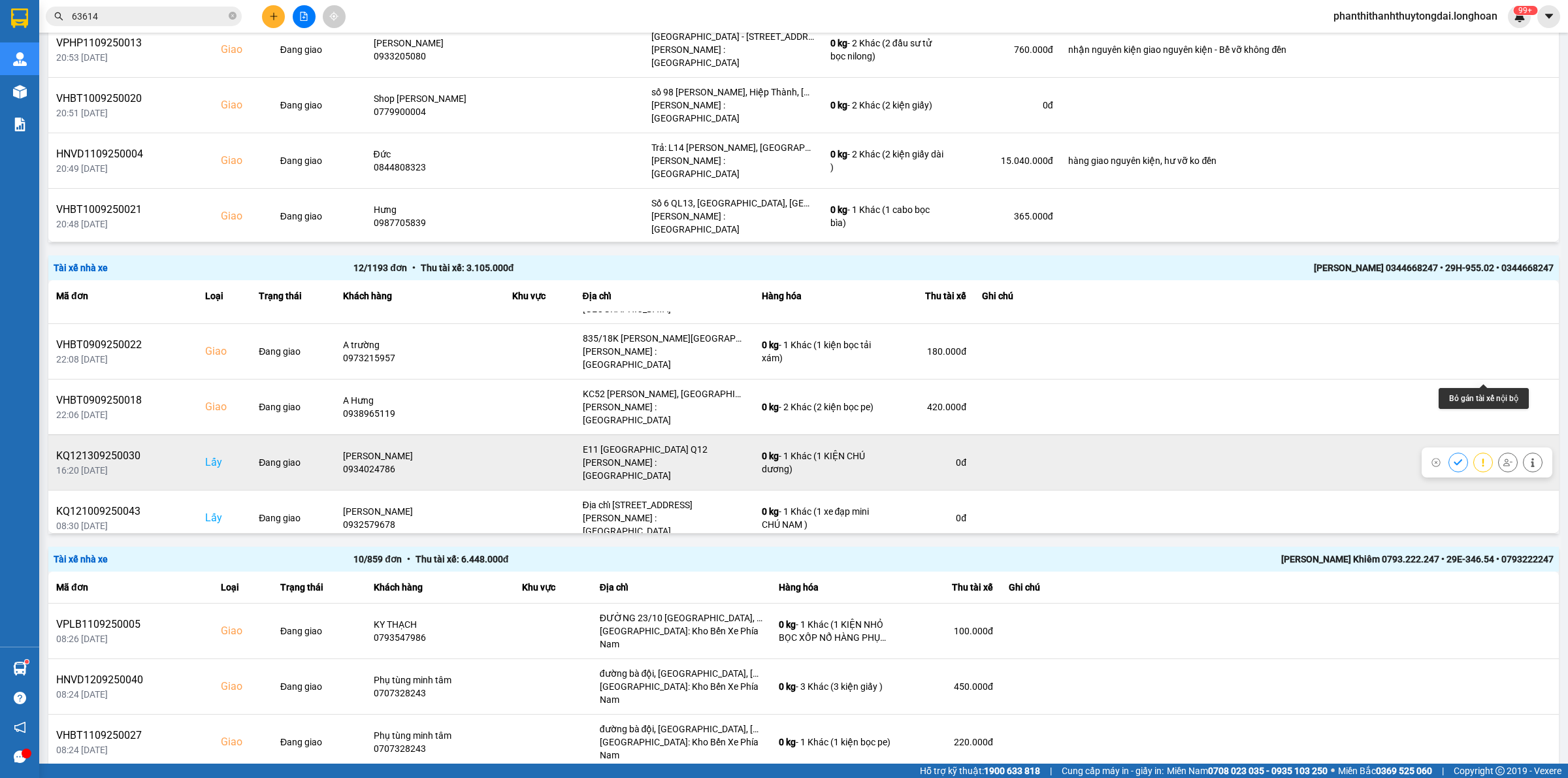
click at [771, 459] on icon at bounding box center [1508, 462] width 9 height 7
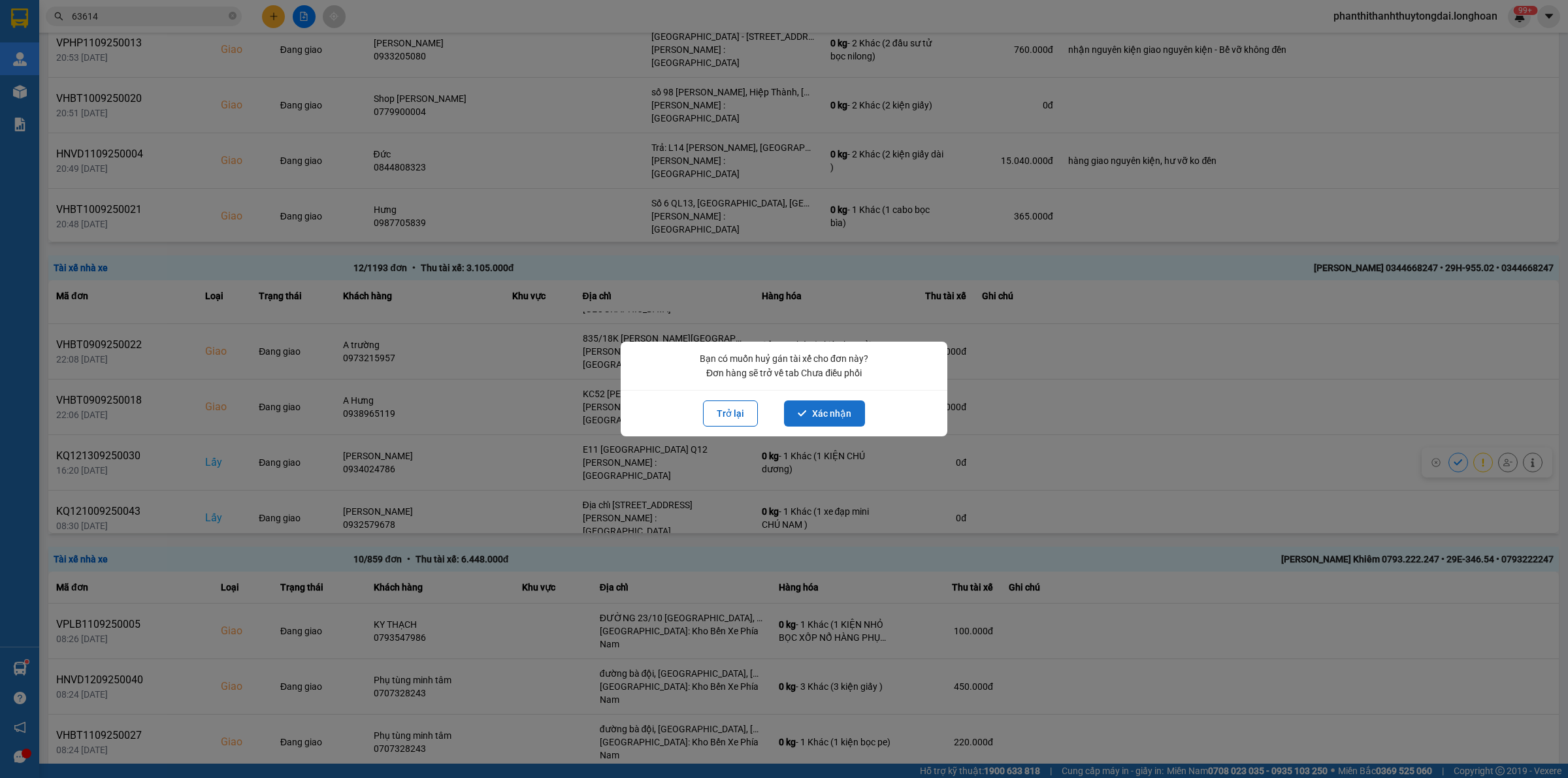
click at [771, 410] on icon "dialog" at bounding box center [802, 413] width 9 height 9
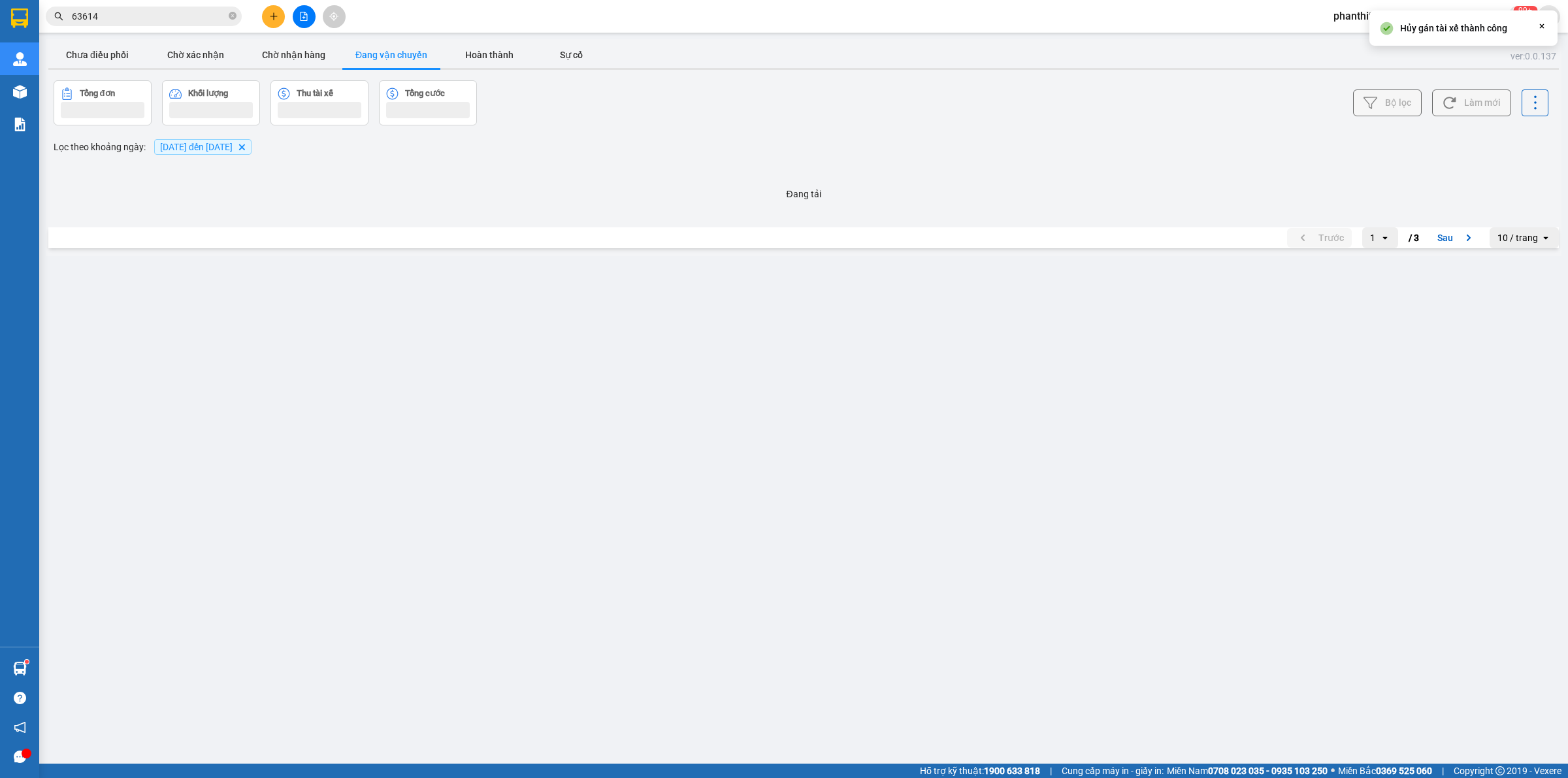
scroll to position [0, 0]
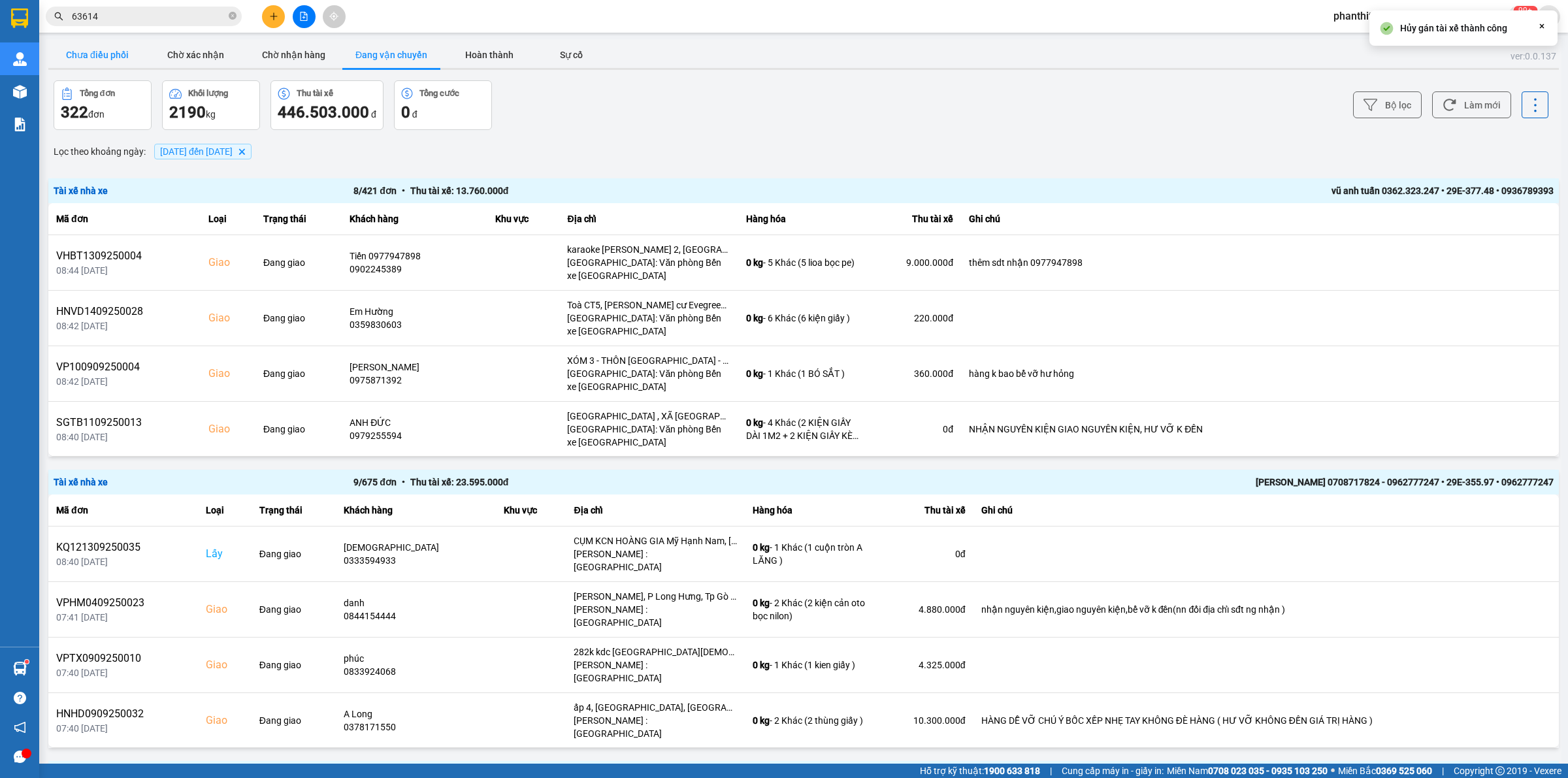
click at [98, 54] on button "Chưa điều phối" at bounding box center [97, 55] width 98 height 26
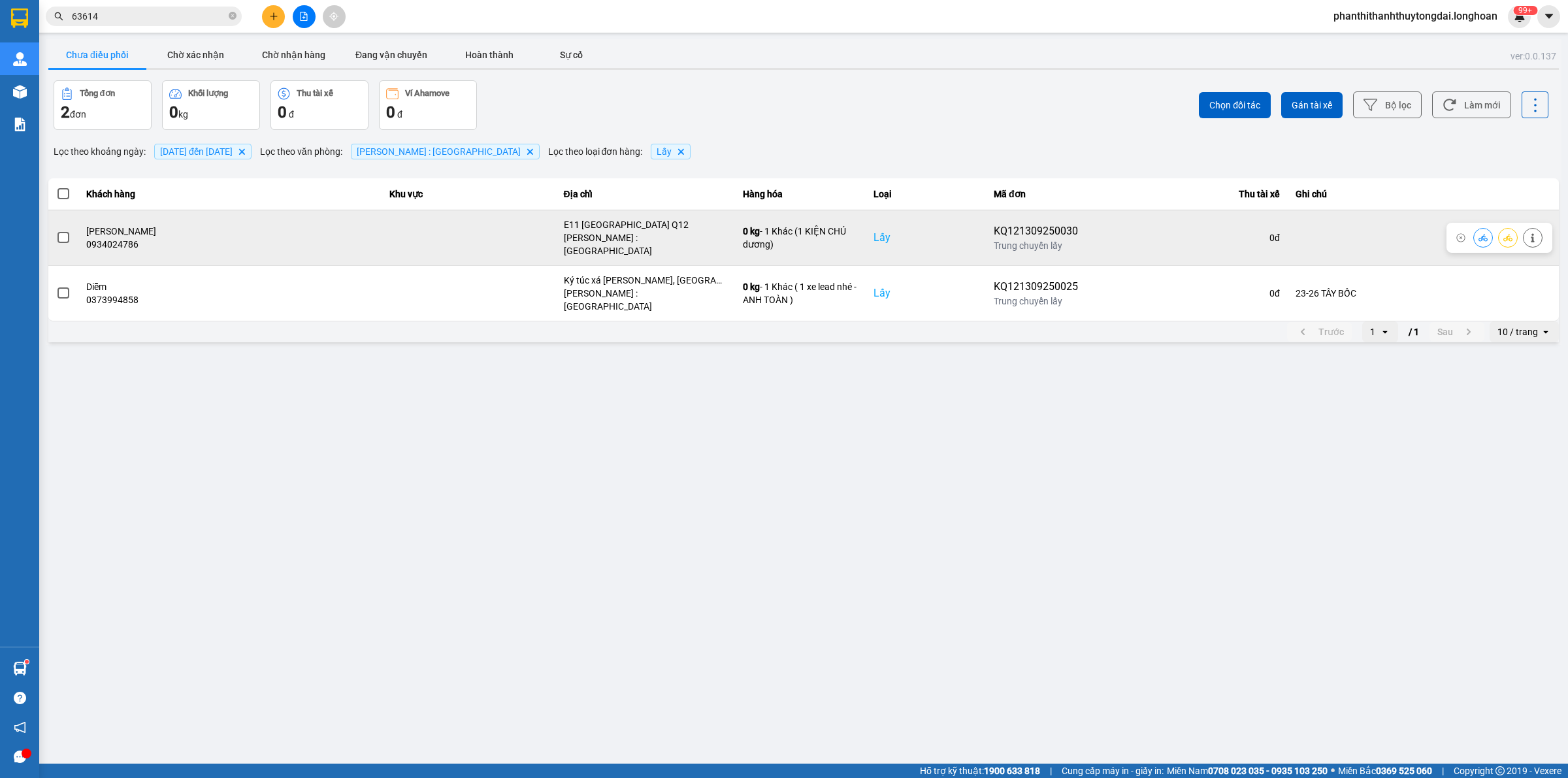
click at [63, 235] on span at bounding box center [63, 237] width 12 height 12
click at [56, 230] on input "checkbox" at bounding box center [56, 230] width 0 height 0
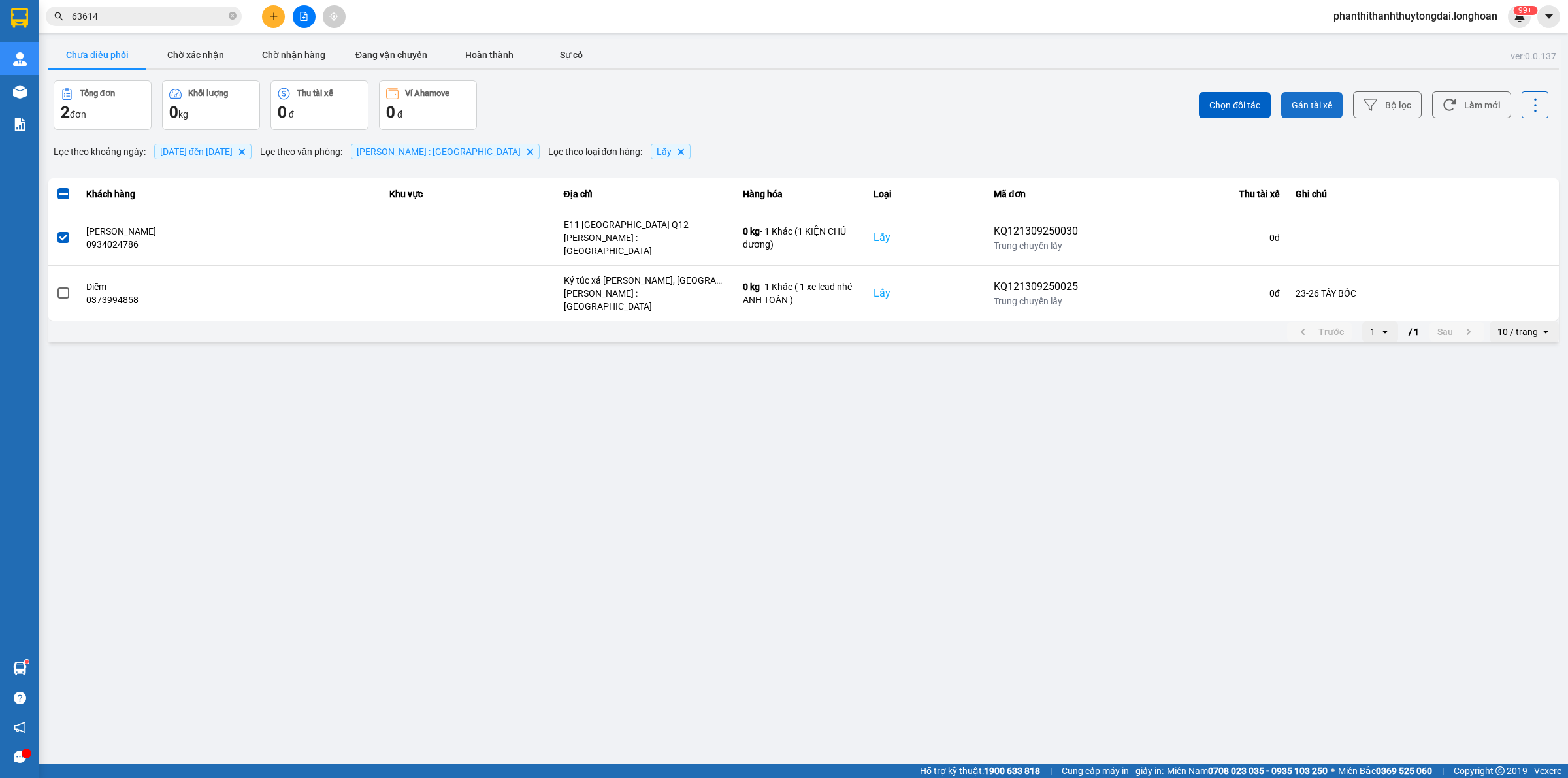
click at [771, 103] on span "Gán tài xế" at bounding box center [1312, 105] width 41 height 13
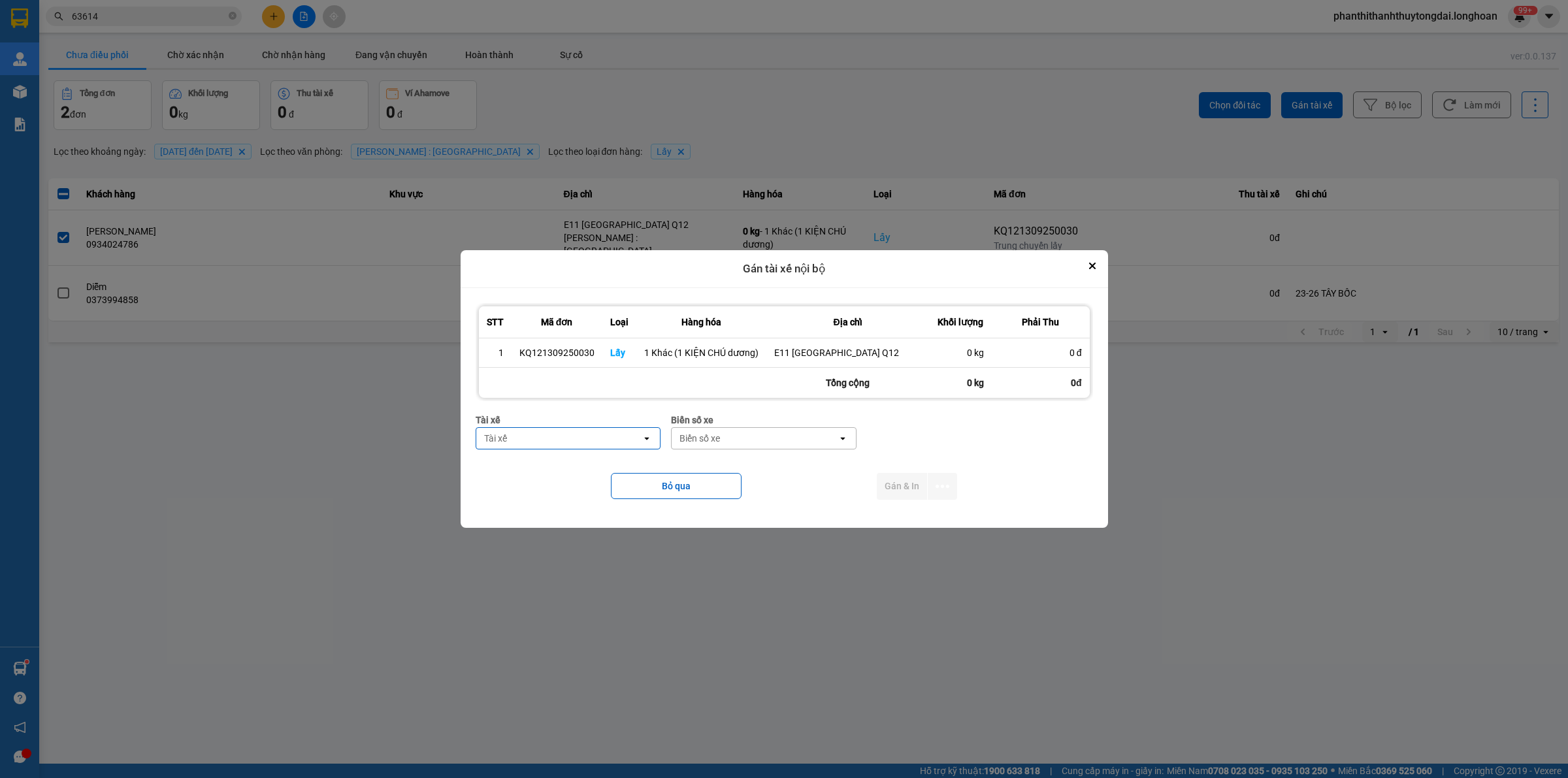
click at [622, 445] on div "Tài xế" at bounding box center [559, 438] width 166 height 21
type input "dương"
click at [606, 478] on span "0774555247 - [PERSON_NAME] 0774555247" at bounding box center [571, 473] width 169 height 26
click at [771, 440] on div "Biển số xe" at bounding box center [797, 438] width 166 height 21
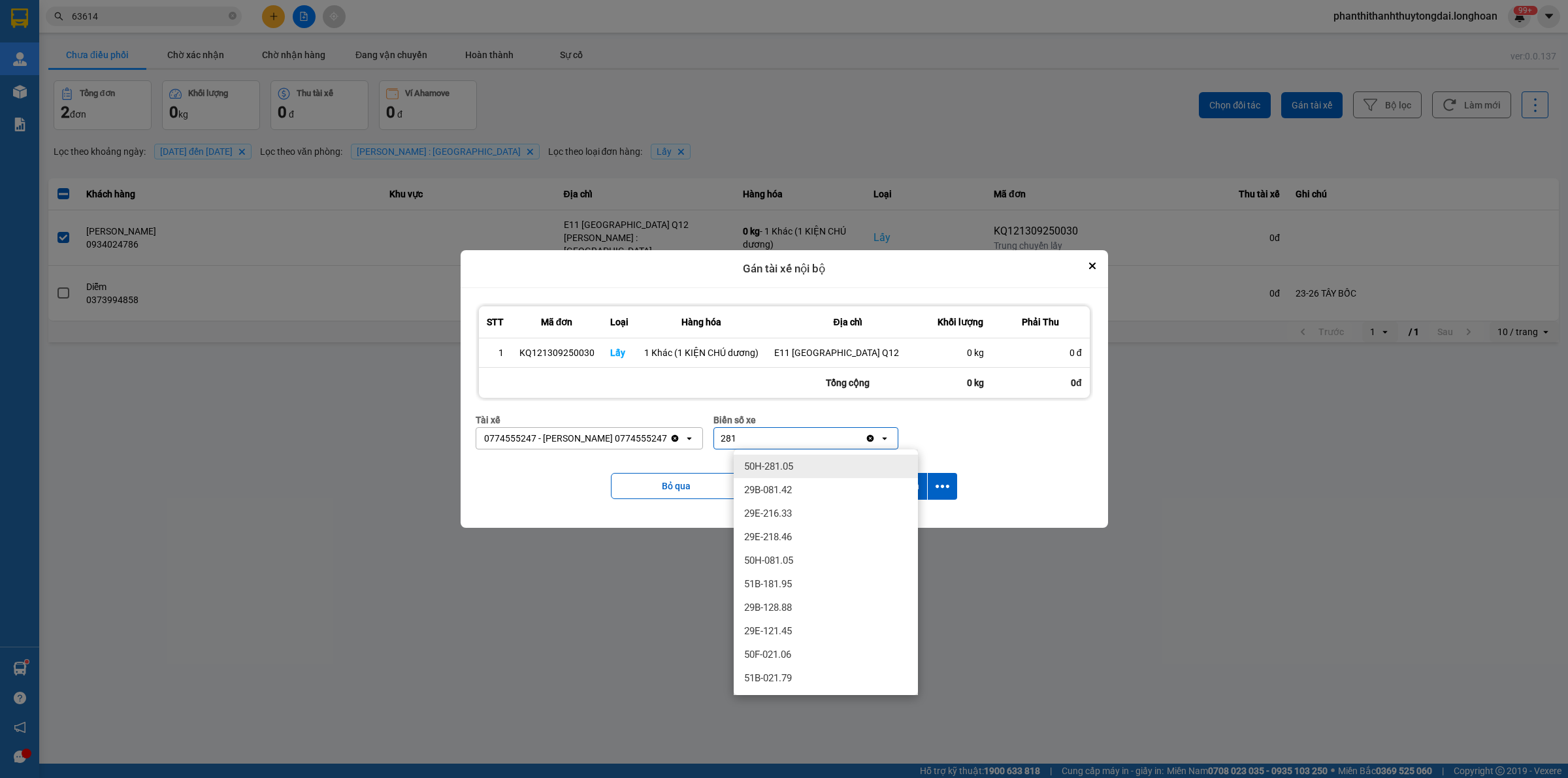
type input "281"
click at [771, 465] on div "50H-281.05" at bounding box center [826, 466] width 184 height 24
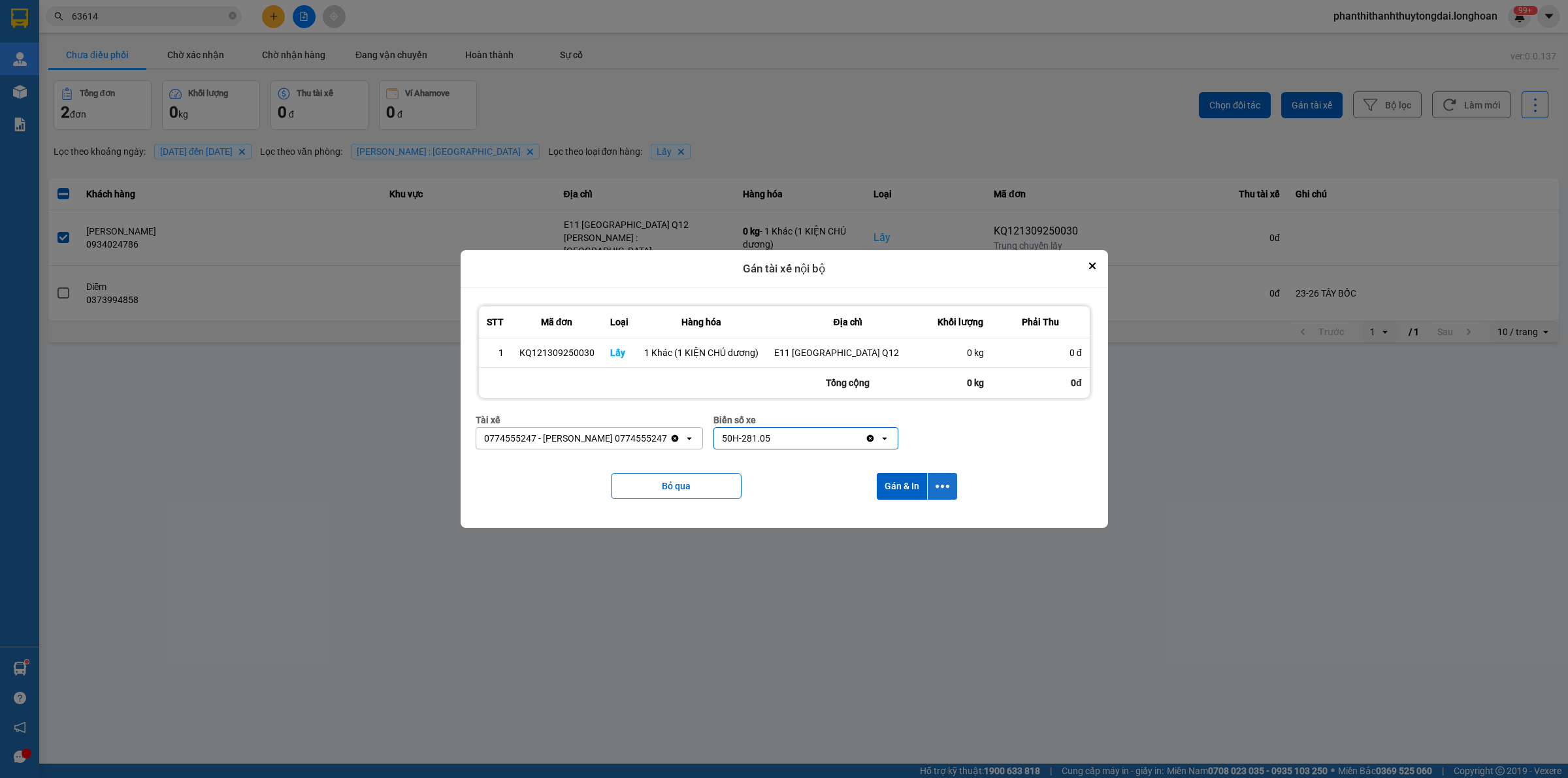
click at [771, 483] on icon "dialog" at bounding box center [943, 487] width 14 height 14
click at [771, 525] on div "Chỉ gán tài" at bounding box center [907, 522] width 77 height 13
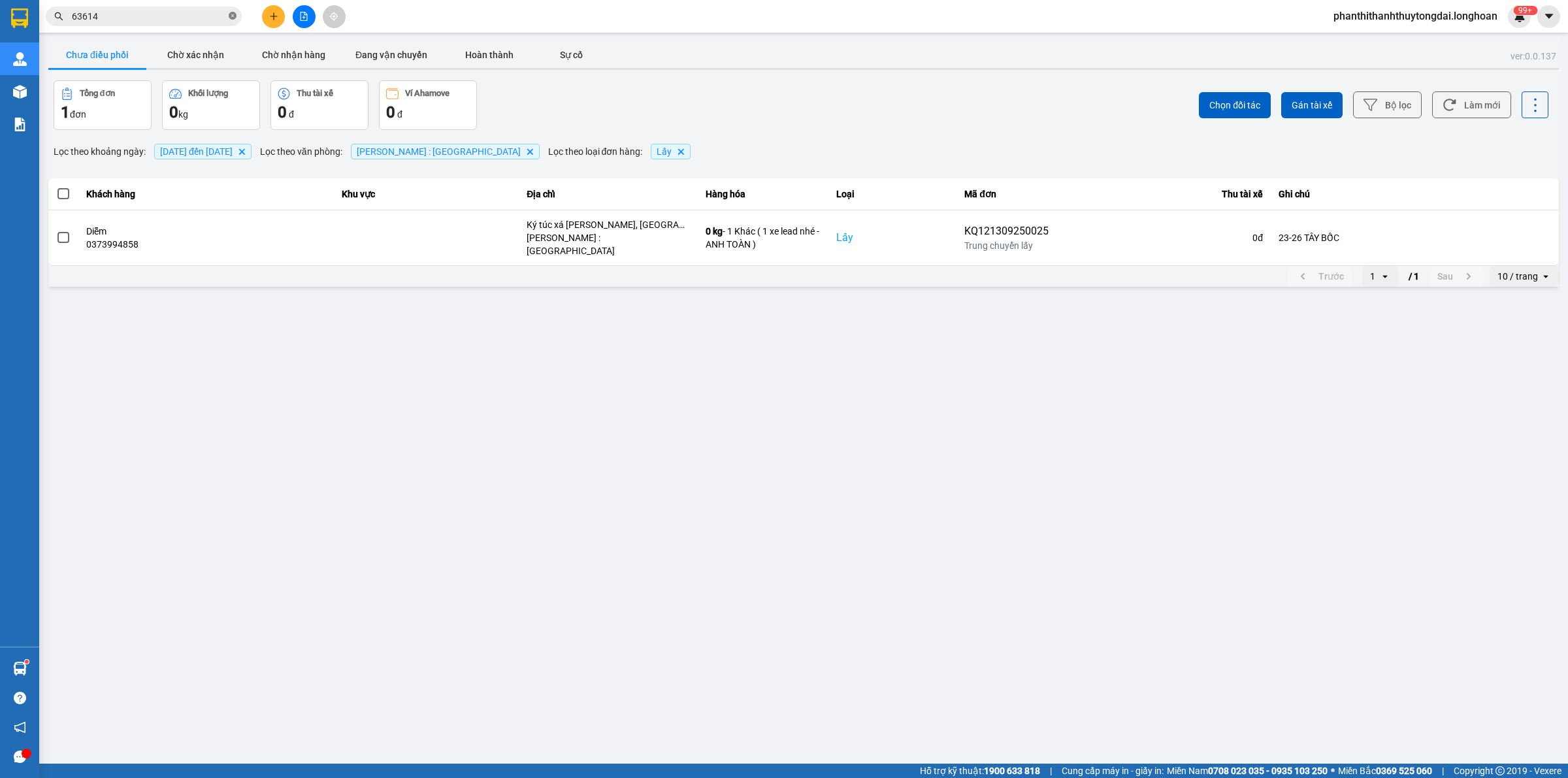
click at [230, 18] on icon "close-circle" at bounding box center [232, 16] width 8 height 8
click at [214, 18] on input "text" at bounding box center [149, 16] width 154 height 14
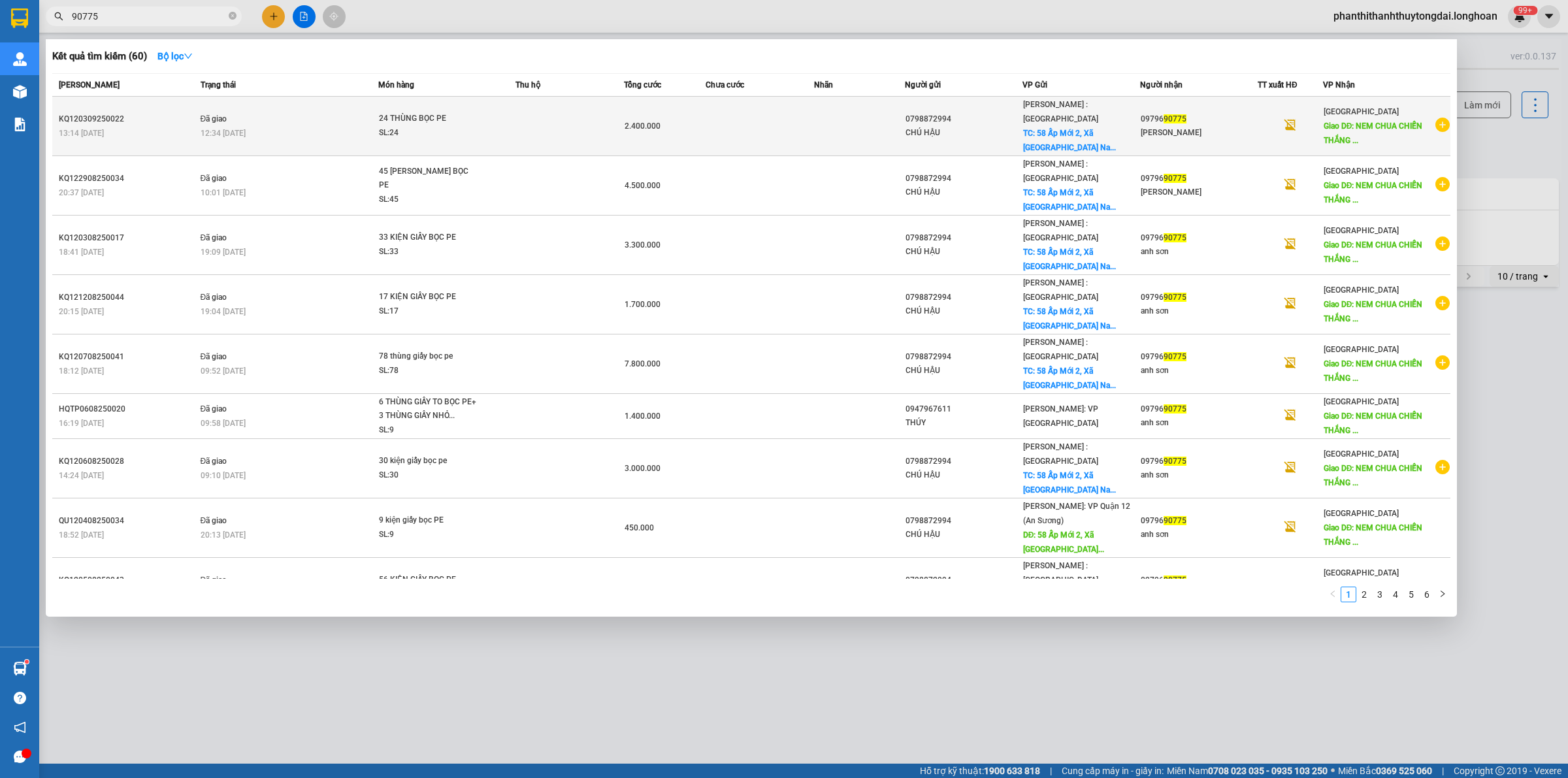
type input "90775"
click at [771, 118] on icon "plus-circle" at bounding box center [1442, 125] width 14 height 14
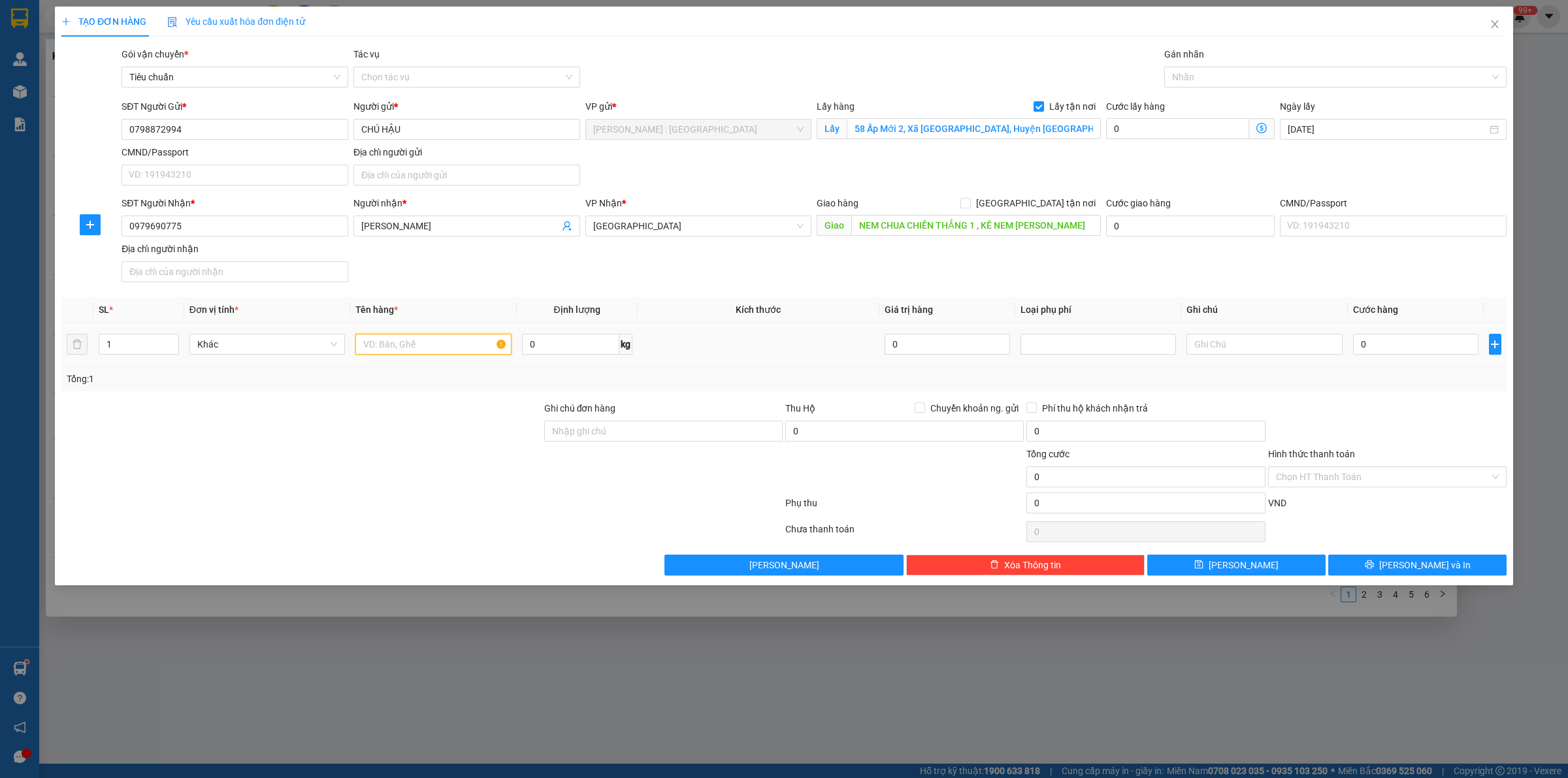
click at [431, 348] on input "text" at bounding box center [432, 344] width 155 height 21
type input "41 kiện"
click at [771, 348] on input "0" at bounding box center [1416, 344] width 125 height 21
type input "4"
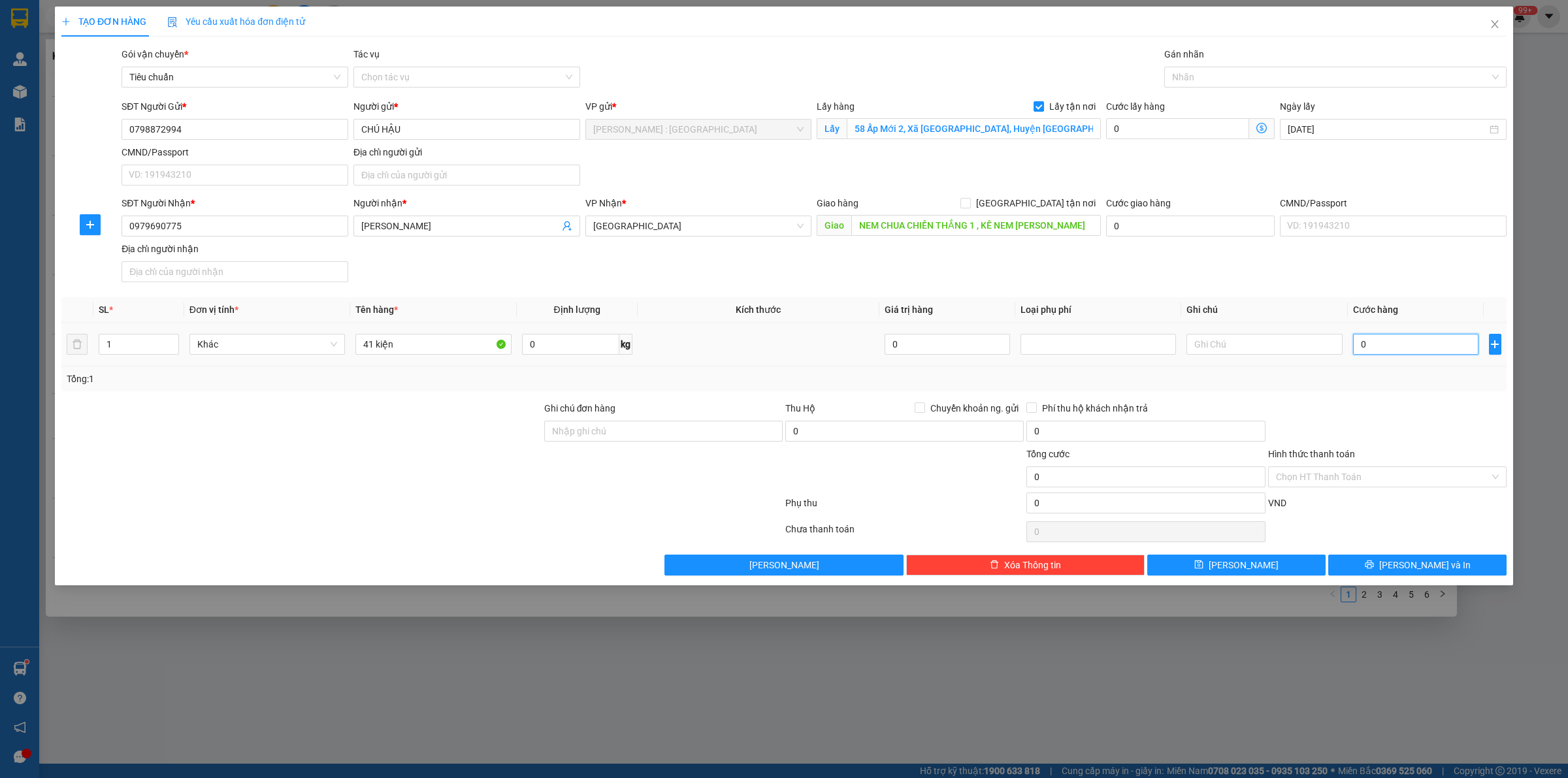
type input "4"
type input "41"
type input "410"
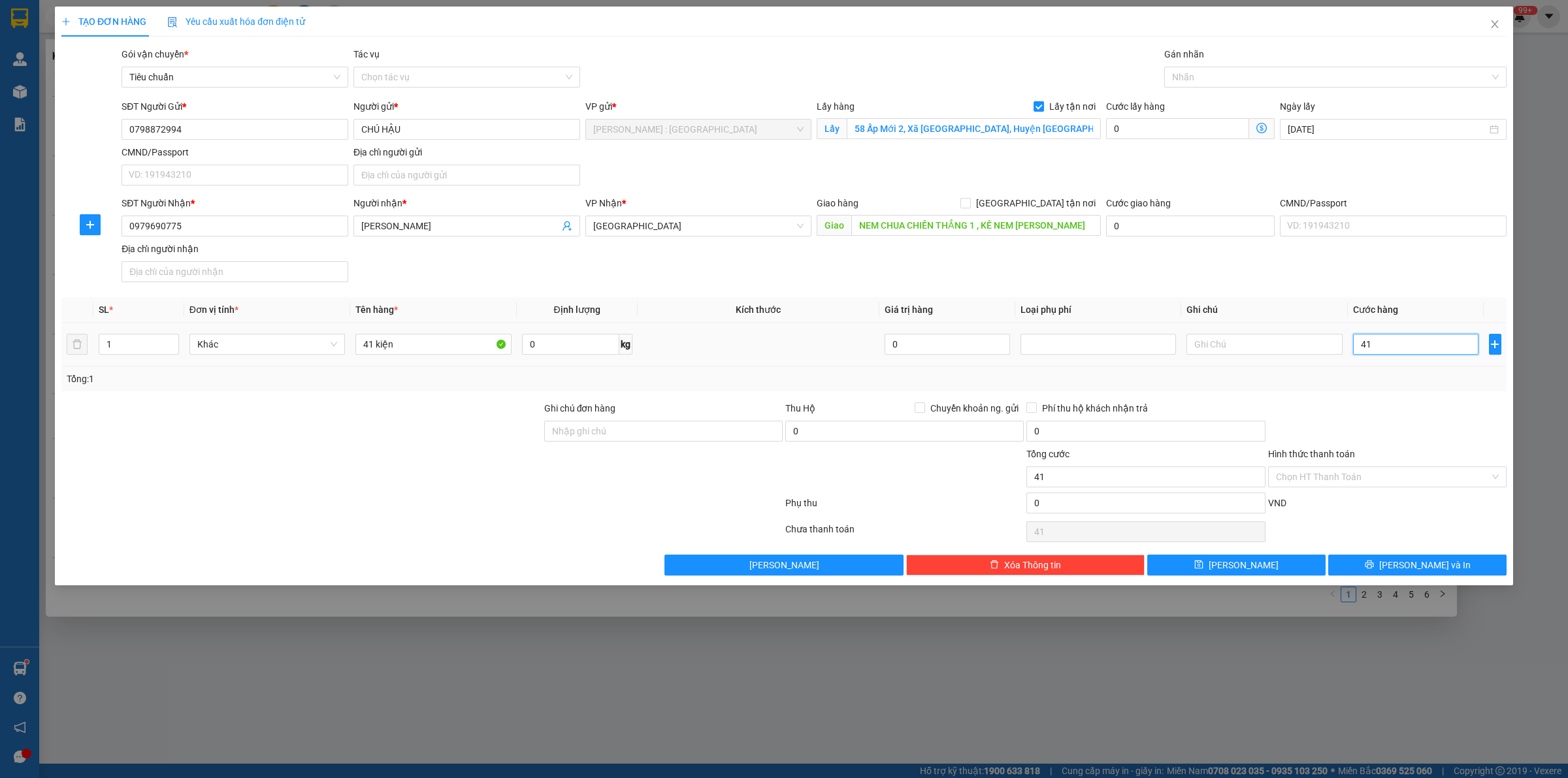
type input "410"
type input "4.100"
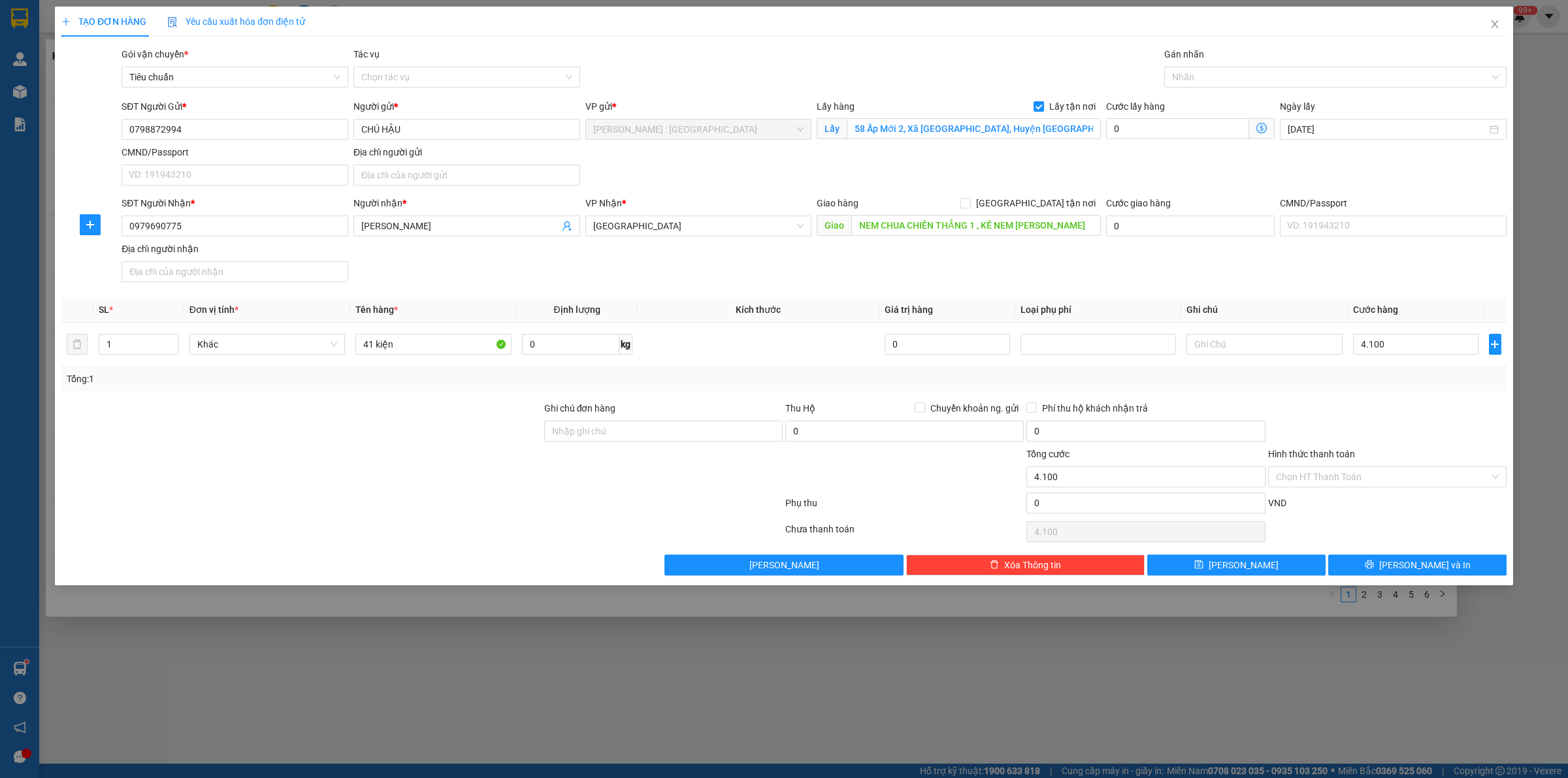
type input "4.100.000"
click at [771, 262] on div "SĐT Người Nhận * 0979690775 Người nhận * ANH SƠN VP Nhận * [GEOGRAPHIC_DATA] Gi…" at bounding box center [814, 241] width 1390 height 91
click at [618, 436] on input "Ghi chú đơn hàng" at bounding box center [663, 431] width 239 height 21
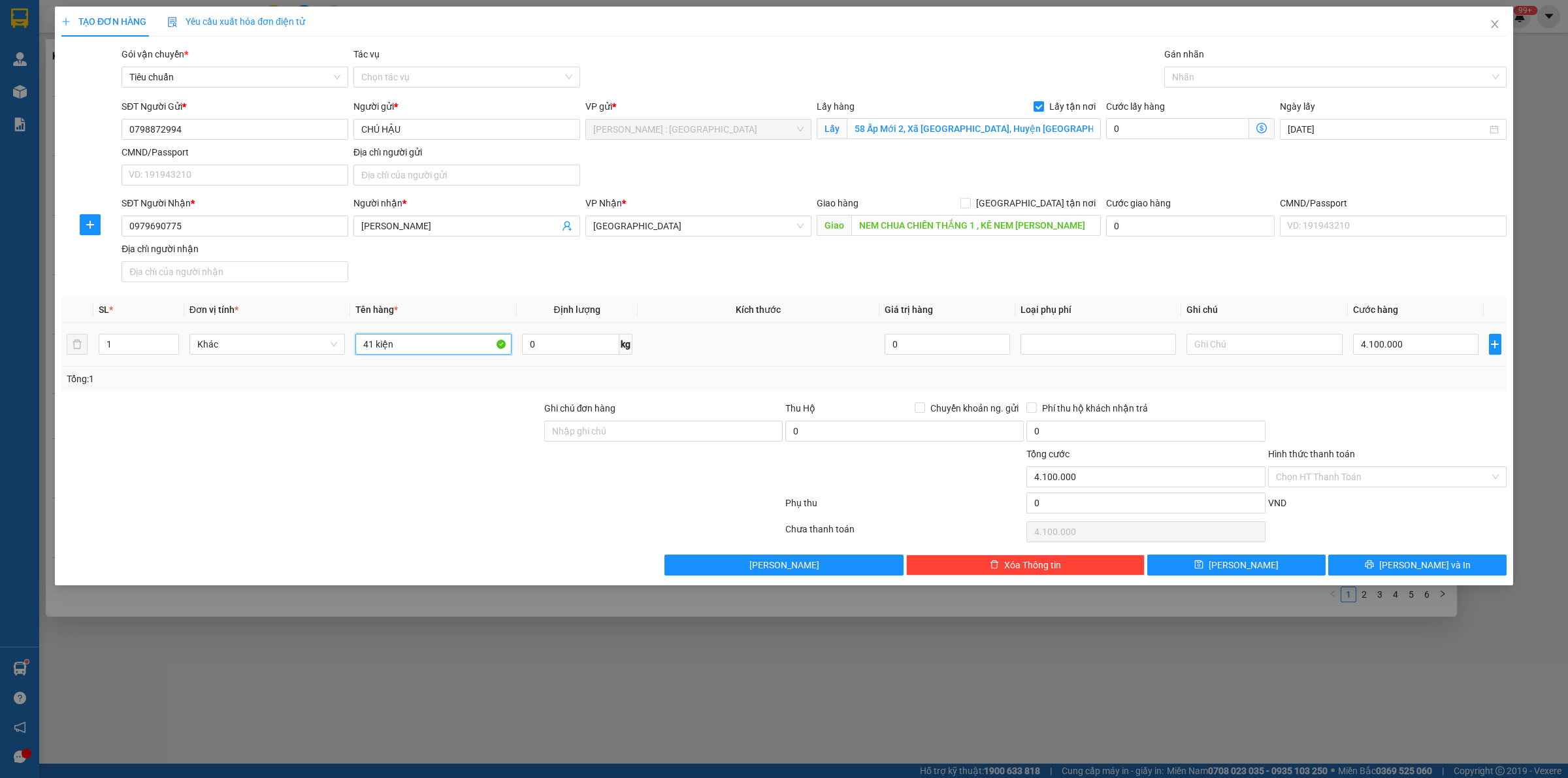
click at [447, 351] on input "41 kiện" at bounding box center [432, 344] width 155 height 21
type input "41 kiện A PHÁT"
click at [771, 565] on button "[PERSON_NAME]" at bounding box center [1236, 565] width 178 height 21
checkbox input "false"
type input "0"
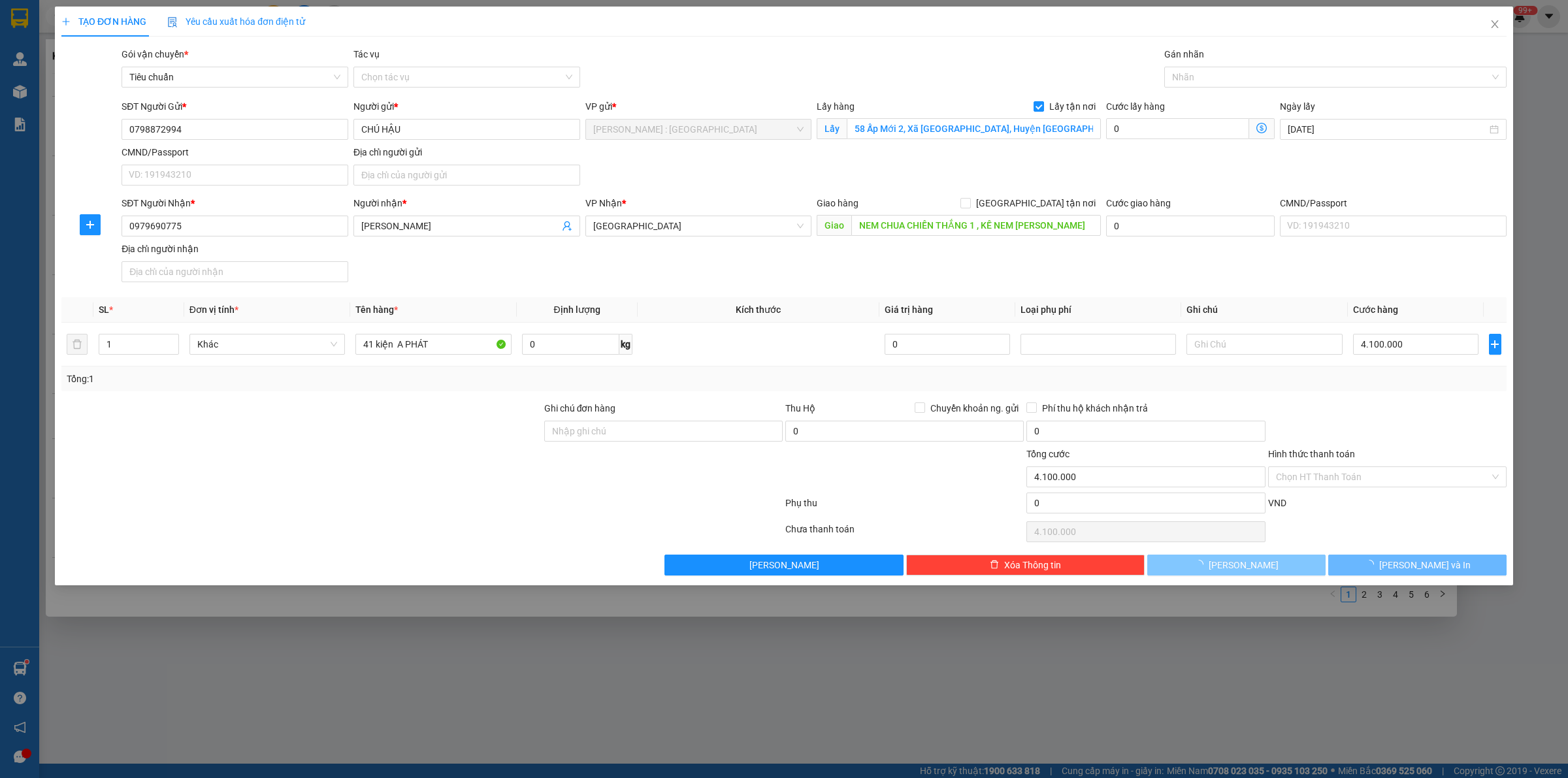
type input "0"
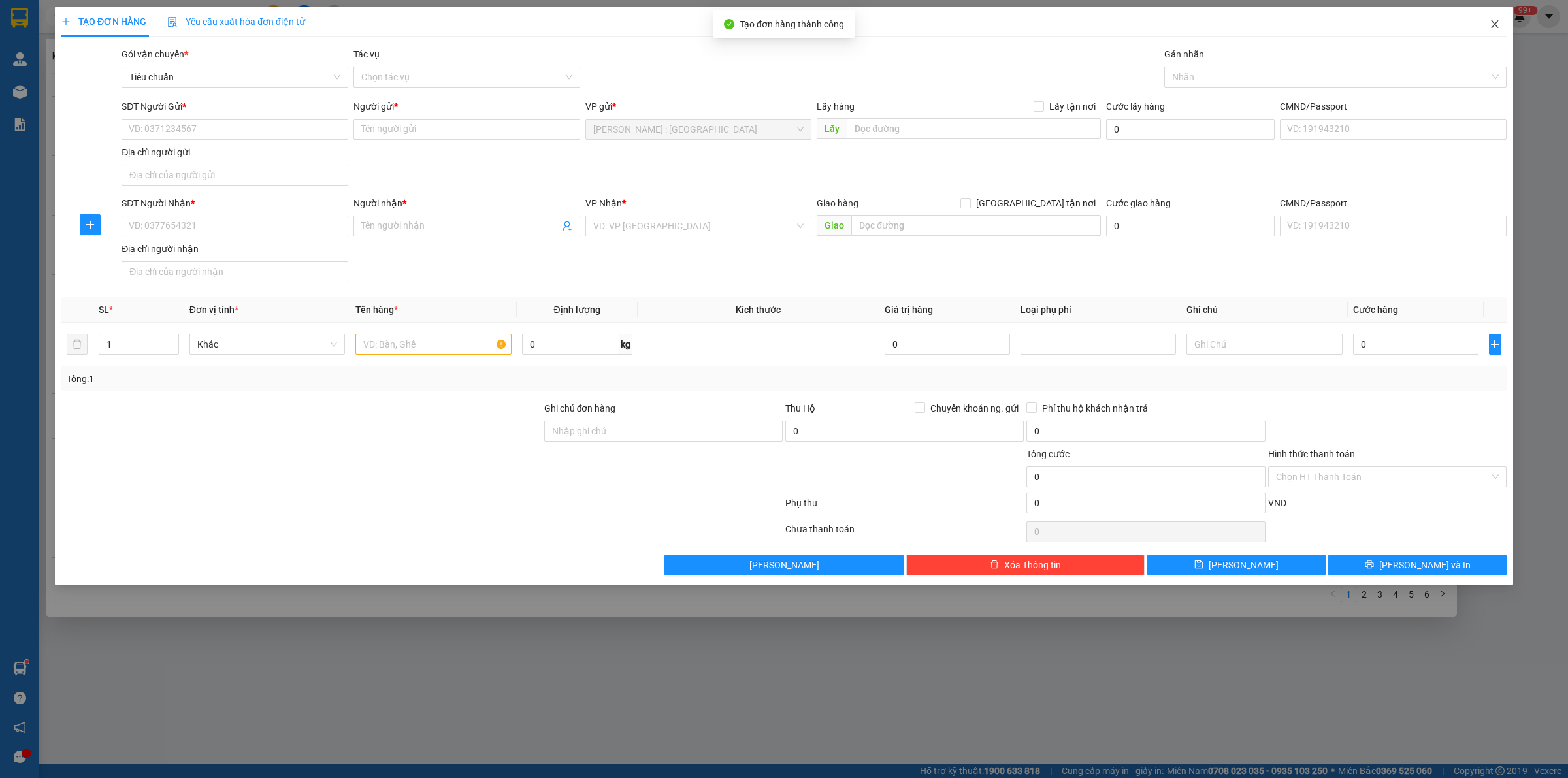
click at [771, 28] on span "Close" at bounding box center [1495, 25] width 37 height 37
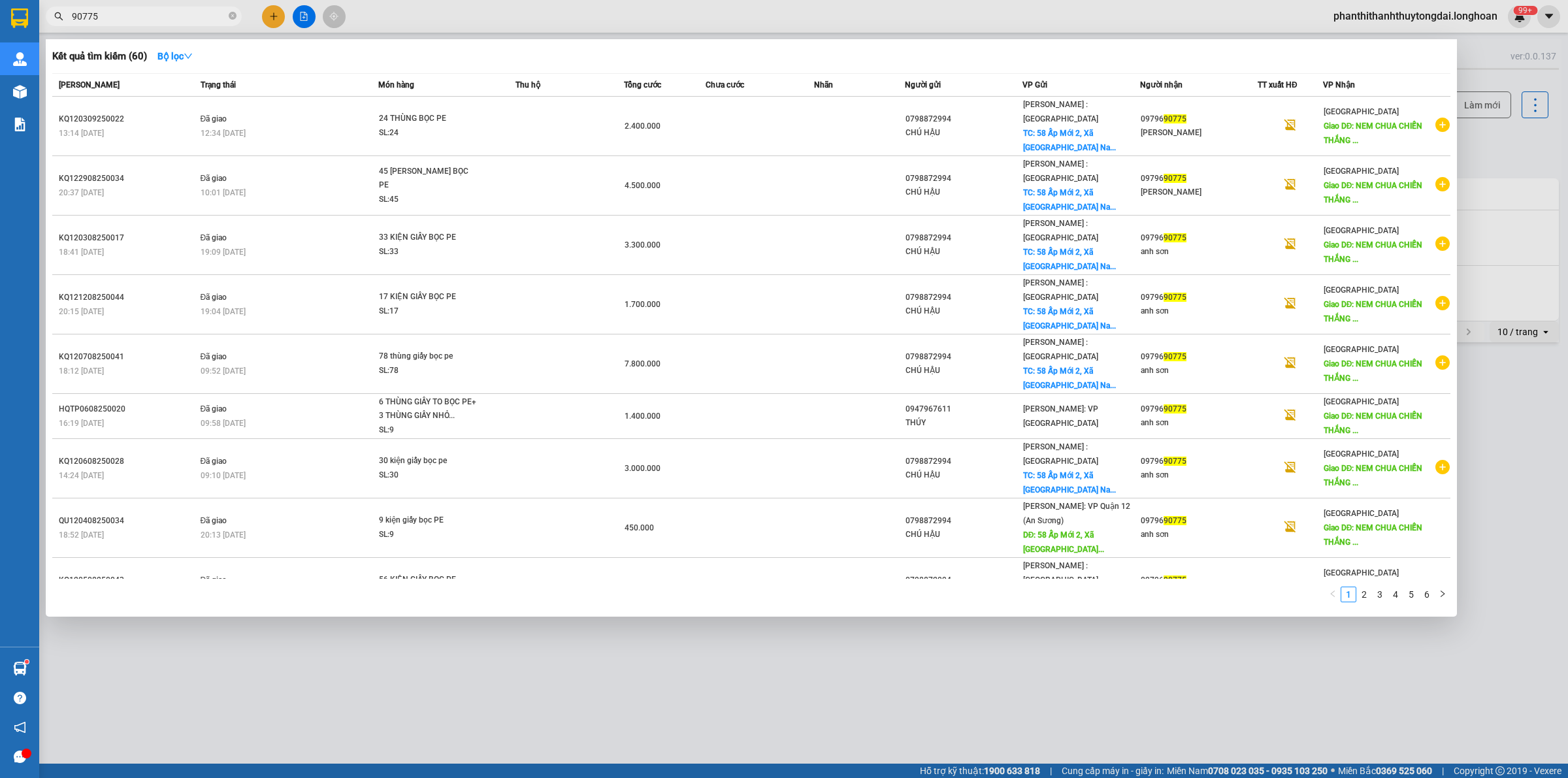
click at [200, 15] on input "90775" at bounding box center [149, 16] width 154 height 14
click at [771, 18] on div at bounding box center [784, 389] width 1568 height 778
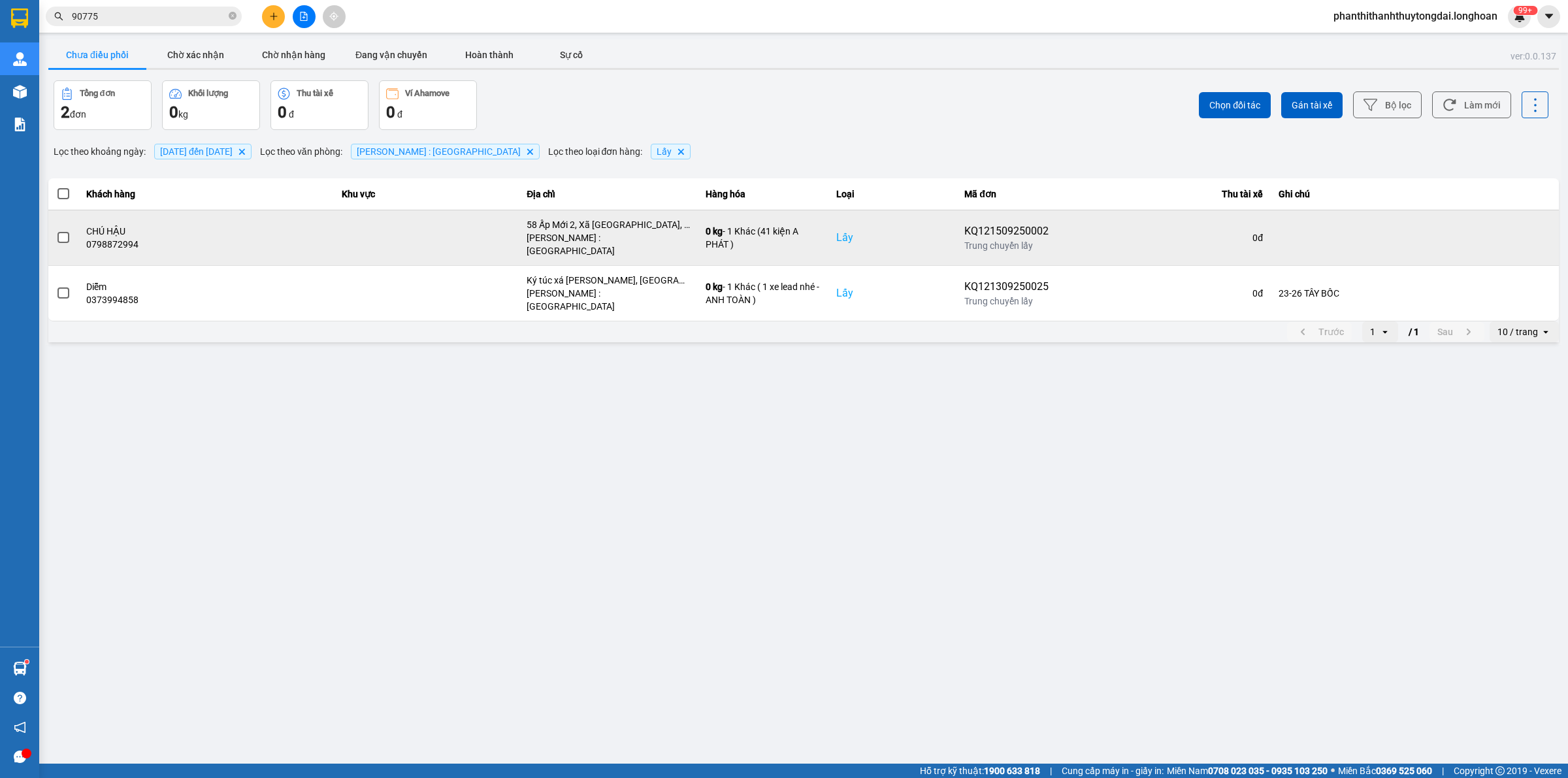
click at [62, 232] on span at bounding box center [63, 237] width 12 height 12
click at [56, 230] on input "checkbox" at bounding box center [56, 230] width 0 height 0
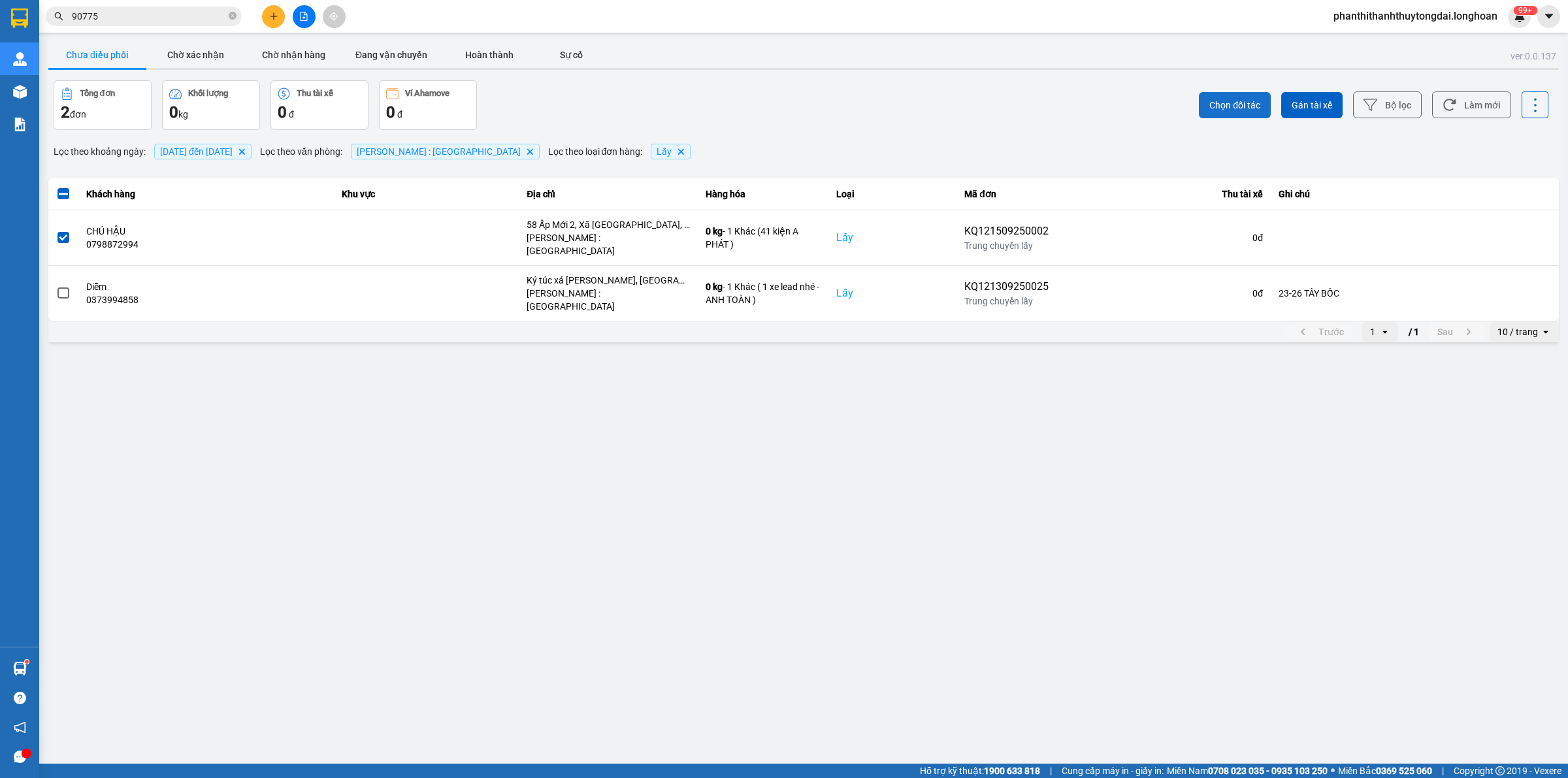
click at [771, 104] on span "Chọn đối tác" at bounding box center [1235, 105] width 51 height 13
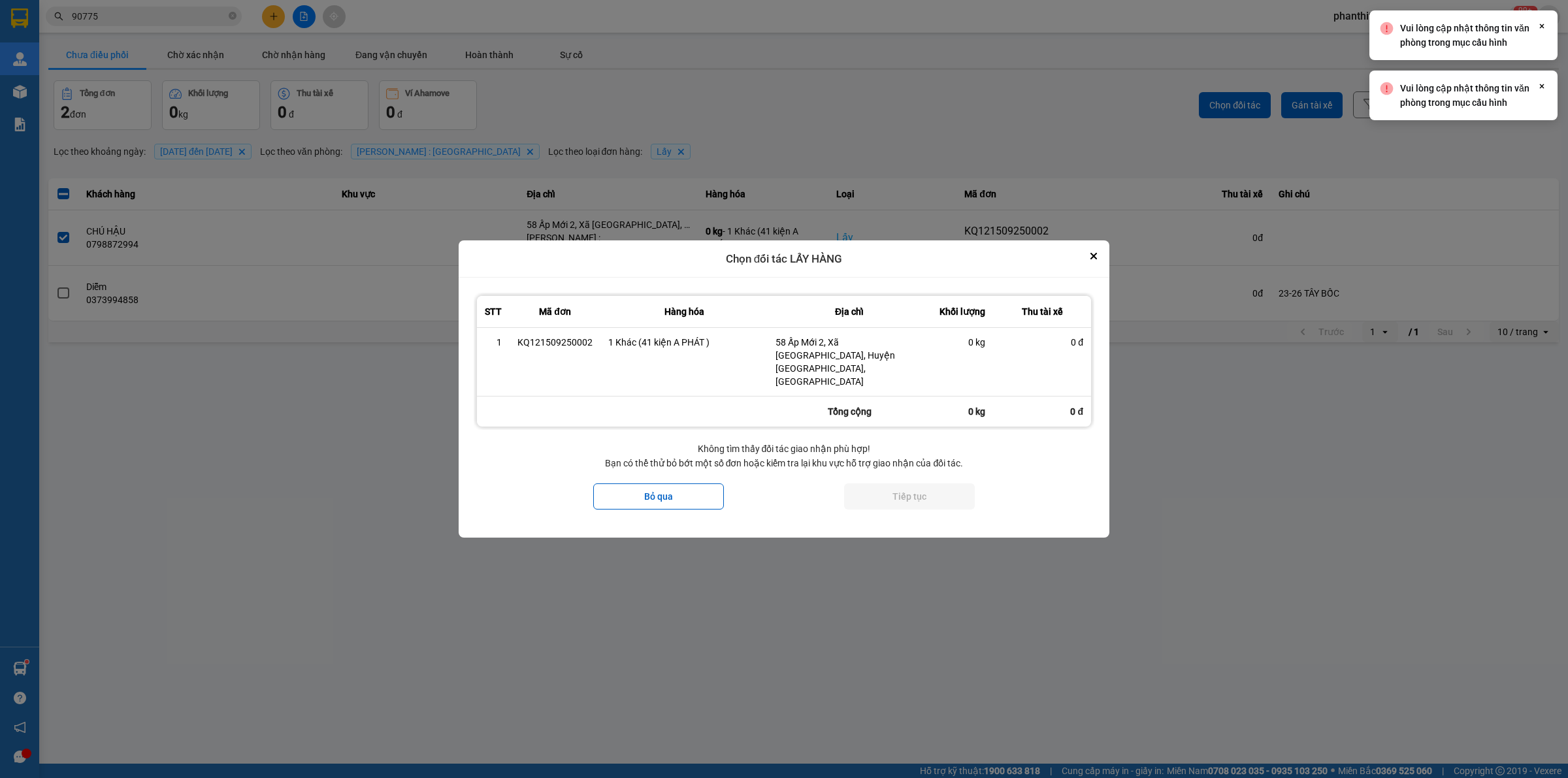
drag, startPoint x: 1016, startPoint y: 43, endPoint x: 1032, endPoint y: 43, distance: 16.0
click at [771, 41] on div "ver: 0.0.137 Chưa điều phối Chờ xác nhận Chờ nhận hàng Đang vận chuyển Hoàn thà…" at bounding box center [803, 192] width 1516 height 306
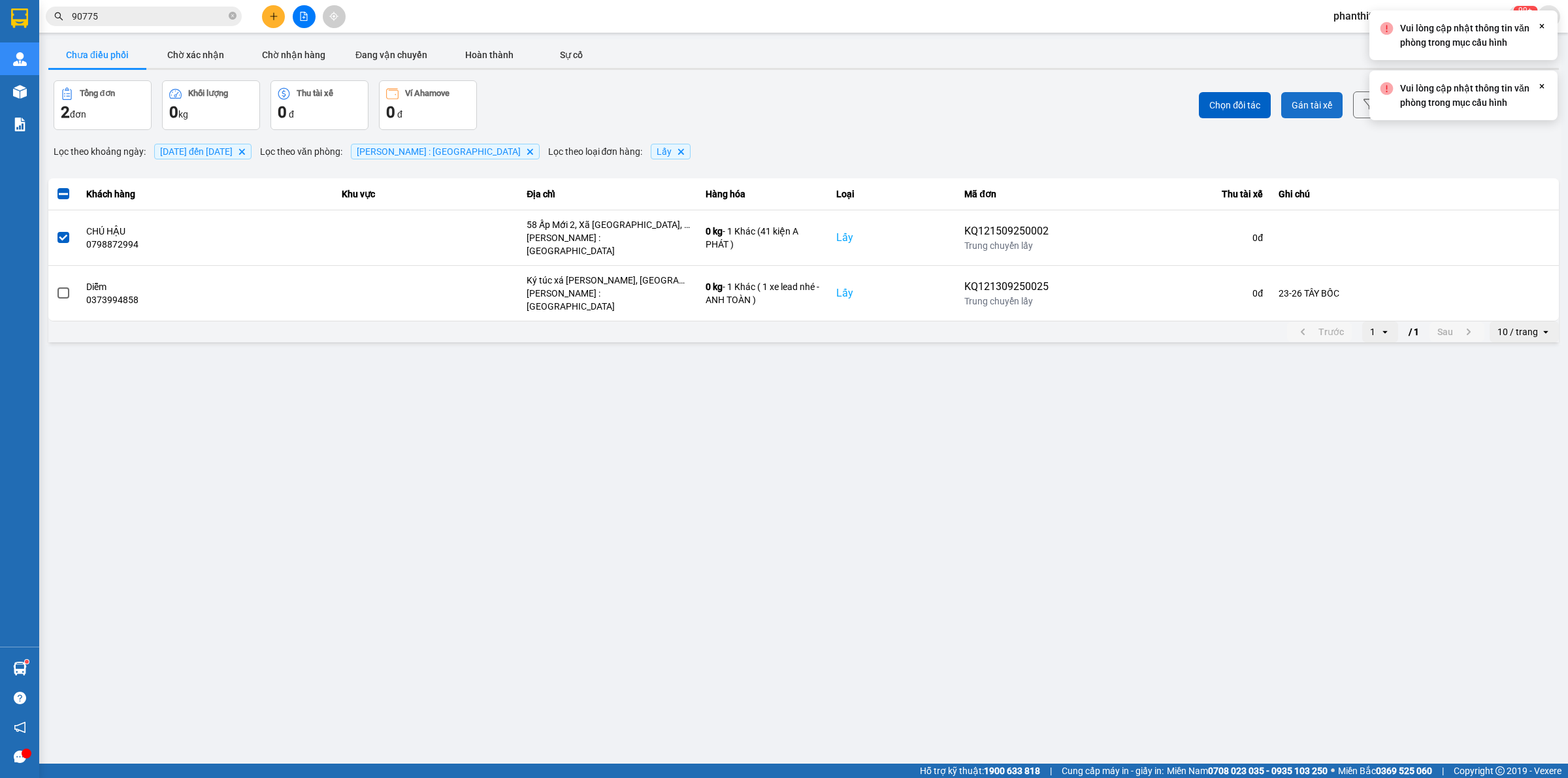
click at [771, 108] on span "Gán tài xế" at bounding box center [1312, 105] width 41 height 13
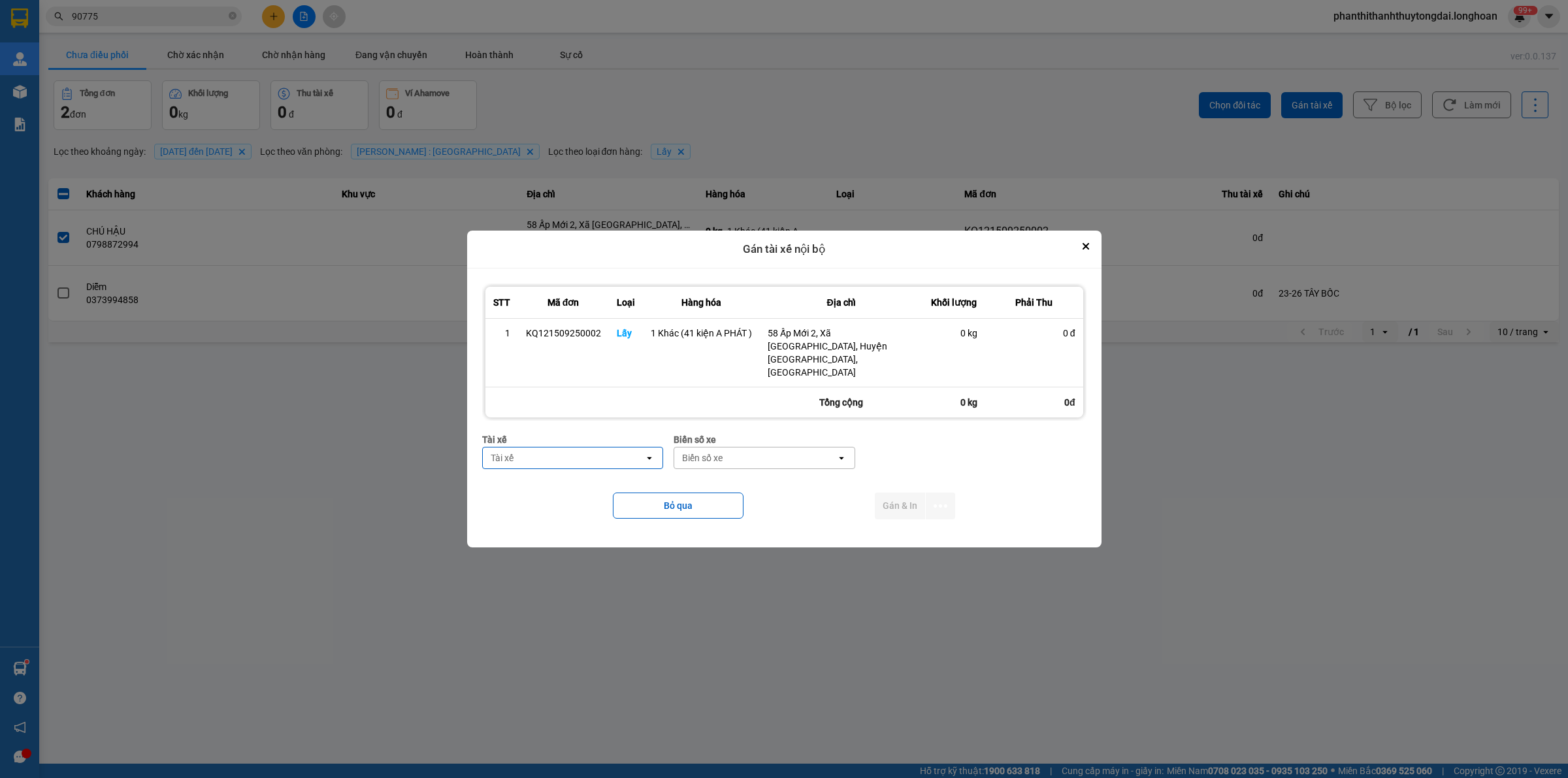
click at [544, 447] on div "Tài xế" at bounding box center [564, 457] width 162 height 21
type input "PHÁT"
click at [588, 487] on span "0989942340 - [PERSON_NAME] PHÁT 0989942340" at bounding box center [575, 479] width 165 height 26
click at [754, 451] on div "Biển số xe" at bounding box center [774, 457] width 41 height 13
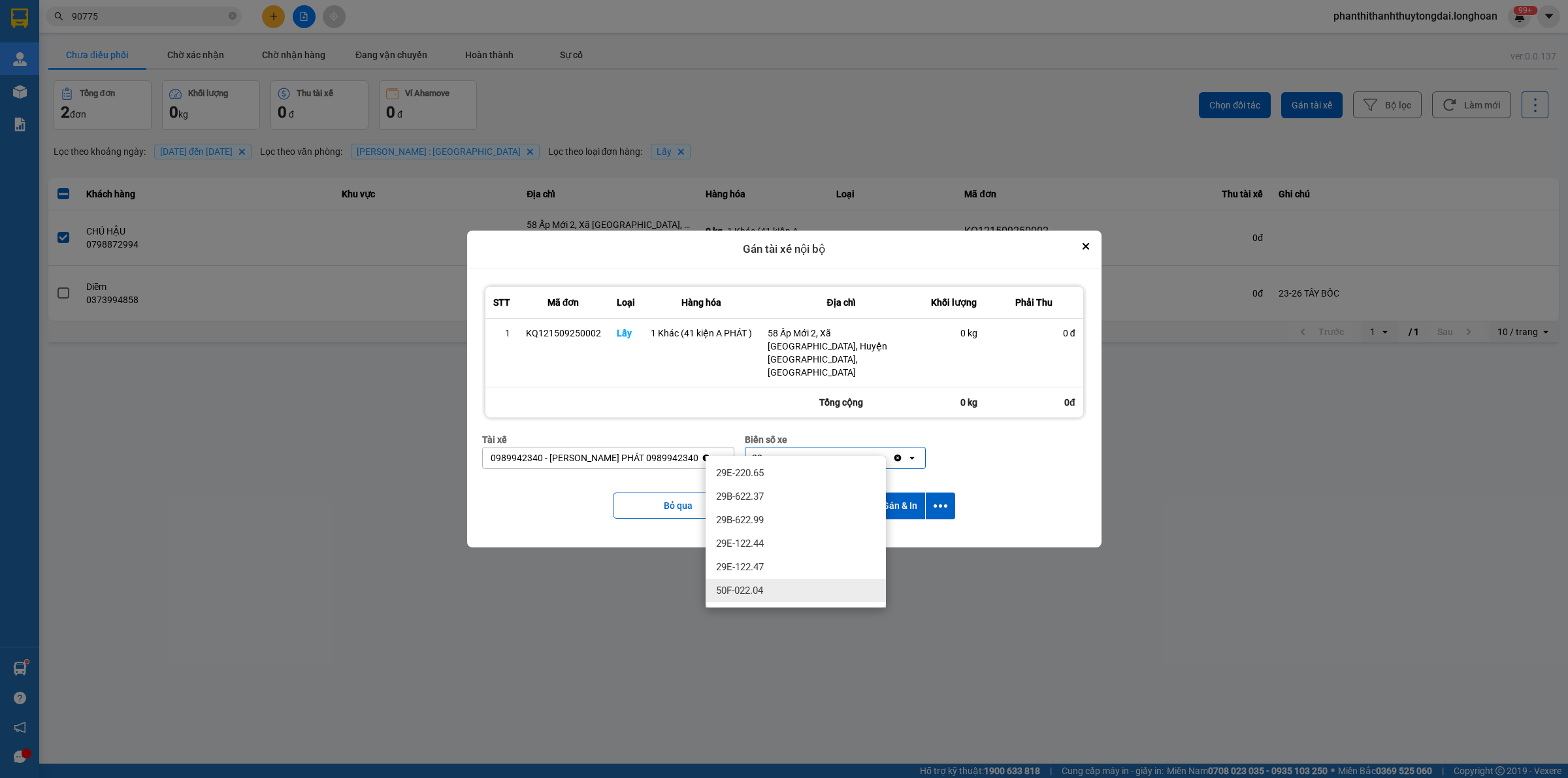
type input "2"
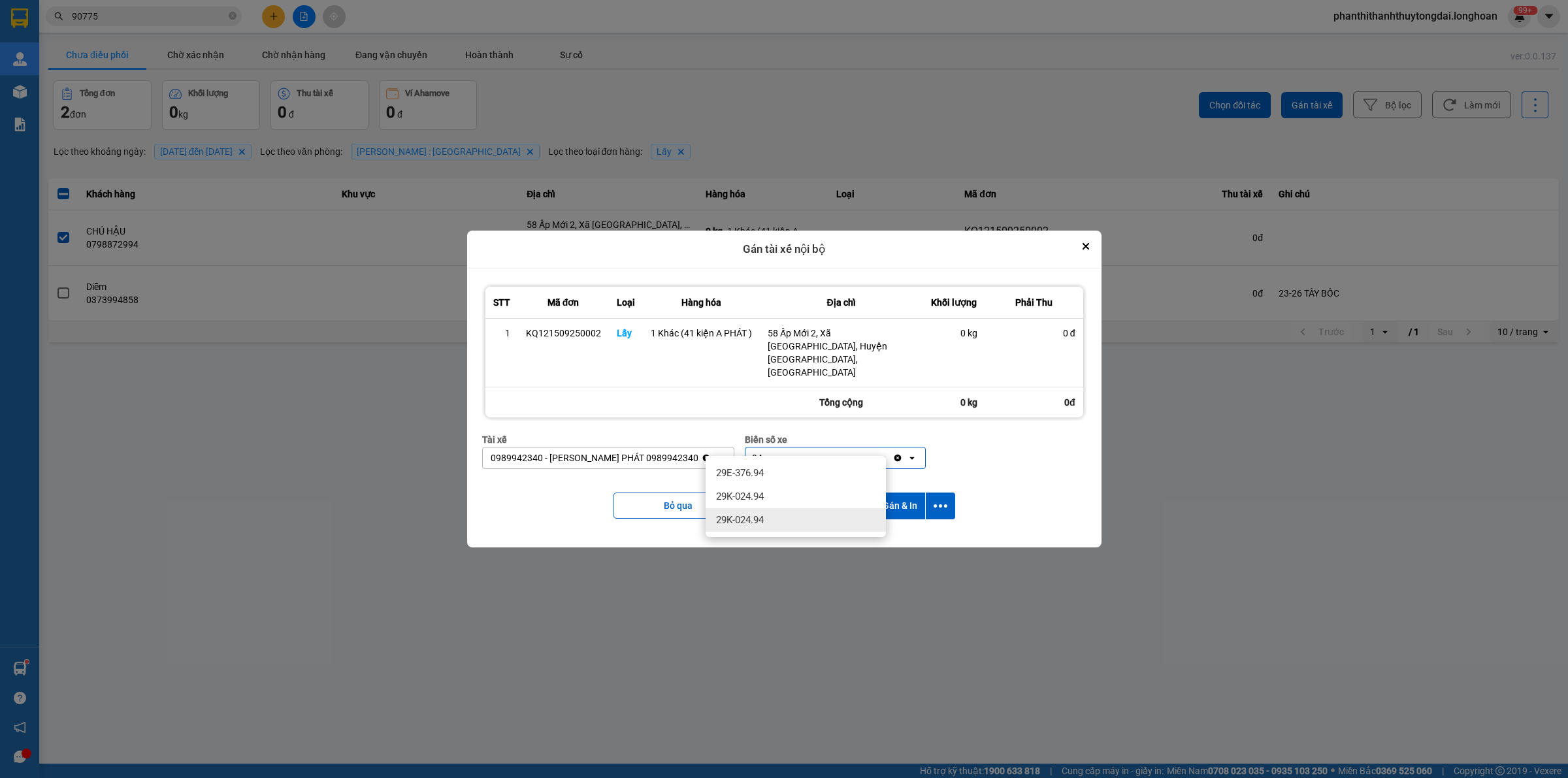
type input "94"
click at [771, 610] on div at bounding box center [784, 389] width 1568 height 778
click at [771, 499] on icon "dialog" at bounding box center [941, 506] width 14 height 14
click at [771, 537] on li "Chỉ gán tài" at bounding box center [905, 529] width 98 height 24
click at [771, 499] on icon "dialog" at bounding box center [941, 506] width 14 height 14
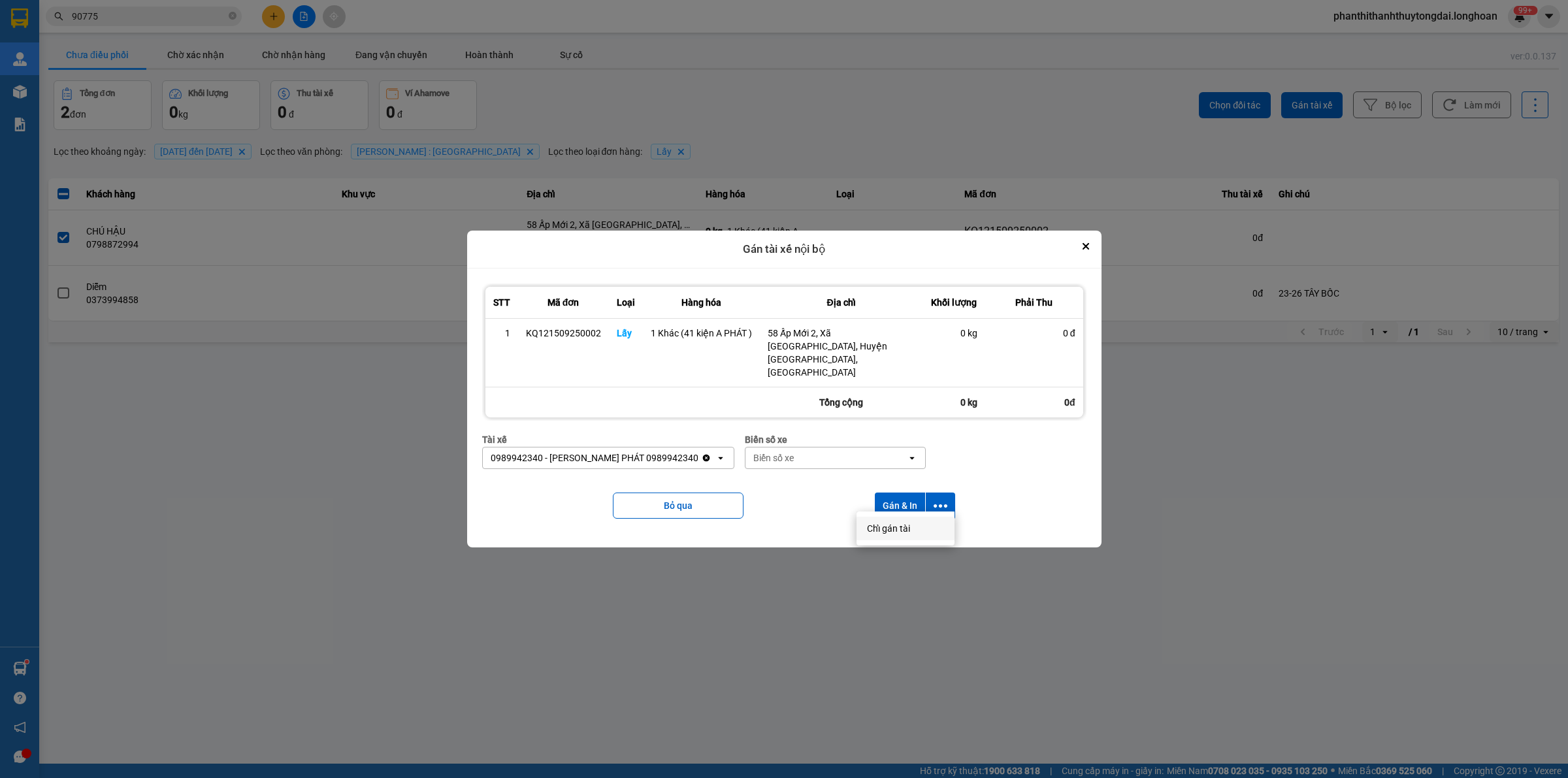
click at [771, 527] on span "Chỉ gán tài" at bounding box center [888, 528] width 43 height 13
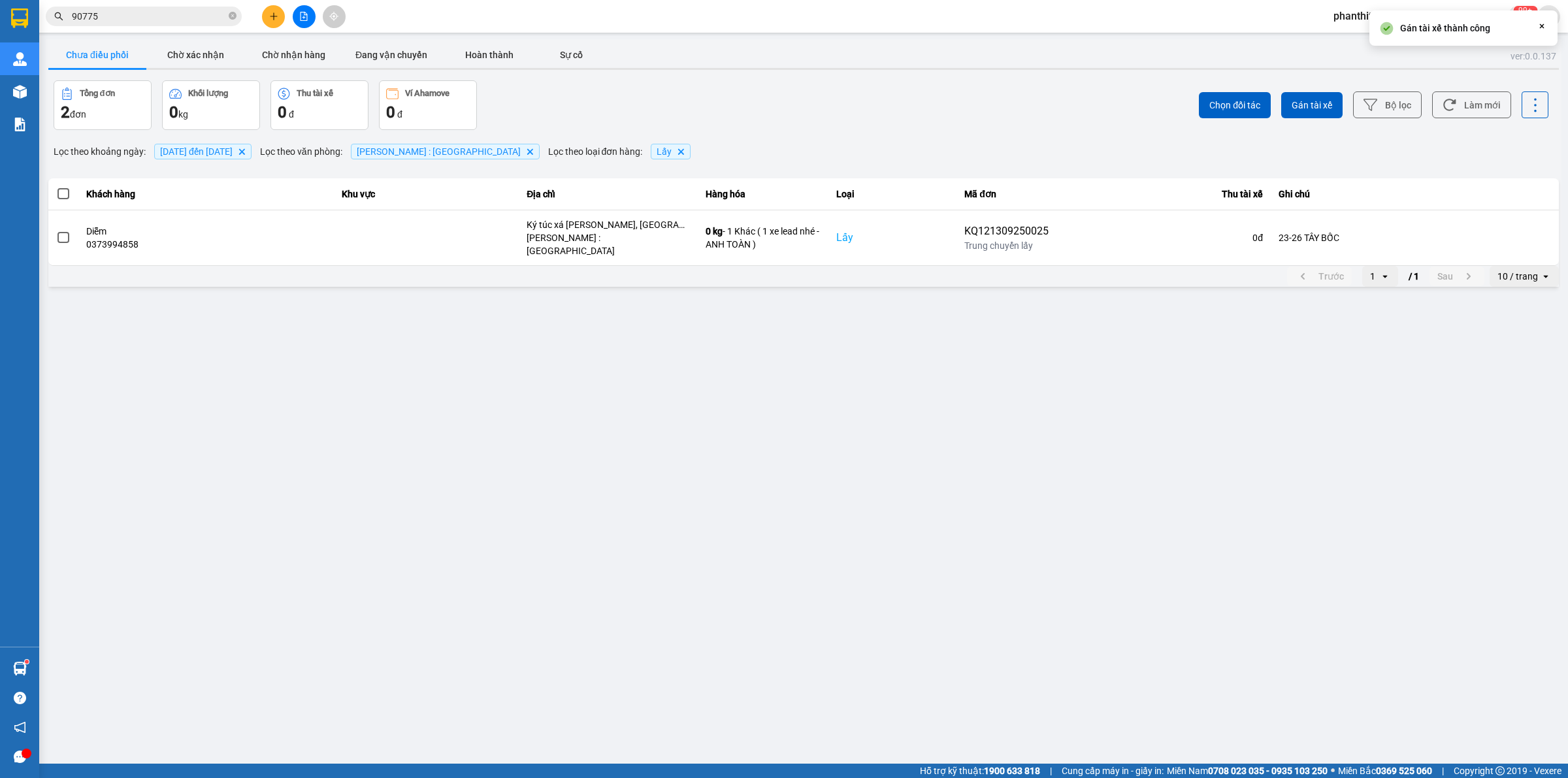
drag, startPoint x: 885, startPoint y: 617, endPoint x: 899, endPoint y: 608, distance: 16.6
click at [771, 616] on main "ver: 0.0.137 Chưa điều phối Chờ xác nhận Chờ nhận hàng Đang vận chuyển Hoàn thà…" at bounding box center [784, 382] width 1568 height 764
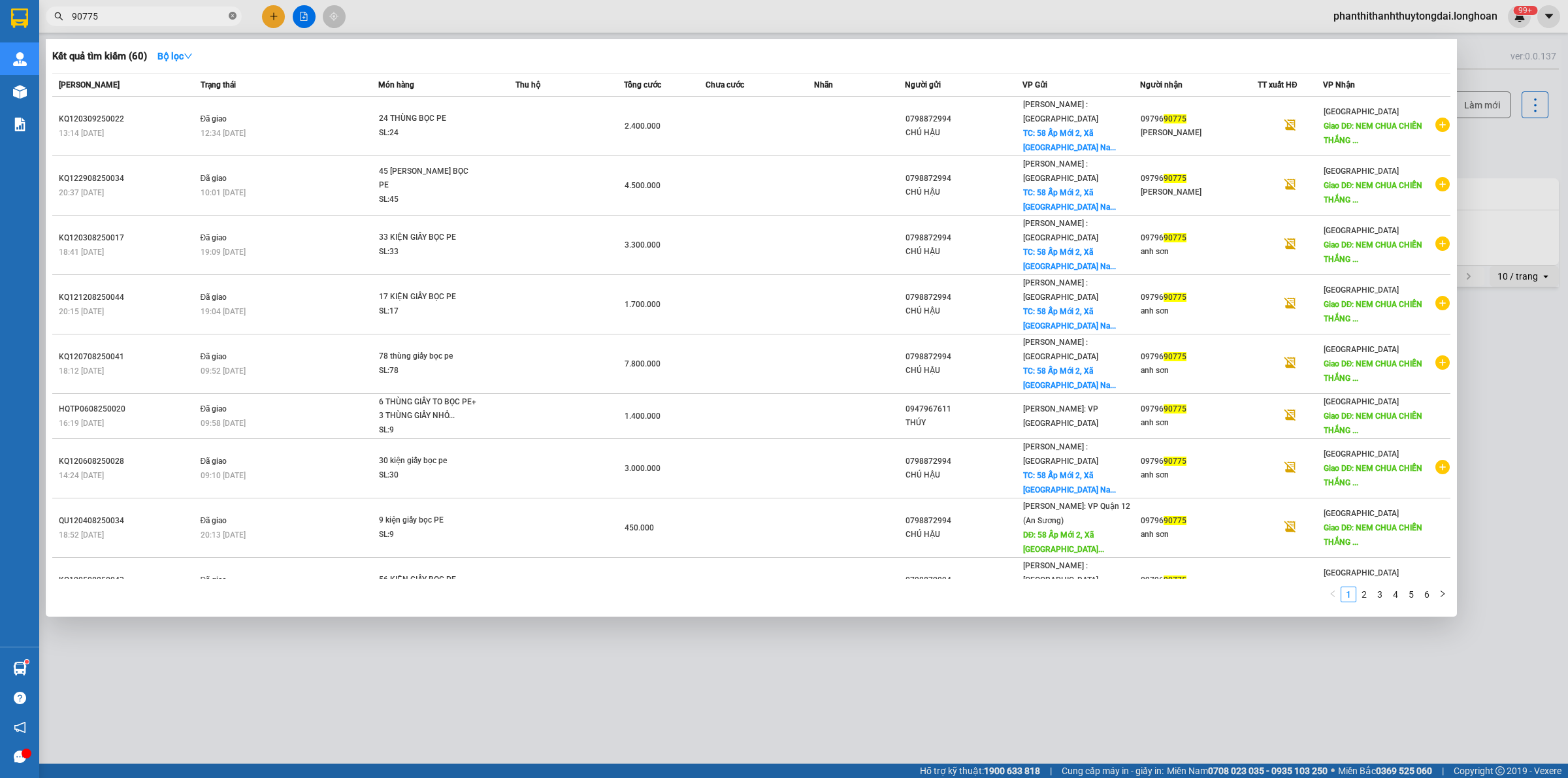
drag, startPoint x: 230, startPoint y: 14, endPoint x: 211, endPoint y: 17, distance: 19.2
click at [230, 14] on icon "close-circle" at bounding box center [232, 16] width 8 height 8
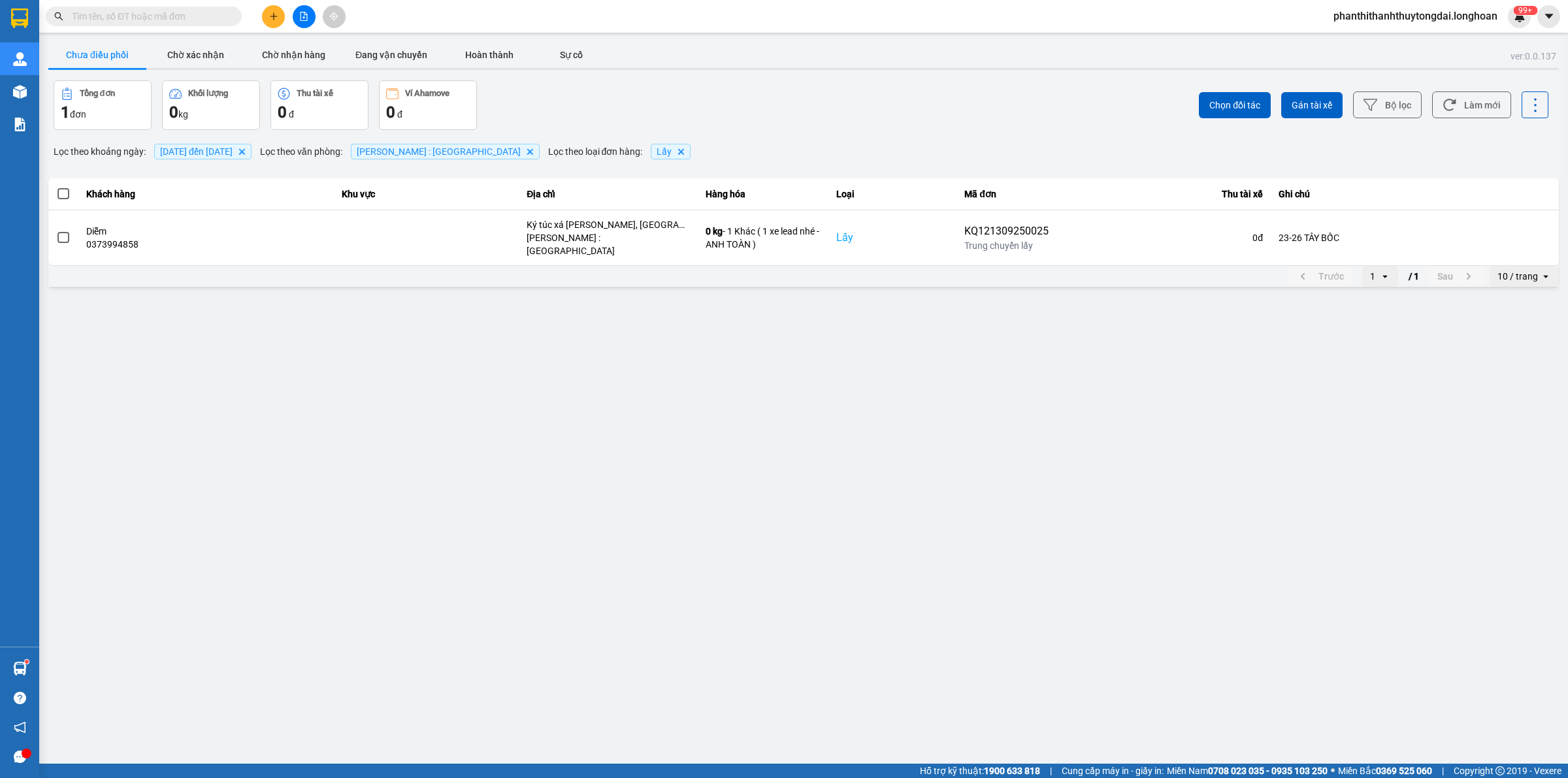
click at [211, 17] on input "text" at bounding box center [149, 16] width 154 height 14
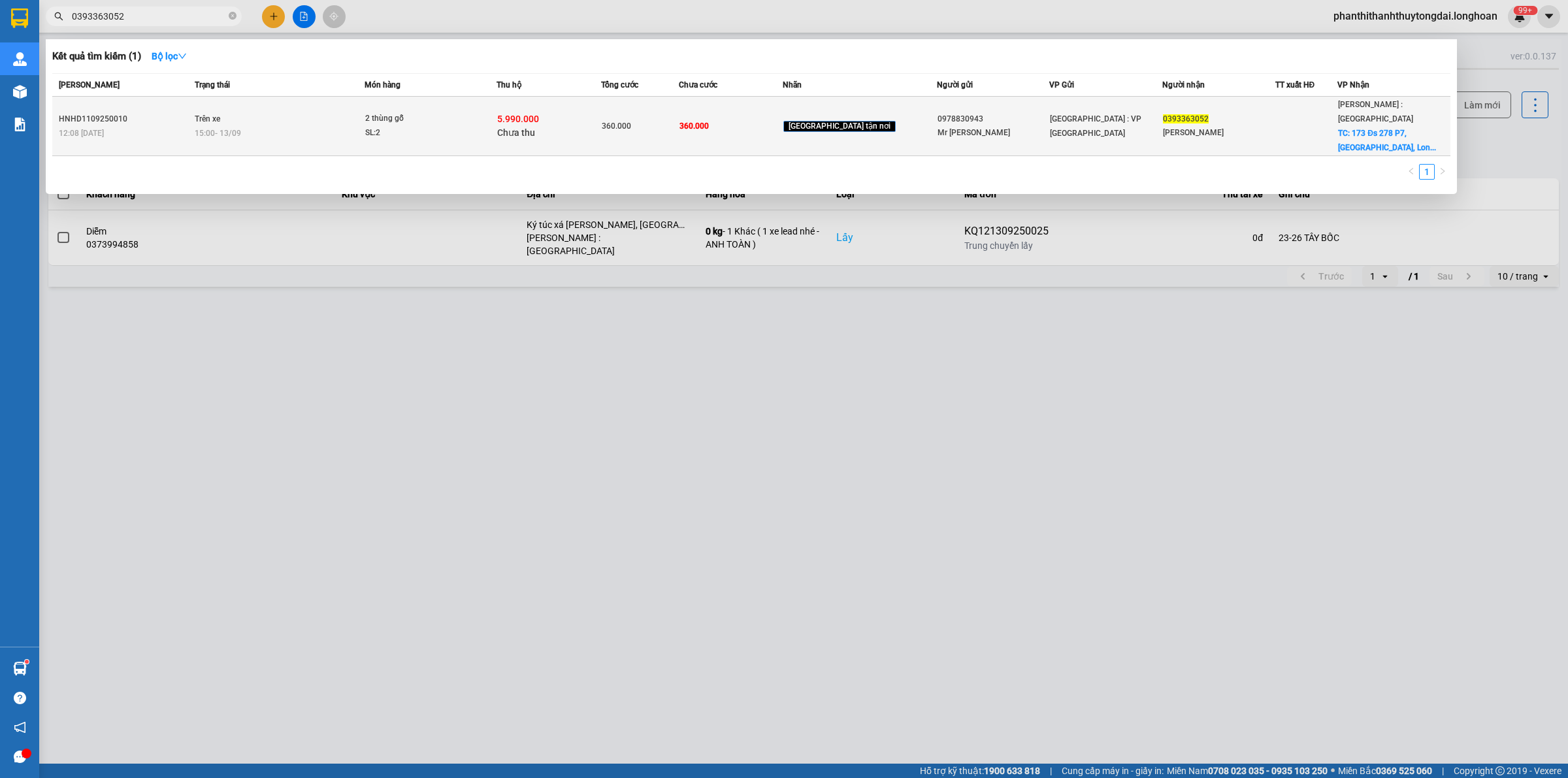
type input "0393363052"
click at [309, 126] on div "15:00 [DATE]" at bounding box center [279, 133] width 170 height 14
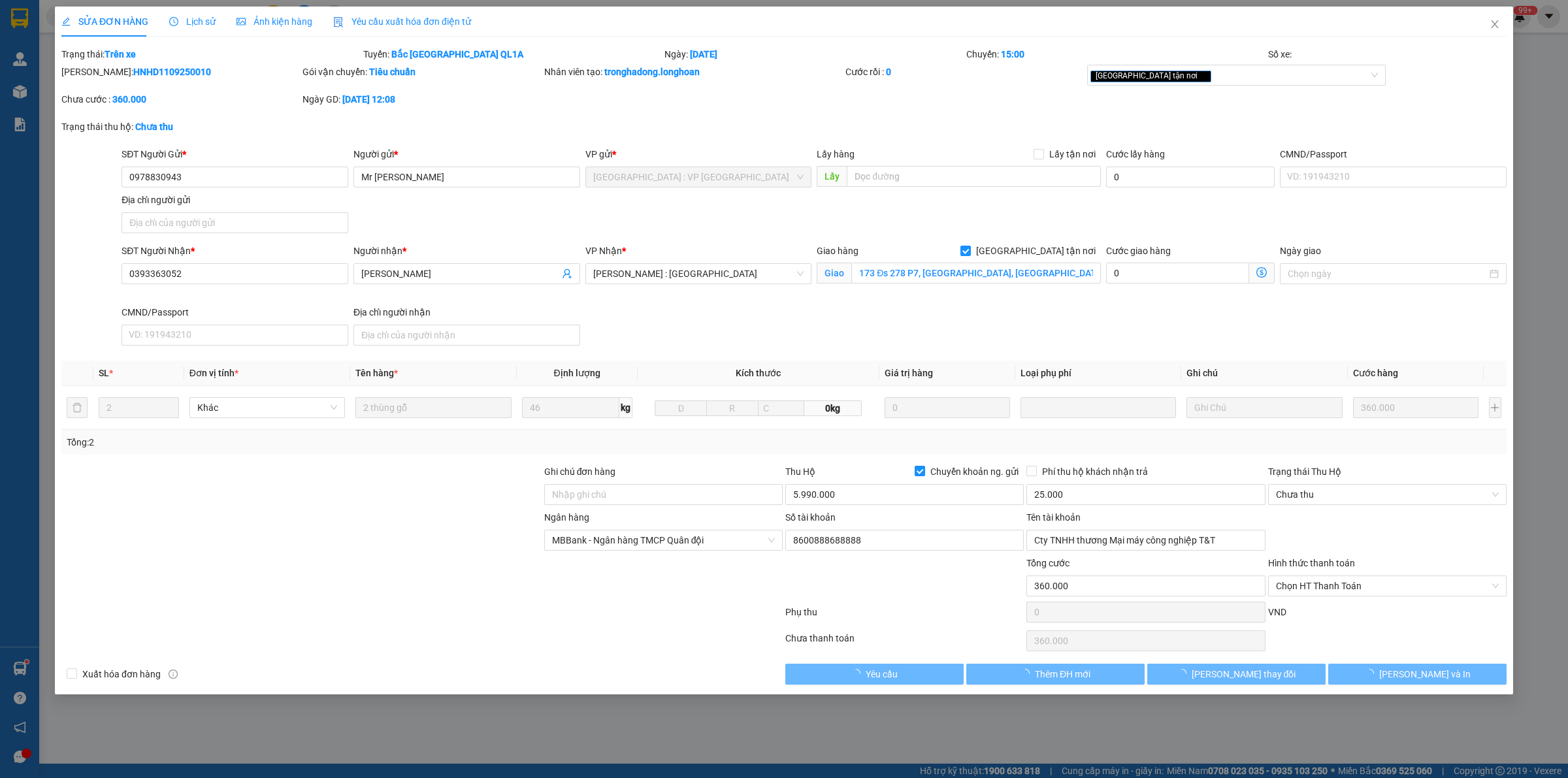
click at [182, 14] on div "Lịch sử" at bounding box center [192, 21] width 46 height 14
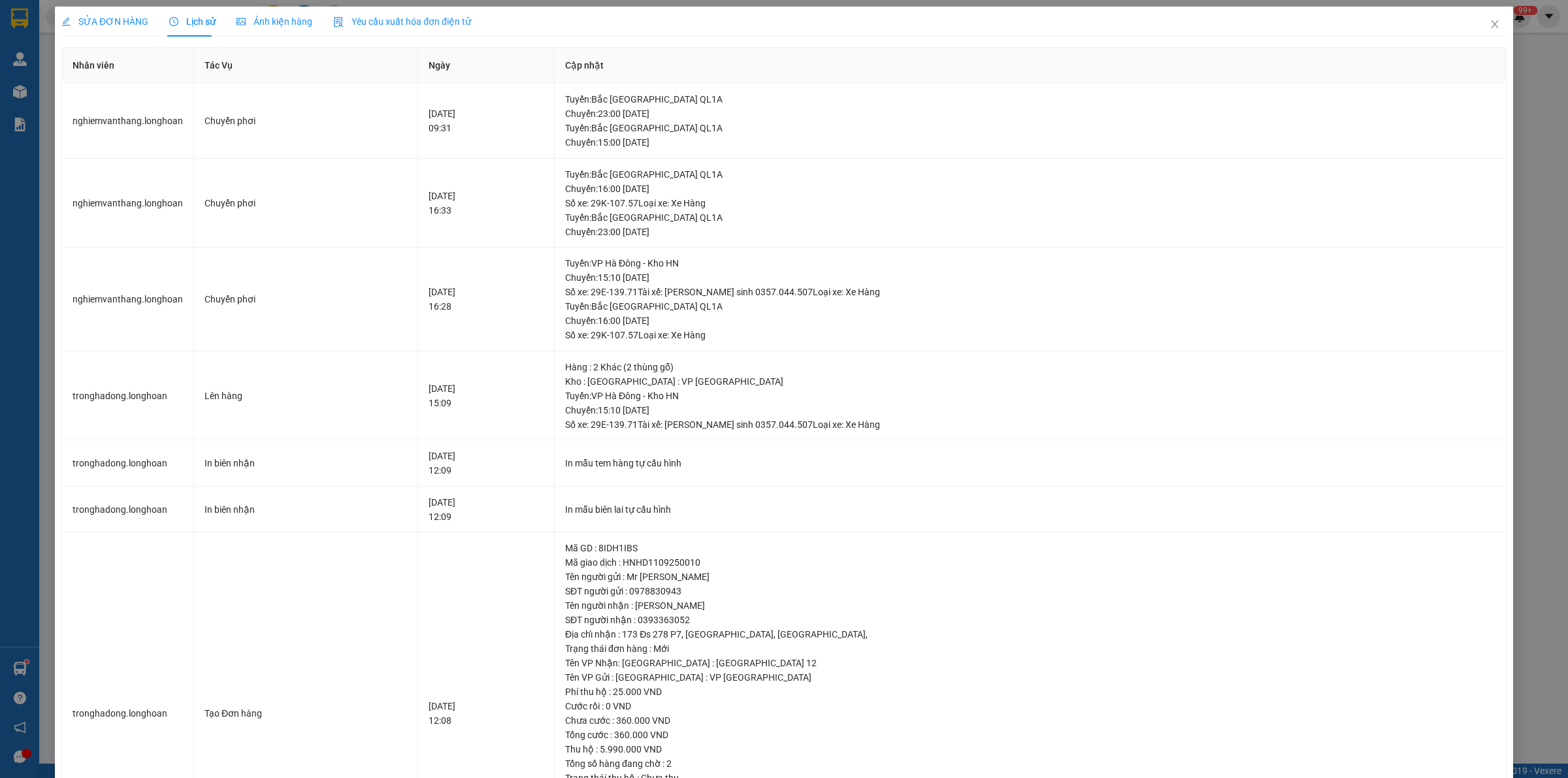
click at [106, 27] on div "SỬA ĐƠN HÀNG" at bounding box center [105, 21] width 87 height 14
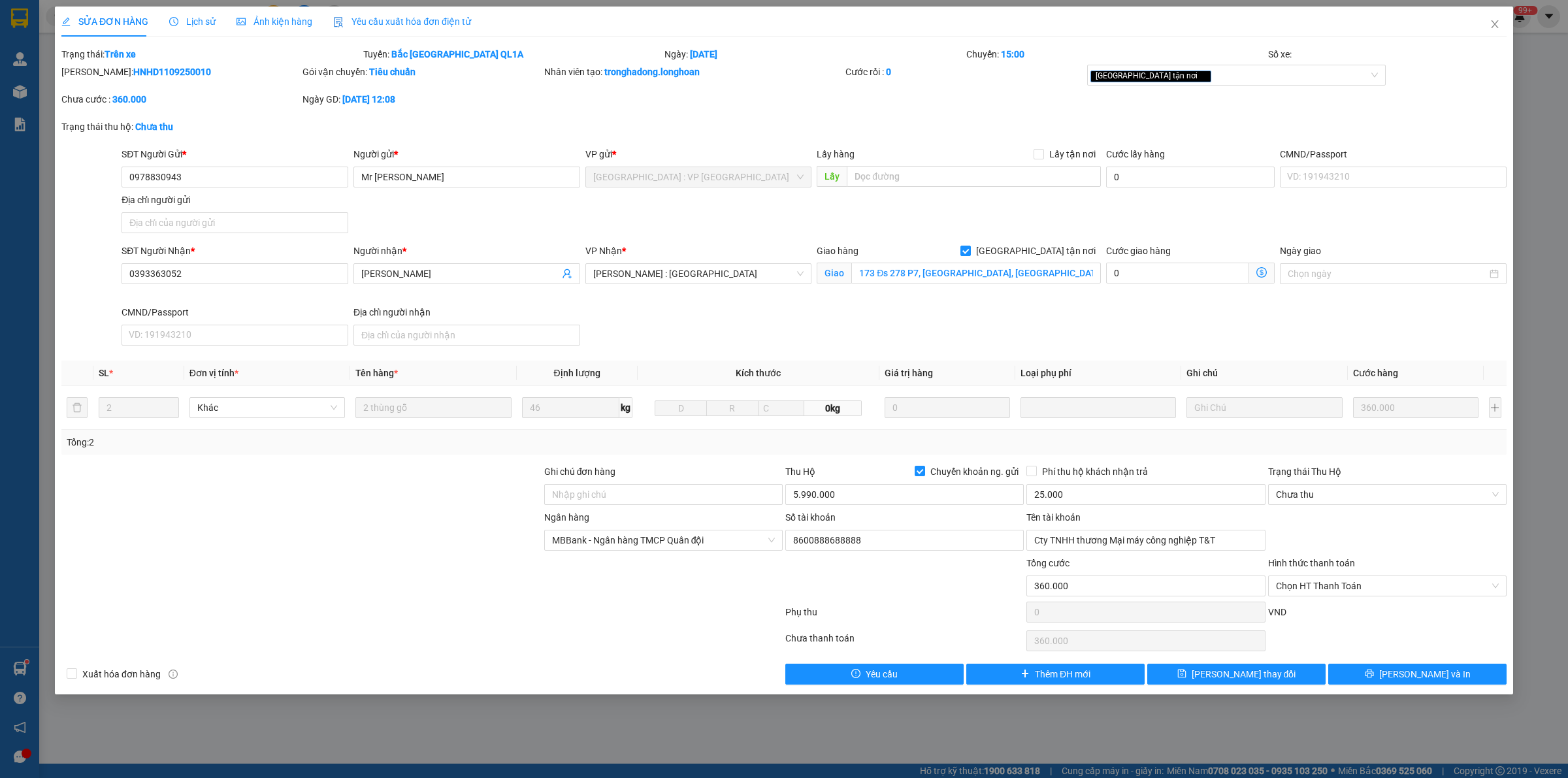
click at [628, 720] on div "SỬA ĐƠN HÀNG Lịch sử Ảnh kiện hàng Yêu cầu xuất hóa đơn điện tử Total Paid Fee …" at bounding box center [784, 389] width 1568 height 778
click at [752, 717] on div "SỬA ĐƠN HÀNG Lịch sử Ảnh kiện hàng Yêu cầu xuất hóa đơn điện tử Total Paid Fee …" at bounding box center [784, 389] width 1568 height 778
click at [771, 26] on icon "close" at bounding box center [1494, 24] width 10 height 10
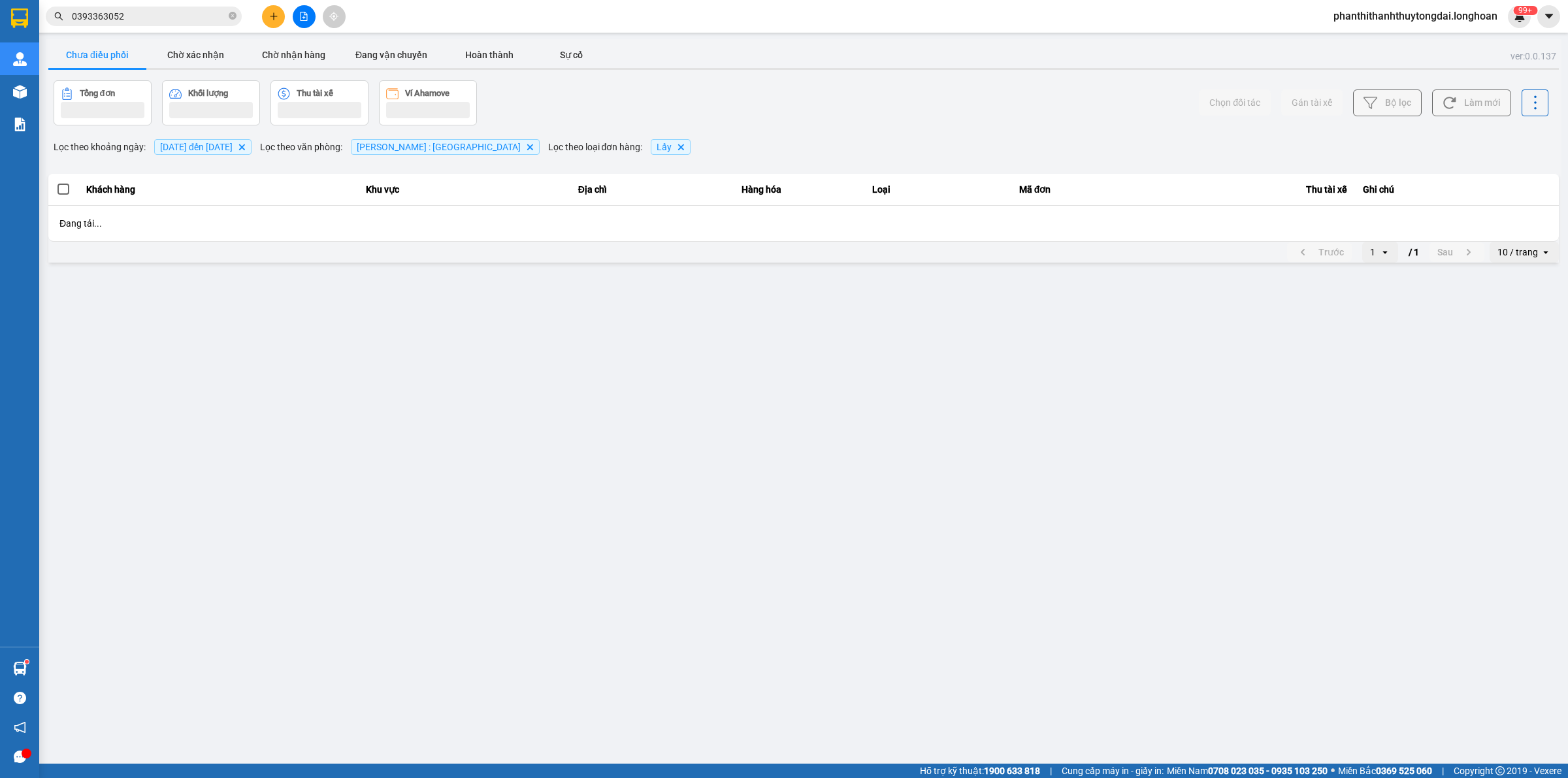
click at [771, 511] on main "ver: 0.0.137 Chưa điều phối Chờ xác nhận Chờ nhận hàng Đang vận chuyển Hoàn thà…" at bounding box center [784, 382] width 1568 height 764
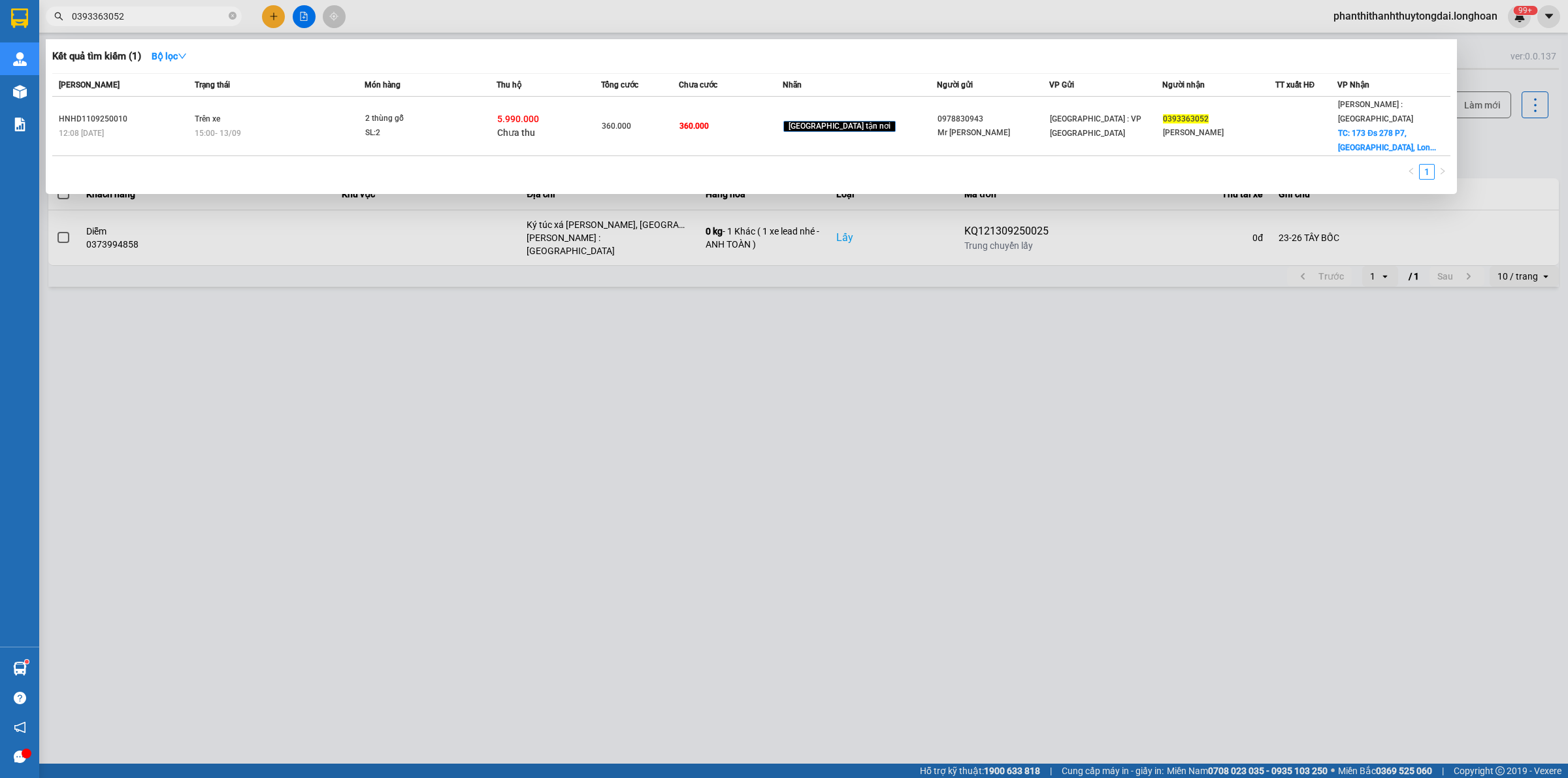
drag, startPoint x: 233, startPoint y: 14, endPoint x: 213, endPoint y: 17, distance: 20.2
click at [233, 14] on icon "close-circle" at bounding box center [232, 16] width 8 height 8
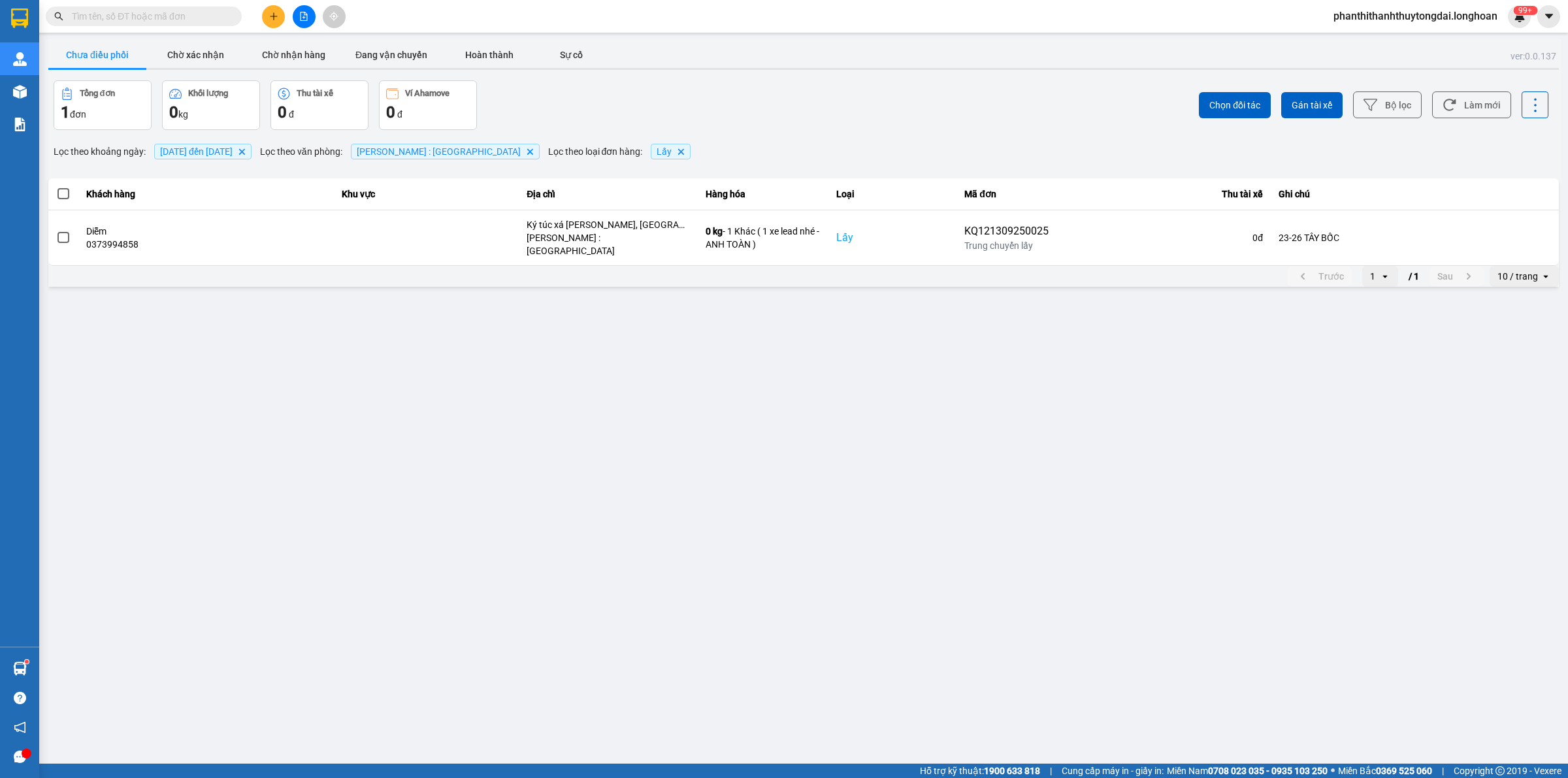
click at [213, 17] on input "text" at bounding box center [149, 16] width 154 height 14
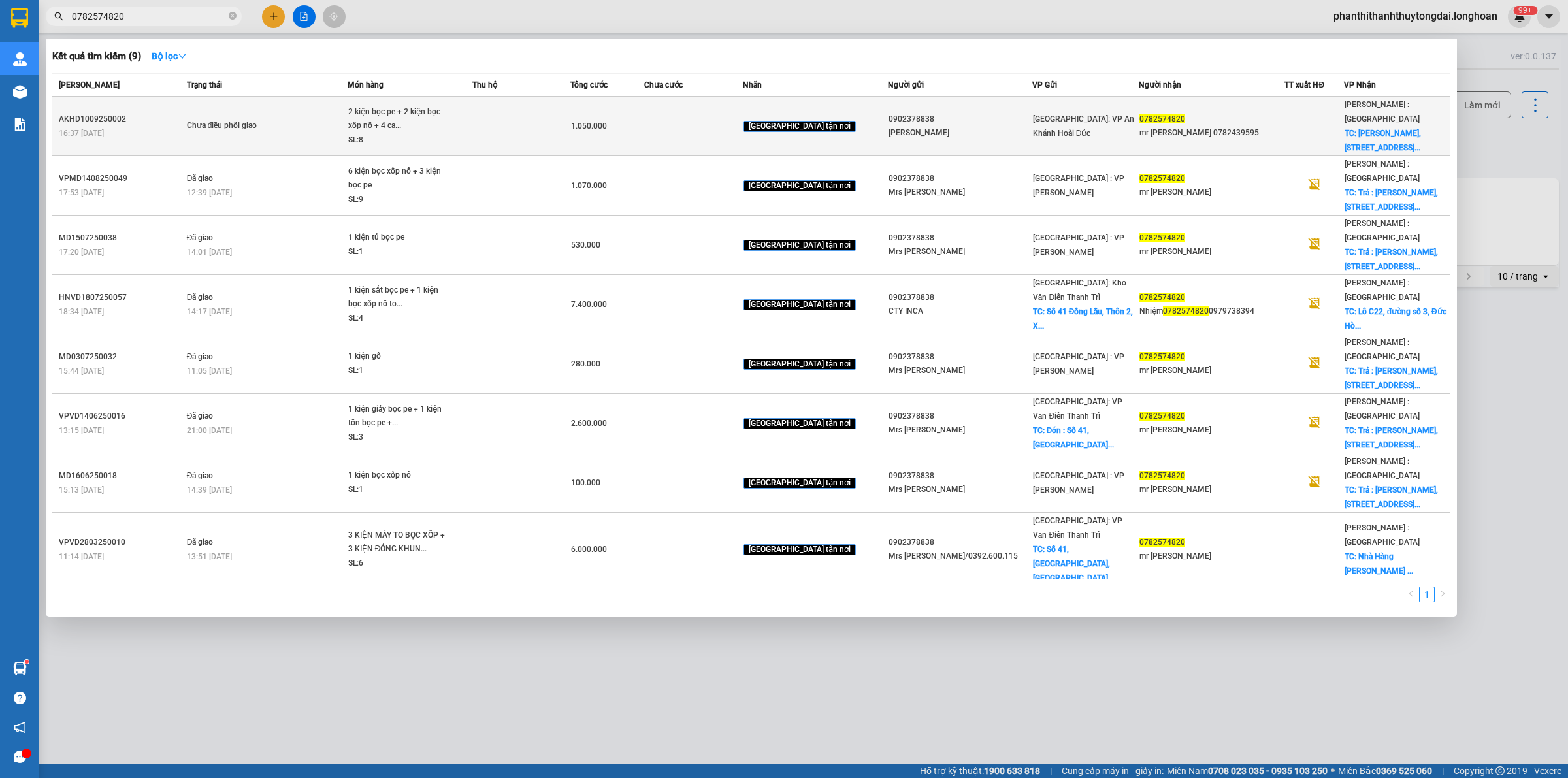
type input "0782574820"
click at [553, 123] on td at bounding box center [522, 127] width 99 height 60
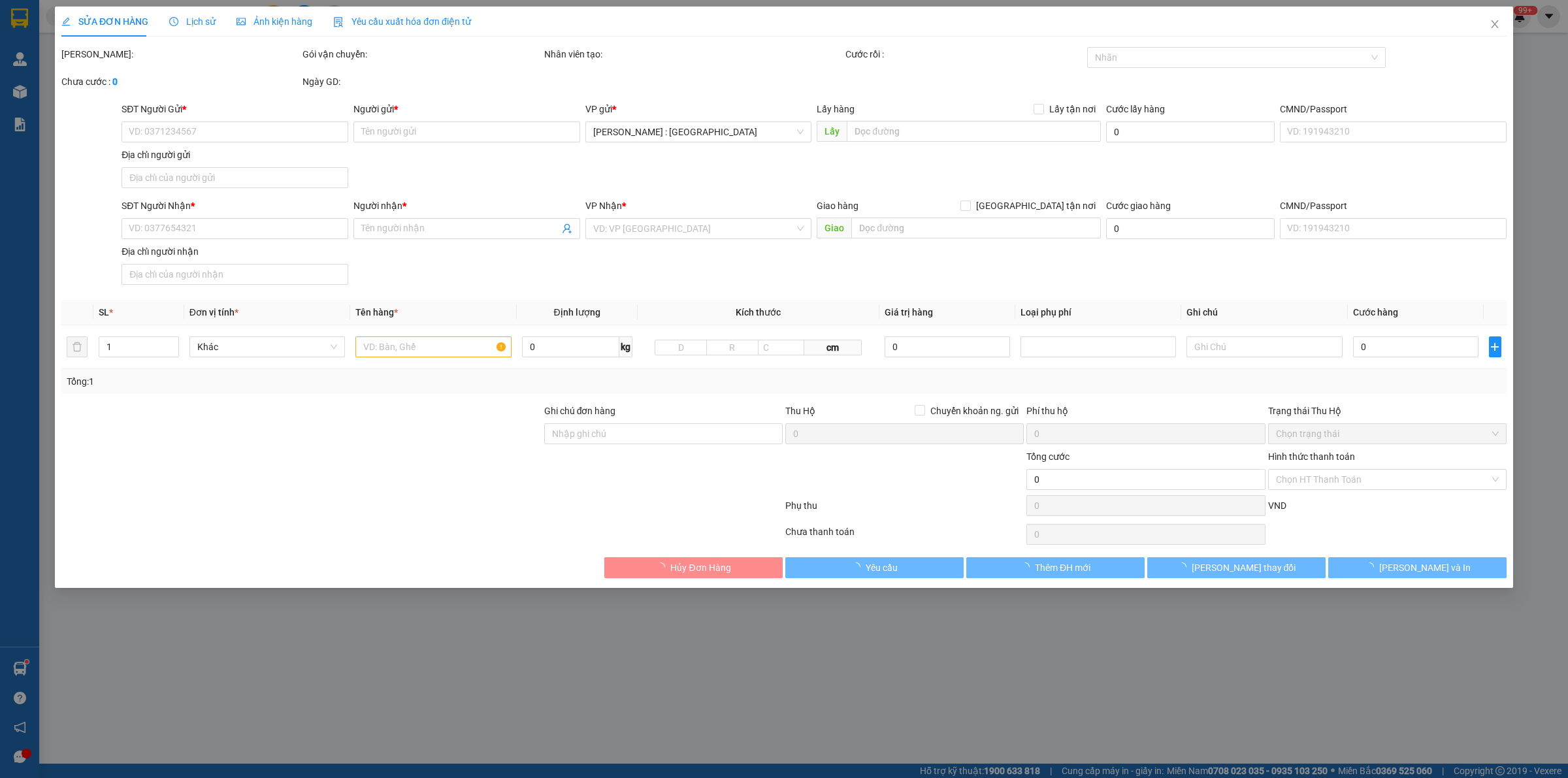
type input "0902378838"
type input "[PERSON_NAME]"
type input "0782574820"
type input "mr [PERSON_NAME] 0782439595"
checkbox input "true"
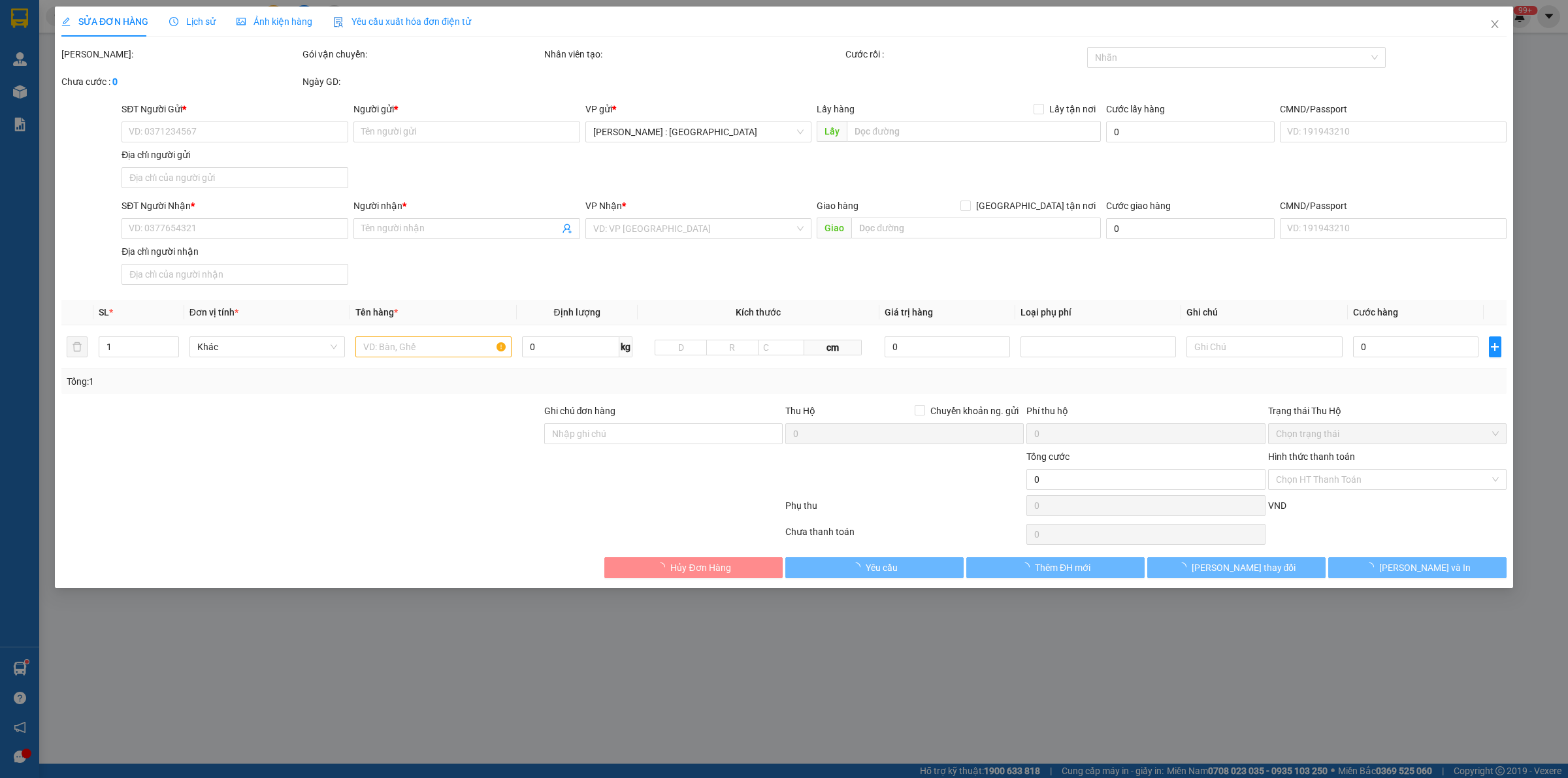
type input "[PERSON_NAME], [STREET_ADDRESS][PERSON_NAME] [GEOGRAPHIC_DATA], TP HCM"
type input "1.050.000"
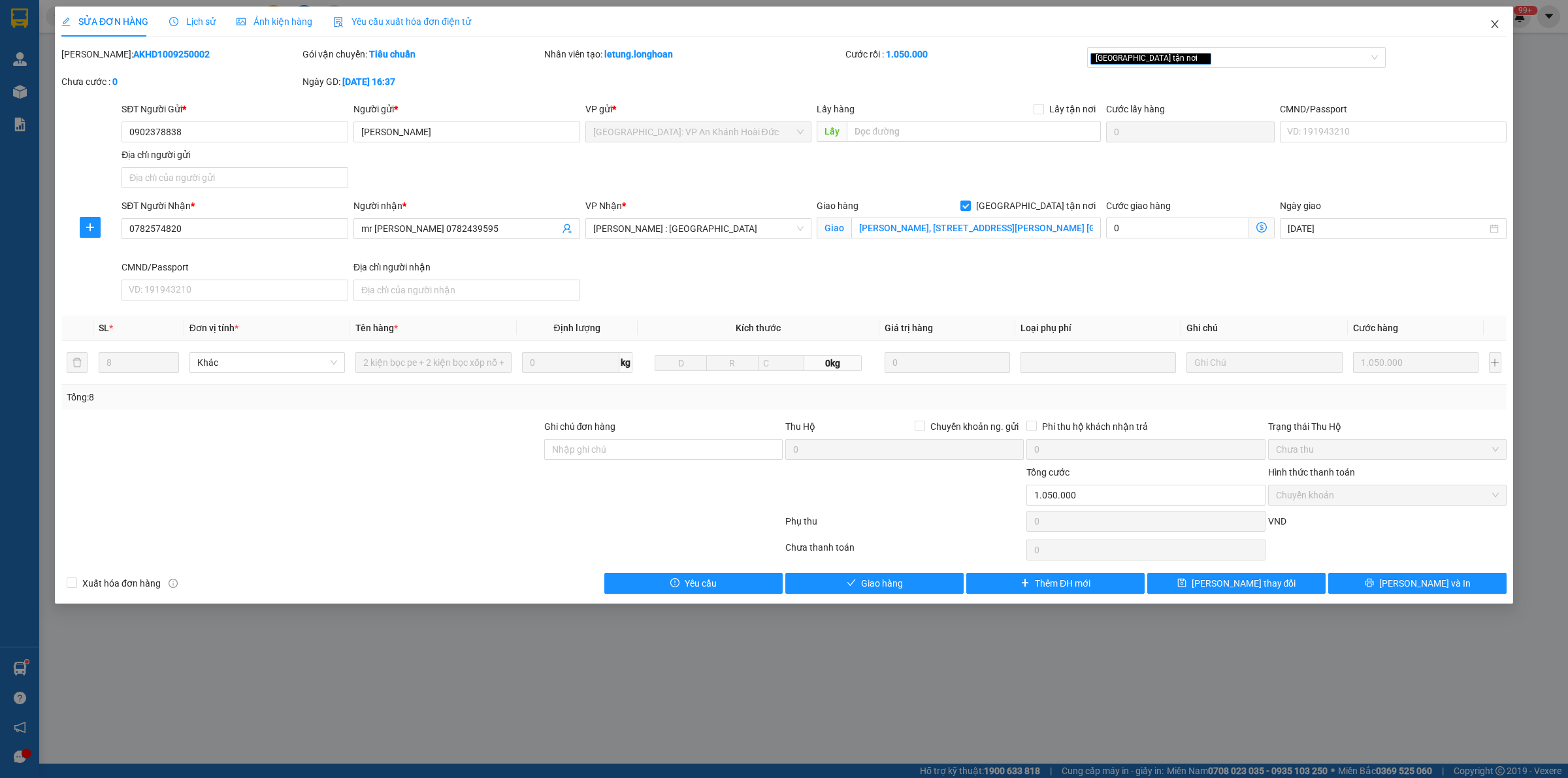
click at [771, 27] on span "Close" at bounding box center [1495, 25] width 37 height 37
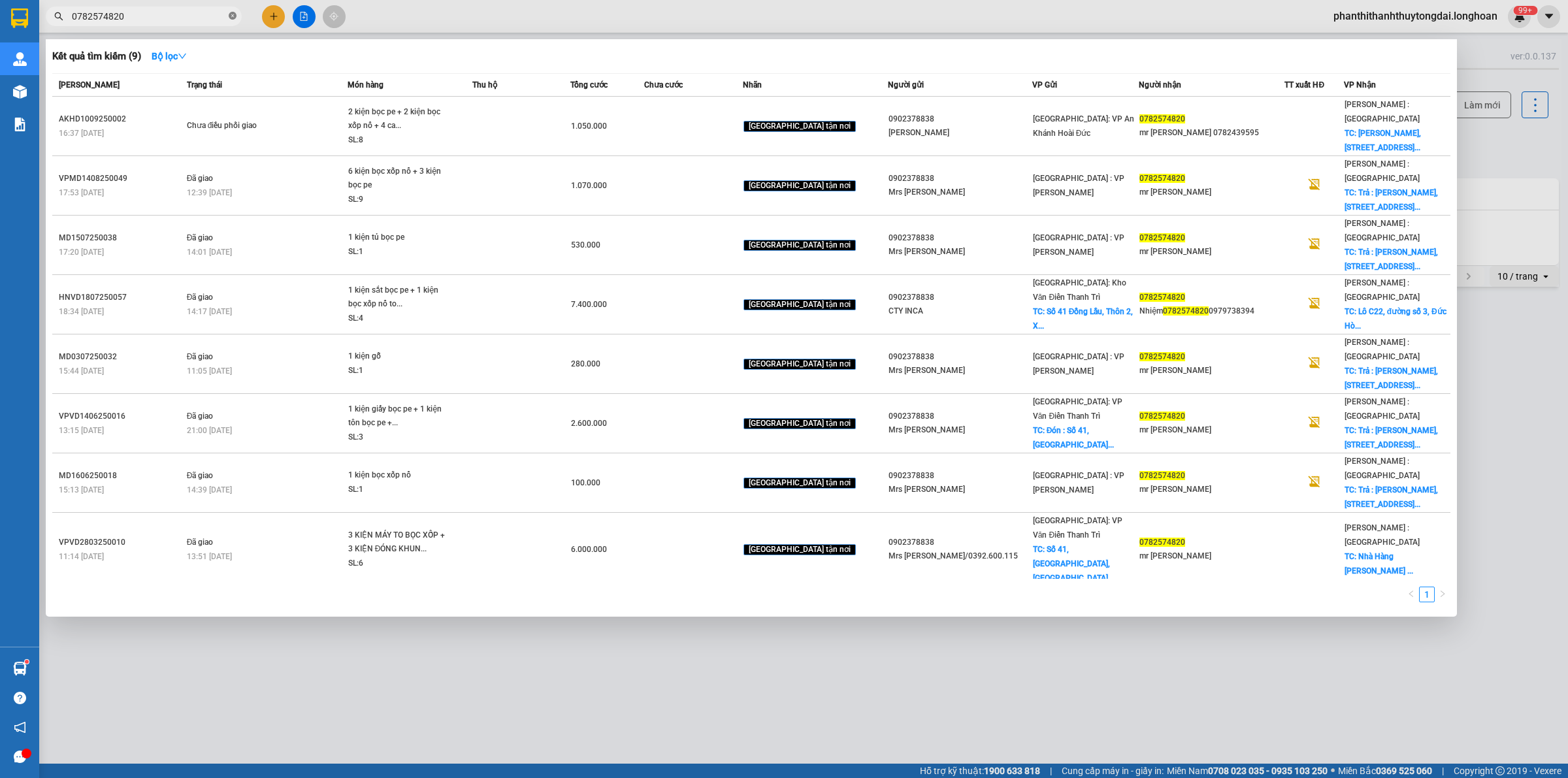
click at [228, 10] on span at bounding box center [232, 16] width 8 height 12
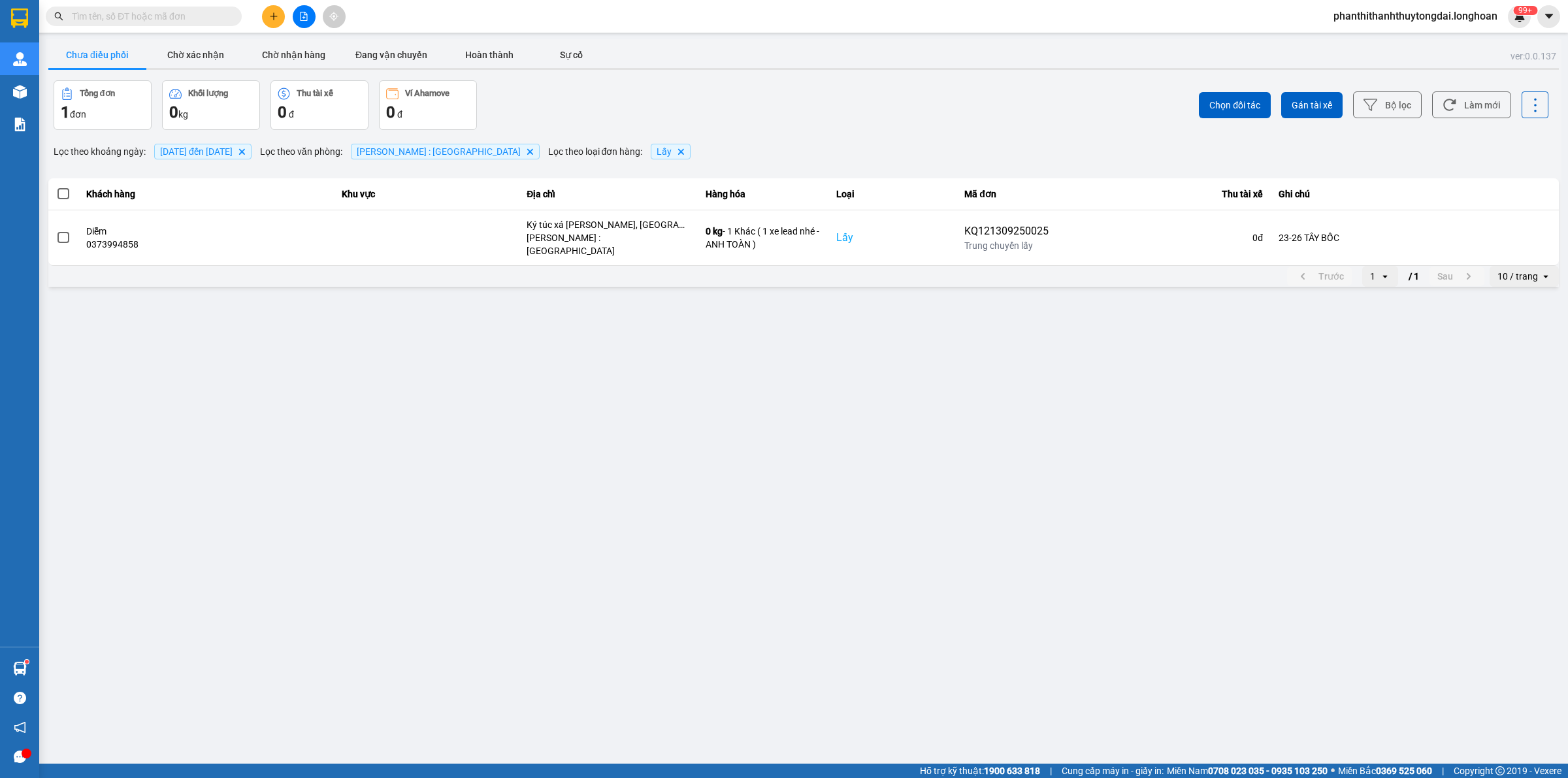
click at [161, 14] on input "text" at bounding box center [149, 16] width 154 height 14
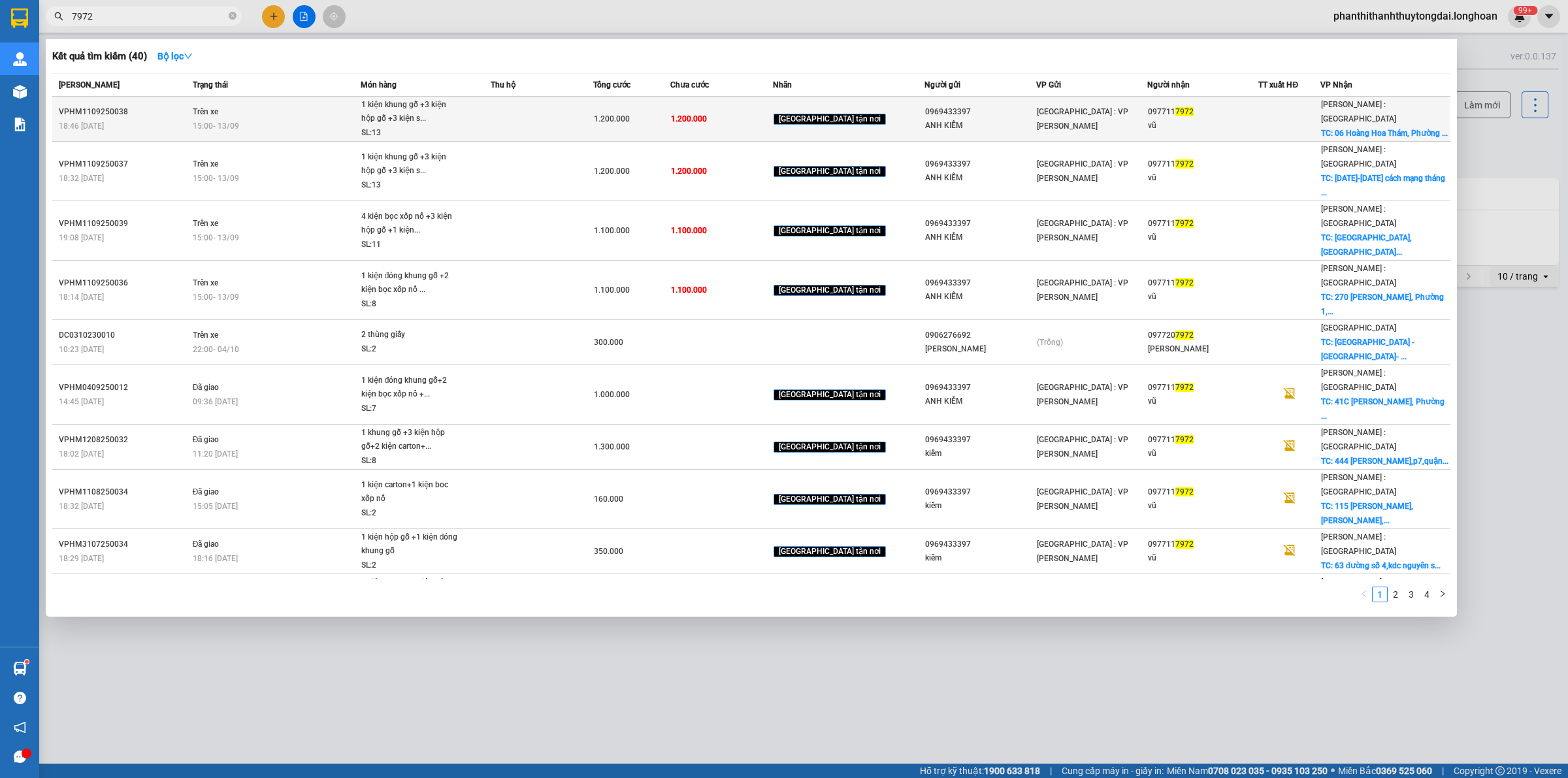
type input "7972"
click at [487, 124] on span "1 kiện khung gỗ +3 kiện hộp gỗ +3 kiện s... SL: 13" at bounding box center [426, 119] width 129 height 43
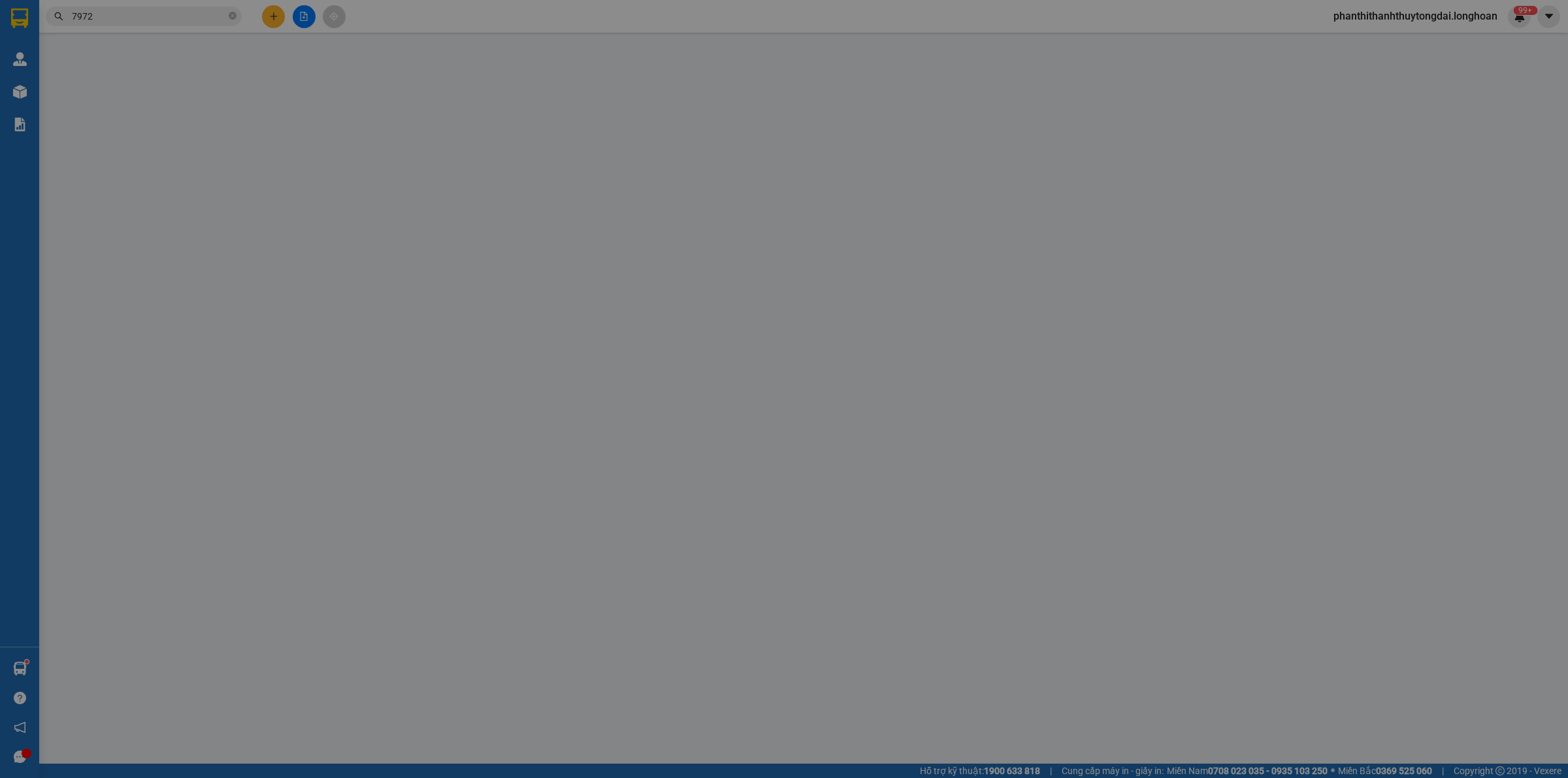
type input "0969433397"
type input "ANH KIỂM"
type input "0977117972"
type input "vũ"
checkbox input "true"
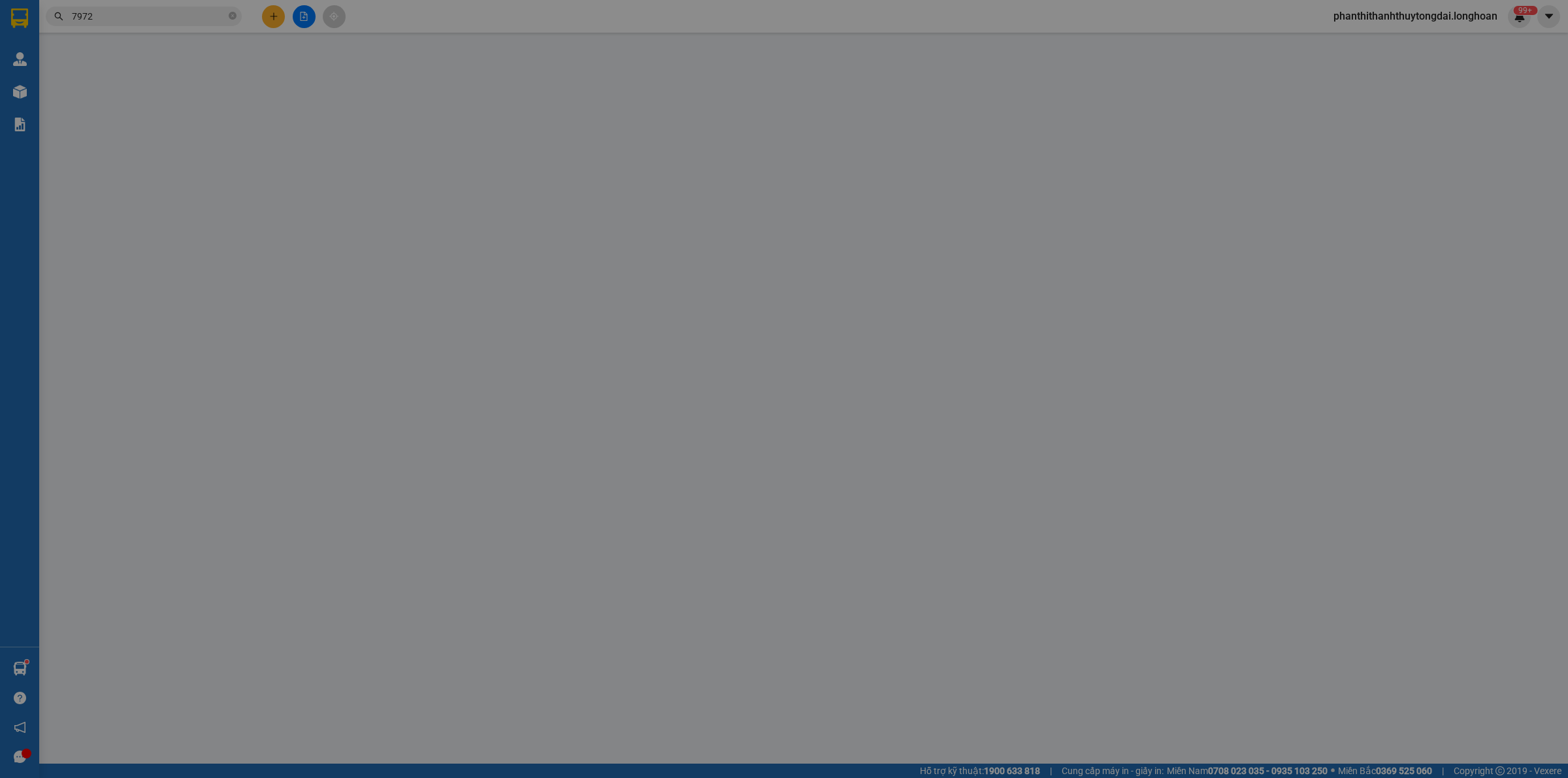
type input "06 [GEOGRAPHIC_DATA], [GEOGRAPHIC_DATA]."
type input "1.200.000"
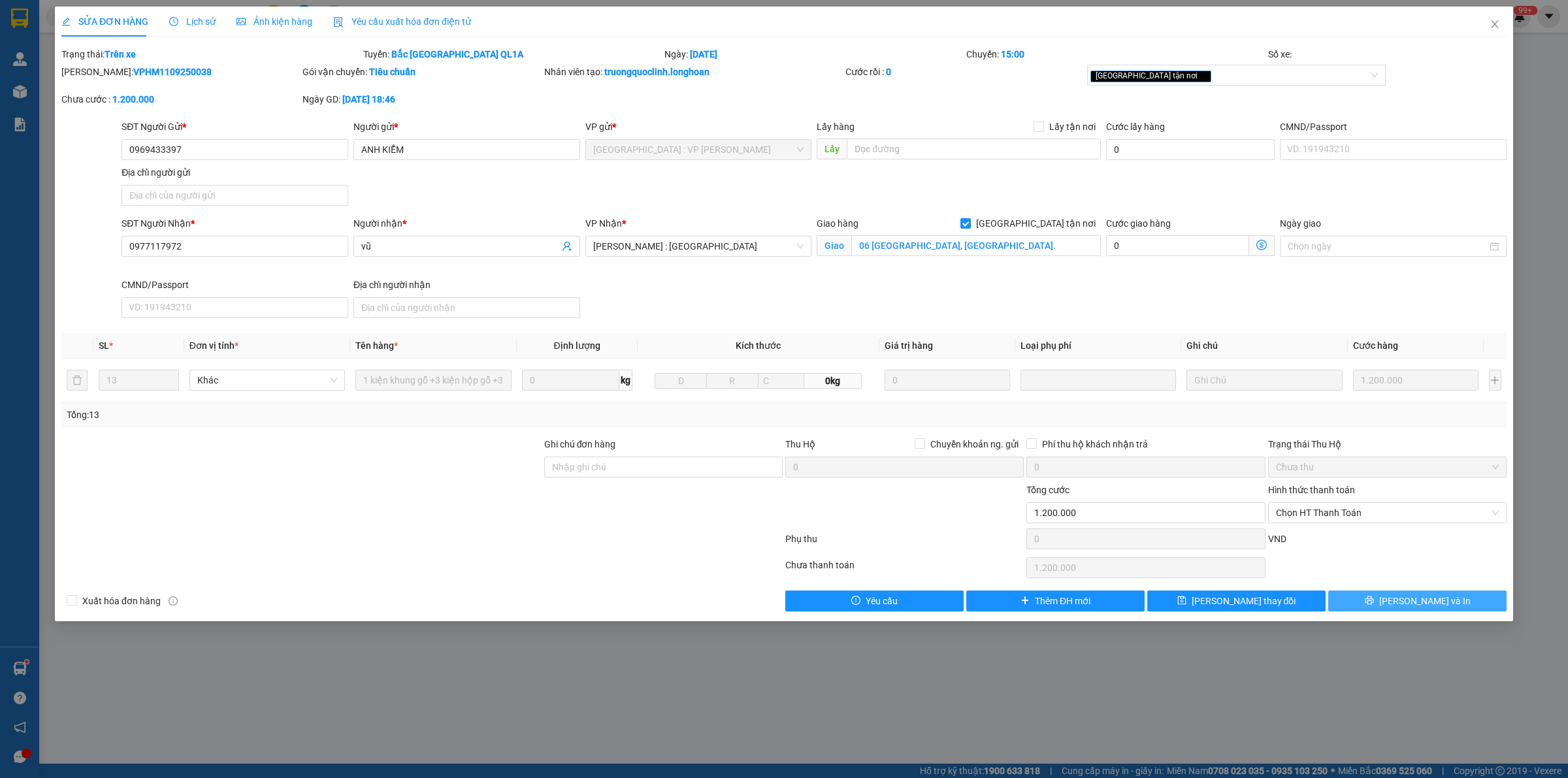
click at [771, 606] on button "[PERSON_NAME] và In" at bounding box center [1417, 601] width 178 height 21
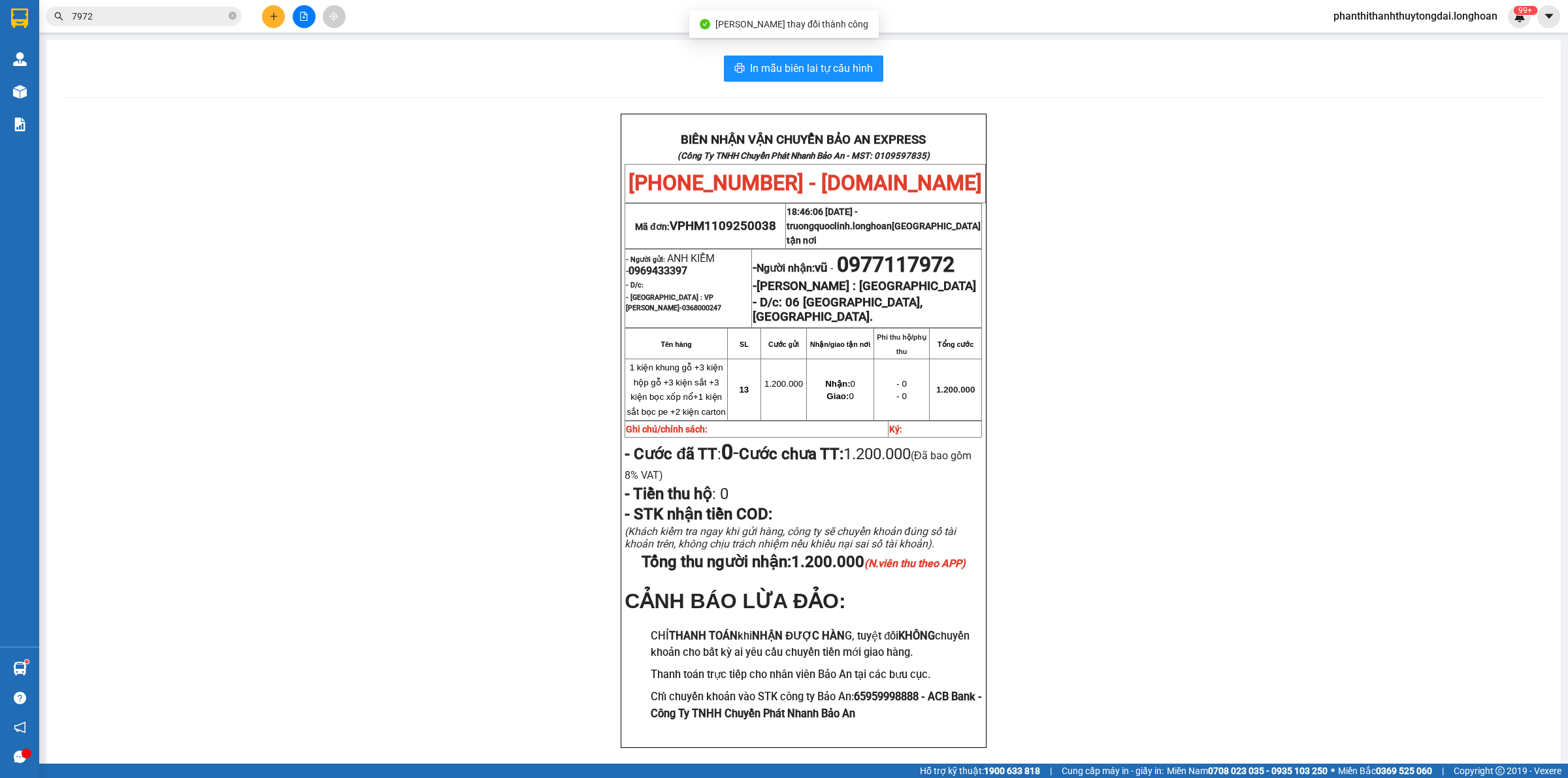
scroll to position [74, 0]
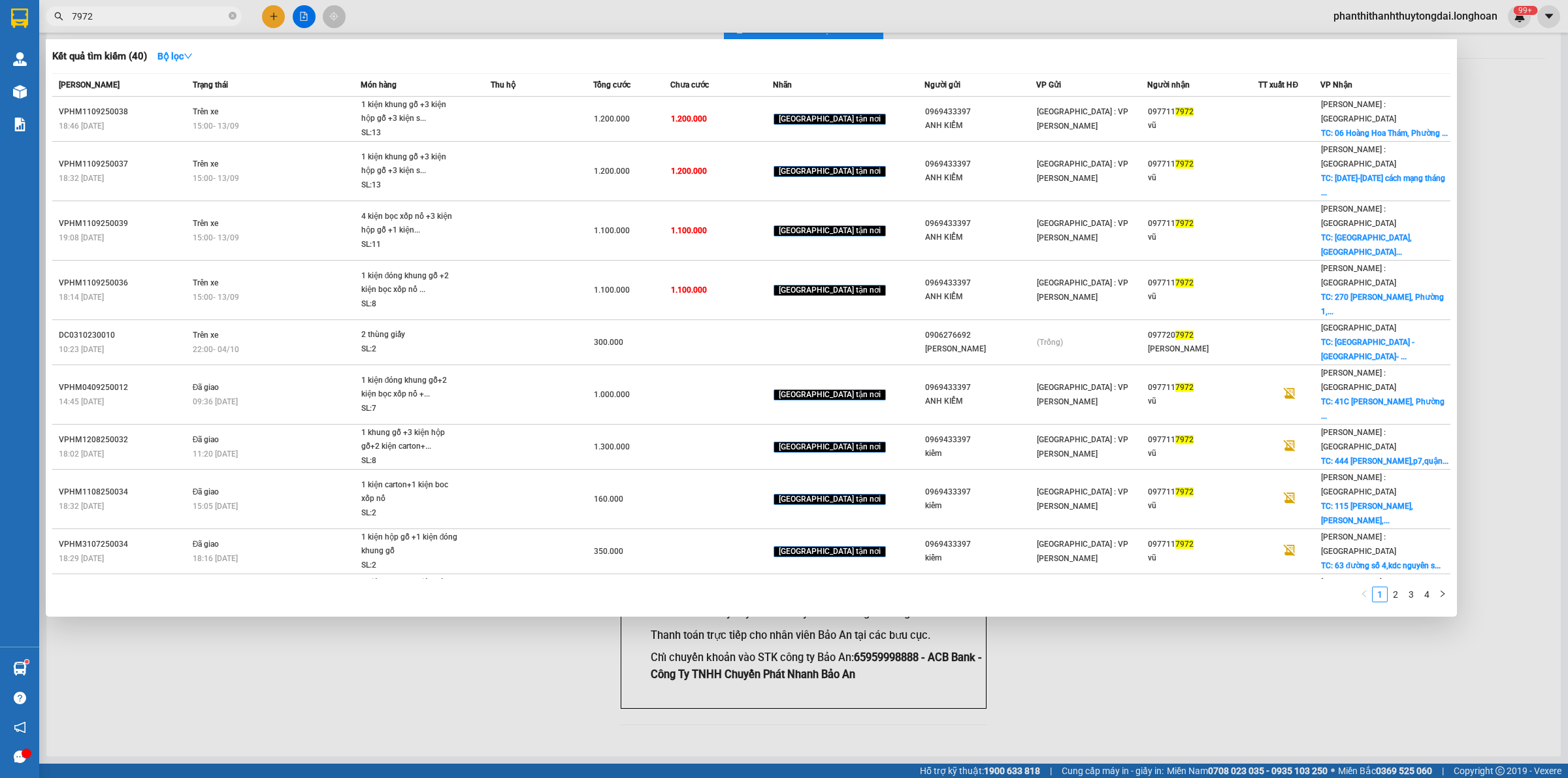
drag, startPoint x: 232, startPoint y: 12, endPoint x: 197, endPoint y: 14, distance: 35.1
click at [232, 13] on icon "close-circle" at bounding box center [232, 16] width 8 height 8
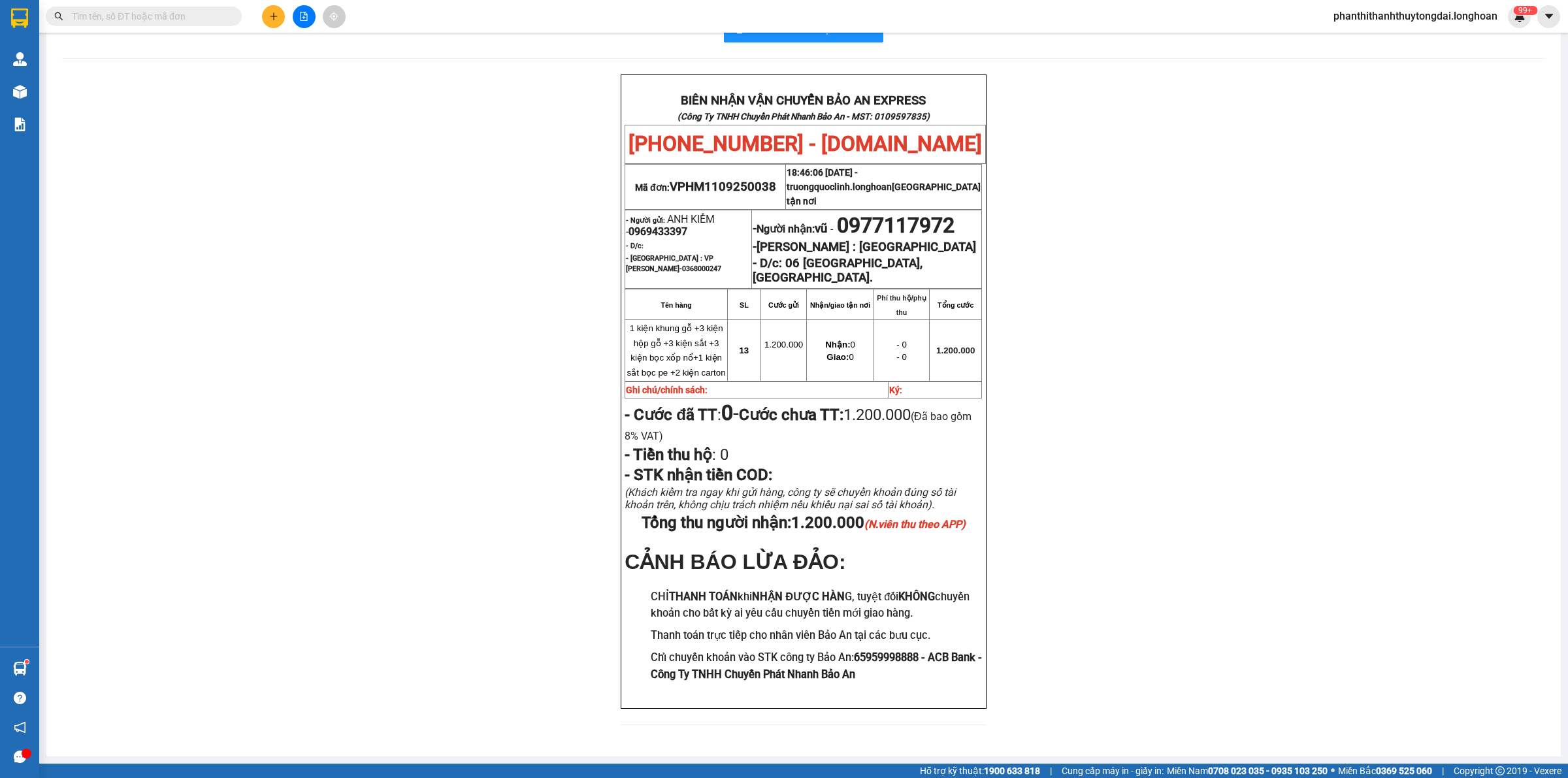
click at [190, 18] on input "text" at bounding box center [149, 16] width 154 height 14
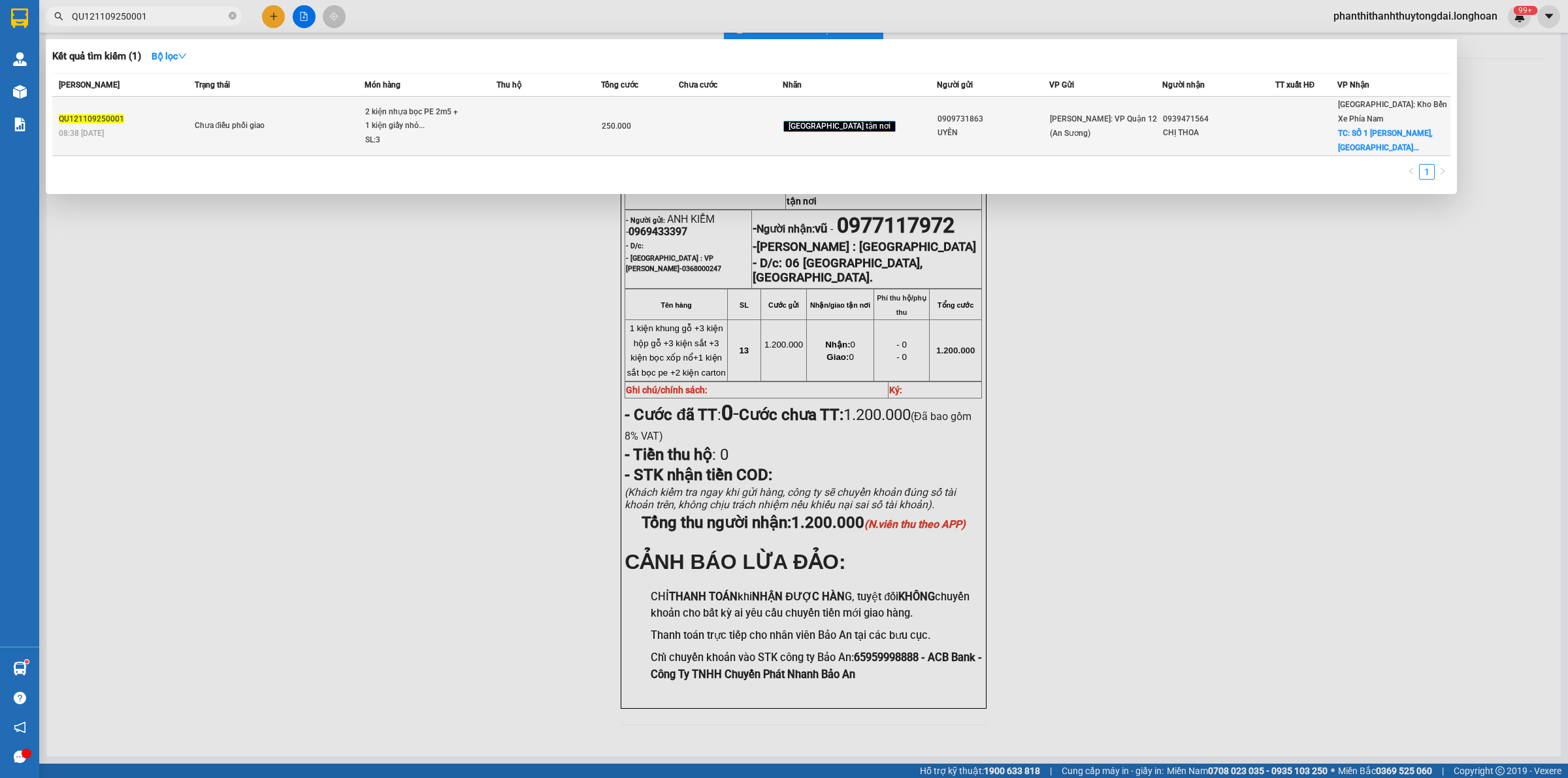
type input "QU121109250001"
click at [293, 122] on div "Chưa điều phối giao" at bounding box center [243, 125] width 98 height 14
click at [302, 136] on td "Chưa điều phối giao" at bounding box center [278, 127] width 173 height 60
click at [308, 129] on span "Chưa điều phối giao" at bounding box center [279, 125] width 170 height 14
click at [312, 127] on span "Chưa điều phối giao" at bounding box center [279, 125] width 170 height 14
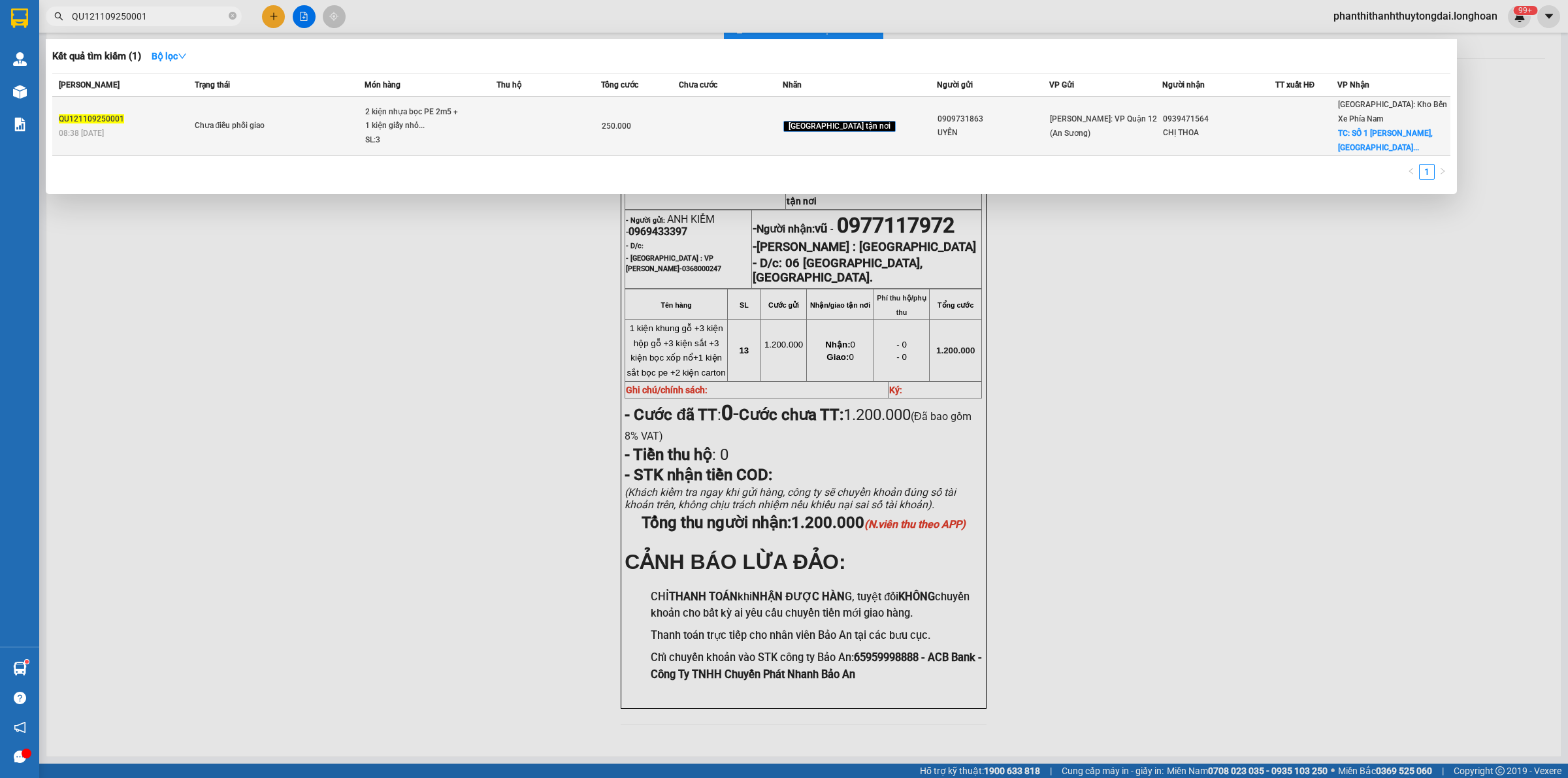
click at [312, 127] on span "Chưa điều phối giao" at bounding box center [279, 125] width 170 height 14
drag, startPoint x: 325, startPoint y: 127, endPoint x: 333, endPoint y: 126, distance: 8.1
click at [327, 127] on span "Chưa điều phối giao" at bounding box center [279, 125] width 170 height 14
click at [345, 119] on span "Chưa điều phối giao" at bounding box center [279, 125] width 170 height 14
click at [348, 129] on span "Chưa điều phối giao" at bounding box center [279, 125] width 170 height 14
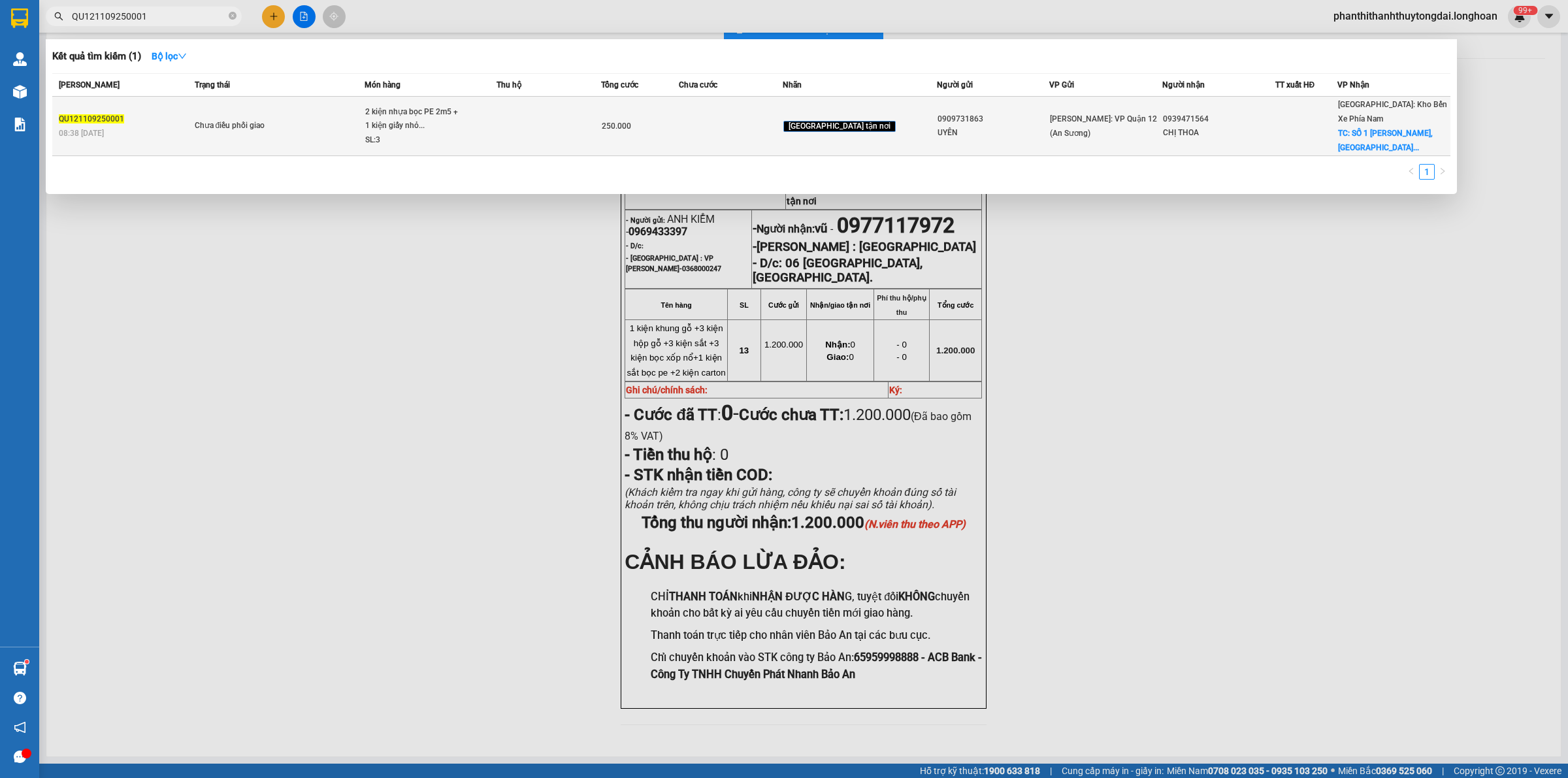
click at [358, 140] on td "Chưa điều phối giao" at bounding box center [278, 127] width 173 height 60
drag, startPoint x: 358, startPoint y: 139, endPoint x: 364, endPoint y: 134, distance: 7.8
click at [363, 137] on td "Chưa điều phối giao" at bounding box center [278, 127] width 173 height 60
click at [365, 134] on td "Chưa điều phối giao" at bounding box center [278, 127] width 173 height 60
click at [365, 133] on td "Chưa điều phối giao" at bounding box center [278, 127] width 173 height 60
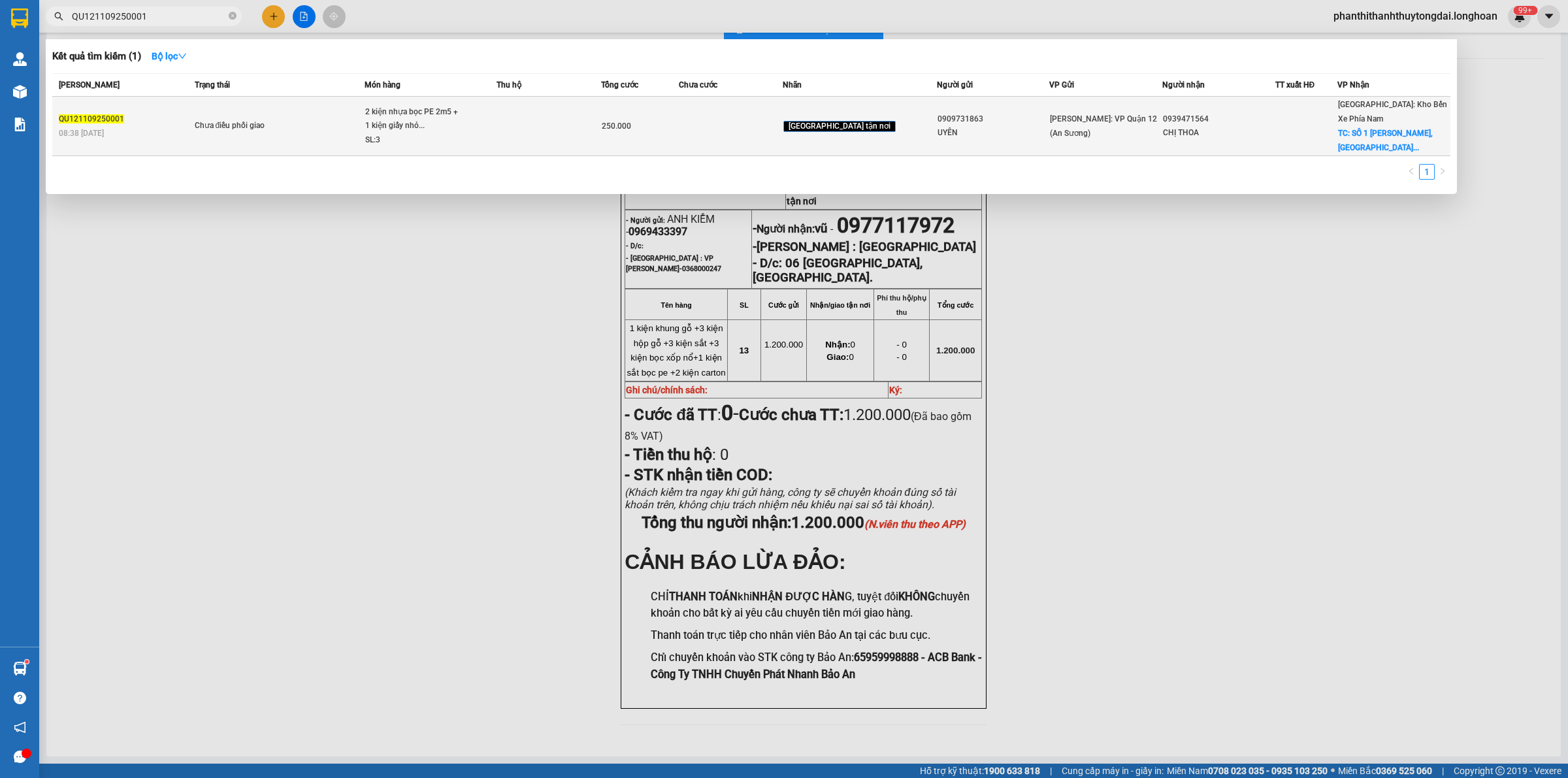
click at [550, 113] on td at bounding box center [548, 127] width 104 height 60
click at [540, 116] on td at bounding box center [548, 127] width 104 height 60
click at [541, 105] on td at bounding box center [548, 127] width 104 height 60
click at [556, 115] on td at bounding box center [548, 127] width 104 height 60
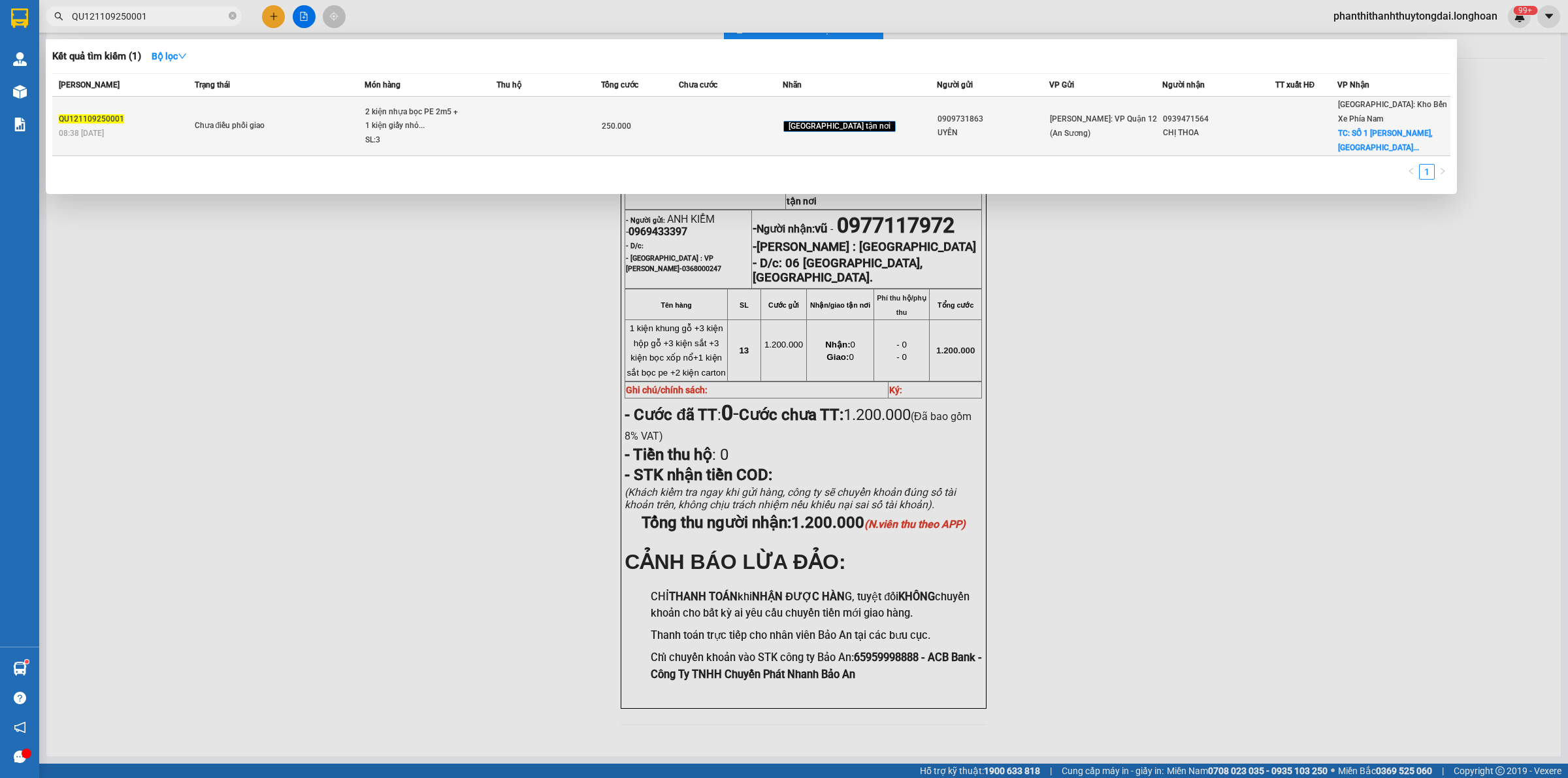
click at [556, 115] on td at bounding box center [548, 127] width 104 height 60
click at [560, 119] on td at bounding box center [548, 127] width 104 height 60
click at [563, 117] on td at bounding box center [548, 127] width 104 height 60
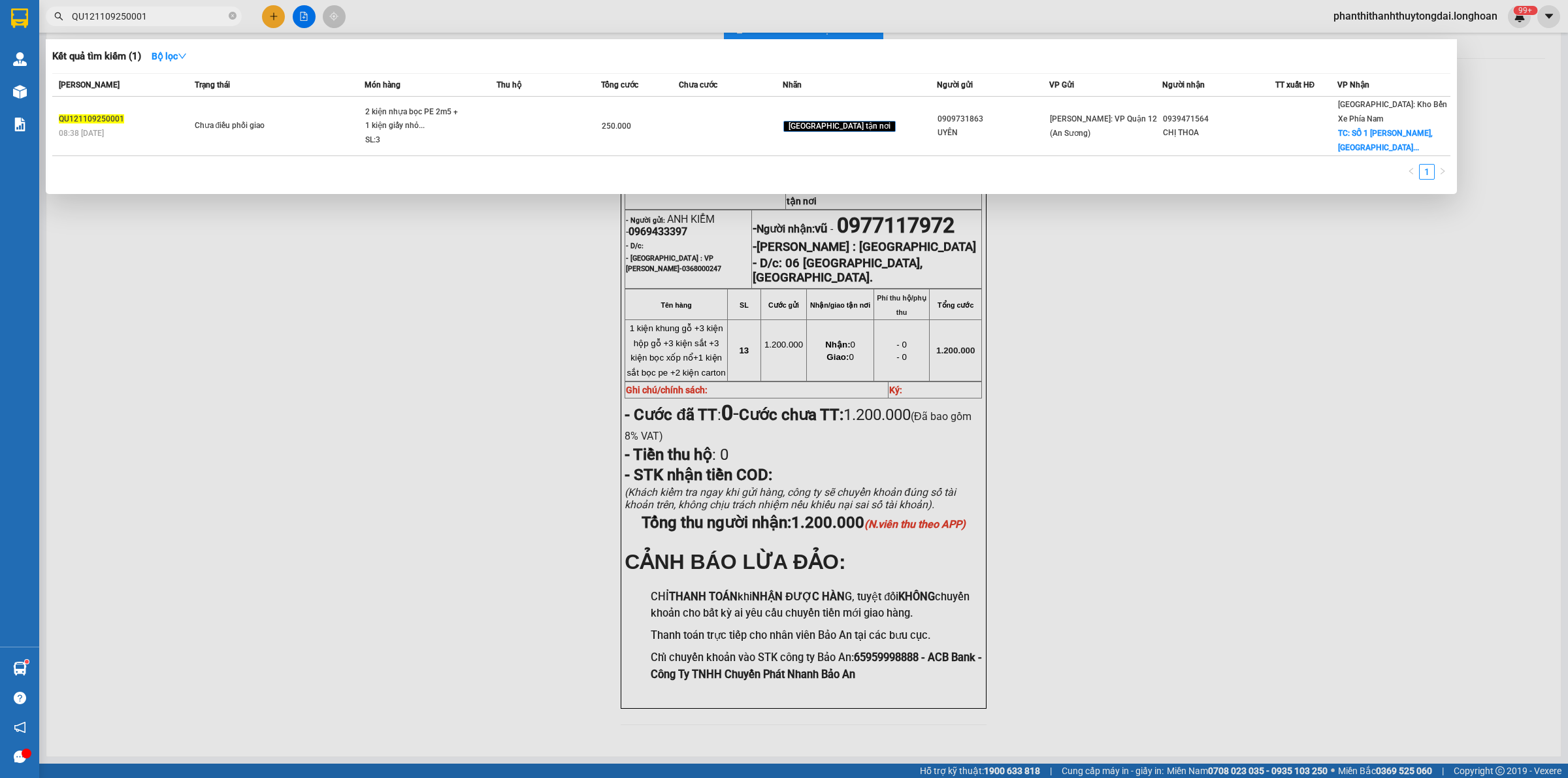
click at [452, 354] on div at bounding box center [784, 389] width 1568 height 778
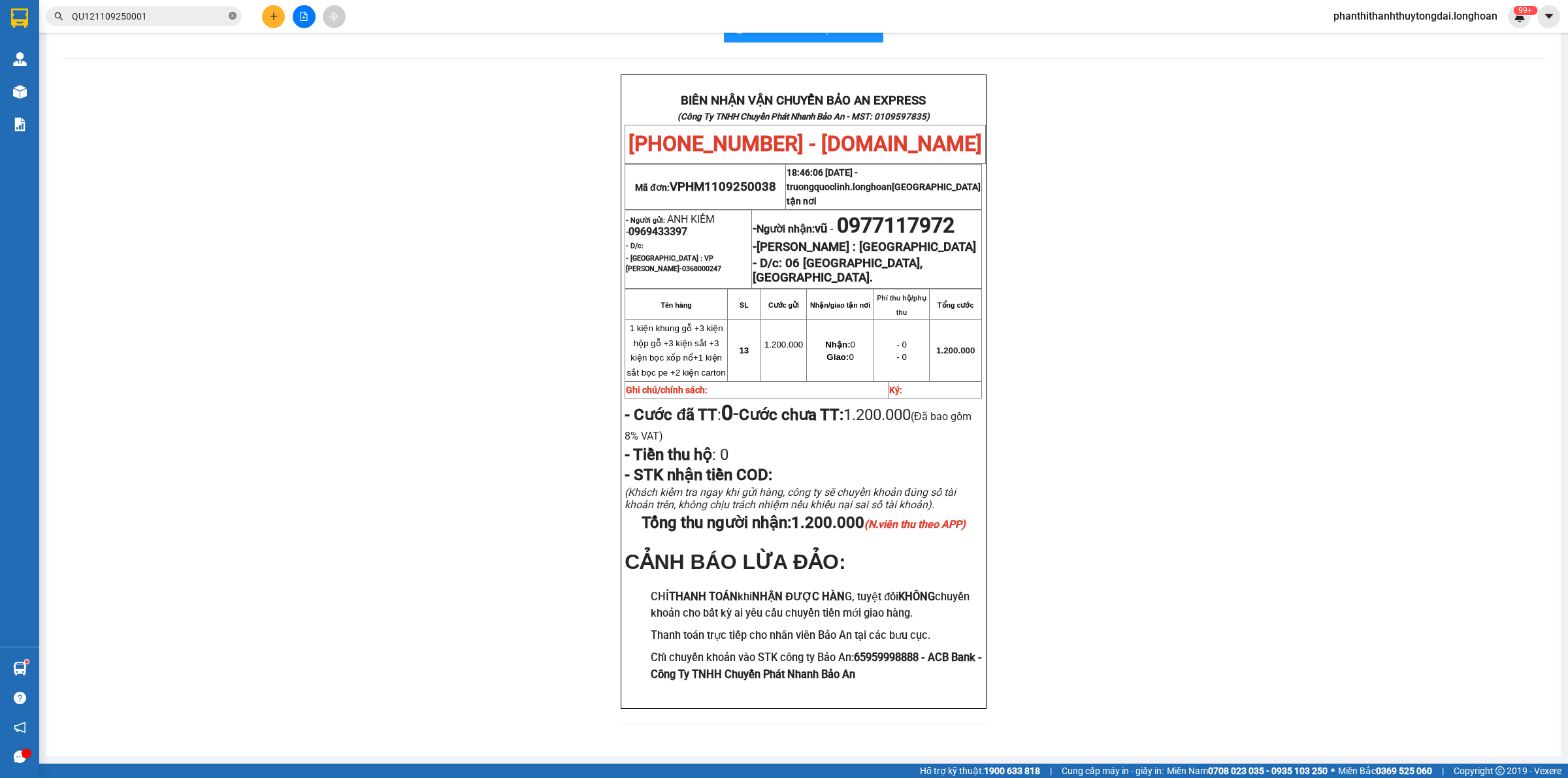
click at [233, 17] on icon "close-circle" at bounding box center [232, 16] width 8 height 8
click at [209, 20] on input "text" at bounding box center [149, 16] width 154 height 14
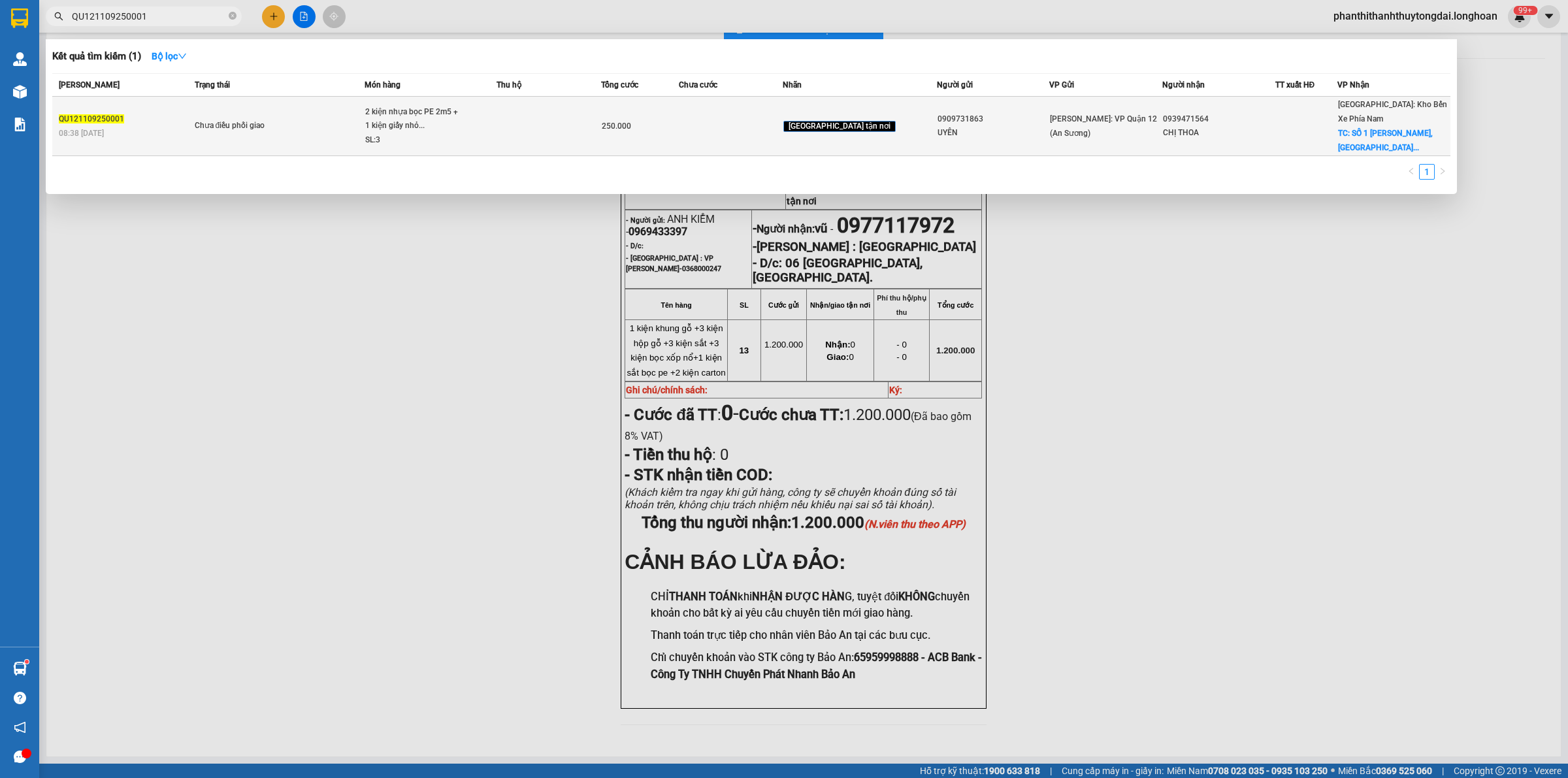
type input "QU121109250001"
click at [285, 148] on td "Chưa điều phối giao" at bounding box center [278, 127] width 173 height 60
click at [289, 145] on td "Chưa điều phối giao" at bounding box center [278, 127] width 173 height 60
click at [299, 142] on td "Chưa điều phối giao" at bounding box center [278, 127] width 173 height 60
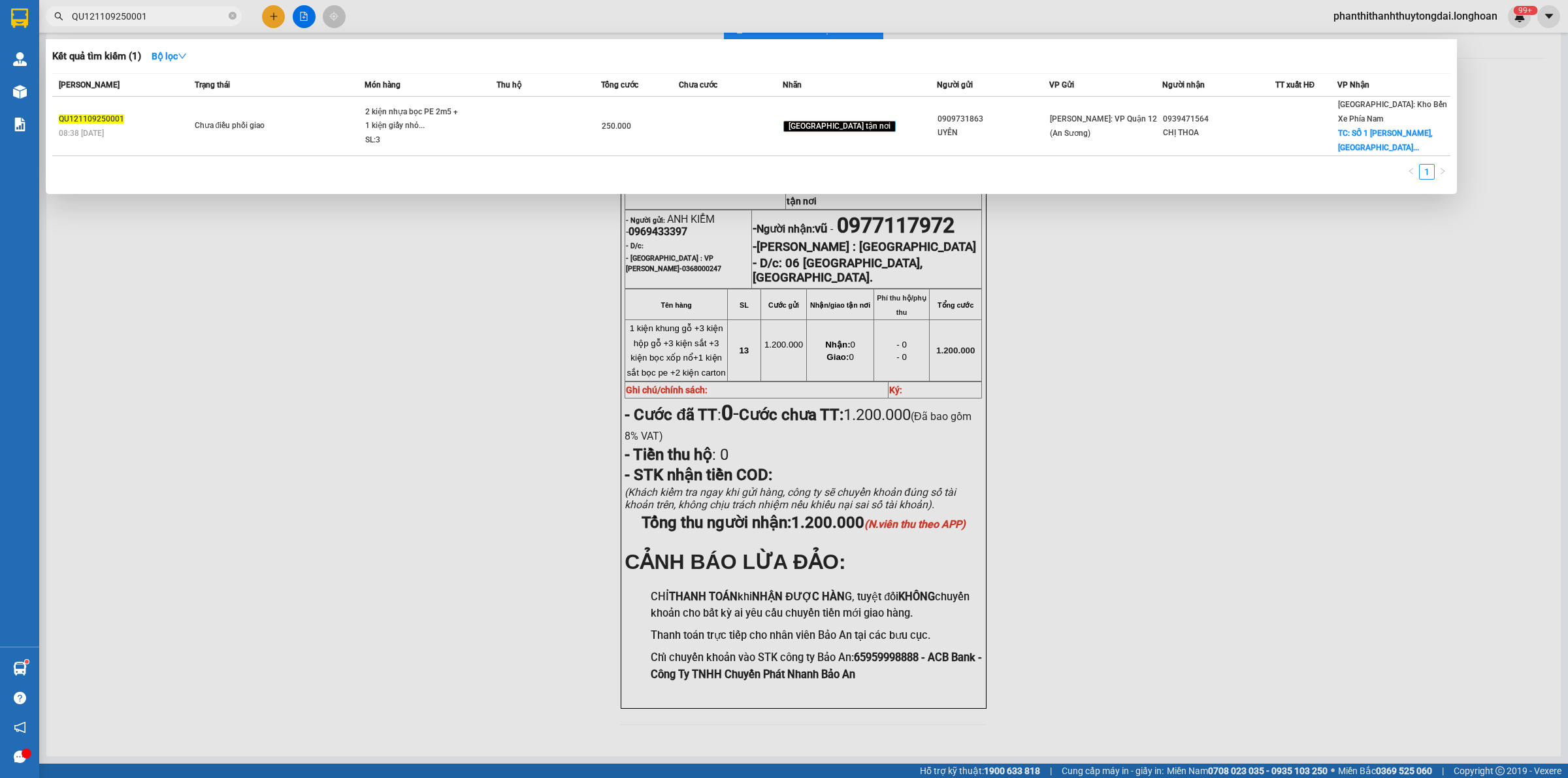
drag, startPoint x: 318, startPoint y: 315, endPoint x: 291, endPoint y: 294, distance: 34.2
click at [321, 312] on div at bounding box center [784, 389] width 1568 height 778
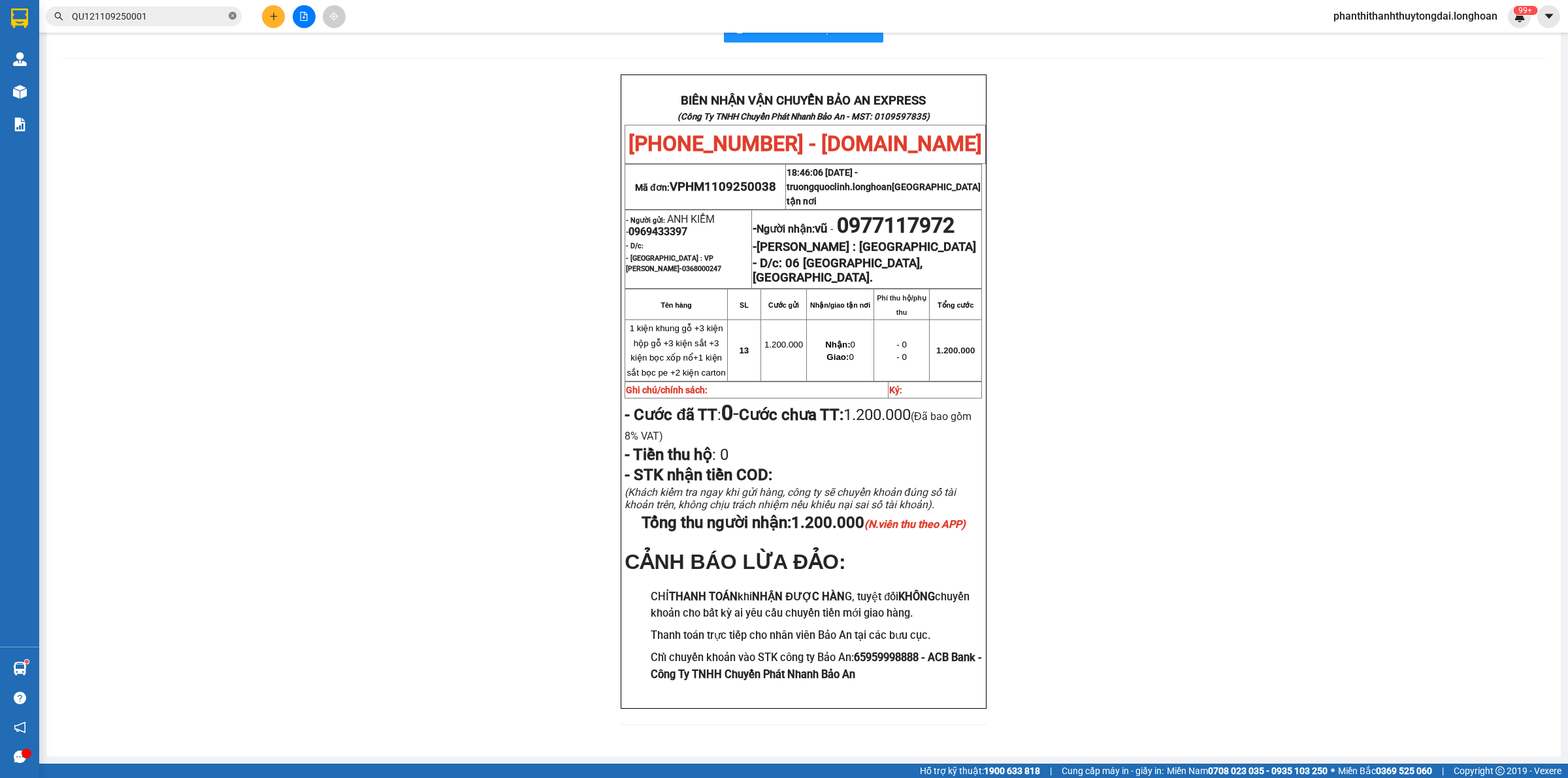
click at [230, 14] on icon "close-circle" at bounding box center [232, 16] width 8 height 8
click at [193, 16] on input "text" at bounding box center [149, 16] width 154 height 14
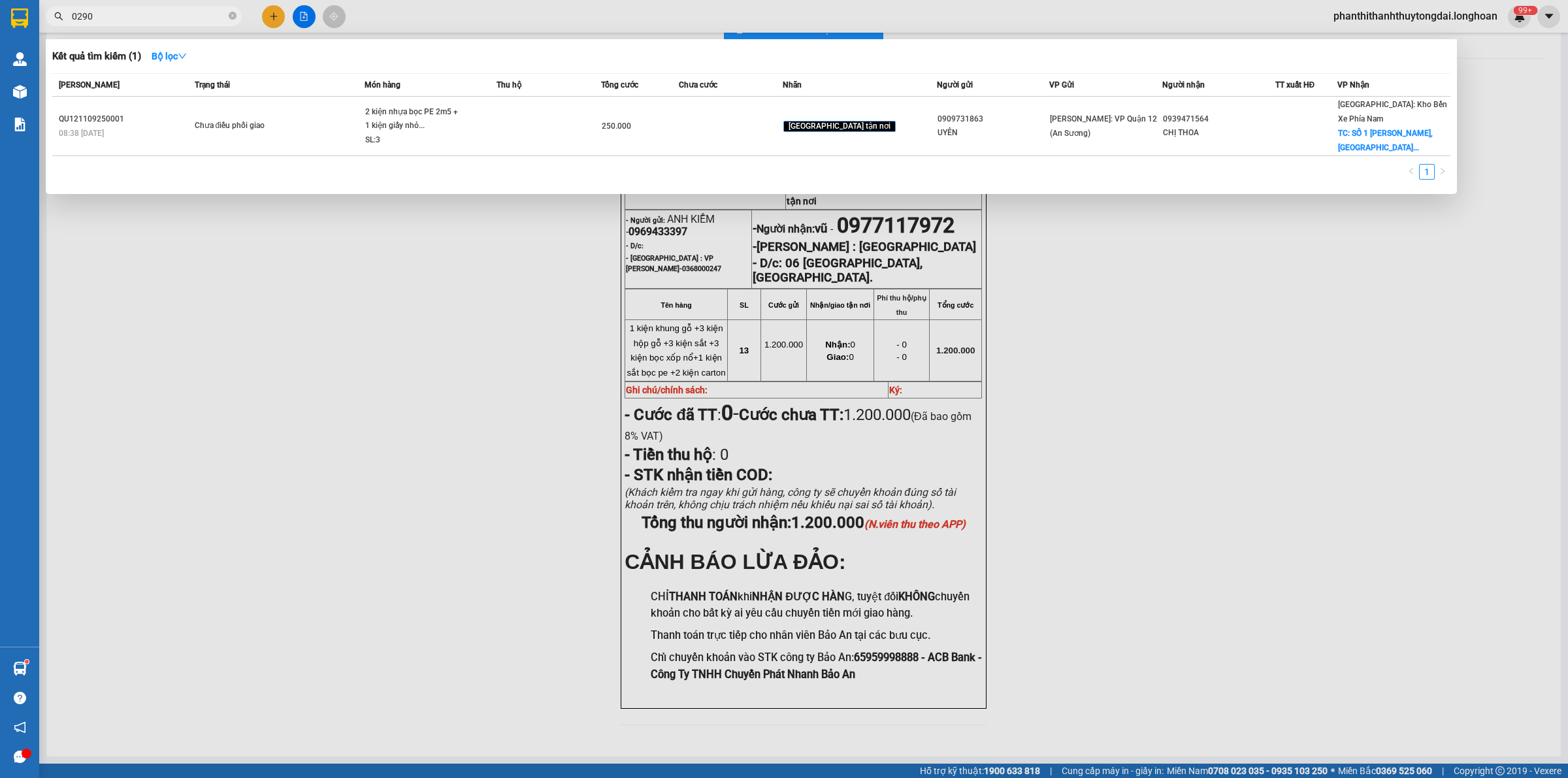
type input "02902"
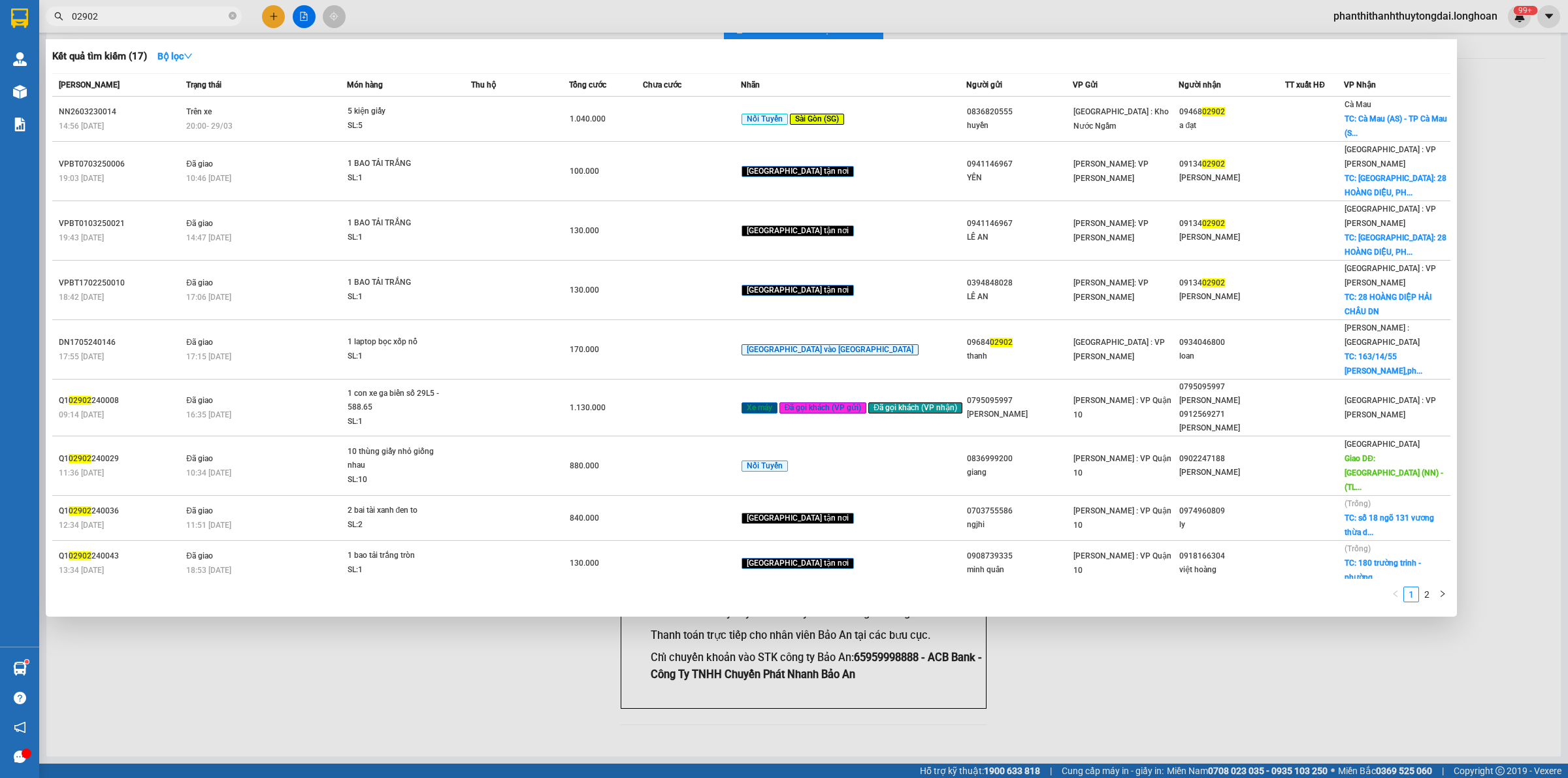
click at [230, 14] on icon "close-circle" at bounding box center [232, 16] width 8 height 8
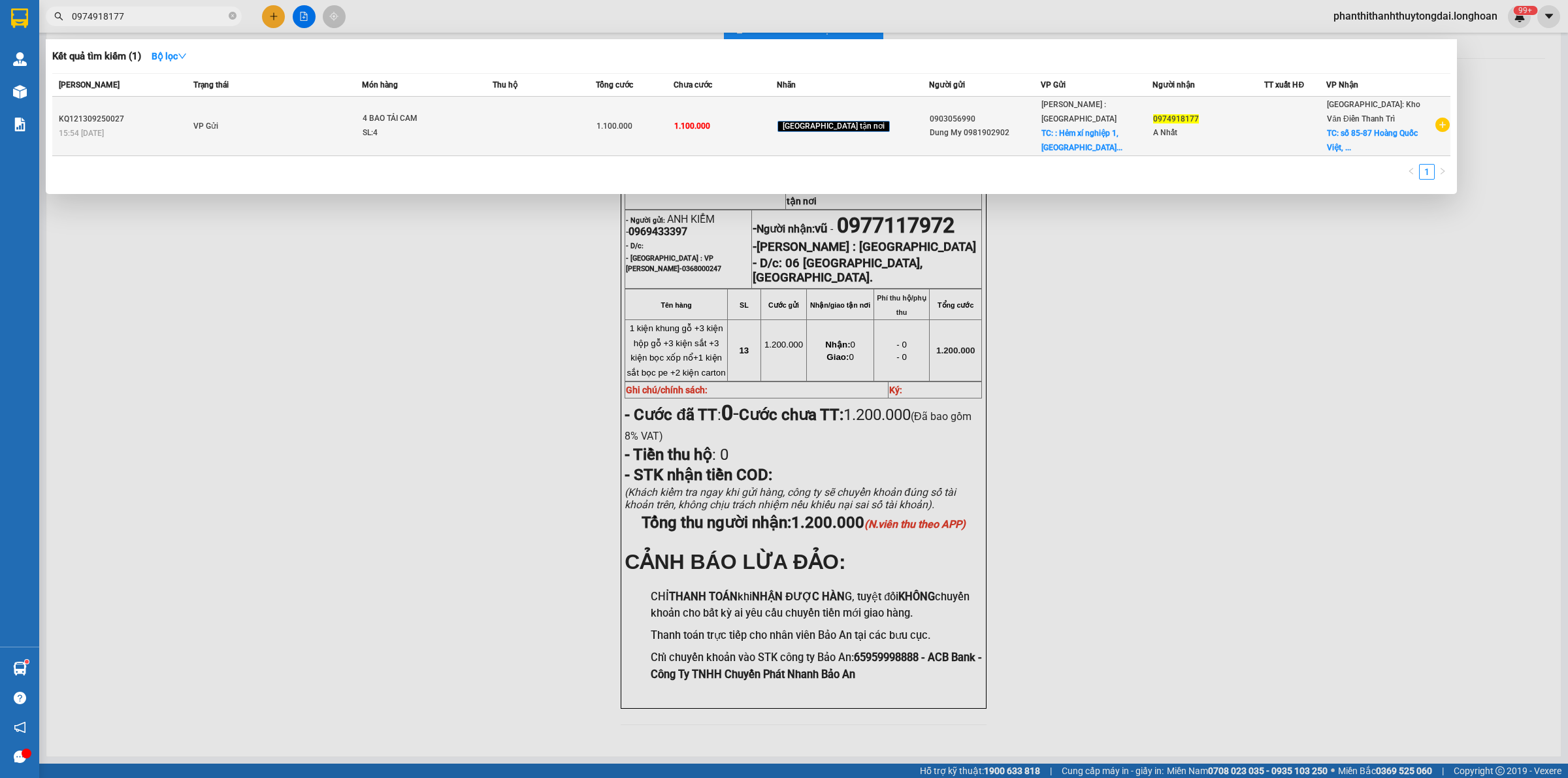
type input "0974918177"
click at [302, 133] on td "VP Gửi" at bounding box center [276, 127] width 172 height 60
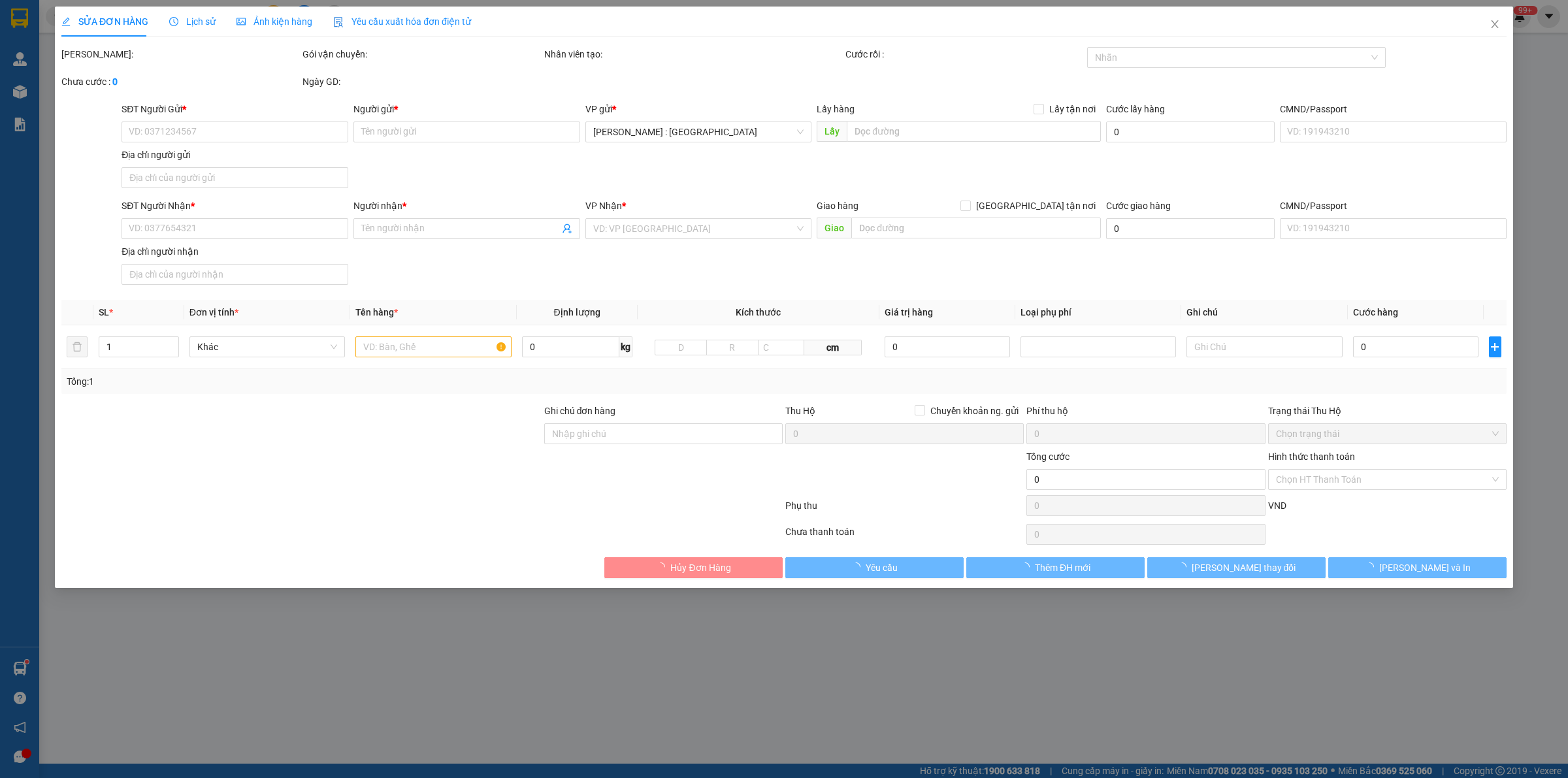
type input "0903056990"
type input "Dung My 0981902902"
checkbox input "true"
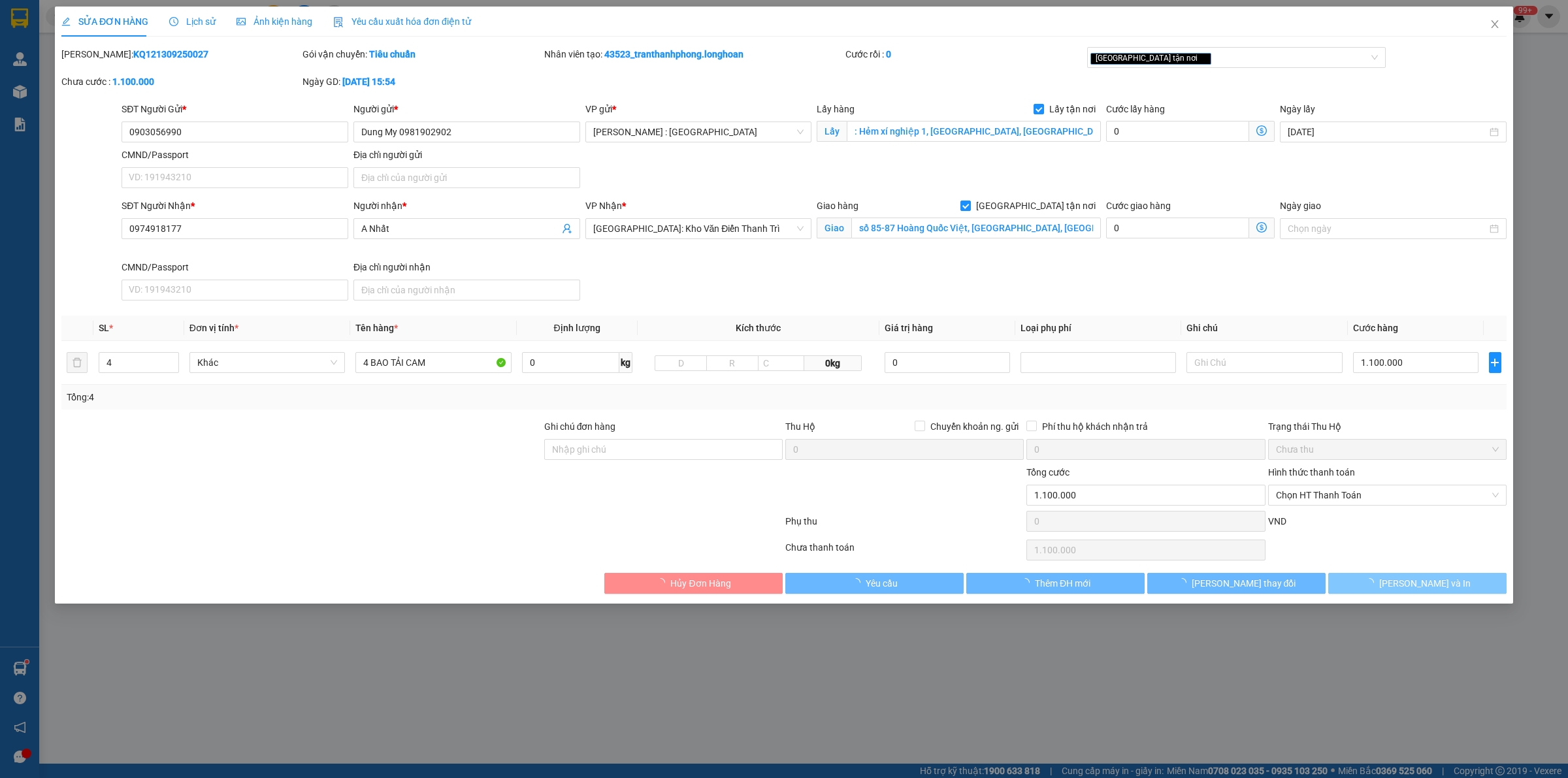
click at [771, 587] on button "[PERSON_NAME] và In" at bounding box center [1417, 584] width 178 height 21
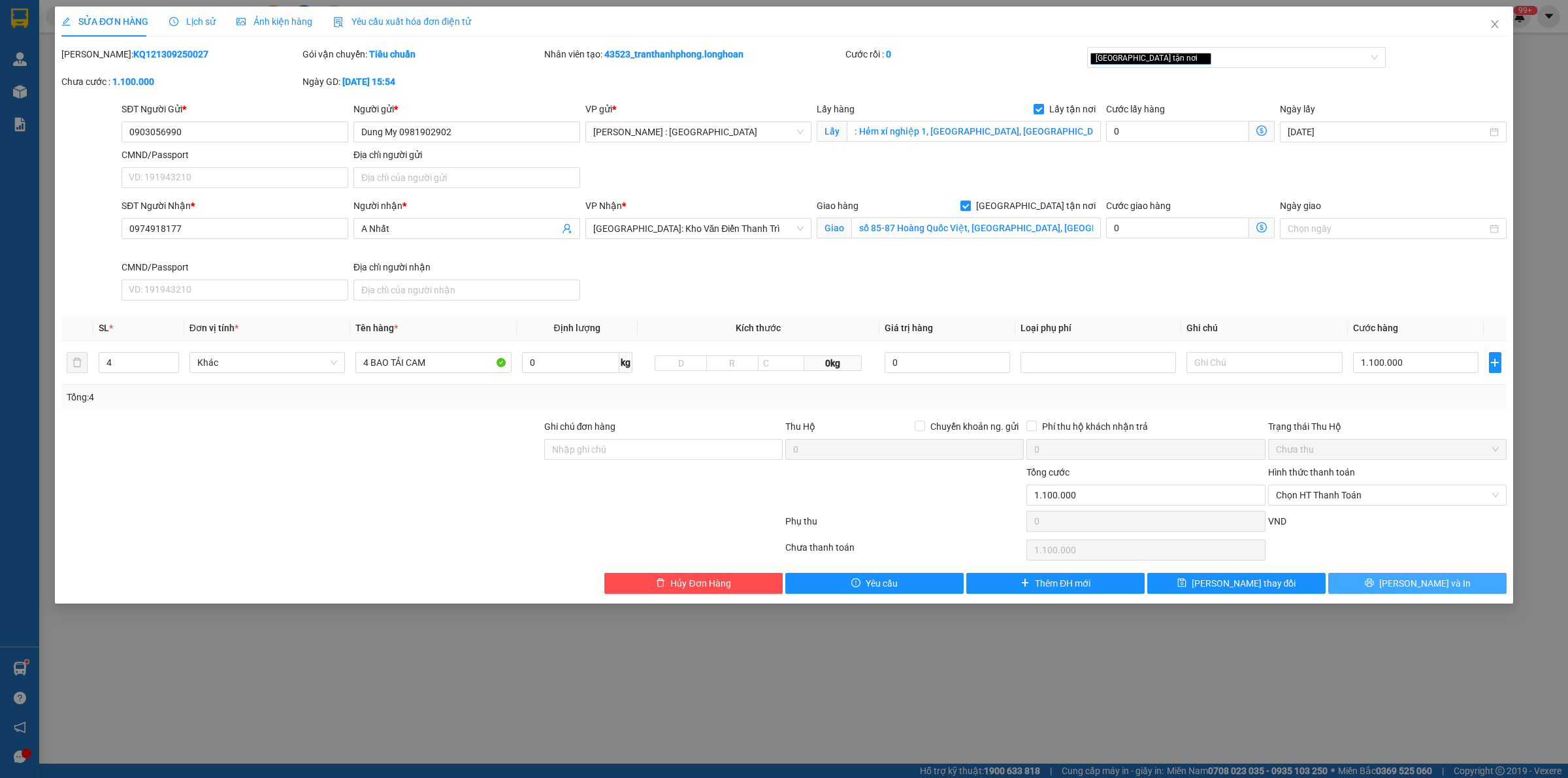
click at [771, 590] on button "[PERSON_NAME] và In" at bounding box center [1417, 584] width 178 height 21
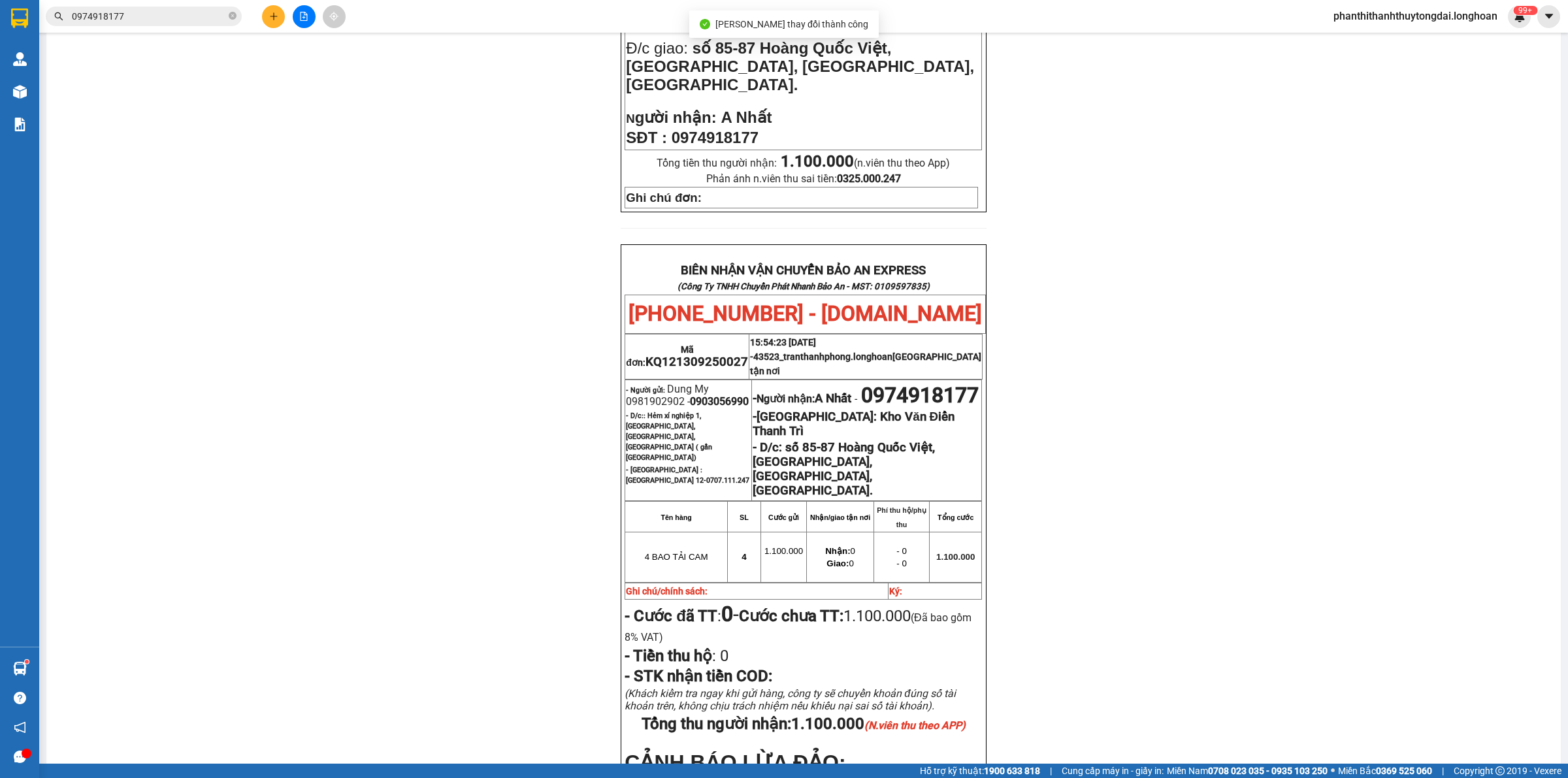
scroll to position [642, 0]
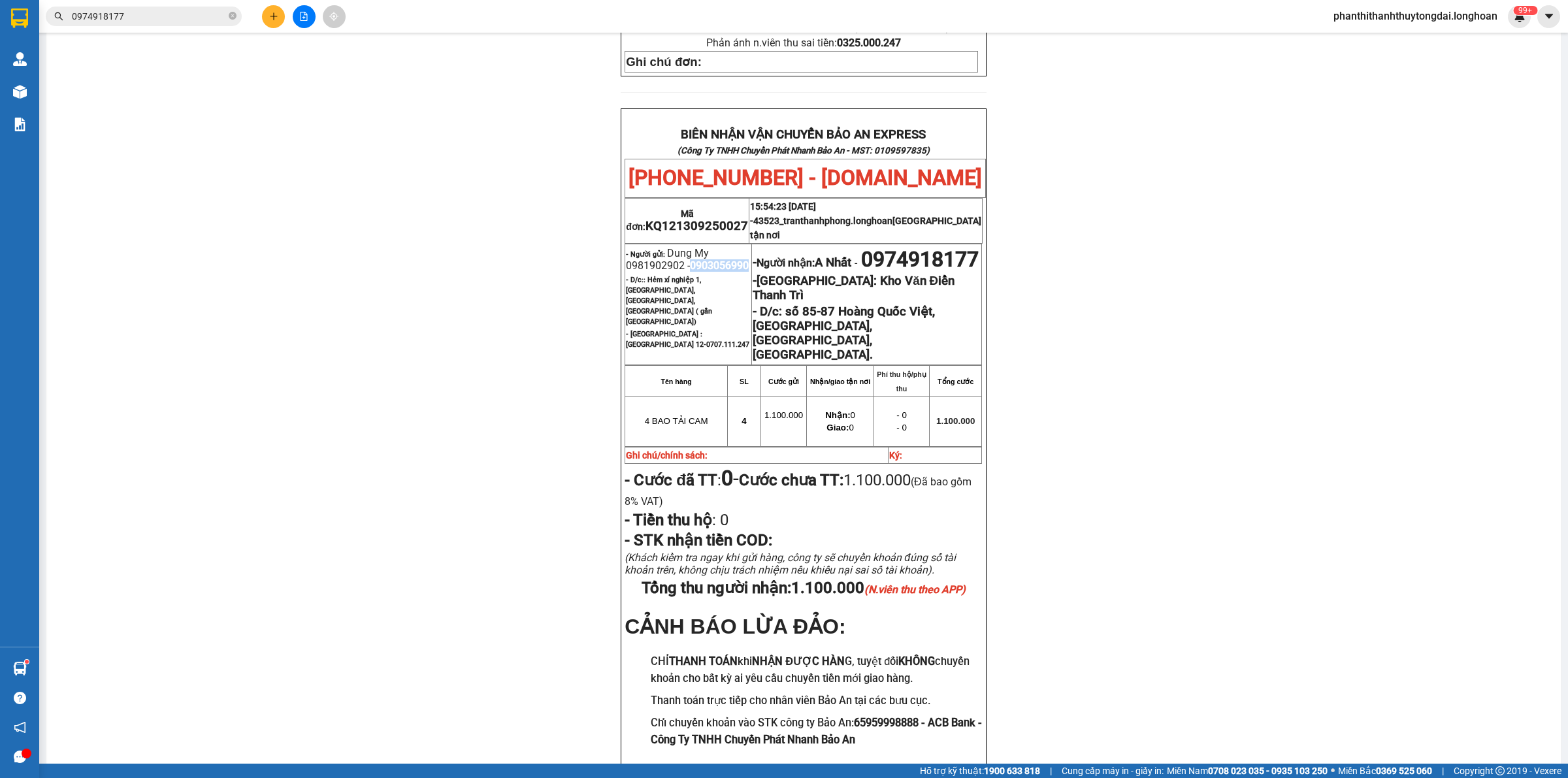
drag, startPoint x: 619, startPoint y: 185, endPoint x: 684, endPoint y: 191, distance: 65.3
click at [684, 244] on td "- Người gửi: Dung My 0981902902 - 0903056990 - D/c: : Hẻm xí nghiệp 1, [GEOGRAP…" at bounding box center [688, 304] width 127 height 121
copy span "0903056990"
click at [230, 18] on icon "close-circle" at bounding box center [232, 16] width 8 height 8
click at [219, 15] on input "text" at bounding box center [149, 16] width 154 height 14
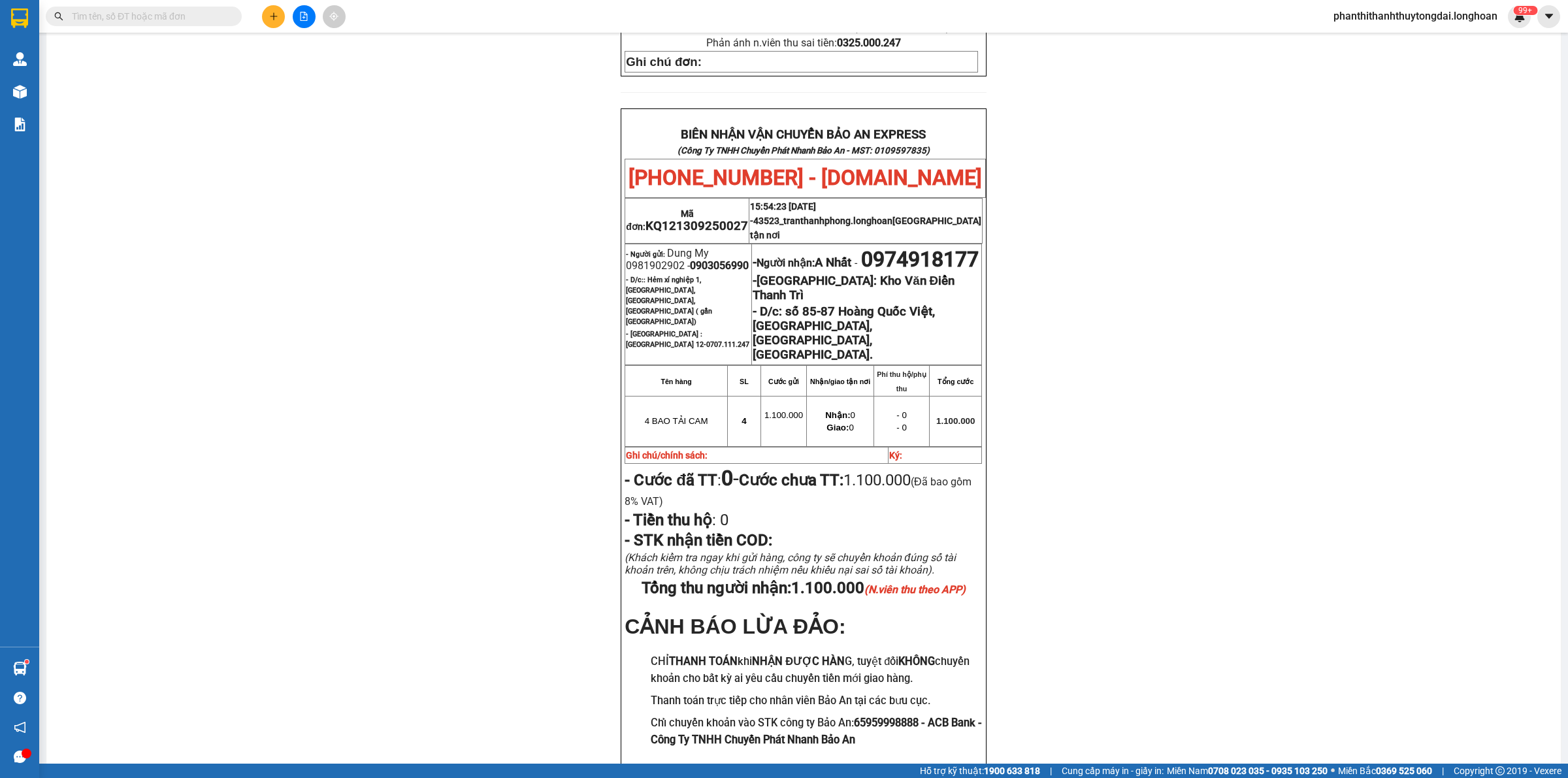
click at [224, 18] on input "text" at bounding box center [149, 16] width 154 height 14
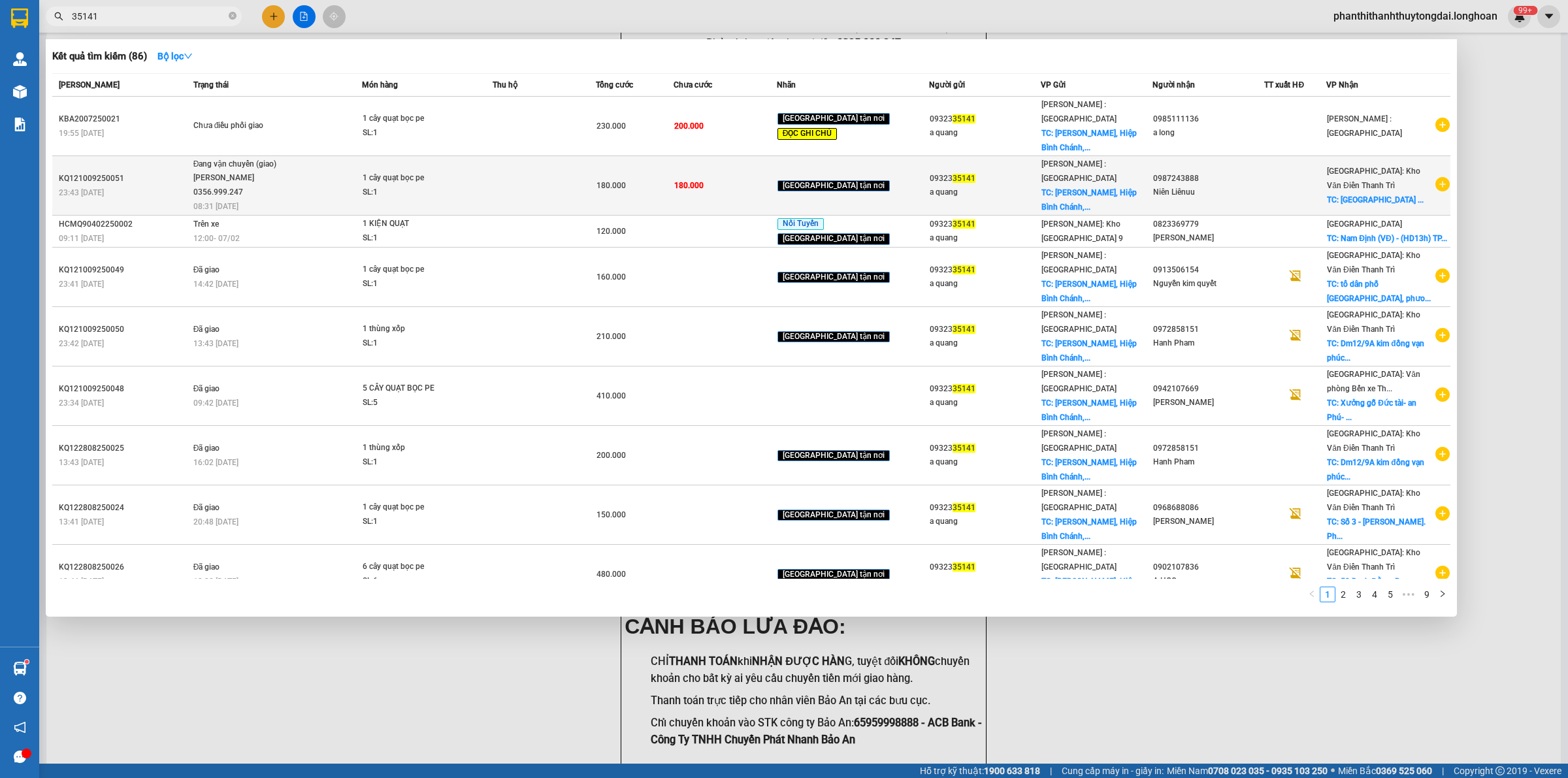
click at [535, 175] on td at bounding box center [544, 186] width 103 height 60
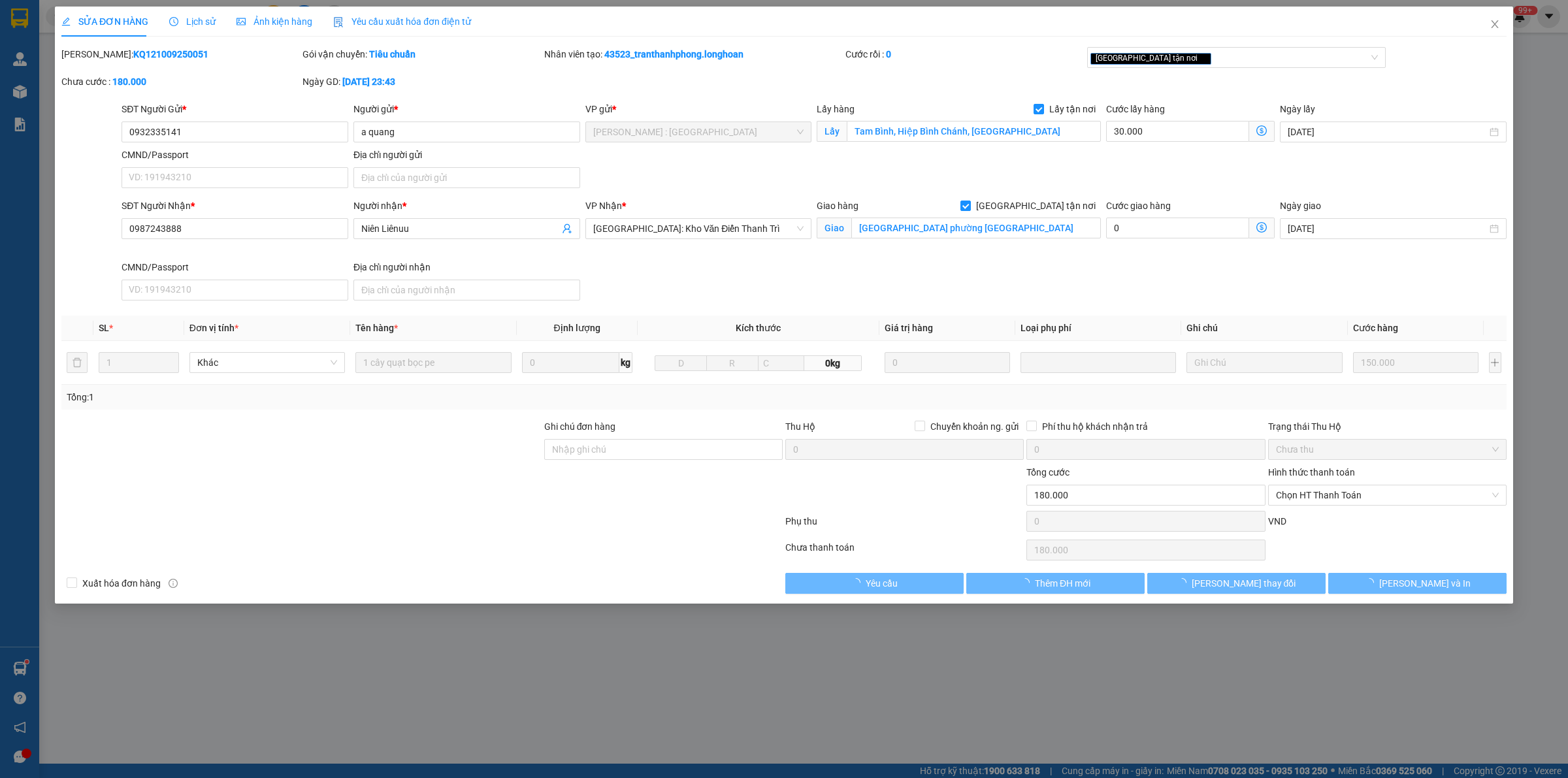
click at [190, 17] on span "Lịch sử" at bounding box center [192, 21] width 46 height 10
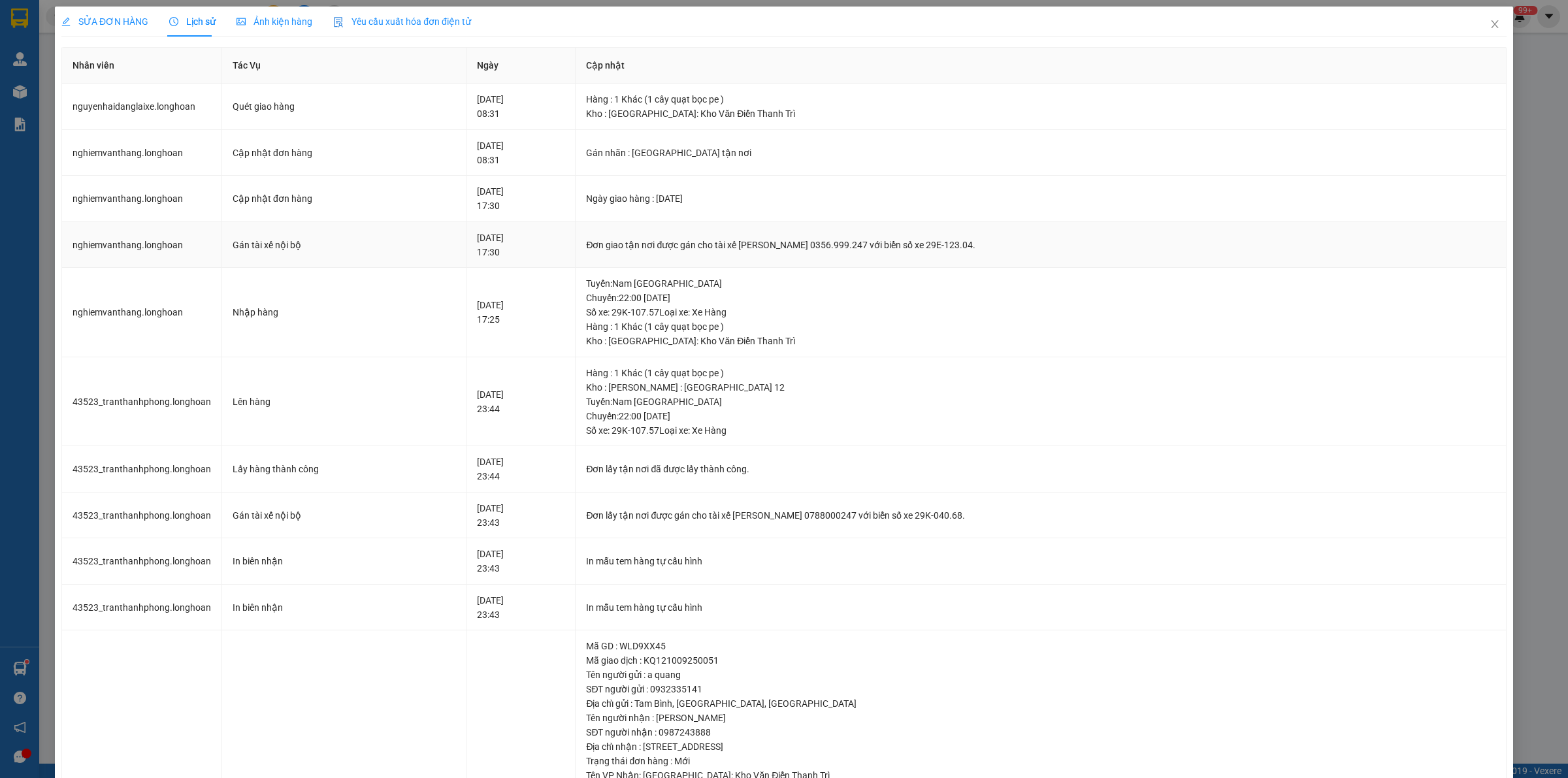
click at [629, 246] on div "Đơn giao tận nơi được gán cho tài xế [PERSON_NAME] 0356.999.247 với biển số xe …" at bounding box center [1041, 245] width 909 height 14
copy div "Đơn giao tận nơi được gán cho tài xế [PERSON_NAME] 0356.999.247 với biển số xe …"
click at [771, 22] on icon "close" at bounding box center [1494, 24] width 7 height 8
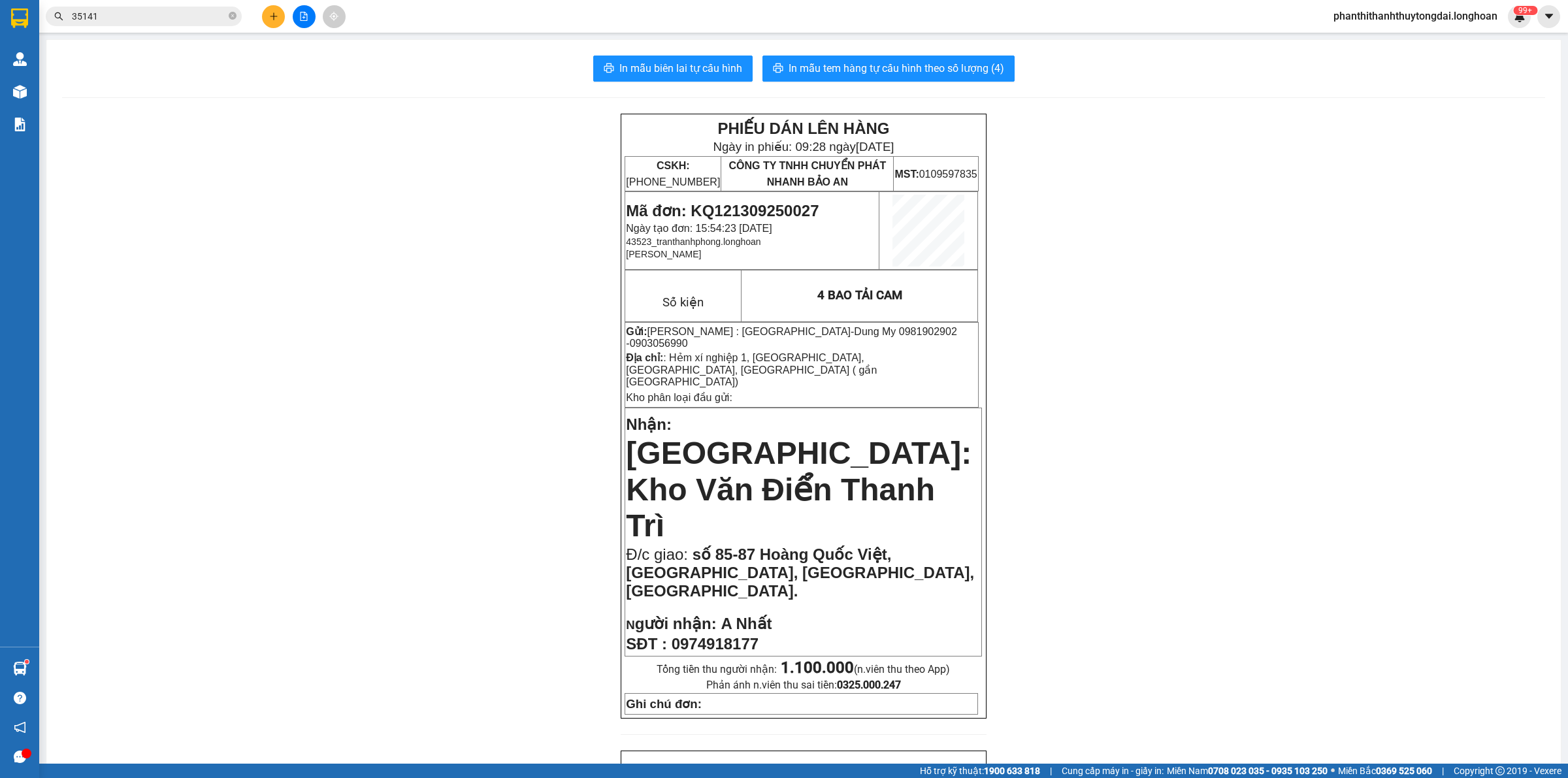
click at [232, 13] on icon "close-circle" at bounding box center [232, 16] width 8 height 8
click at [180, 22] on input "text" at bounding box center [149, 16] width 154 height 14
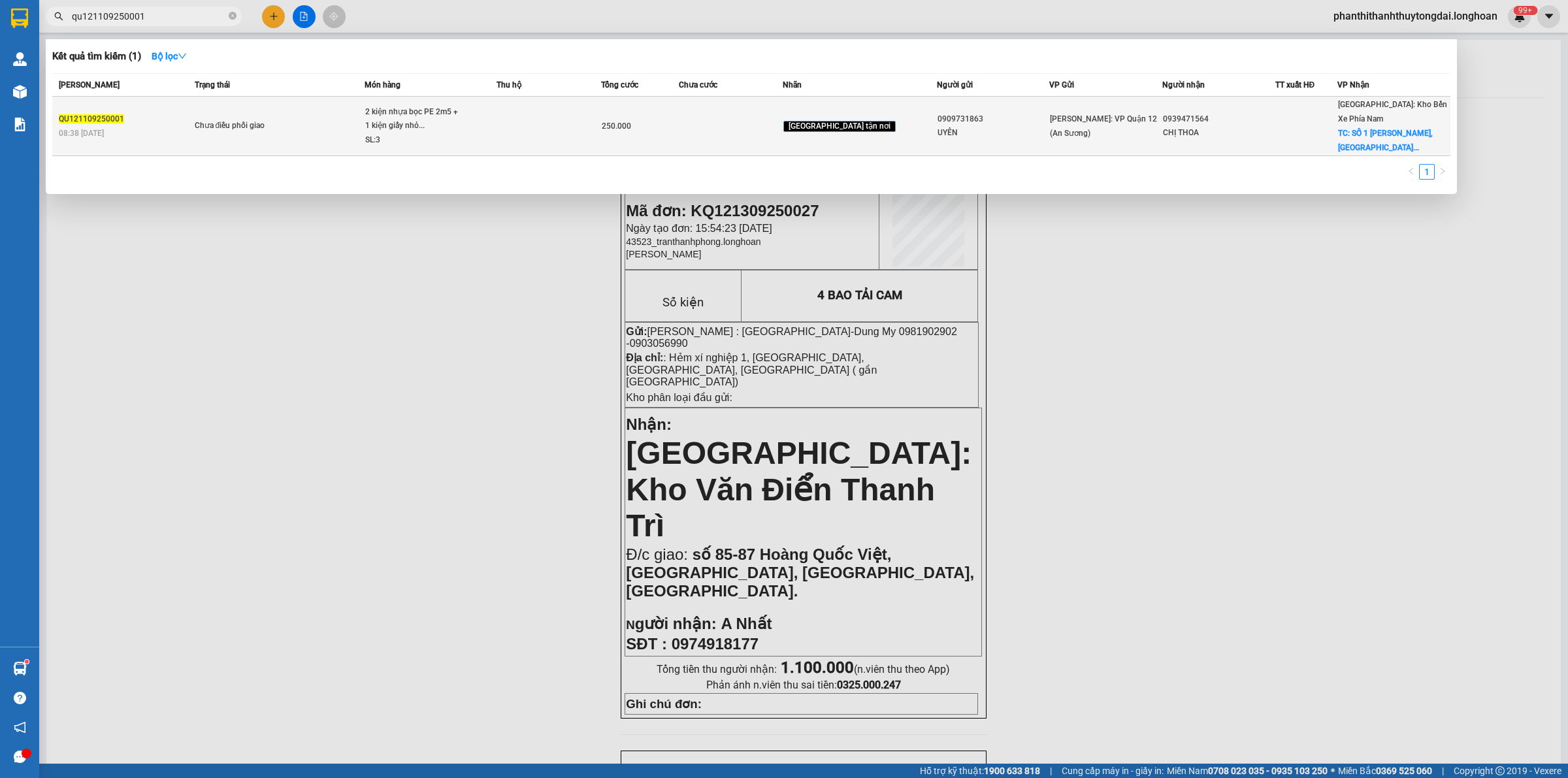
click at [357, 132] on td "Chưa điều phối giao" at bounding box center [278, 127] width 173 height 60
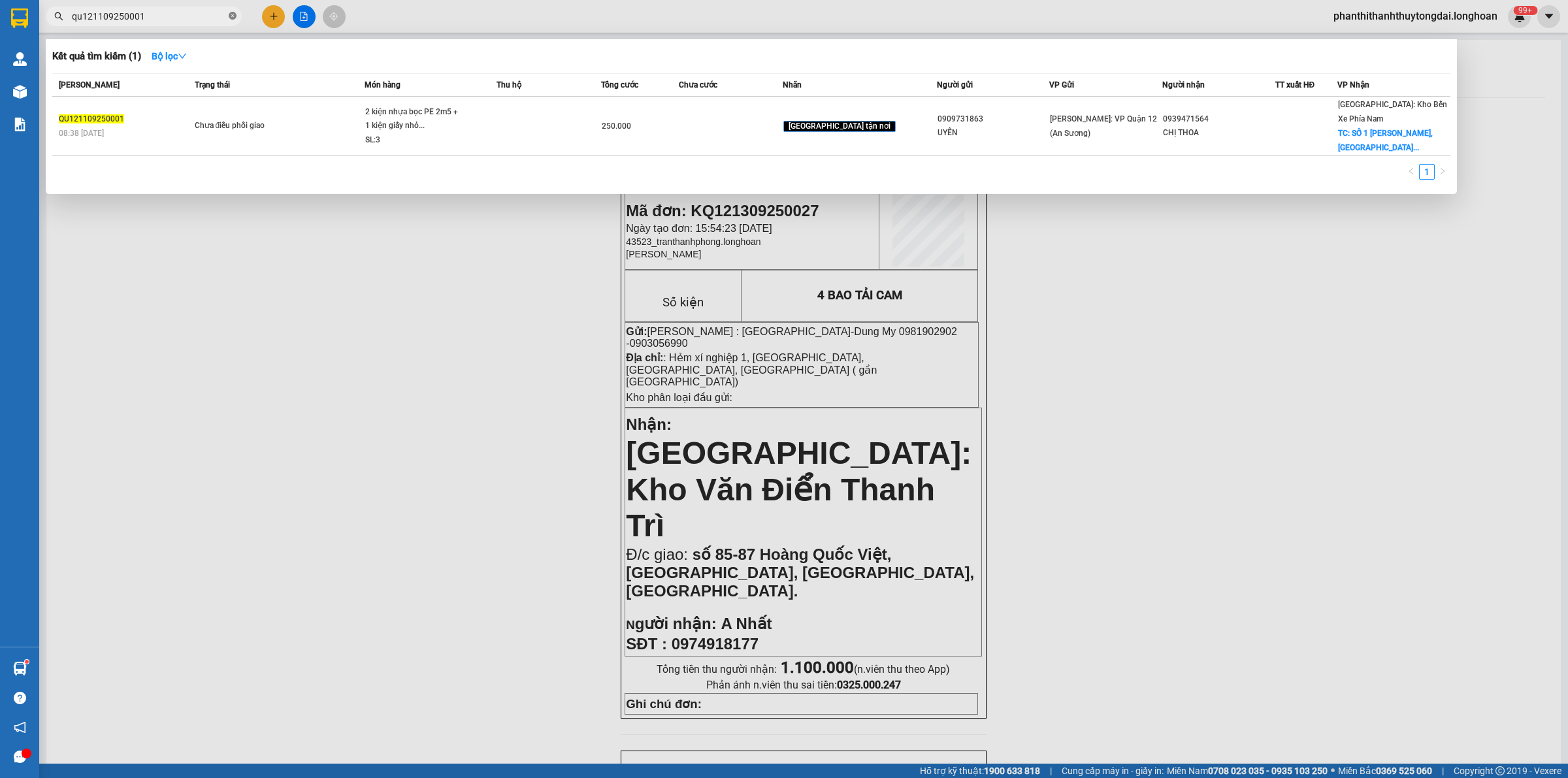
click at [232, 15] on icon "close-circle" at bounding box center [232, 16] width 8 height 8
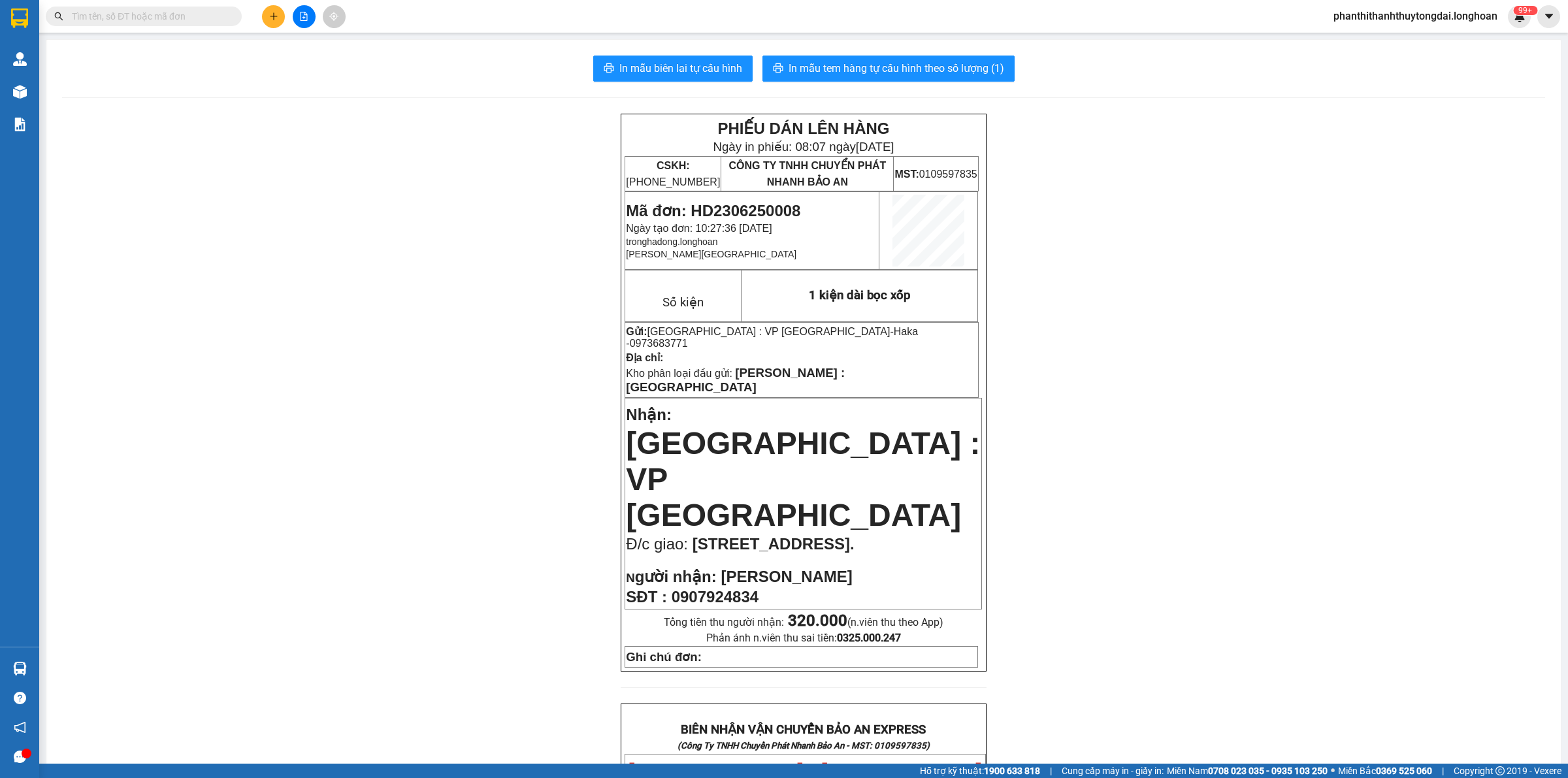
click at [218, 12] on input "text" at bounding box center [149, 16] width 154 height 14
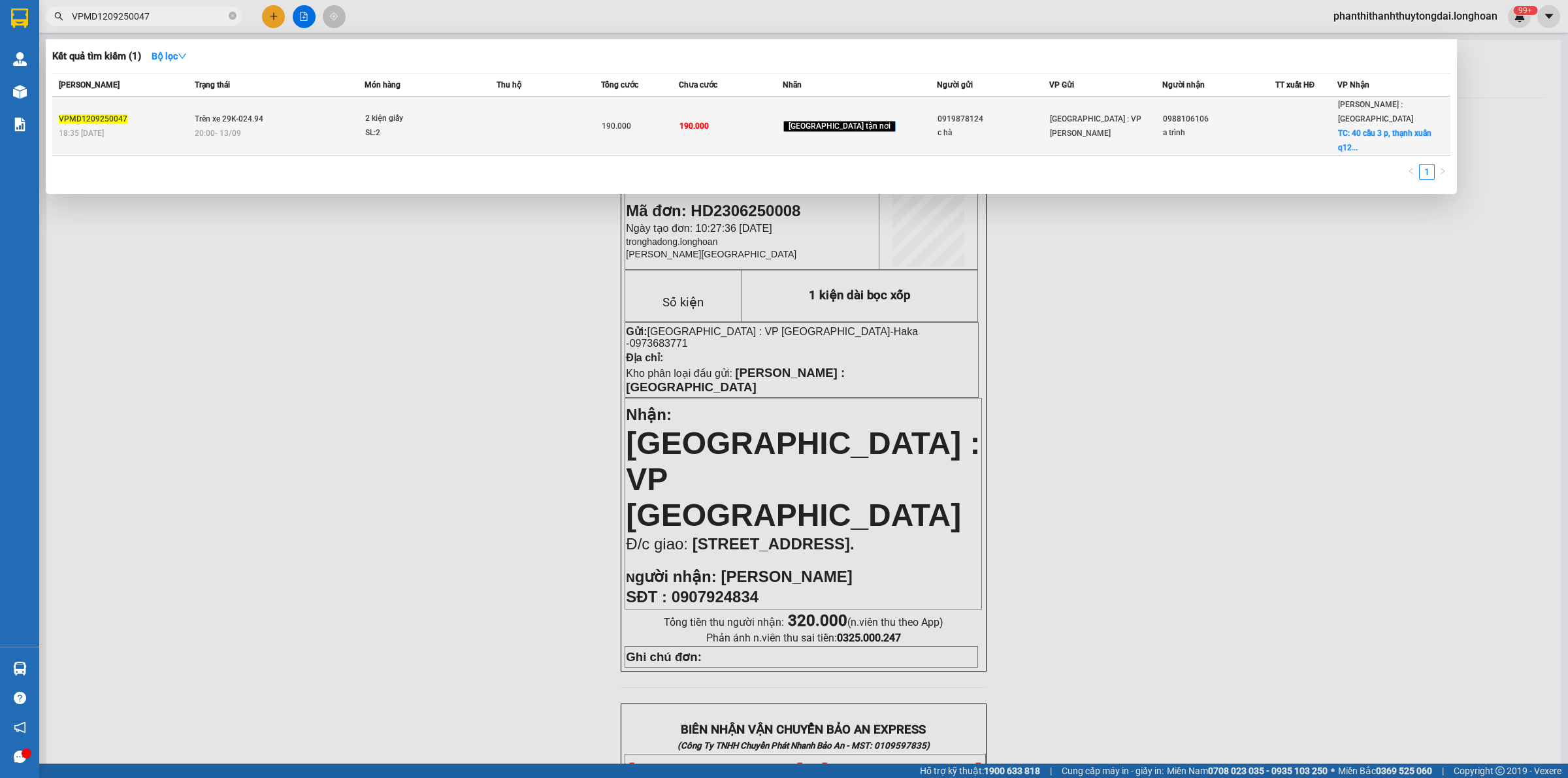
type input "VPMD1209250047"
click at [347, 109] on td "Trên xe 29K-024.94 20:00 - 13/09" at bounding box center [278, 127] width 173 height 60
